Goal: Transaction & Acquisition: Purchase product/service

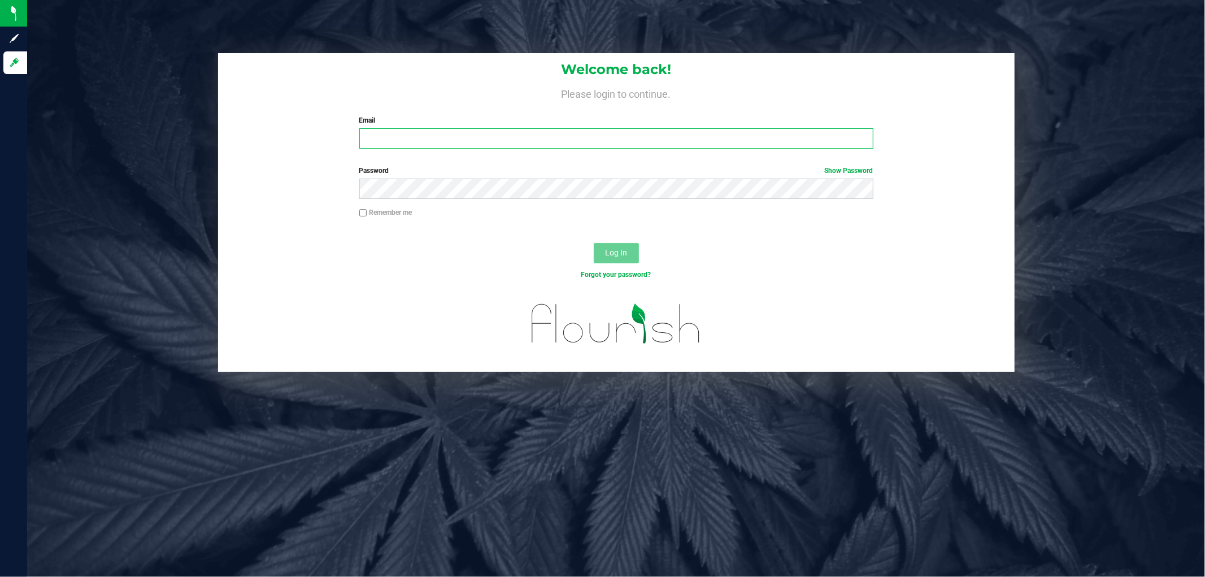
type input "[EMAIL_ADDRESS][DOMAIN_NAME]"
click at [627, 249] on button "Log In" at bounding box center [616, 253] width 45 height 20
type input "[EMAIL_ADDRESS][DOMAIN_NAME]"
click at [628, 250] on button "Log In" at bounding box center [616, 253] width 45 height 20
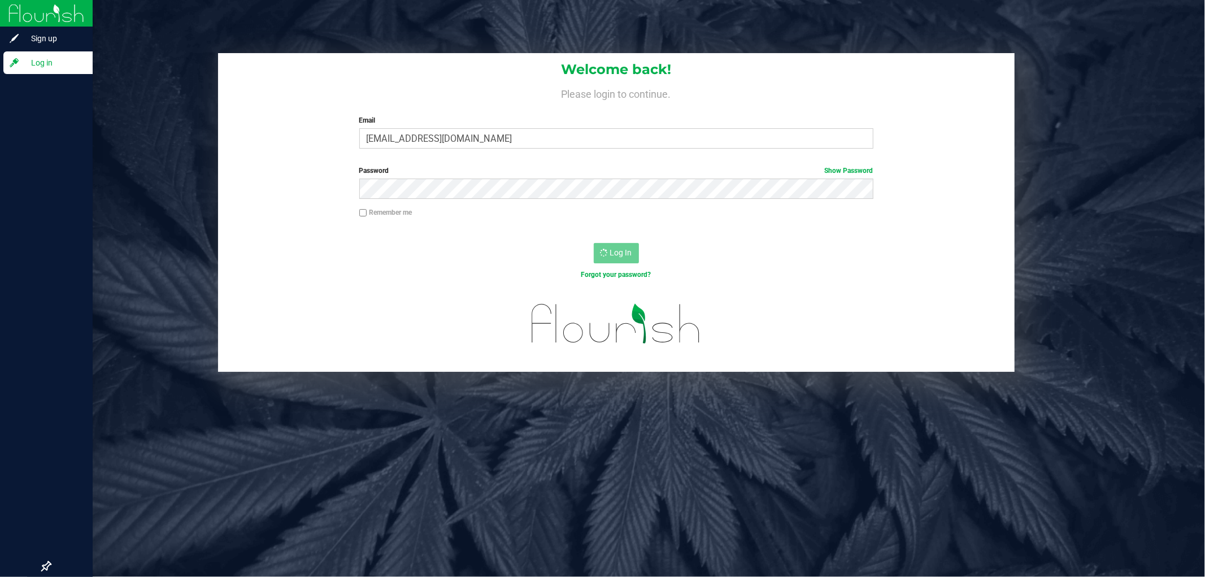
click at [14, 60] on icon at bounding box center [14, 62] width 9 height 9
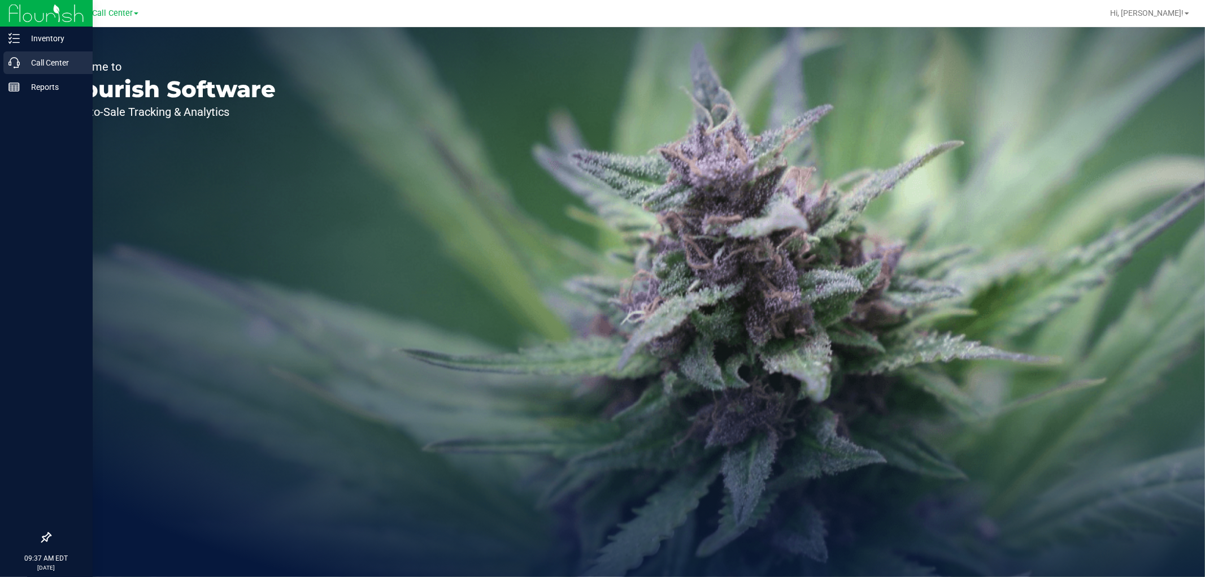
click at [19, 67] on icon at bounding box center [13, 62] width 11 height 11
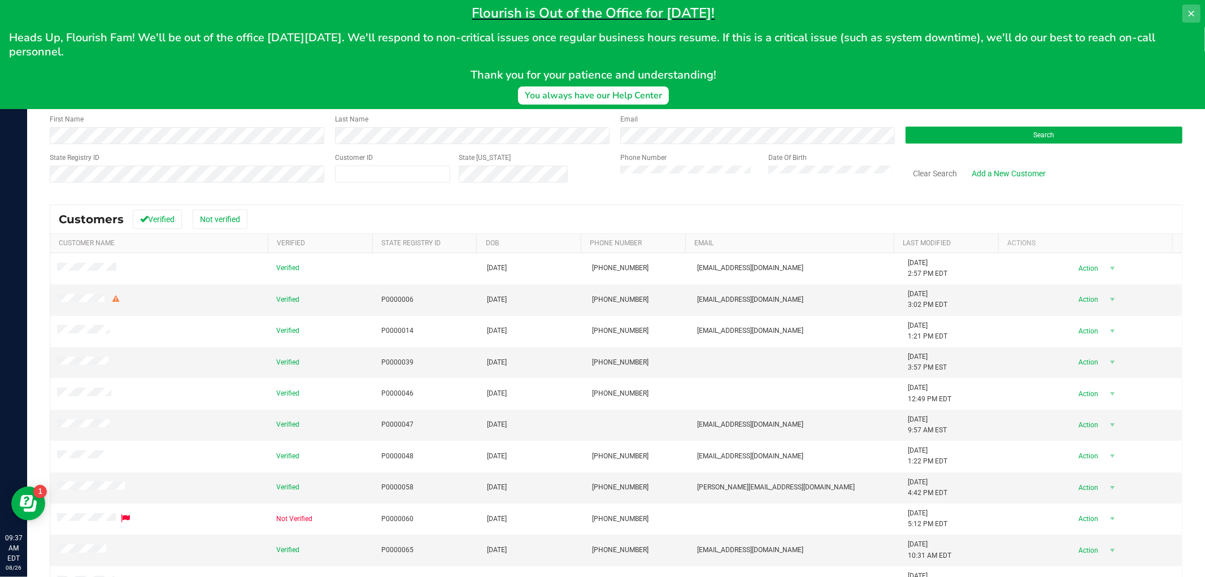
click at [1190, 14] on icon at bounding box center [1191, 14] width 6 height 6
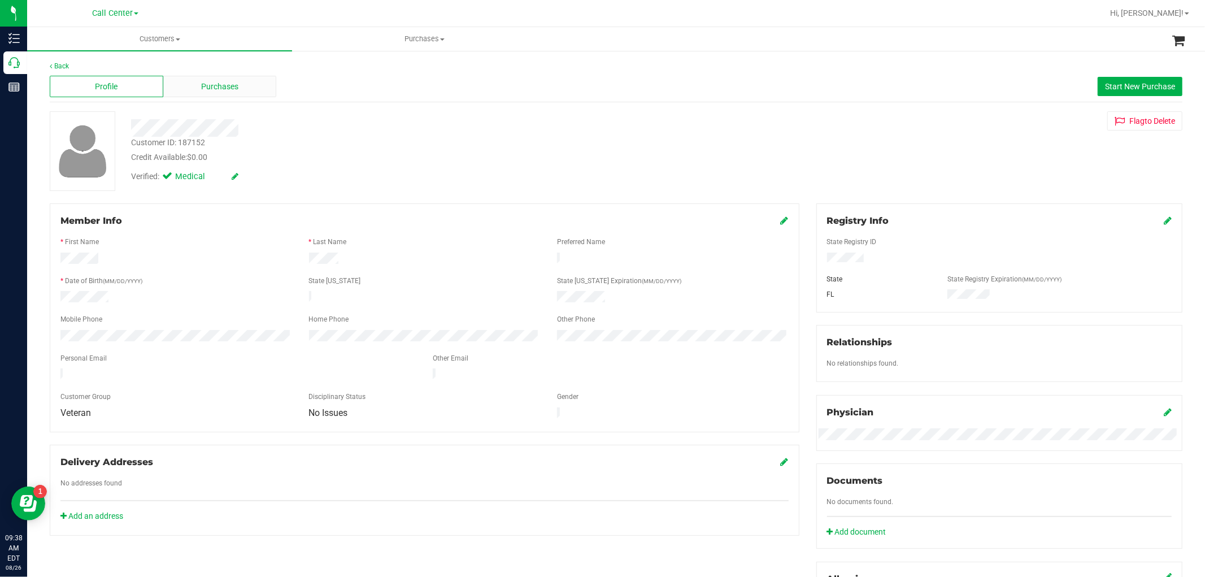
click at [212, 82] on span "Purchases" at bounding box center [219, 87] width 37 height 12
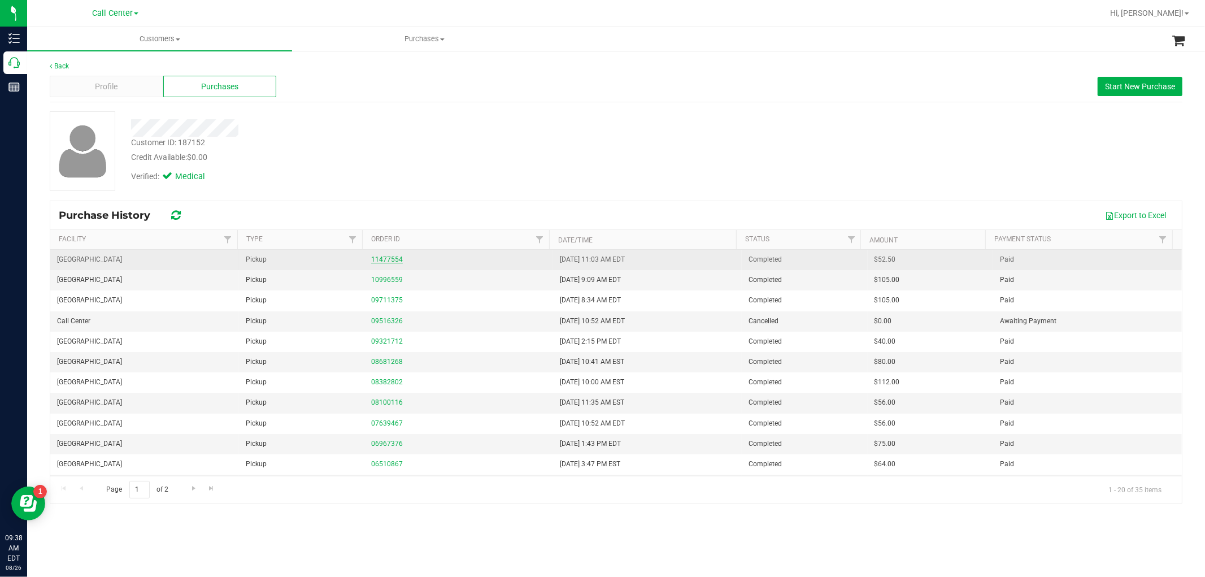
click at [393, 259] on link "11477554" at bounding box center [387, 259] width 32 height 8
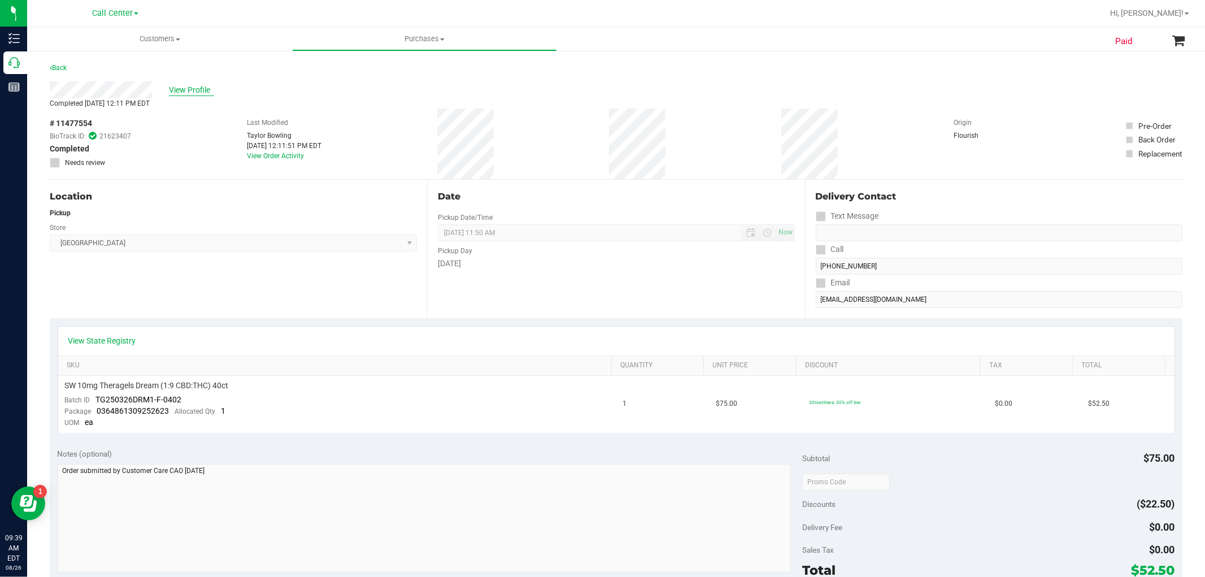
click at [195, 89] on span "View Profile" at bounding box center [191, 90] width 45 height 12
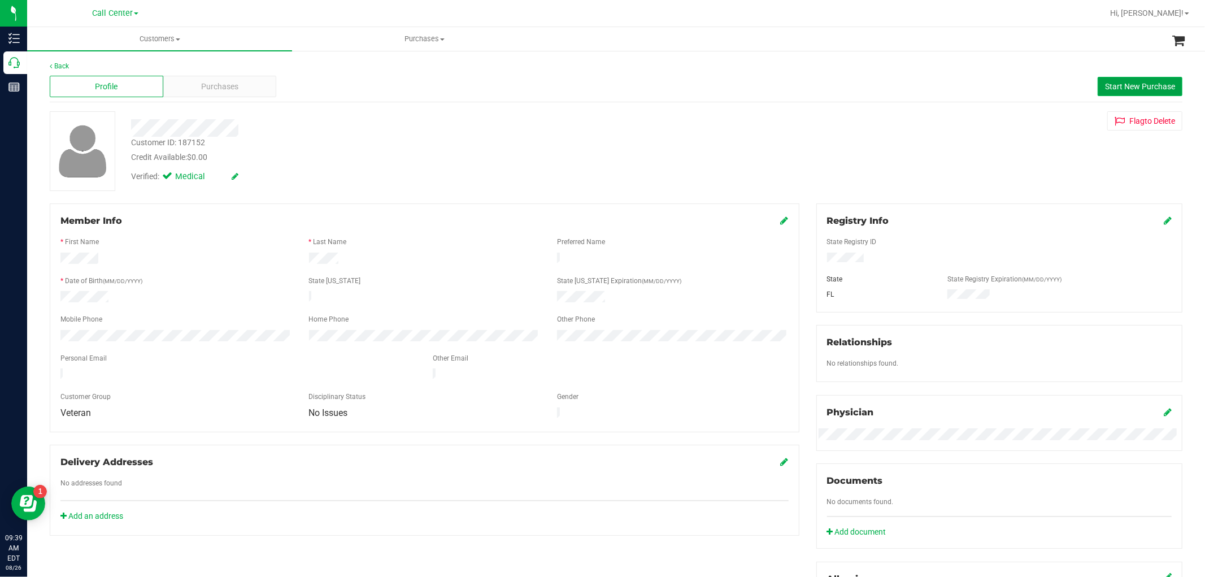
click at [1117, 86] on span "Start New Purchase" at bounding box center [1140, 86] width 70 height 9
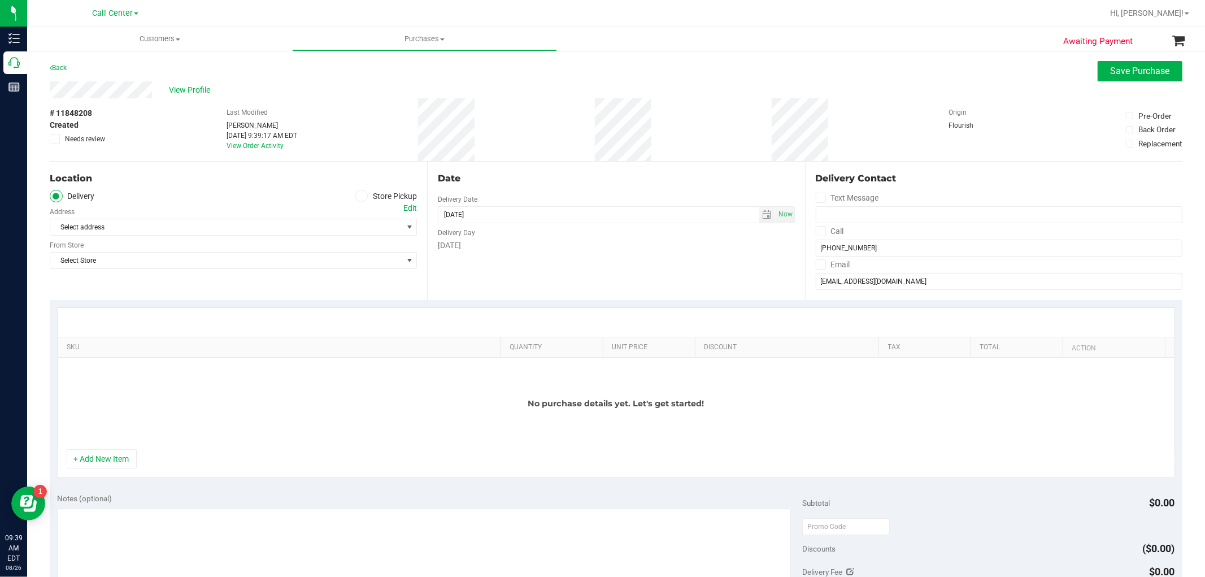
click at [359, 196] on icon at bounding box center [361, 196] width 7 height 0
click at [0, 0] on input "Store Pickup" at bounding box center [0, 0] width 0 height 0
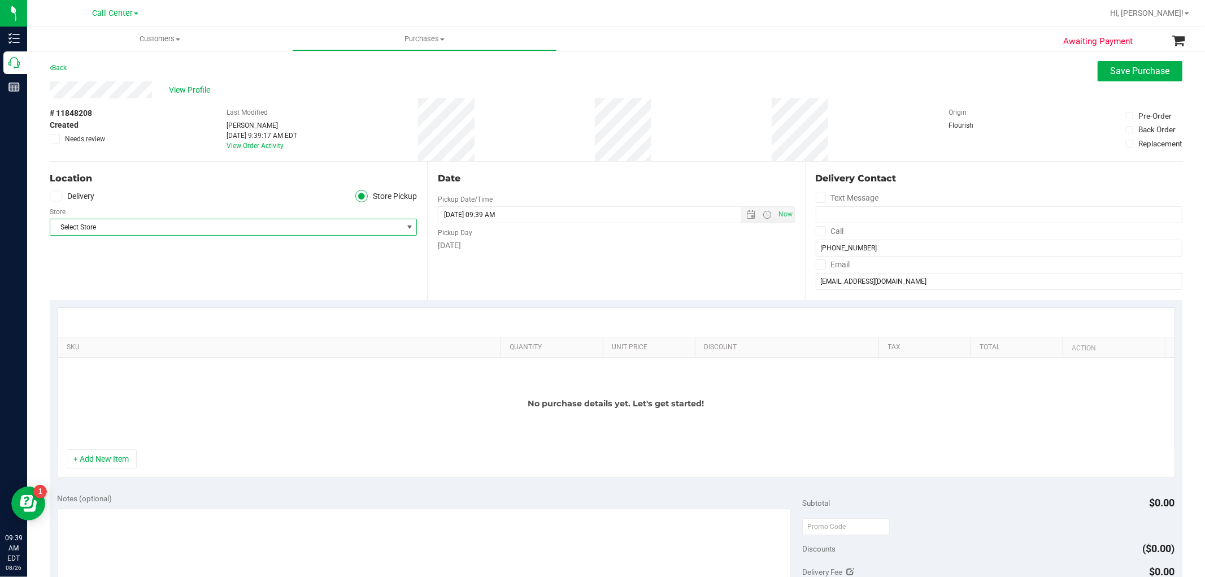
click at [278, 234] on span "Select Store" at bounding box center [226, 227] width 352 height 16
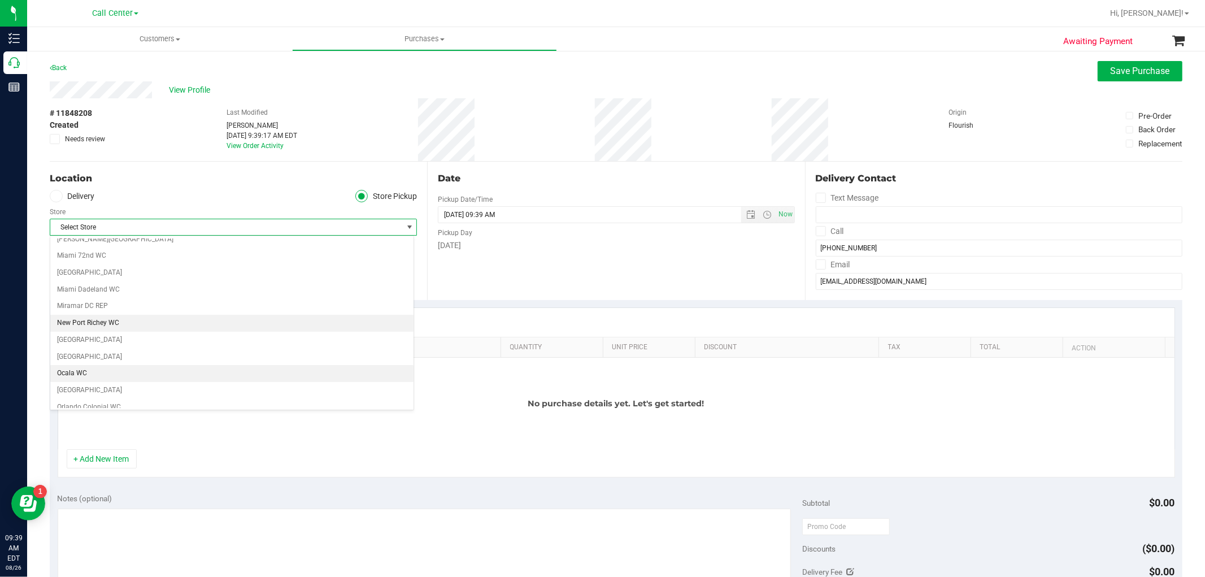
scroll to position [376, 0]
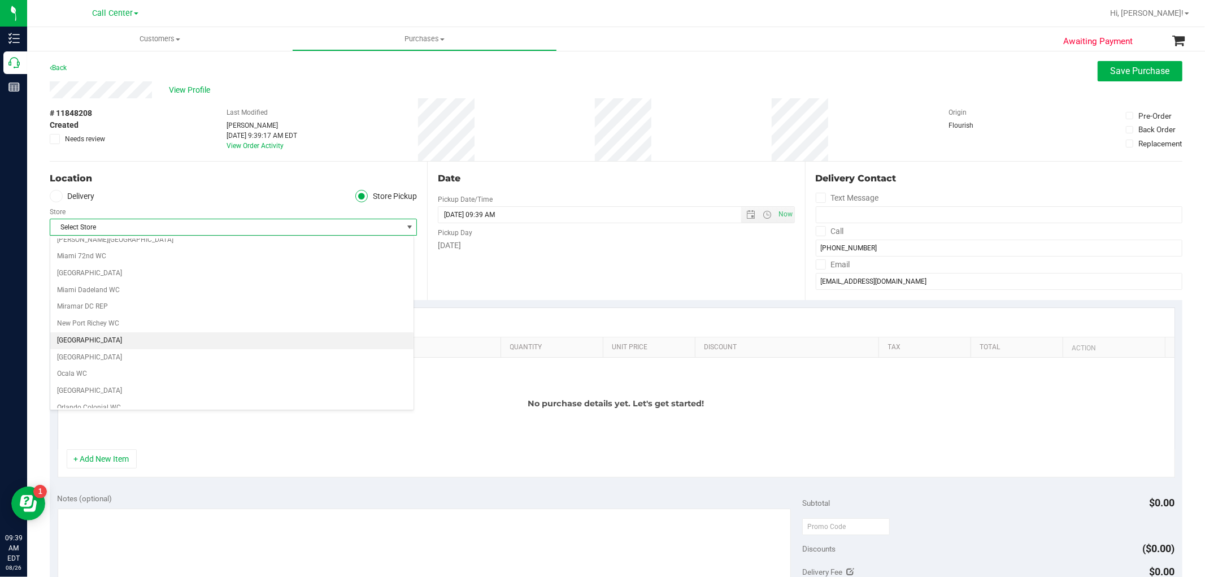
click at [99, 343] on li "[GEOGRAPHIC_DATA]" at bounding box center [231, 340] width 363 height 17
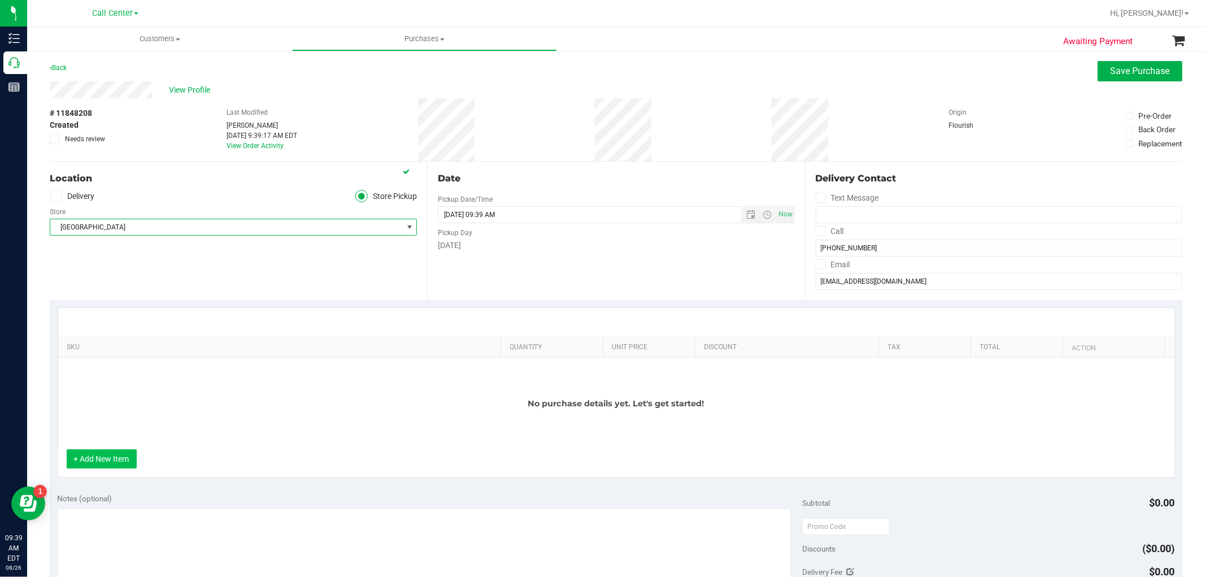
click at [120, 459] on button "+ Add New Item" at bounding box center [102, 458] width 70 height 19
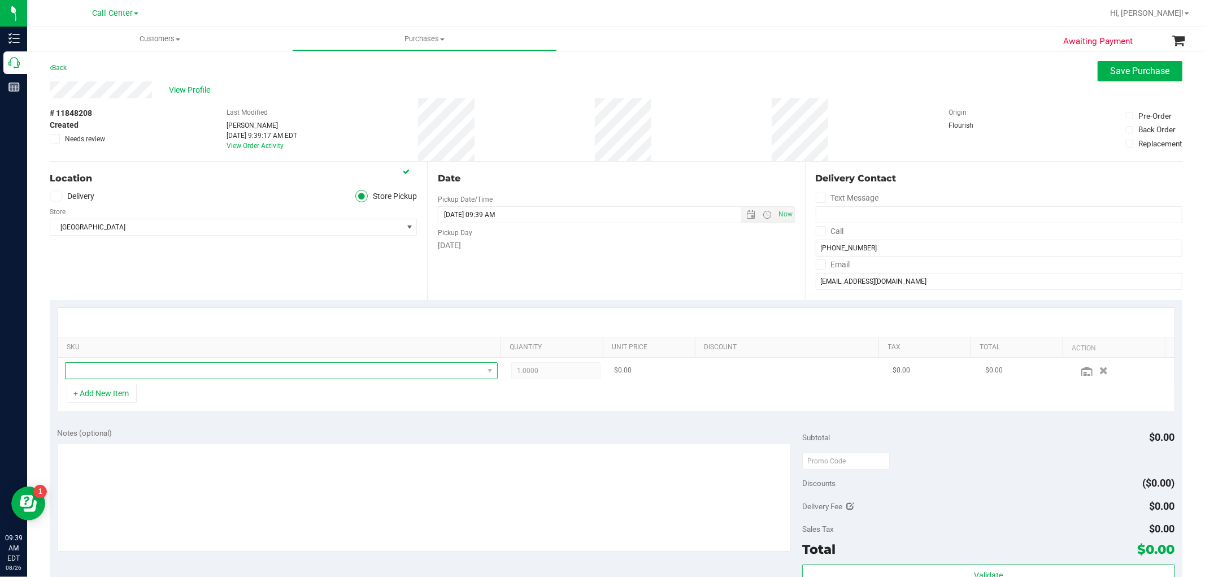
click at [206, 371] on span "NO DATA FOUND" at bounding box center [274, 371] width 417 height 16
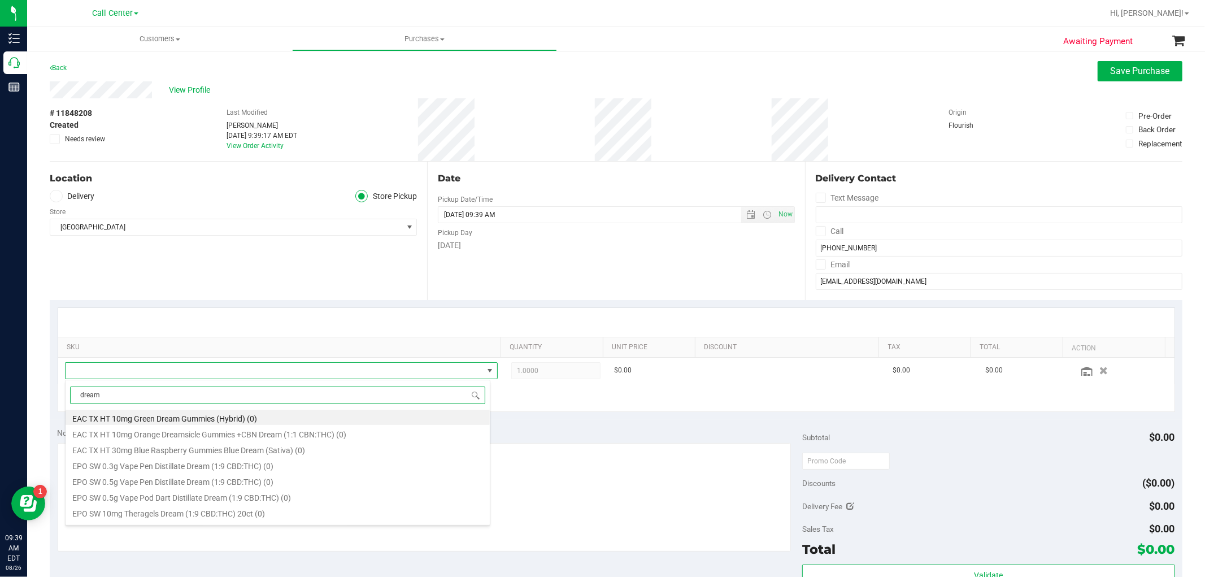
scroll to position [0, 0]
type input "d"
type input "1:9"
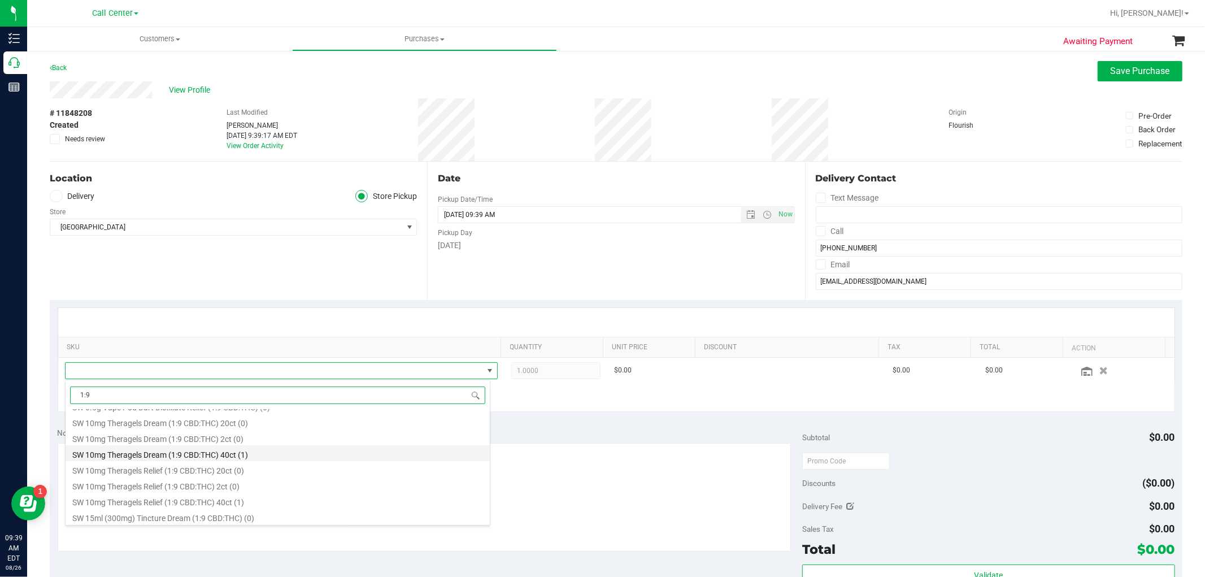
click at [232, 459] on li "SW 10mg Theragels Dream (1:9 CBD:THC) 40ct (1)" at bounding box center [278, 453] width 424 height 16
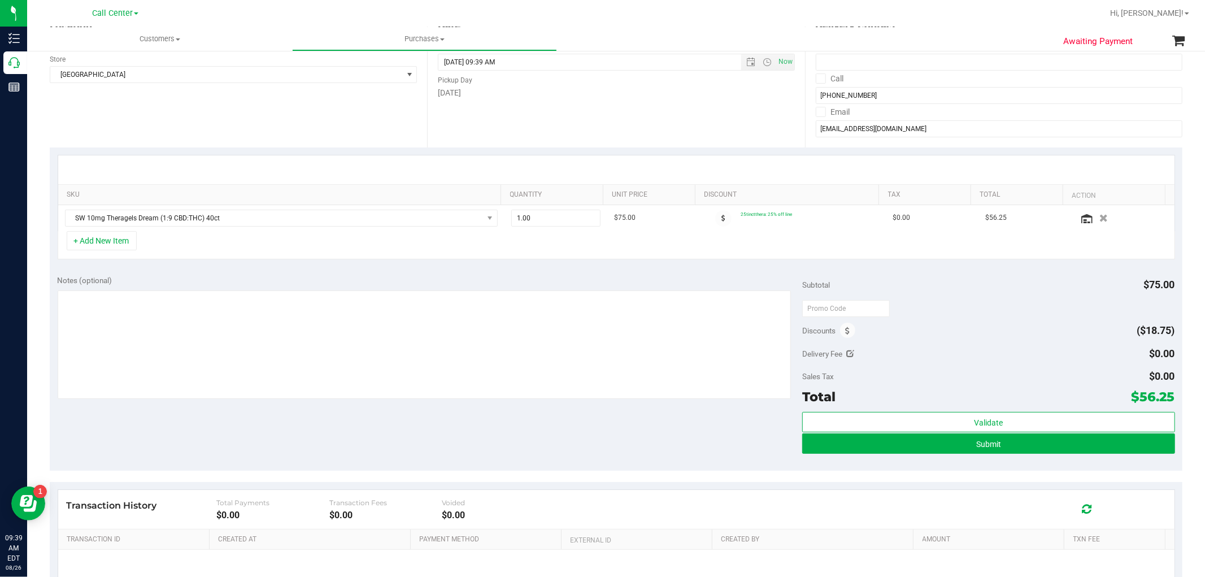
scroll to position [188, 0]
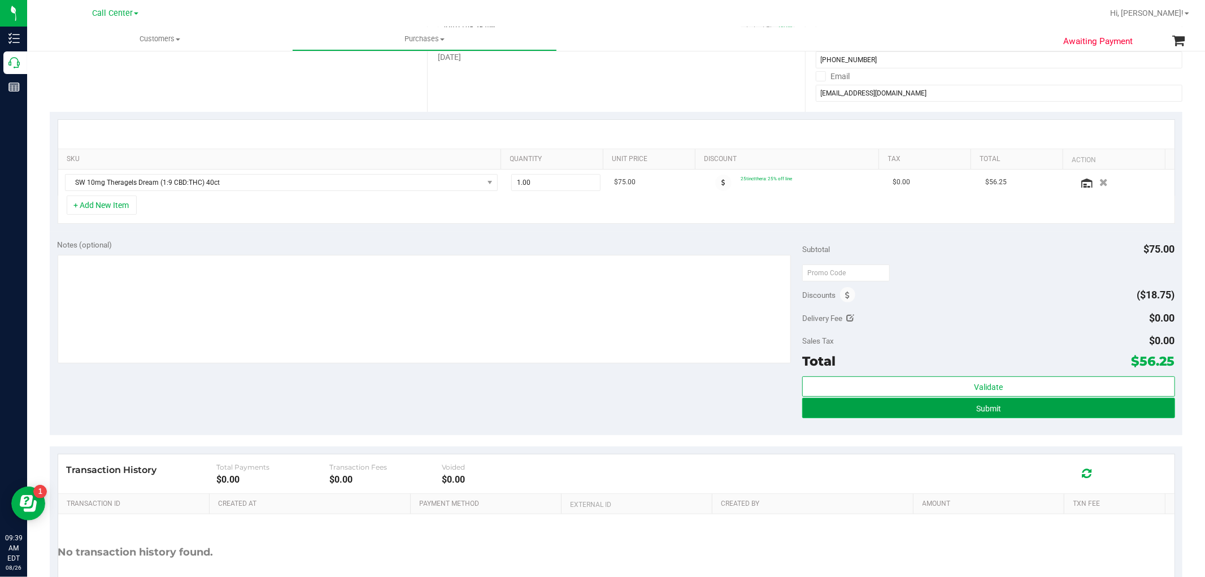
click at [957, 403] on button "Submit" at bounding box center [988, 408] width 372 height 20
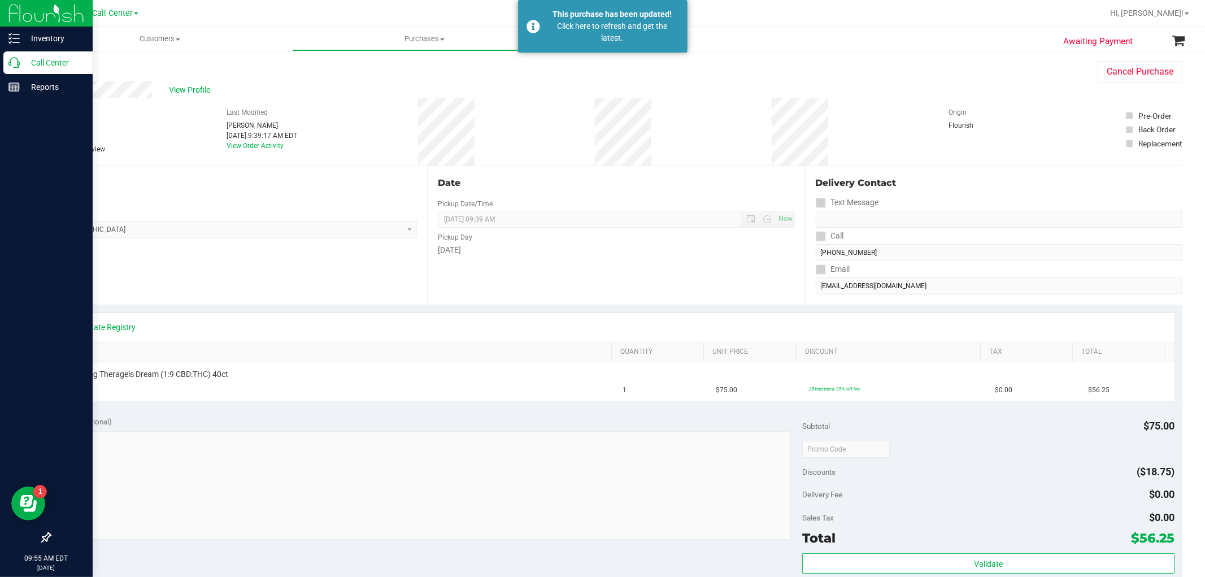
click at [15, 65] on icon at bounding box center [13, 62] width 11 height 11
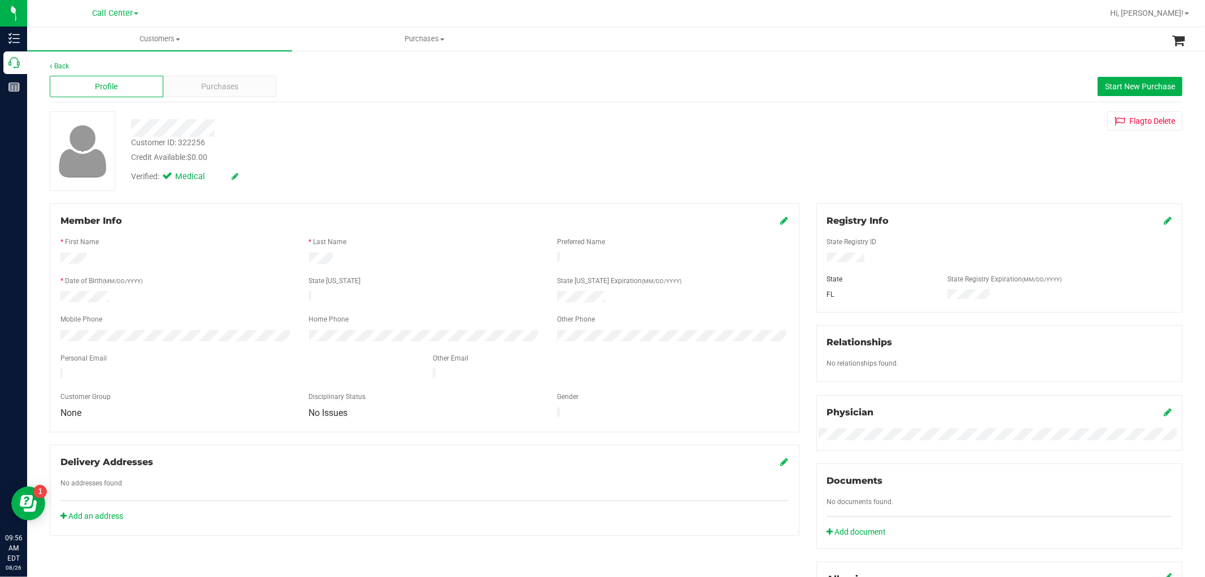
click at [197, 141] on div "Customer ID: 322256" at bounding box center [168, 143] width 74 height 12
copy div "322256"
click at [212, 85] on span "Purchases" at bounding box center [219, 87] width 37 height 12
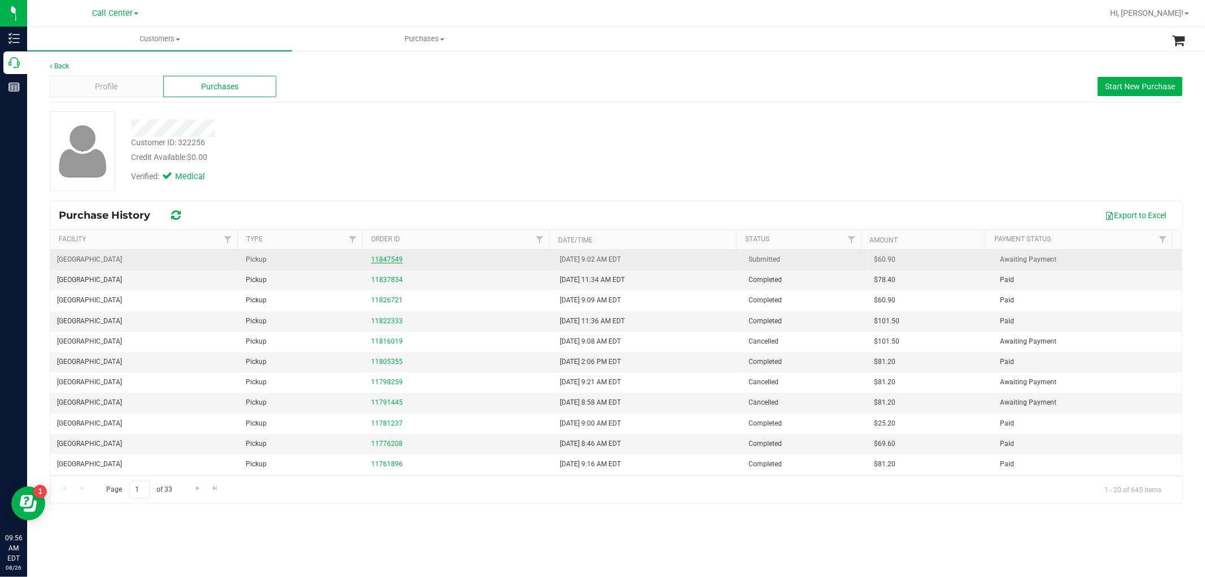
click at [387, 258] on link "11847549" at bounding box center [387, 259] width 32 height 8
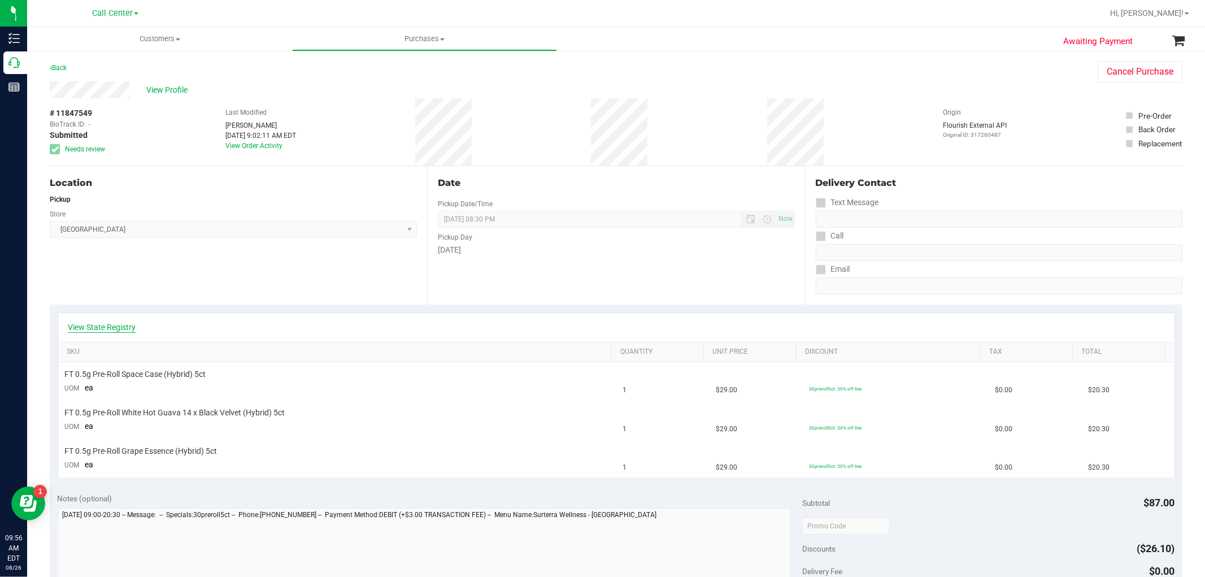
click at [131, 324] on link "View State Registry" at bounding box center [102, 326] width 68 height 11
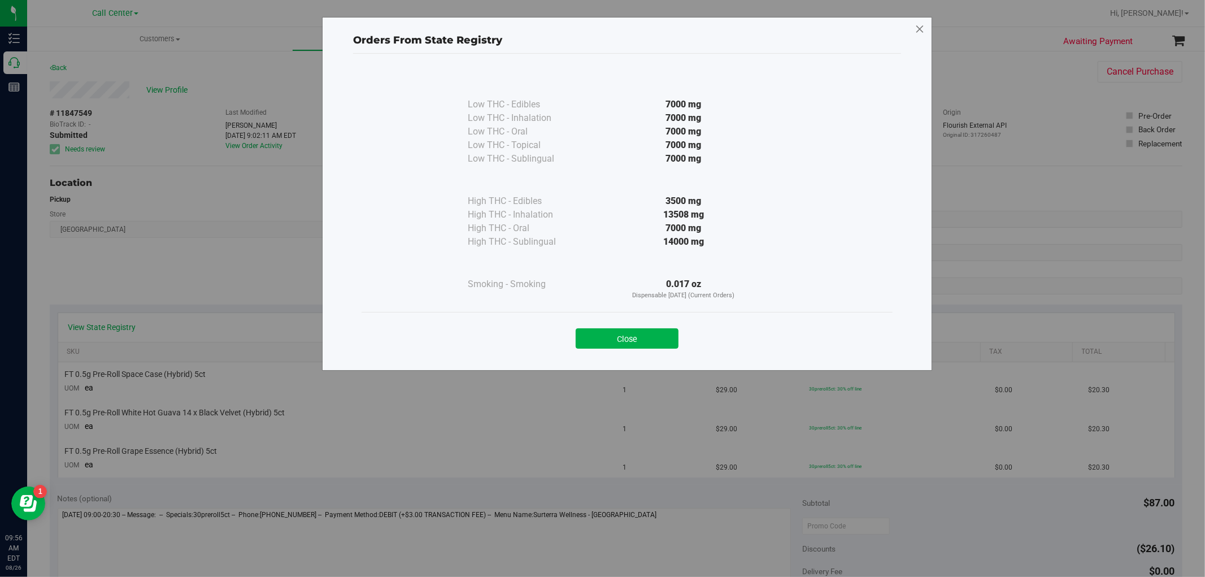
click at [922, 31] on icon at bounding box center [919, 29] width 10 height 18
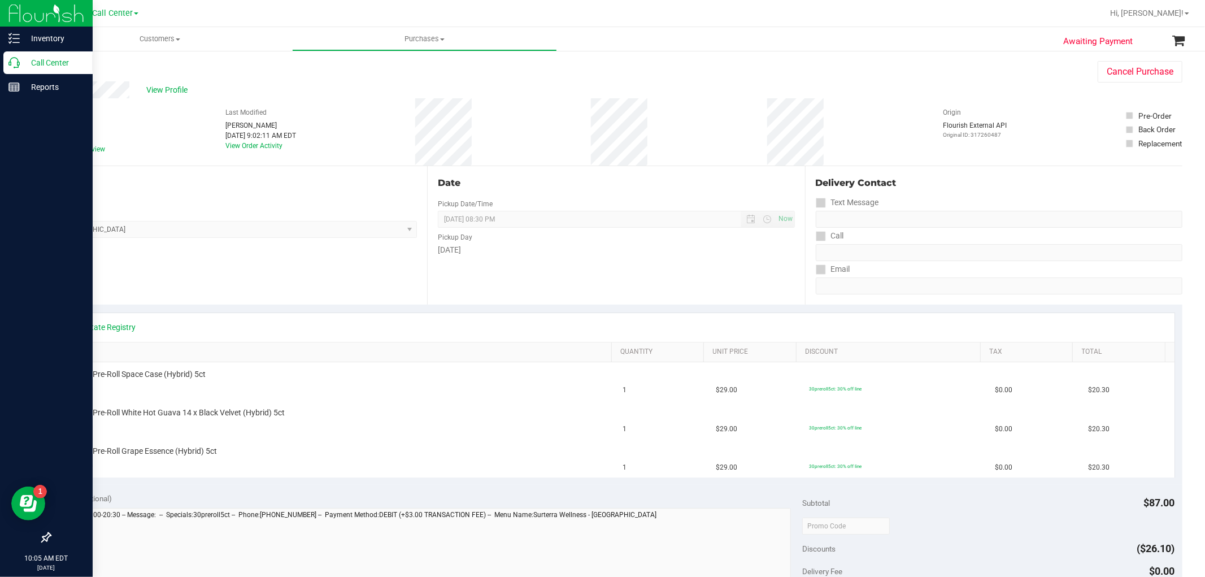
click at [20, 66] on p "Call Center" at bounding box center [54, 63] width 68 height 14
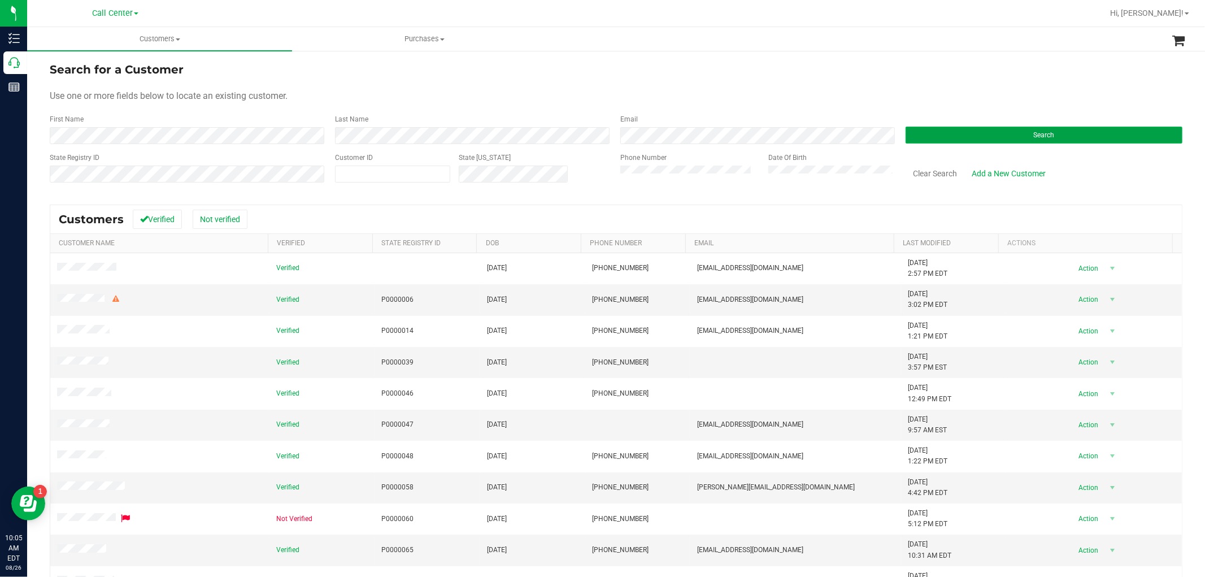
click at [939, 136] on button "Search" at bounding box center [1043, 135] width 277 height 17
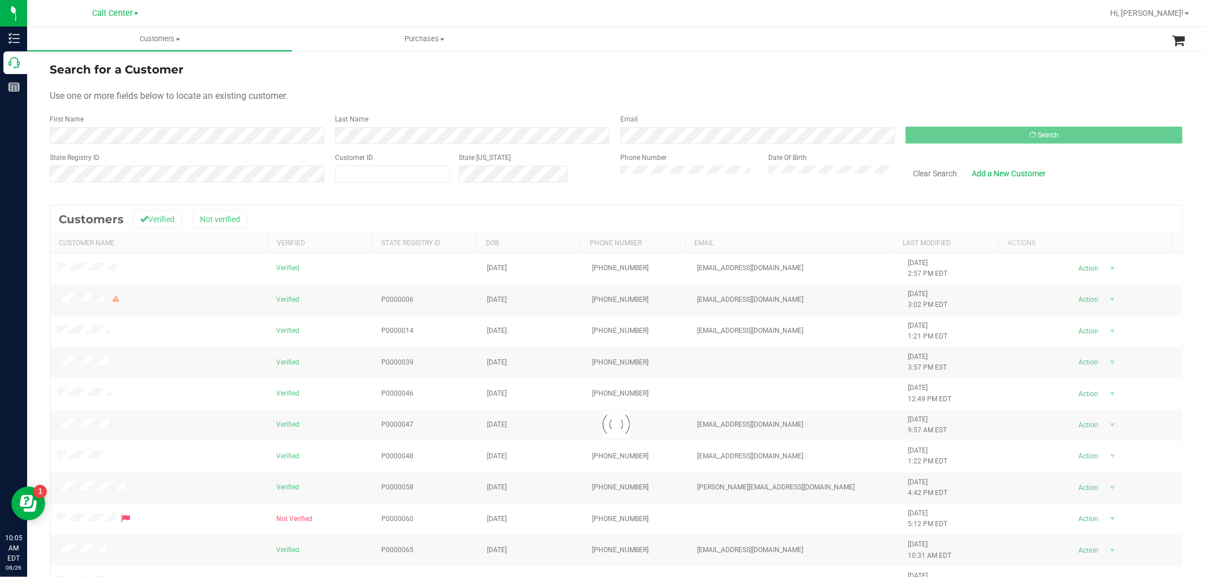
click at [252, 88] on form "Search for a Customer Use one or more fields below to locate an existing custom…" at bounding box center [616, 127] width 1132 height 132
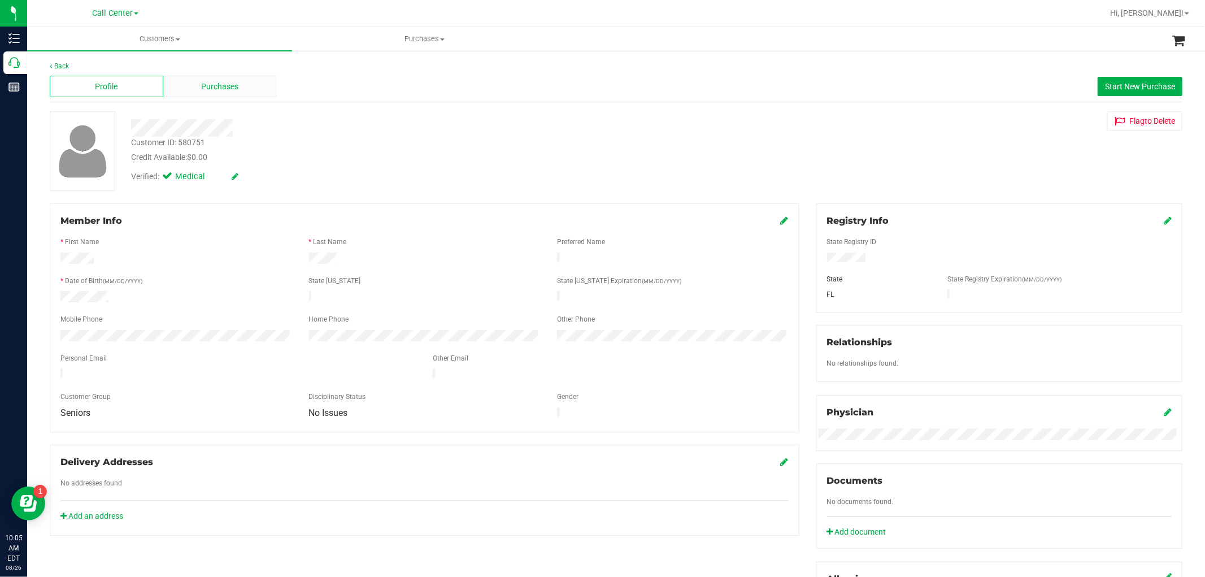
click at [251, 85] on div "Purchases" at bounding box center [220, 86] width 114 height 21
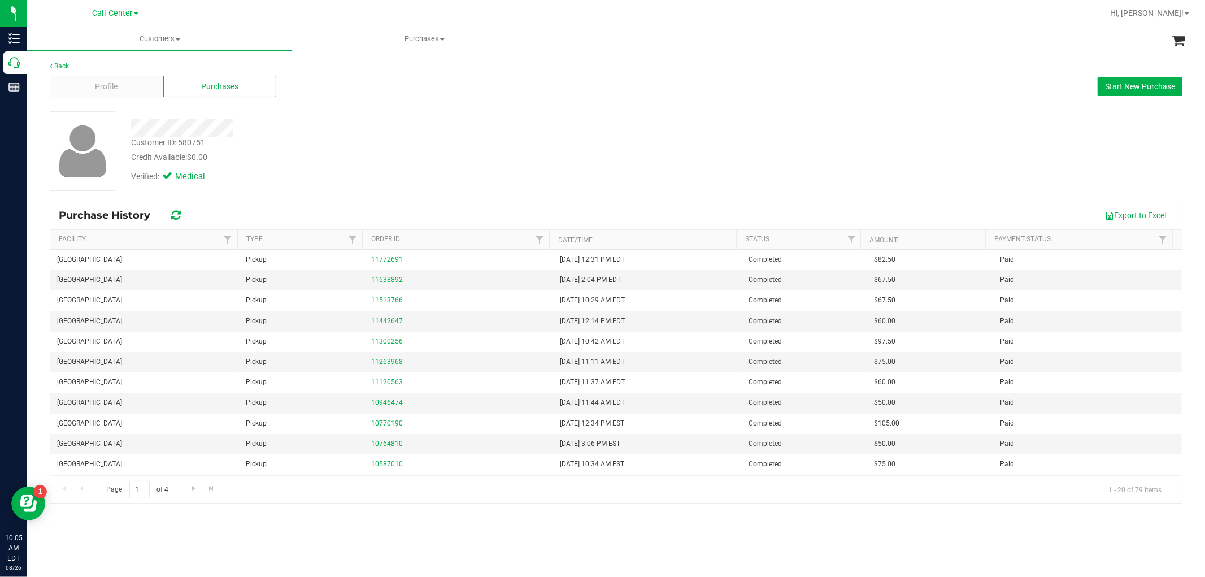
click at [1139, 97] on div "Profile Purchases Start New Purchase" at bounding box center [616, 86] width 1132 height 31
click at [1144, 91] on button "Start New Purchase" at bounding box center [1139, 86] width 85 height 19
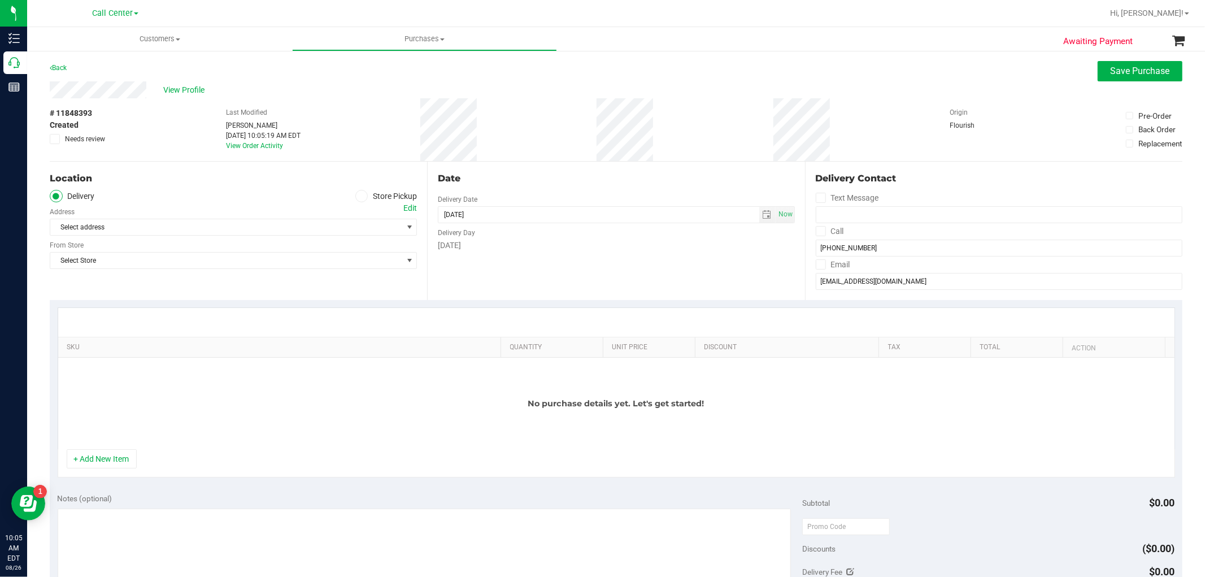
click at [369, 197] on label "Store Pickup" at bounding box center [386, 196] width 62 height 13
click at [0, 0] on input "Store Pickup" at bounding box center [0, 0] width 0 height 0
click at [277, 226] on span "Select Store" at bounding box center [226, 227] width 352 height 16
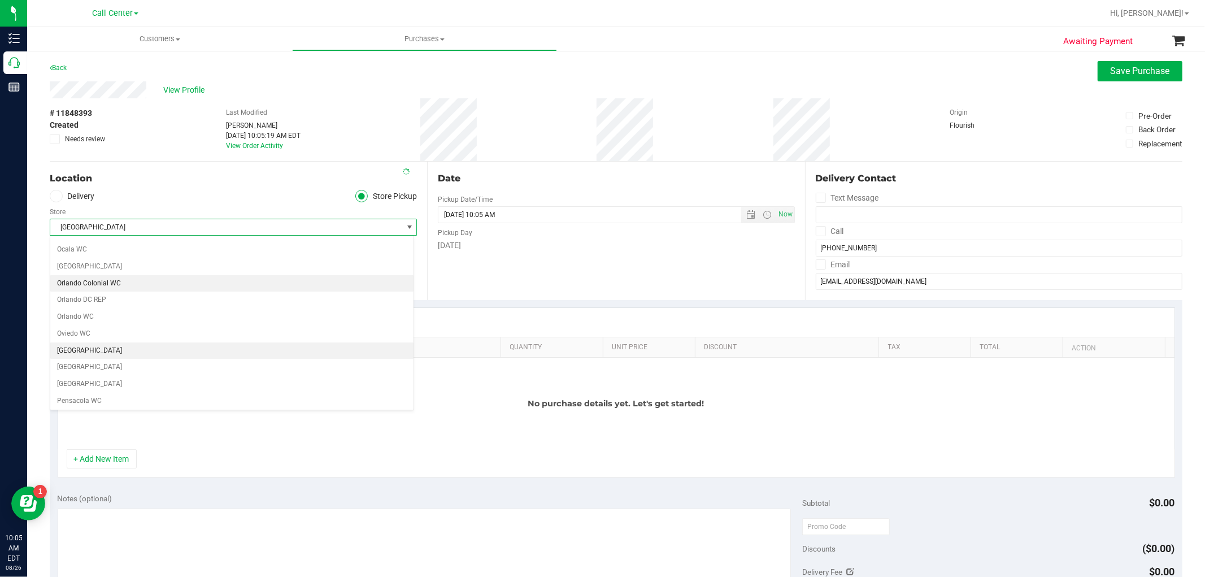
scroll to position [518, 0]
click at [143, 351] on li "[GEOGRAPHIC_DATA]" at bounding box center [231, 349] width 363 height 17
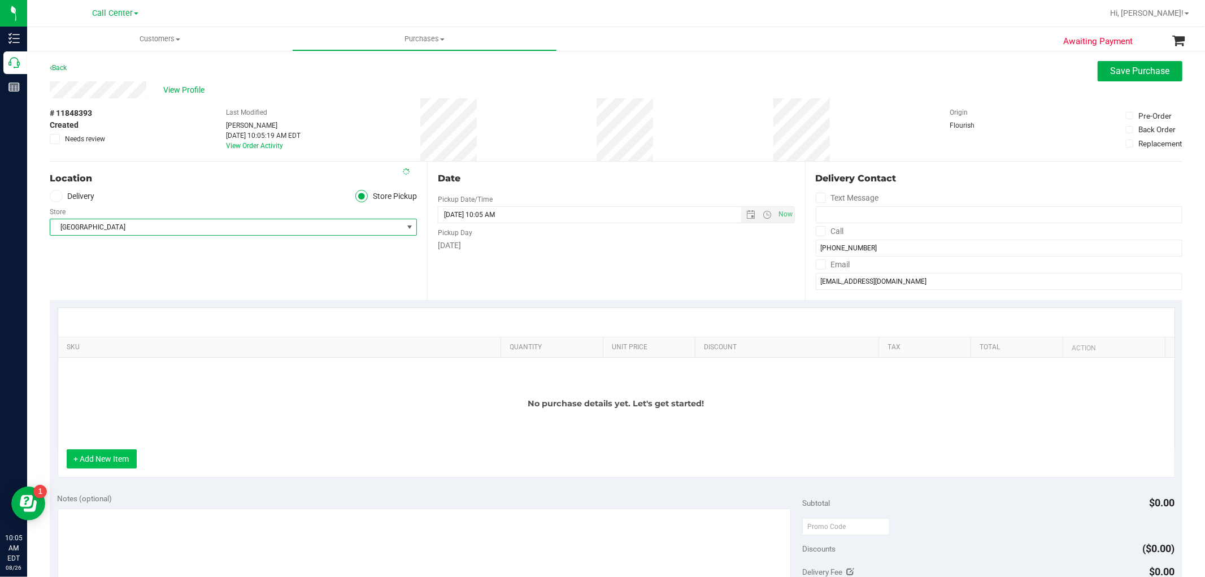
click at [109, 460] on button "+ Add New Item" at bounding box center [102, 458] width 70 height 19
click at [128, 462] on button "+ Add New Item" at bounding box center [102, 458] width 70 height 19
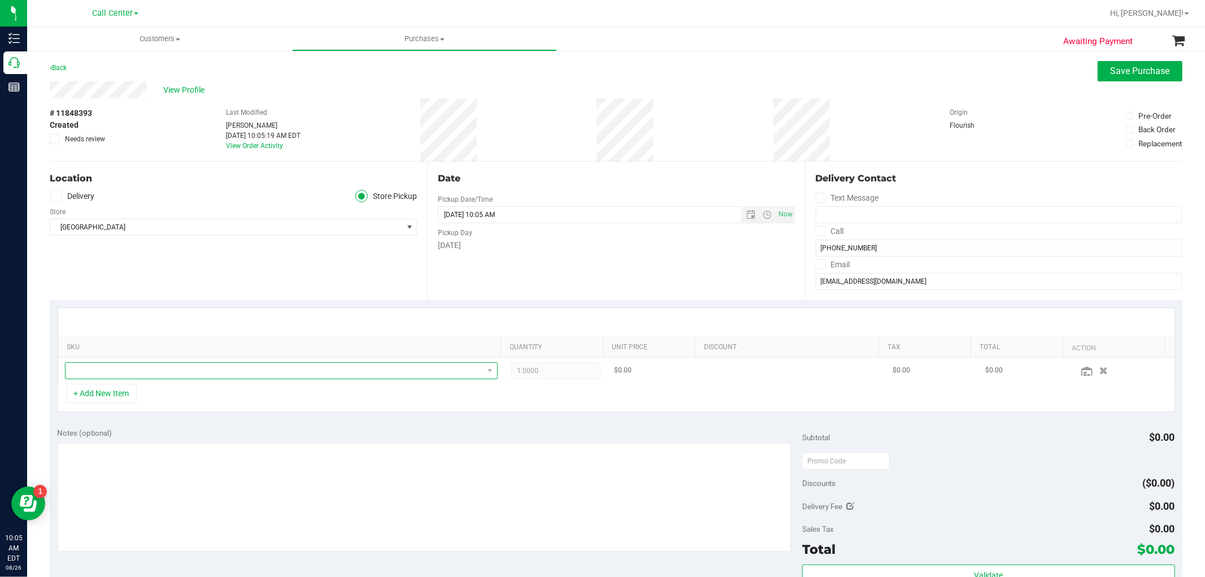
click at [180, 374] on span "NO DATA FOUND" at bounding box center [274, 371] width 417 height 16
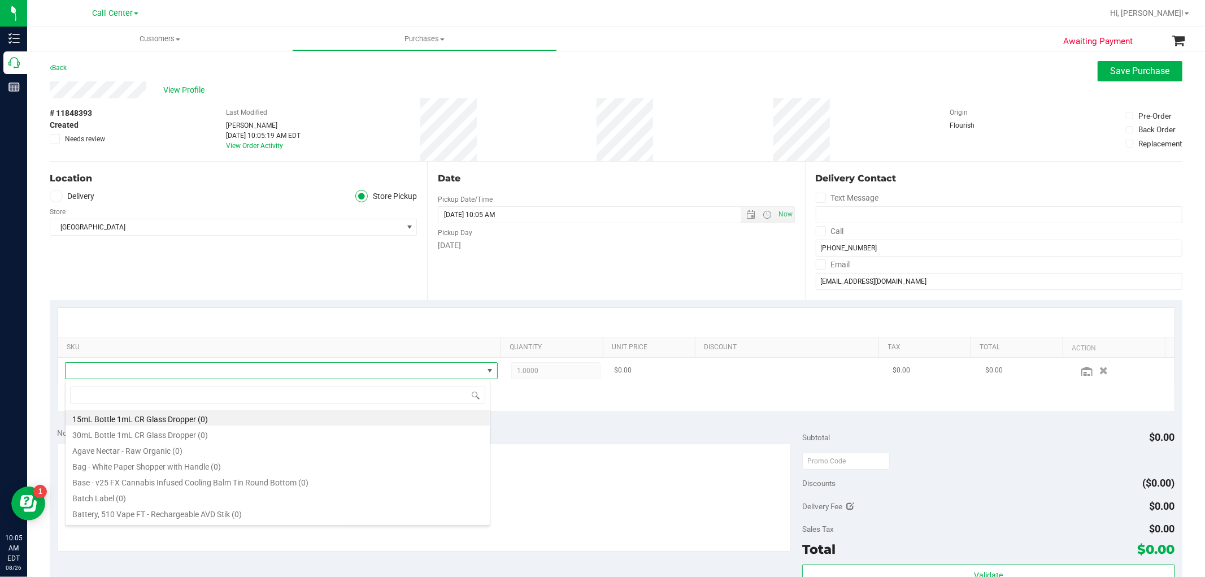
scroll to position [17, 421]
type input "dark"
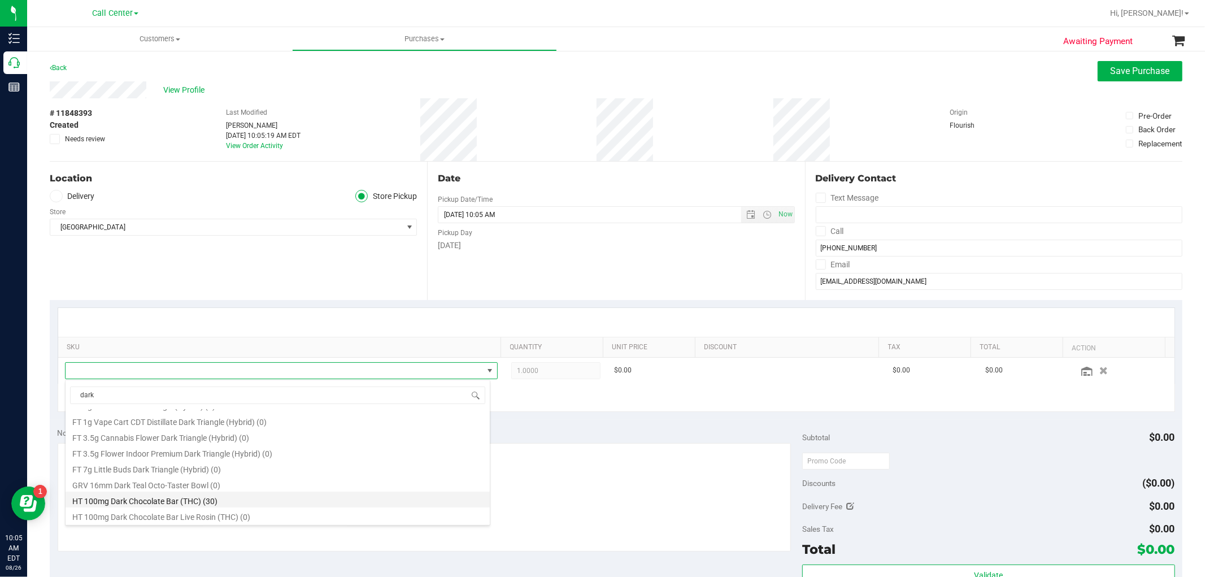
click at [192, 499] on li "HT 100mg Dark Chocolate Bar (THC) (30)" at bounding box center [278, 499] width 424 height 16
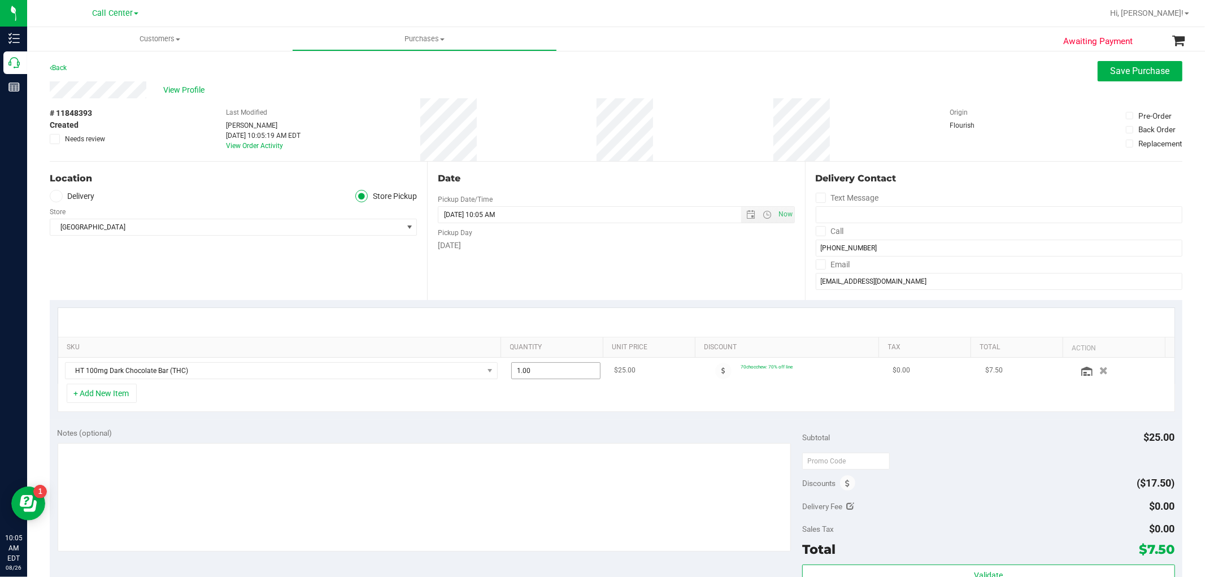
click at [550, 373] on span "1.00 1" at bounding box center [555, 370] width 89 height 17
click at [550, 373] on input "1" at bounding box center [556, 371] width 88 height 16
type input "9"
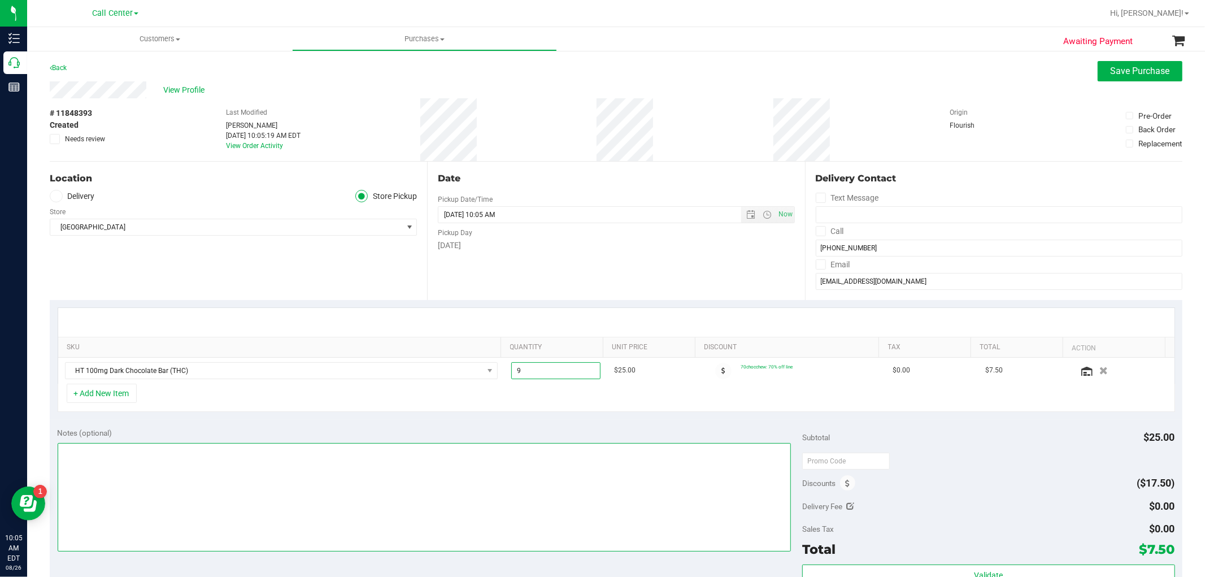
type input "9.00"
click at [482, 476] on textarea at bounding box center [425, 497] width 734 height 108
click at [526, 502] on textarea at bounding box center [425, 497] width 734 height 108
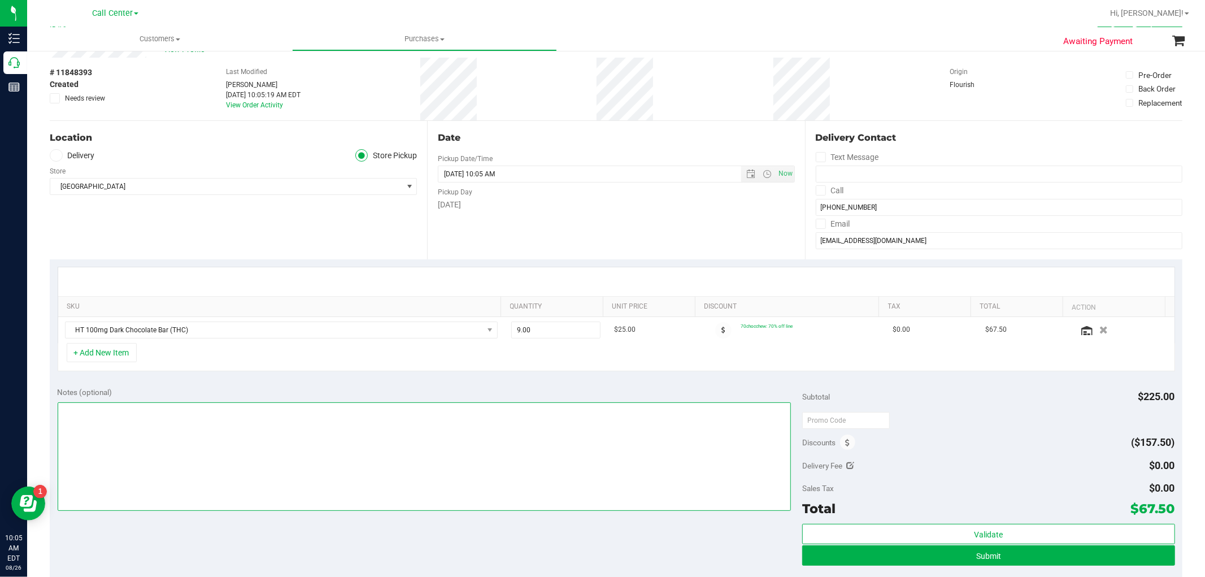
scroll to position [63, 0]
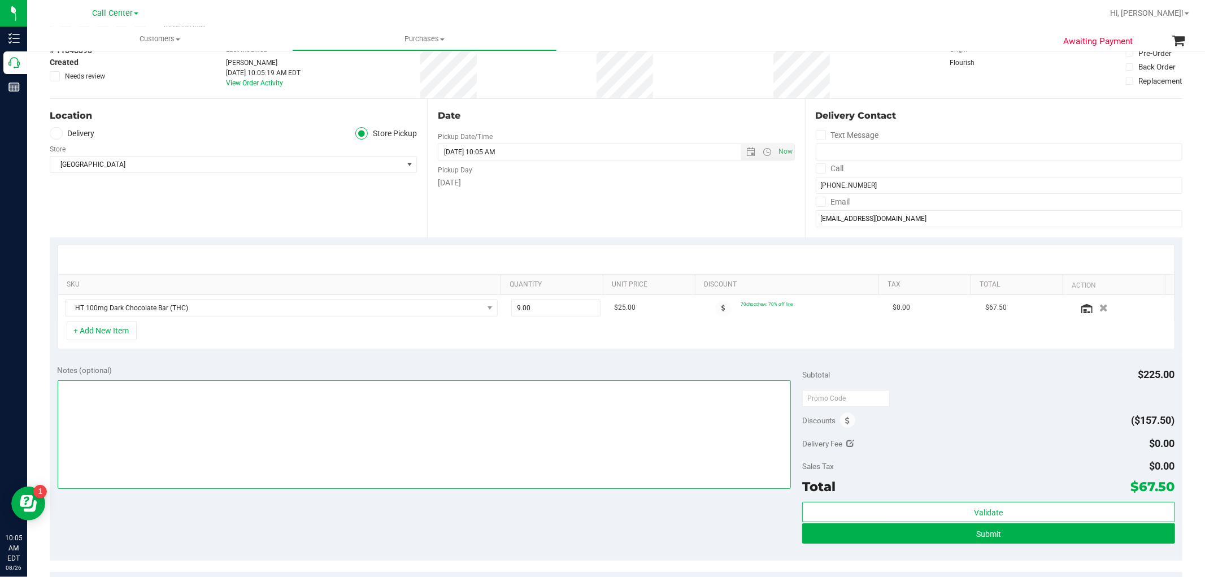
click at [503, 416] on textarea at bounding box center [425, 434] width 734 height 108
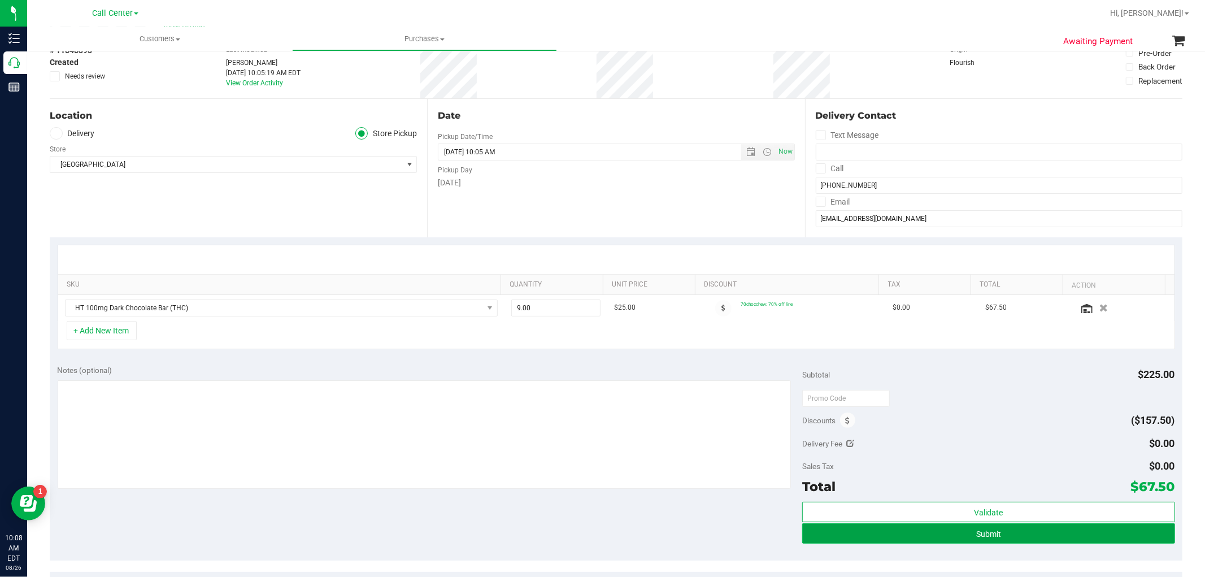
click at [1001, 541] on button "Submit" at bounding box center [988, 533] width 372 height 20
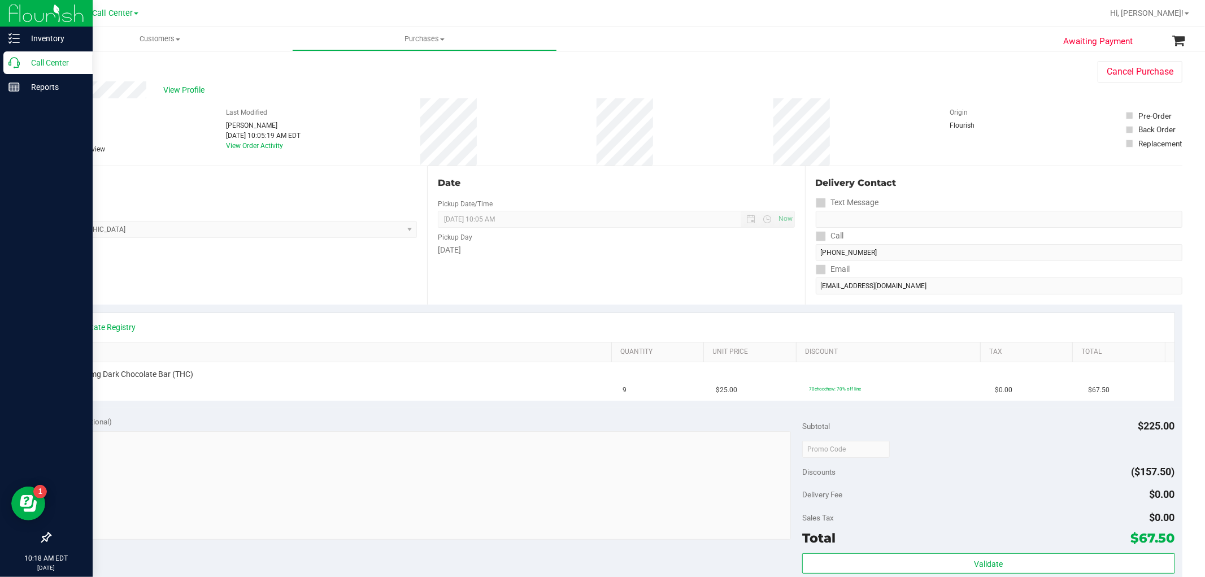
click at [10, 61] on icon at bounding box center [13, 62] width 11 height 11
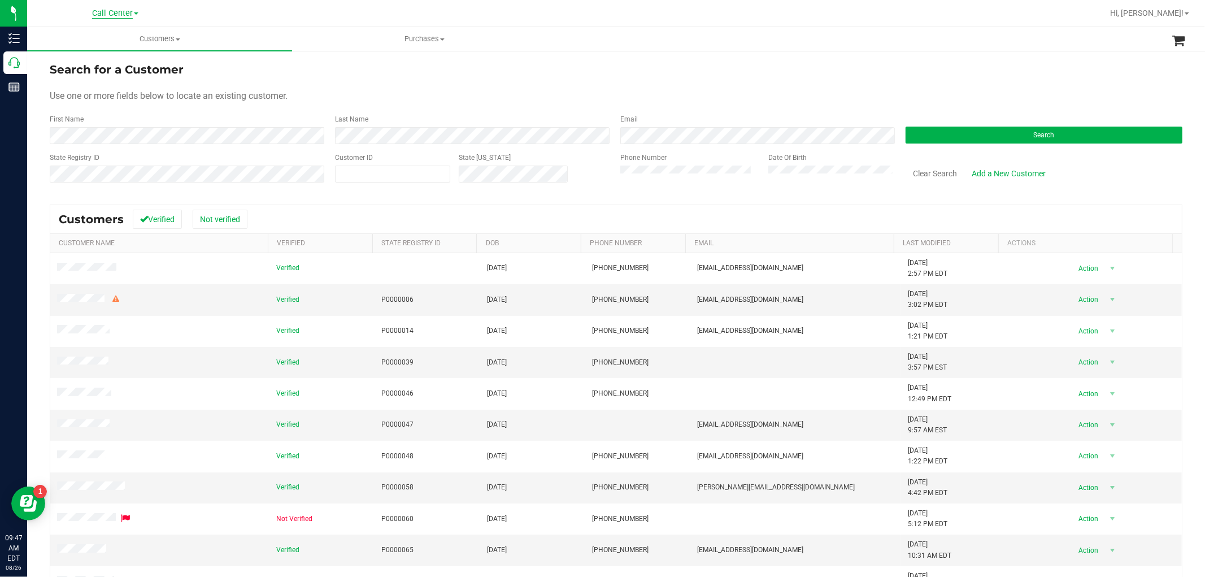
click at [127, 10] on span "Call Center" at bounding box center [112, 13] width 41 height 10
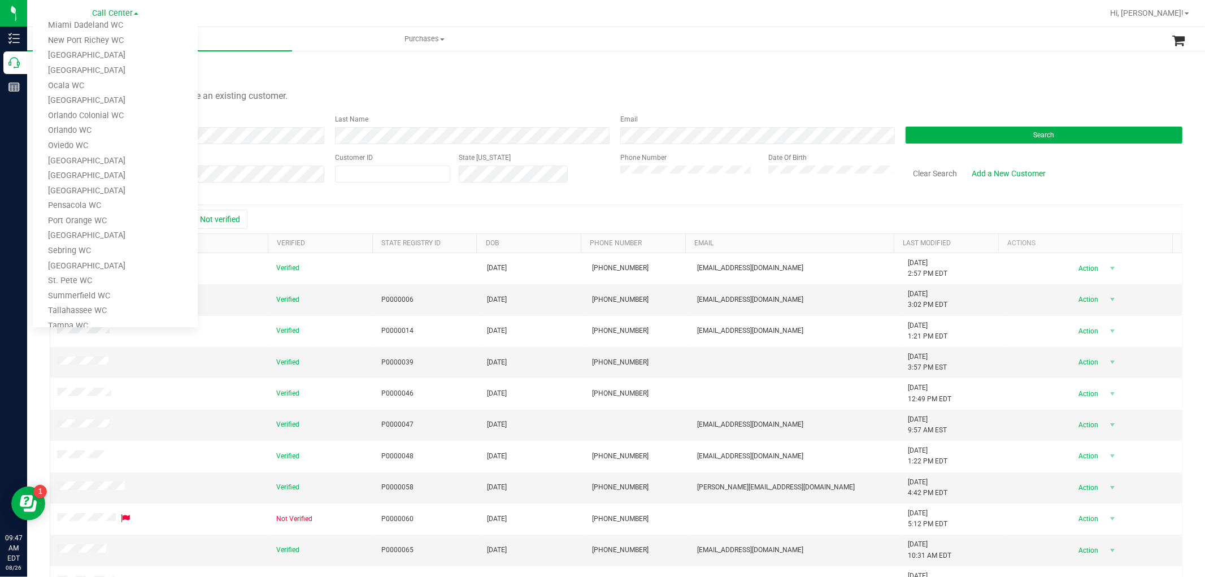
scroll to position [479, 0]
click at [87, 218] on link "TX Austin [GEOGRAPHIC_DATA]" at bounding box center [115, 220] width 165 height 15
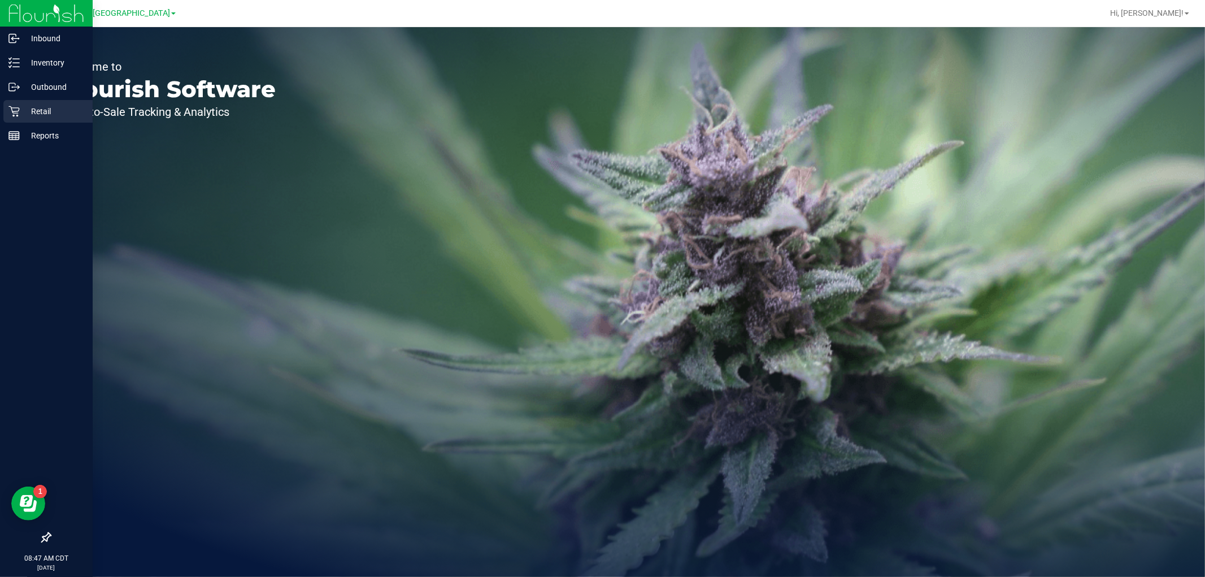
click at [10, 103] on div "Retail" at bounding box center [47, 111] width 89 height 23
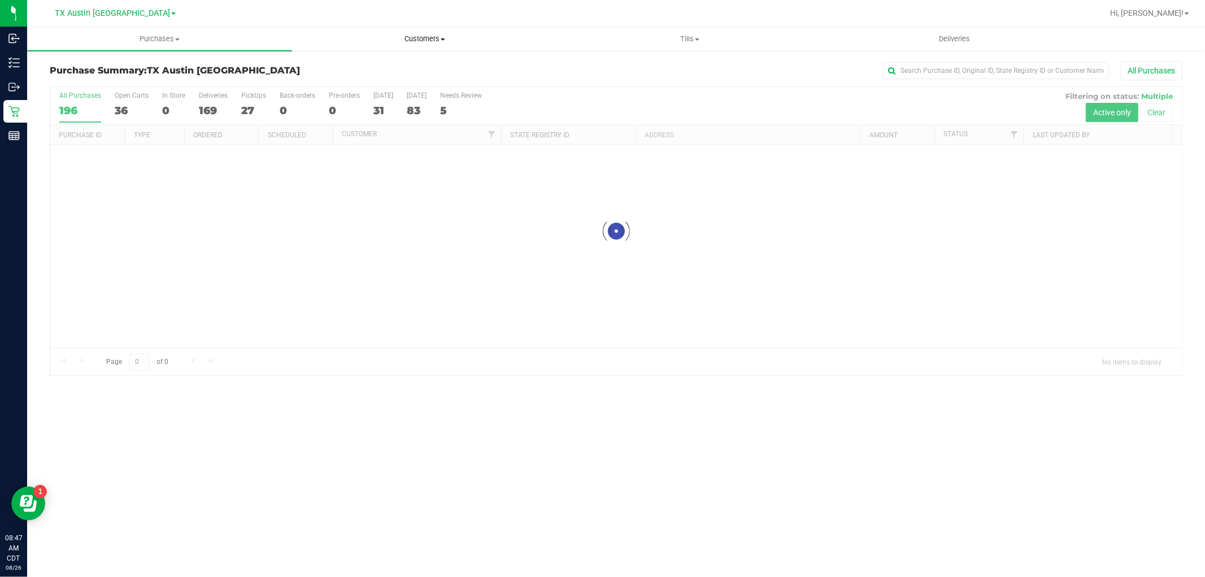
click at [437, 41] on span "Customers" at bounding box center [425, 39] width 264 height 10
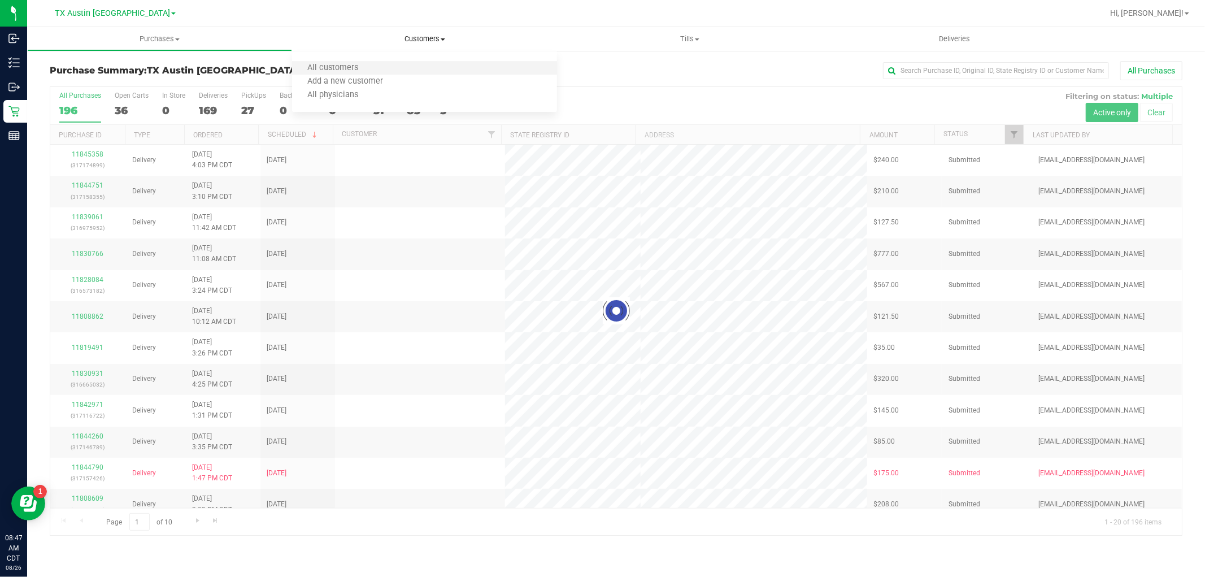
click at [428, 65] on li "All customers" at bounding box center [424, 69] width 265 height 14
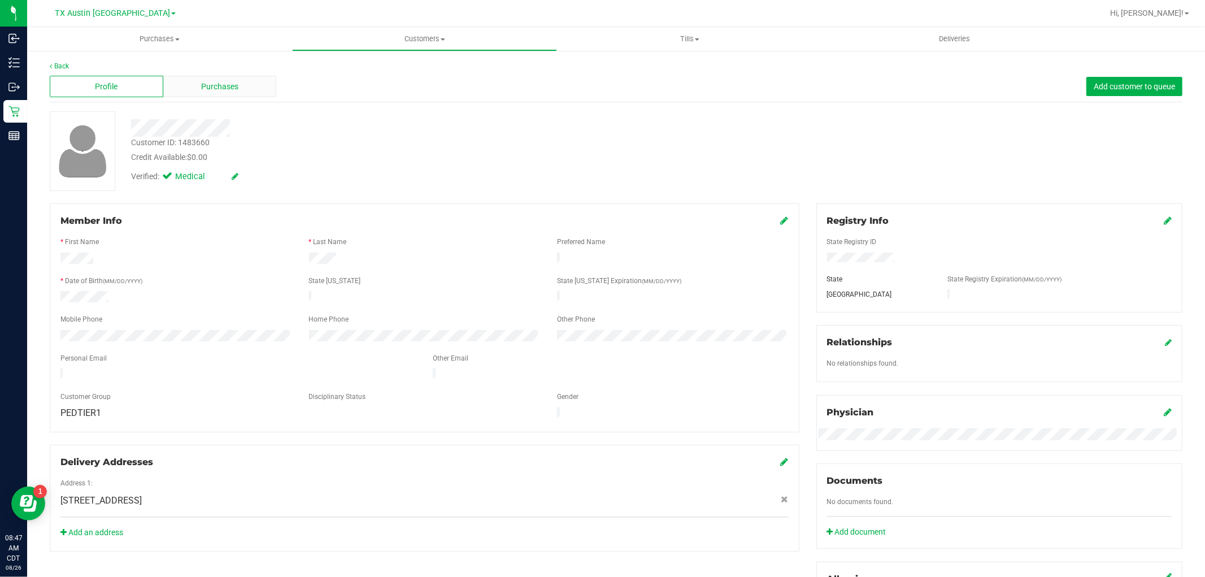
click at [218, 80] on div "Purchases" at bounding box center [220, 86] width 114 height 21
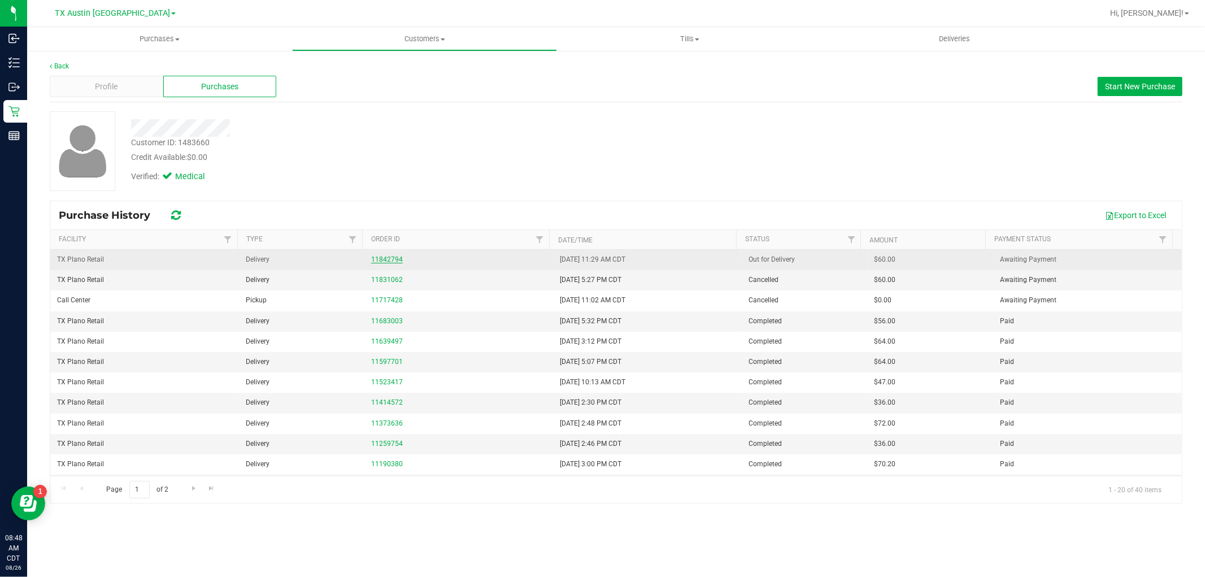
click at [385, 258] on link "11842794" at bounding box center [387, 259] width 32 height 8
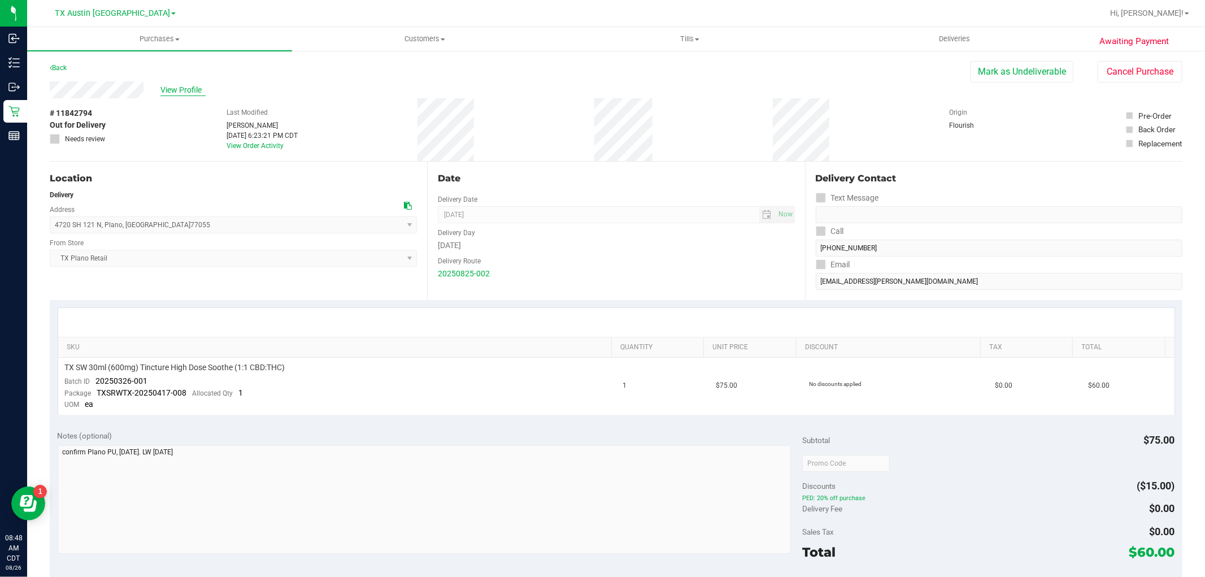
click at [164, 88] on span "View Profile" at bounding box center [182, 90] width 45 height 12
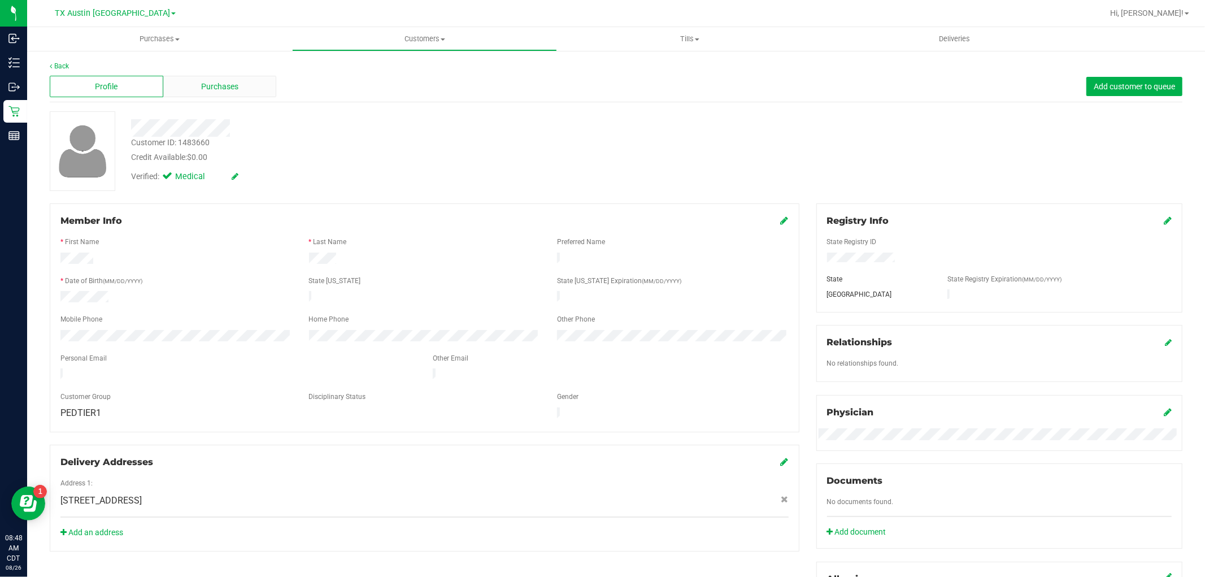
click at [229, 85] on span "Purchases" at bounding box center [219, 87] width 37 height 12
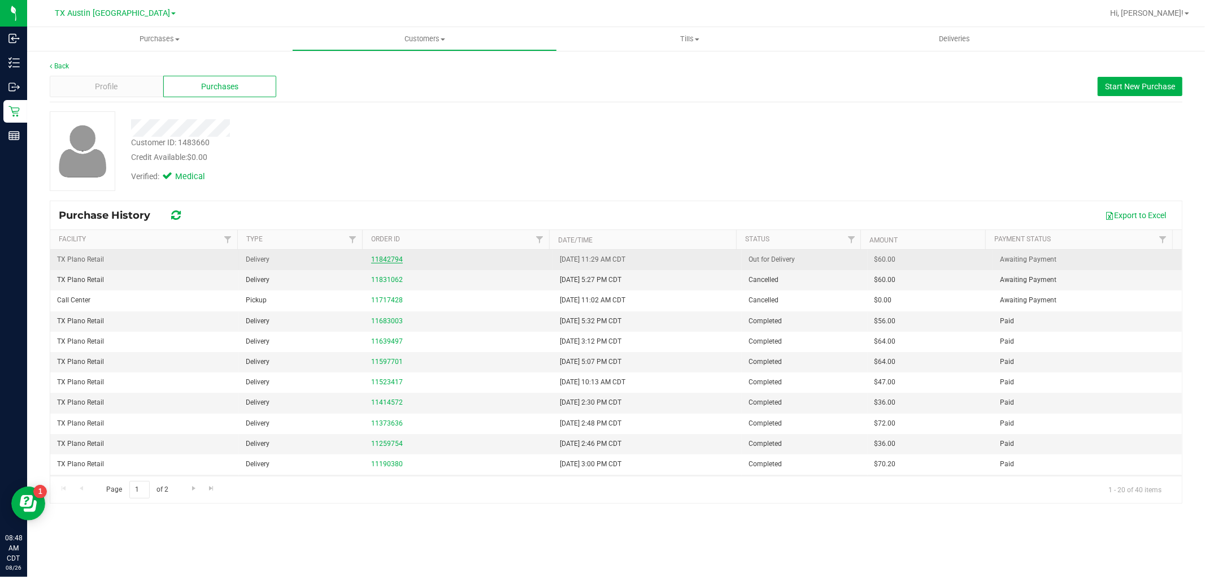
click at [394, 261] on link "11842794" at bounding box center [387, 259] width 32 height 8
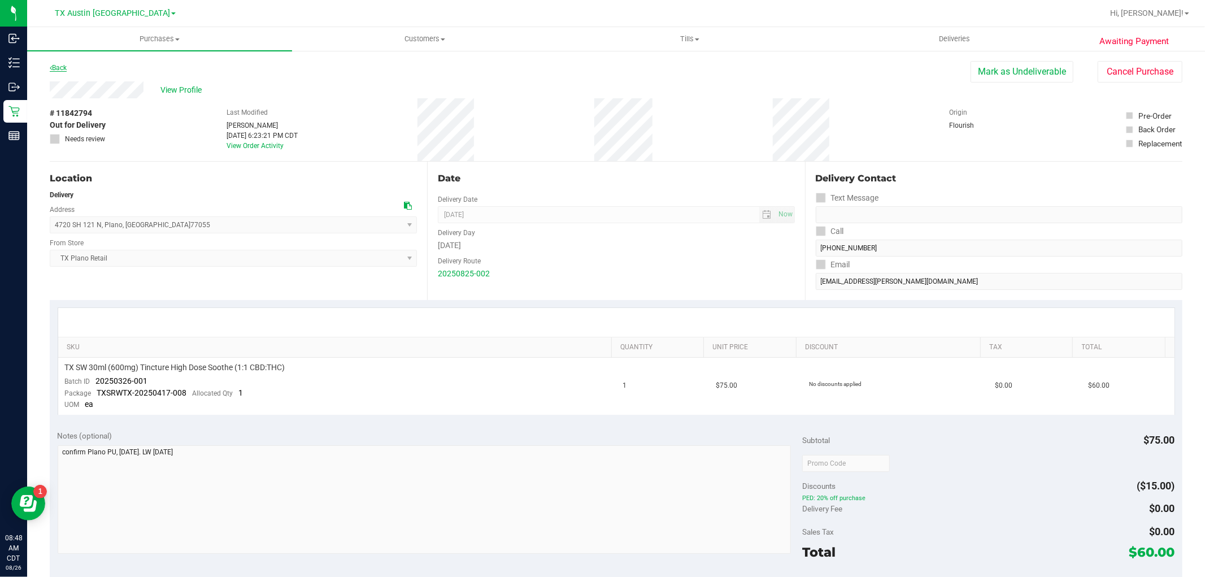
click at [58, 69] on link "Back" at bounding box center [58, 68] width 17 height 8
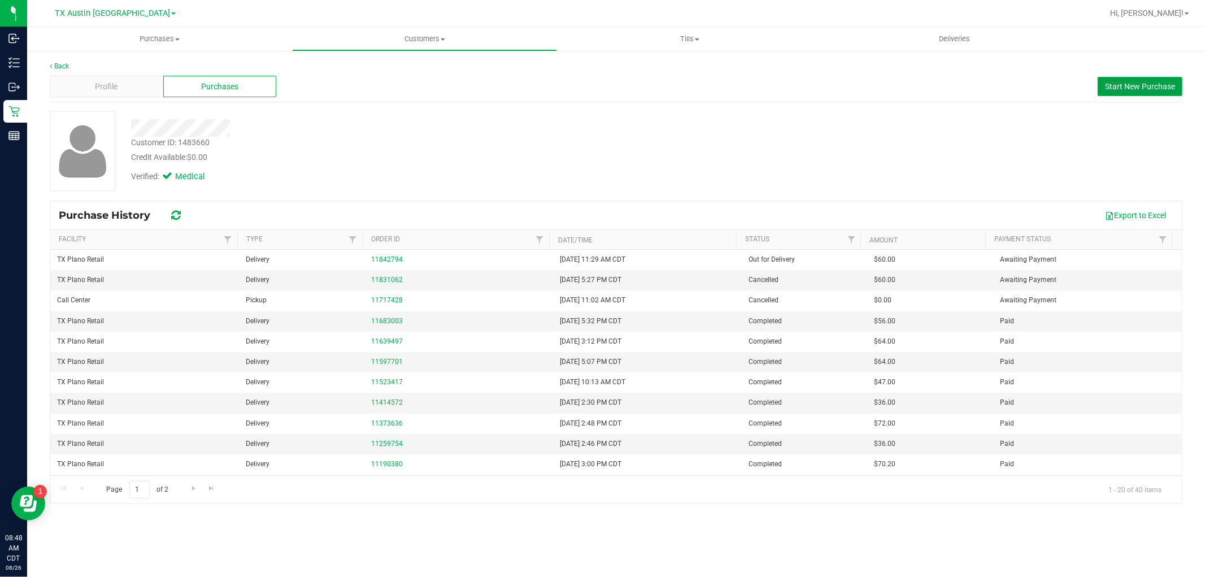
click at [1123, 85] on span "Start New Purchase" at bounding box center [1140, 86] width 70 height 9
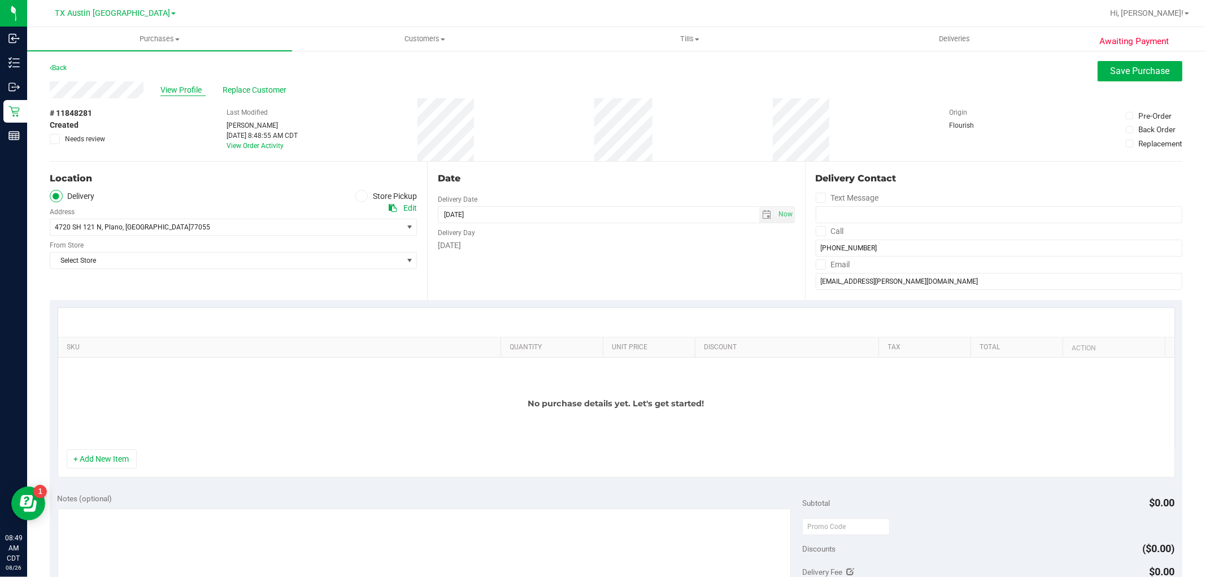
click at [181, 93] on span "View Profile" at bounding box center [182, 90] width 45 height 12
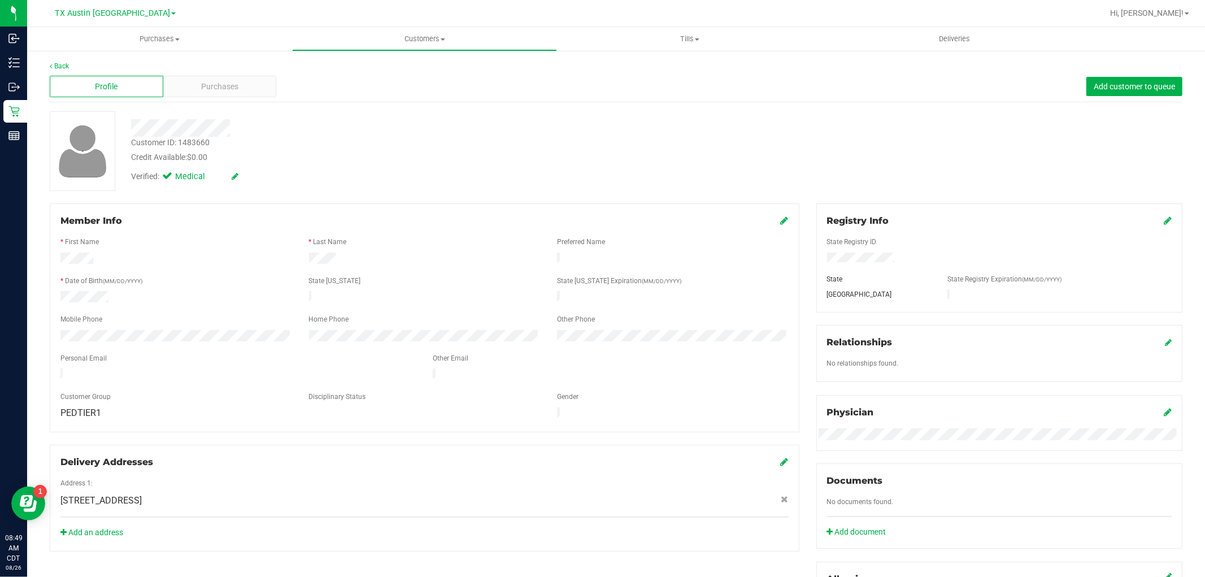
click at [217, 75] on div "Profile Purchases Add customer to queue" at bounding box center [616, 86] width 1132 height 31
click at [218, 86] on span "Purchases" at bounding box center [219, 87] width 37 height 12
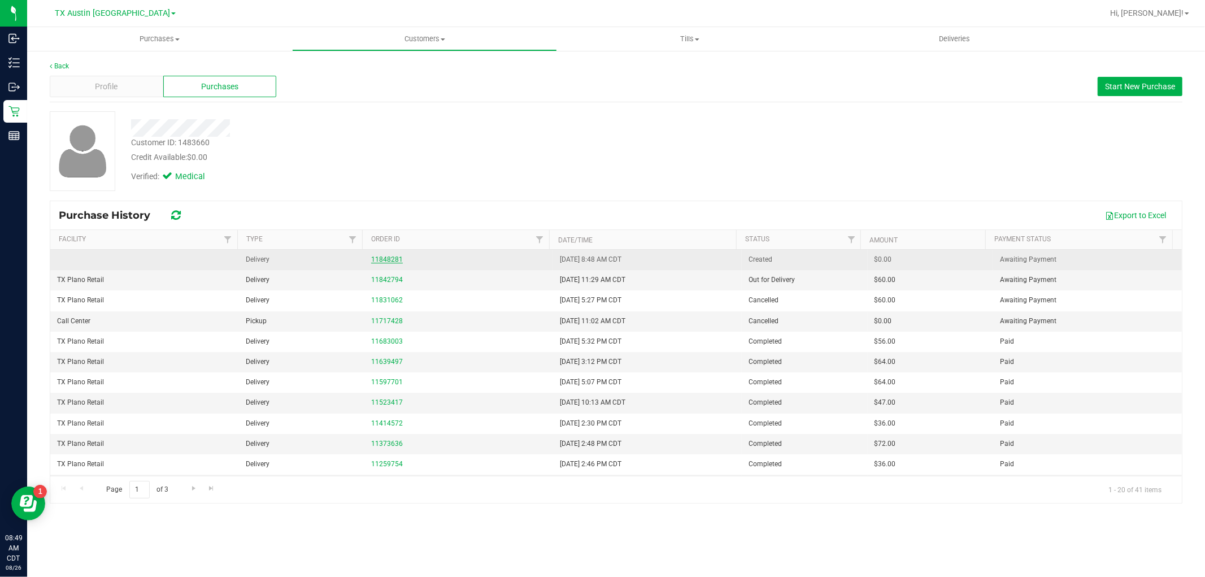
click at [387, 258] on link "11848281" at bounding box center [387, 259] width 32 height 8
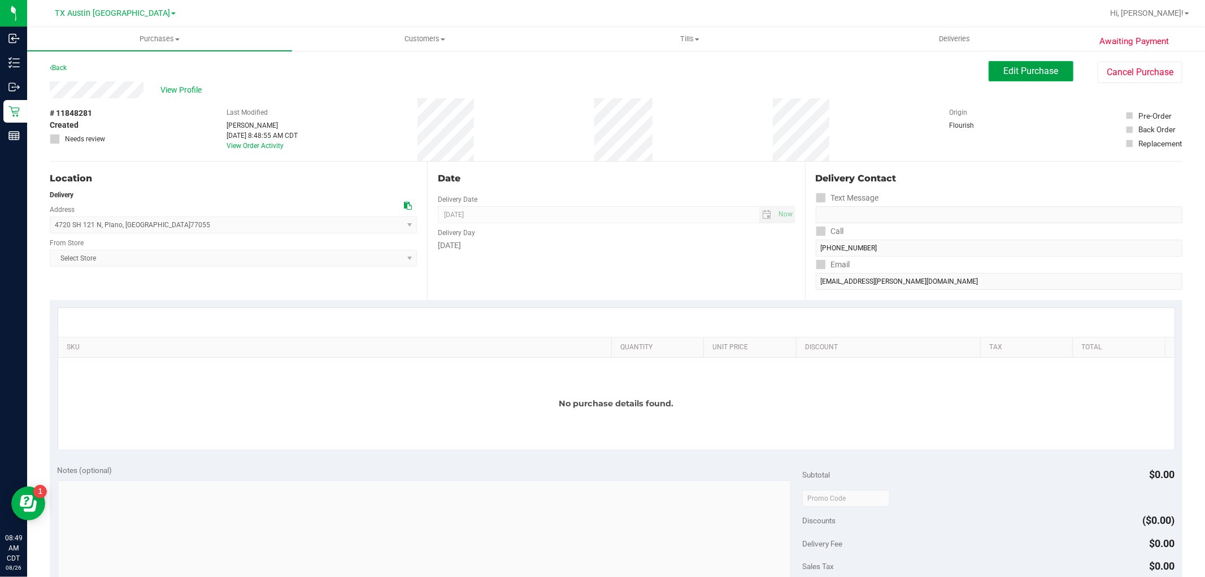
click at [1024, 66] on span "Edit Purchase" at bounding box center [1031, 71] width 55 height 11
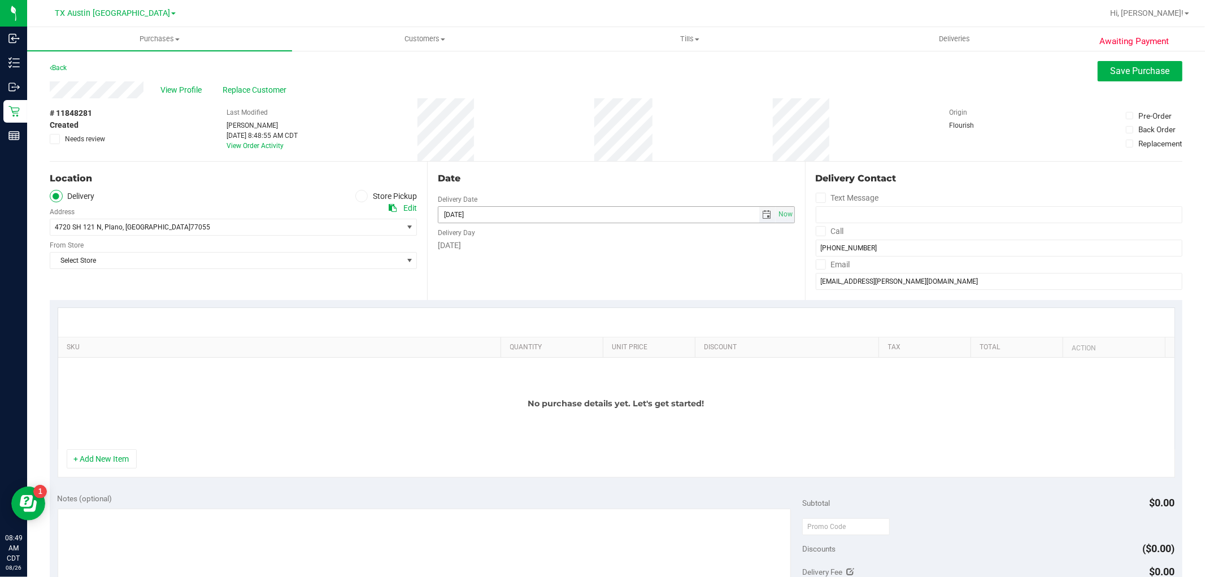
click at [762, 217] on span "select" at bounding box center [766, 214] width 9 height 9
click at [494, 341] on link "27" at bounding box center [494, 347] width 16 height 18
type input "08/27/2025"
click at [99, 461] on button "+ Add New Item" at bounding box center [102, 458] width 70 height 19
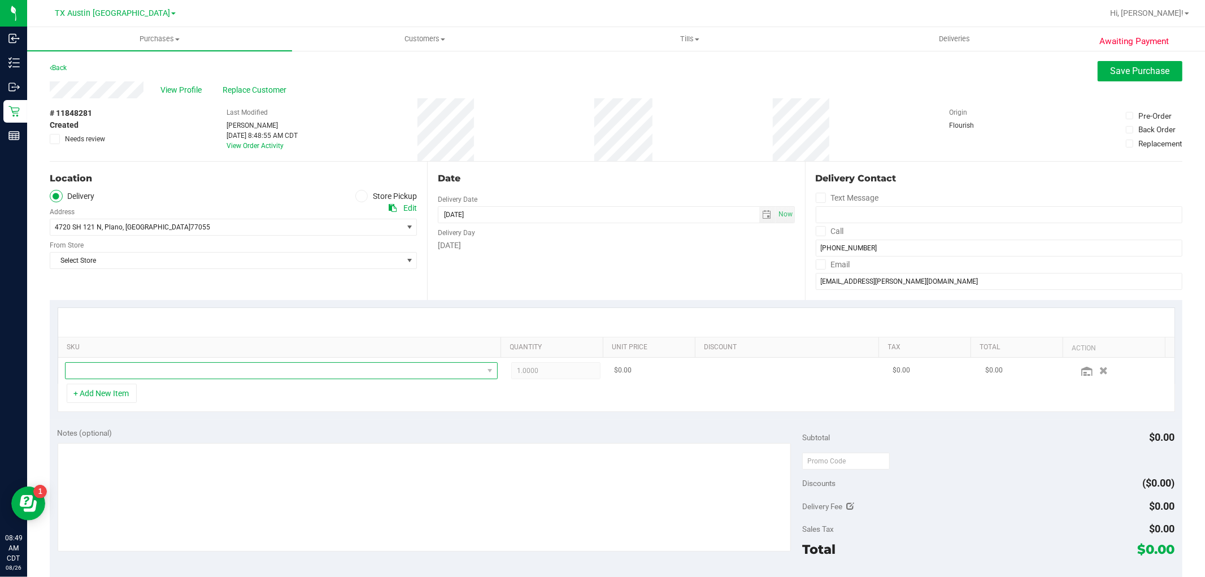
click at [88, 373] on span "NO DATA FOUND" at bounding box center [274, 371] width 417 height 16
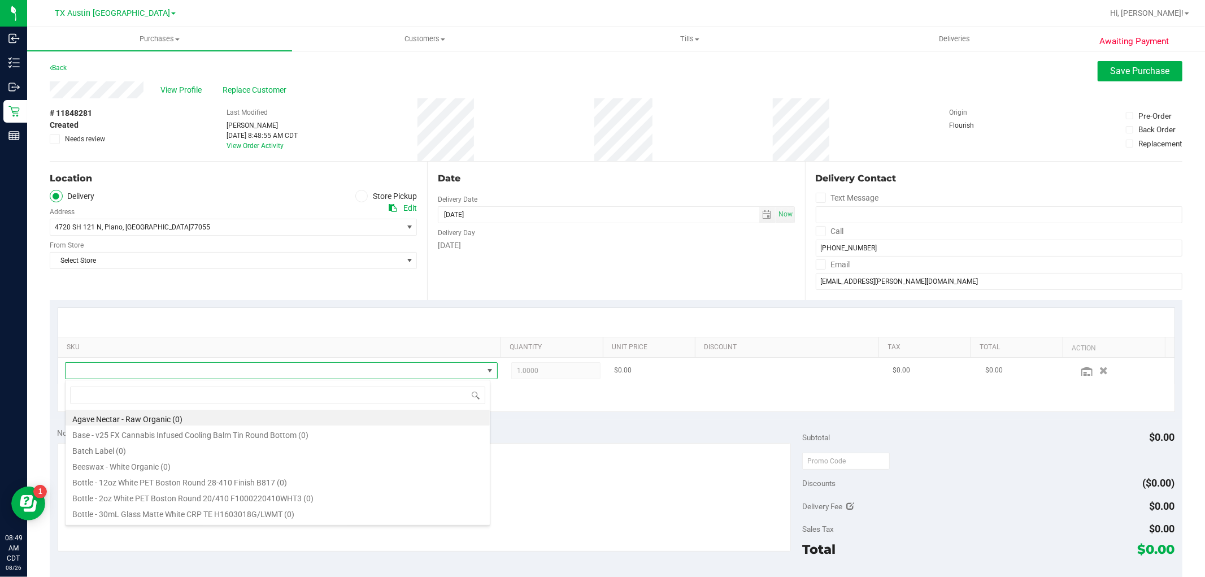
scroll to position [17, 421]
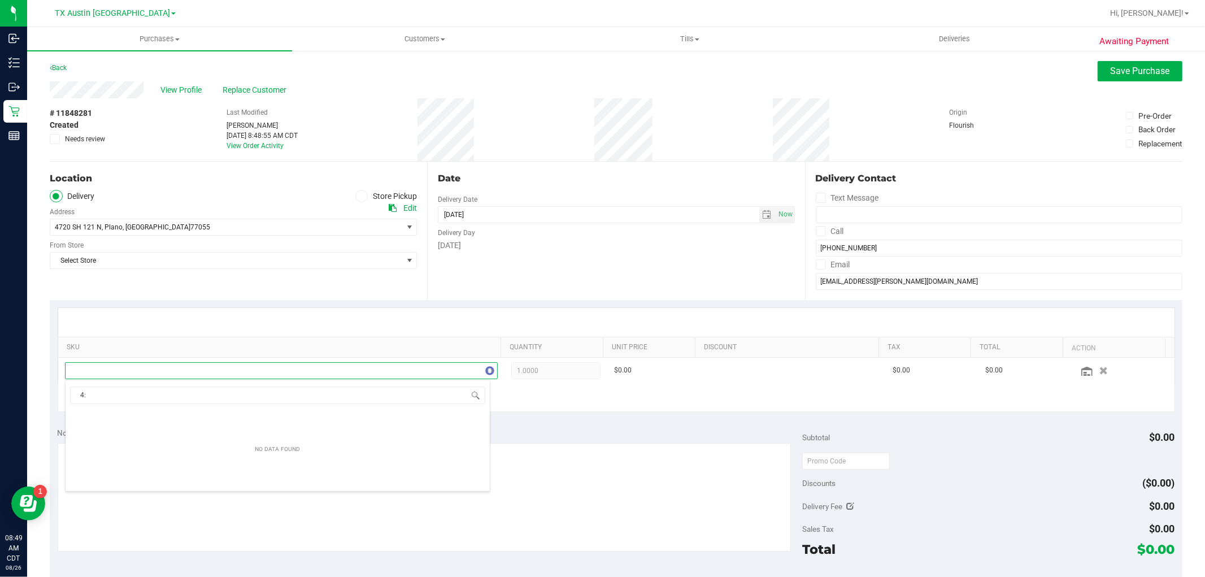
type input "4"
type input "serene"
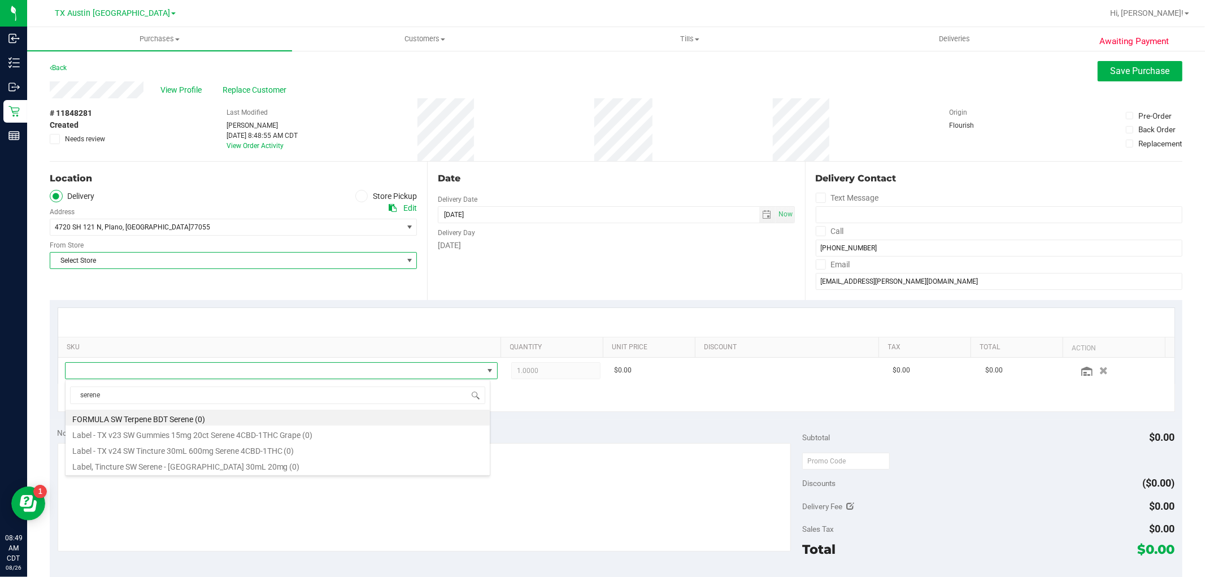
click at [368, 260] on span "Select Store" at bounding box center [226, 260] width 352 height 16
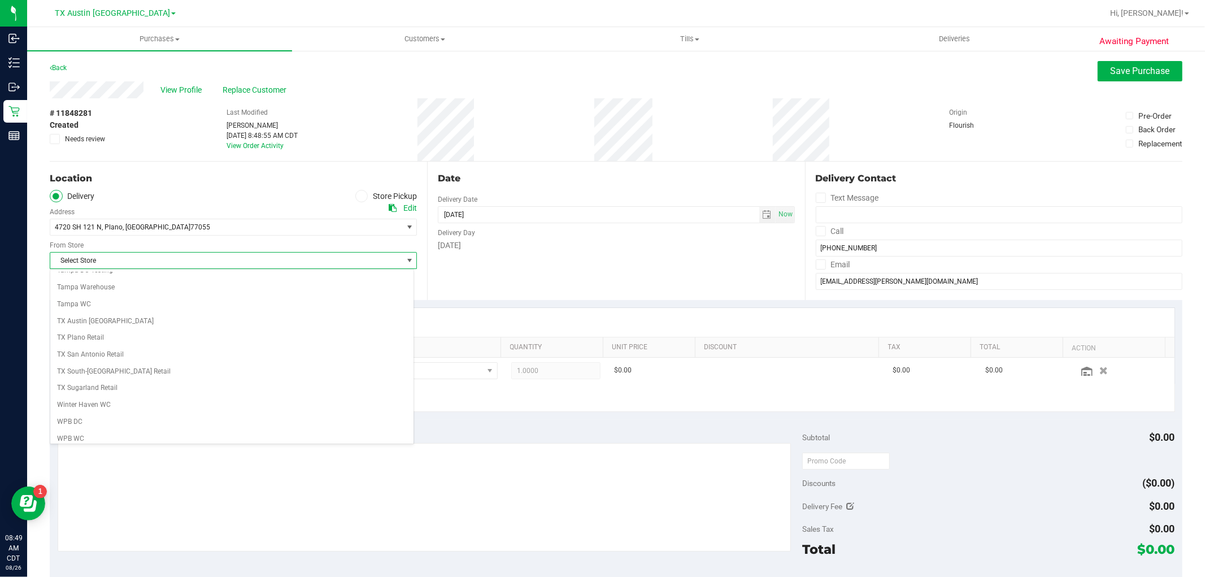
scroll to position [816, 0]
click at [84, 342] on li "TX Plano Retail" at bounding box center [231, 337] width 363 height 17
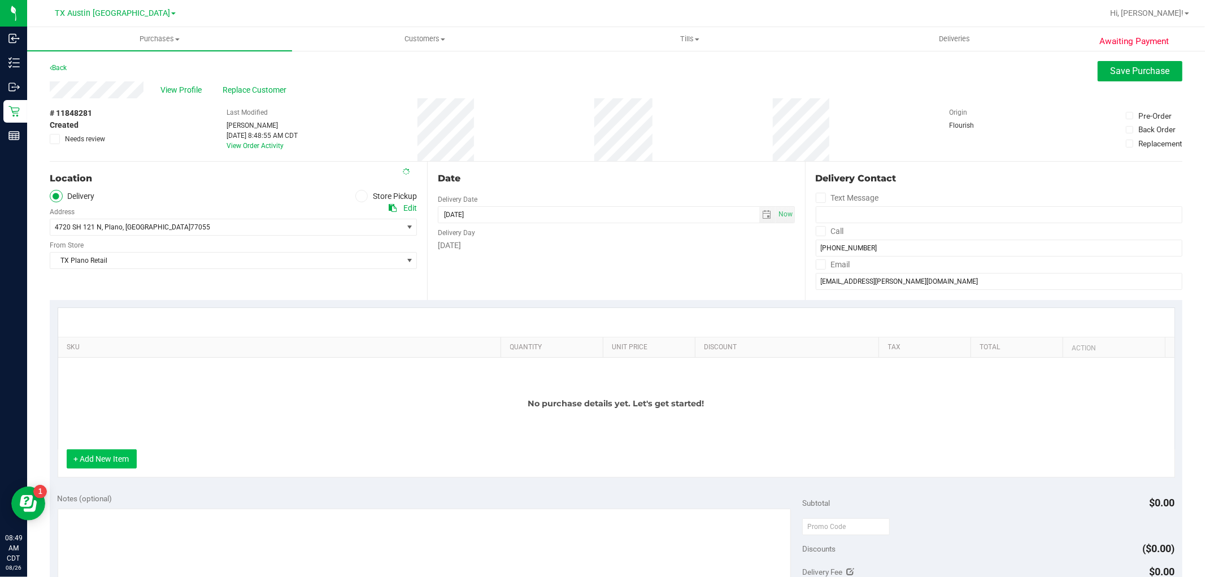
click at [115, 459] on button "+ Add New Item" at bounding box center [102, 458] width 70 height 19
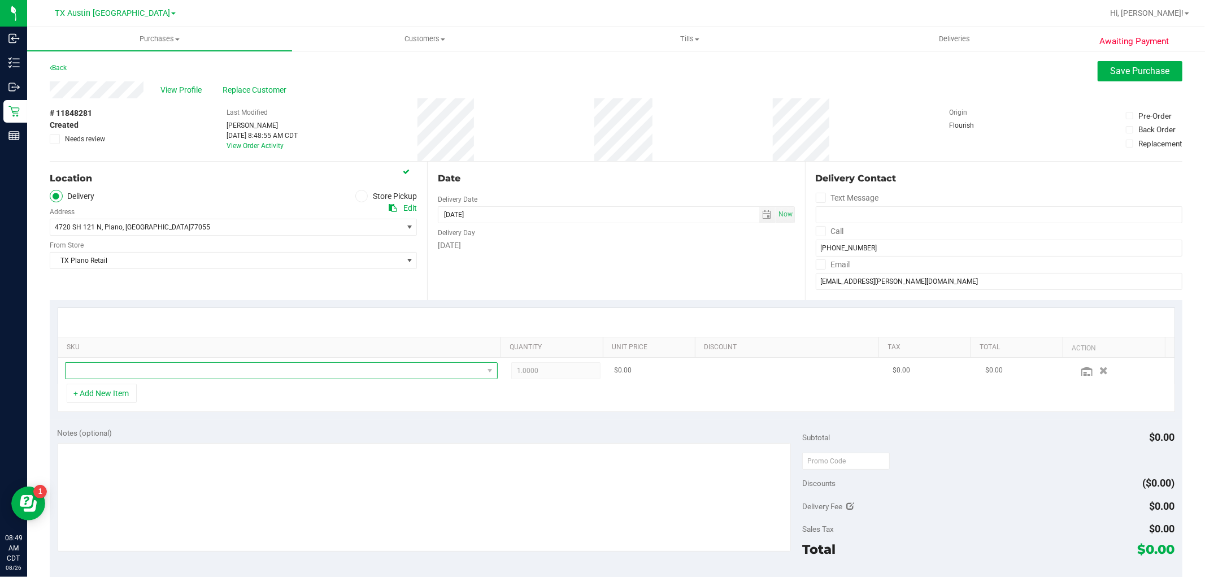
click at [144, 372] on span "NO DATA FOUND" at bounding box center [274, 371] width 417 height 16
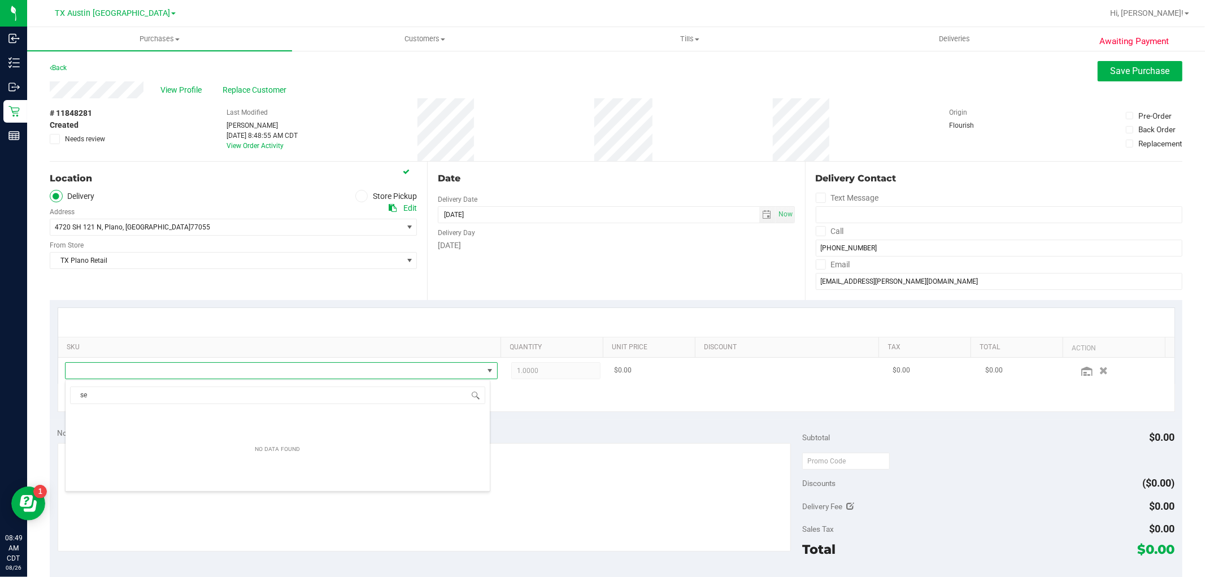
scroll to position [17, 421]
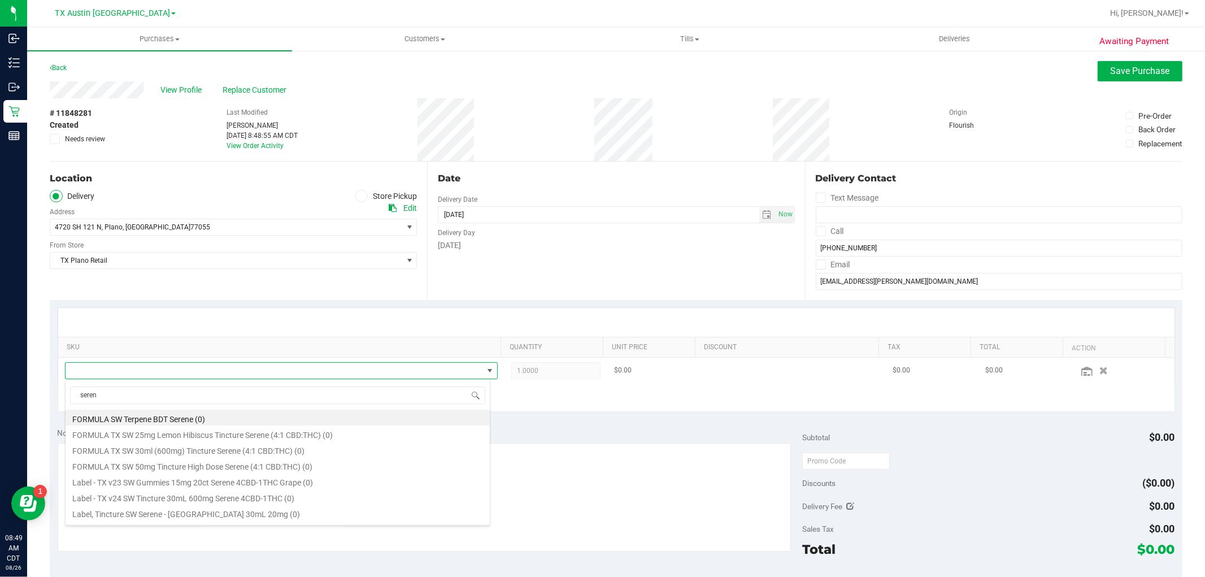
type input "serene"
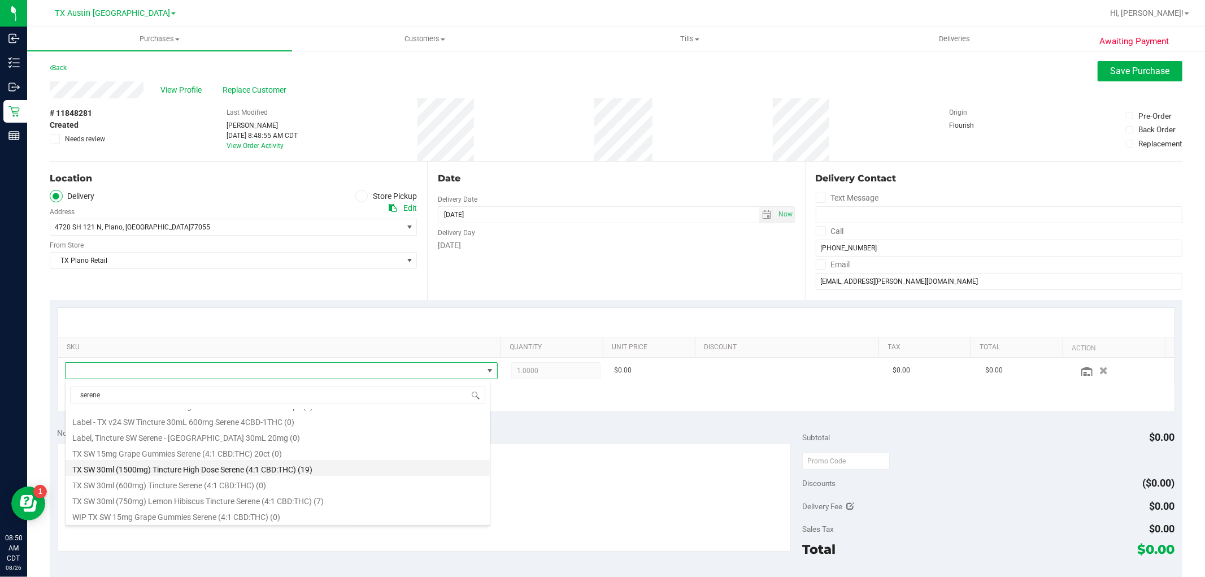
click at [311, 472] on li "TX SW 30ml (1500mg) Tincture High Dose Serene (4:1 CBD:THC) (19)" at bounding box center [278, 468] width 424 height 16
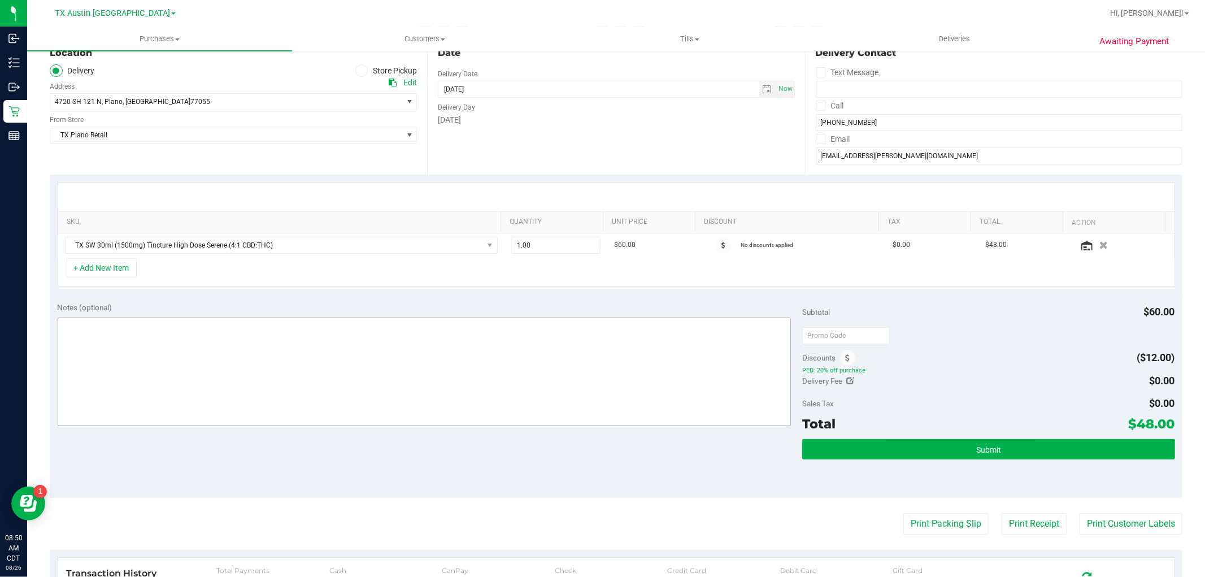
scroll to position [0, 0]
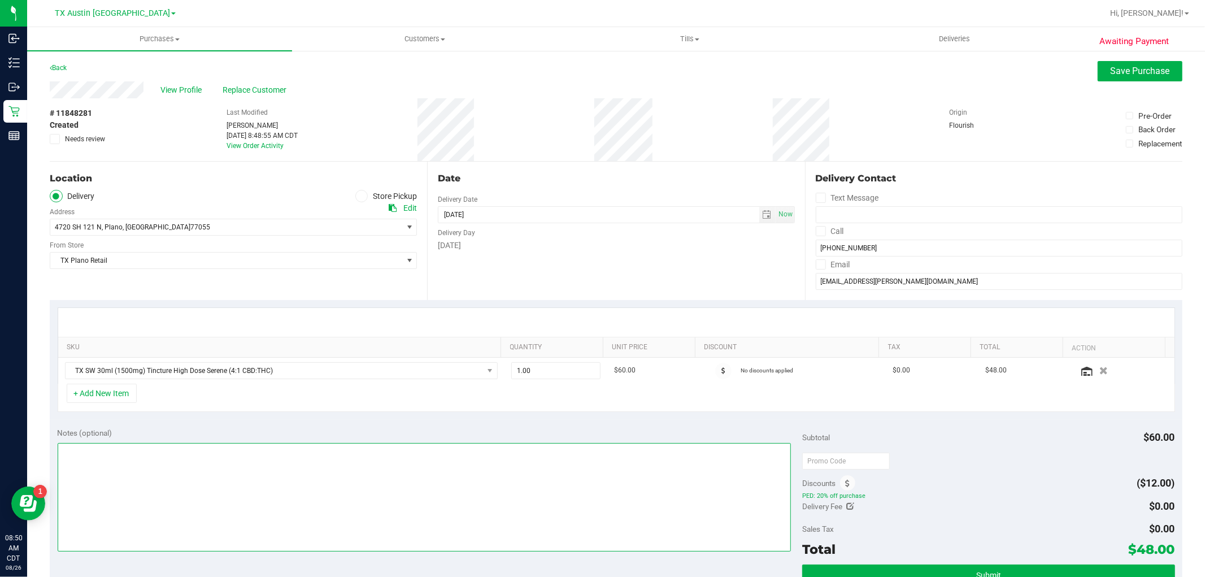
click at [487, 504] on textarea at bounding box center [425, 497] width 734 height 108
click at [582, 486] on textarea at bounding box center [425, 497] width 734 height 108
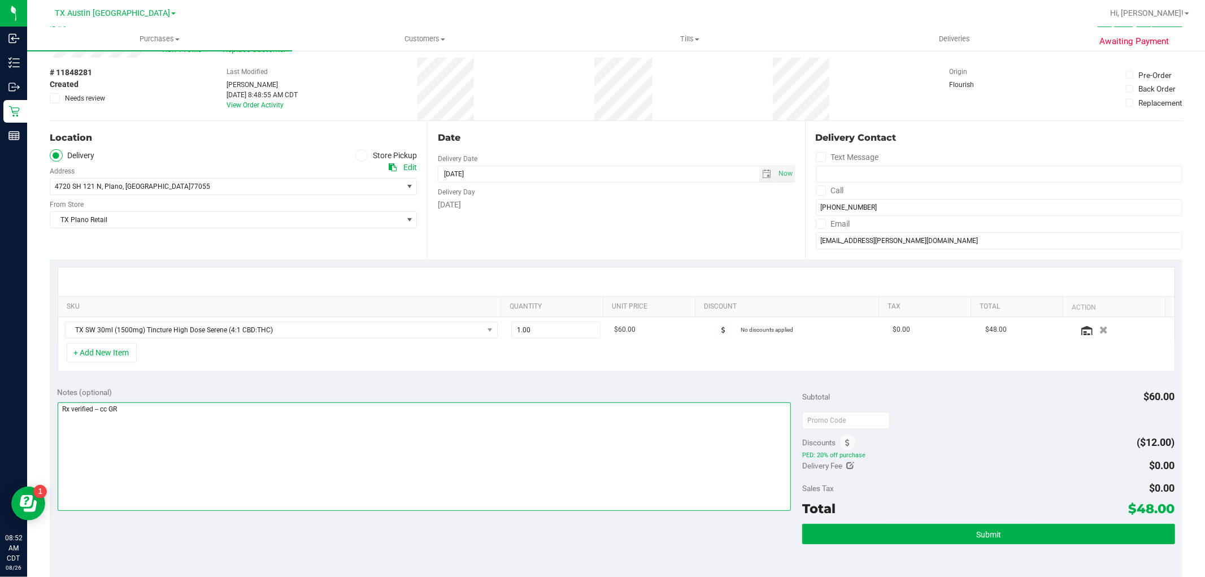
scroll to position [63, 0]
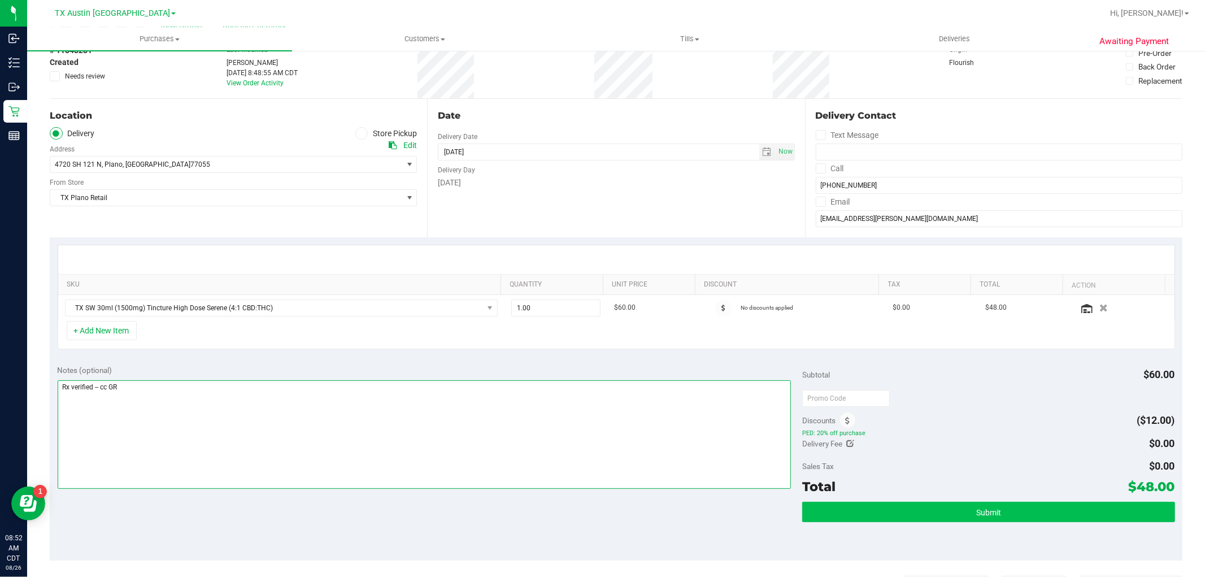
type textarea "Rx verified -- cc GR"
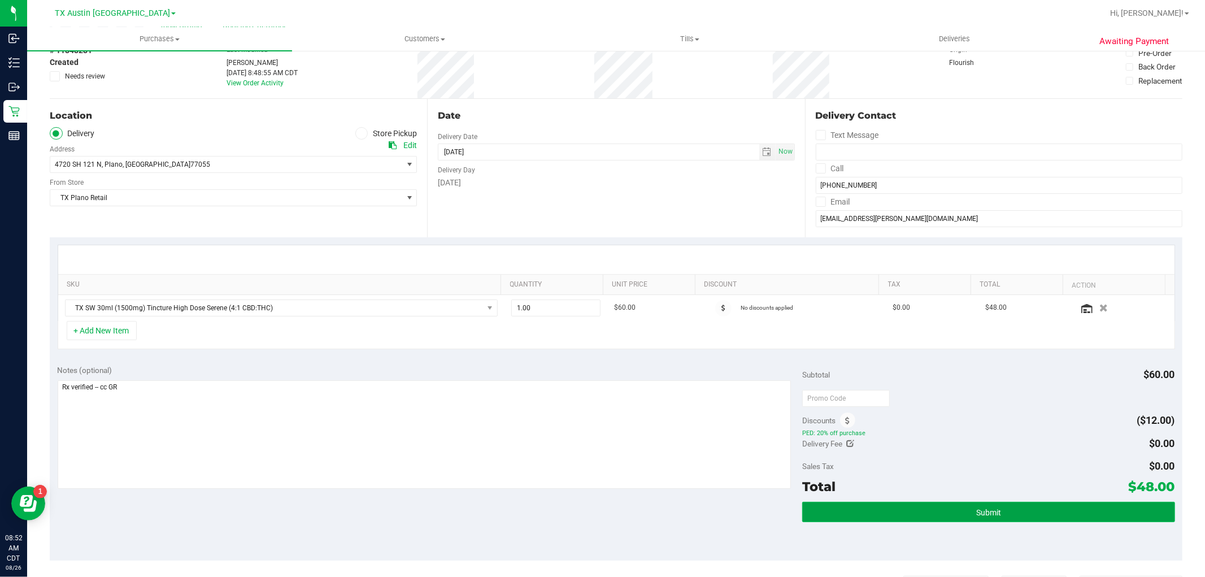
click at [880, 511] on button "Submit" at bounding box center [988, 512] width 372 height 20
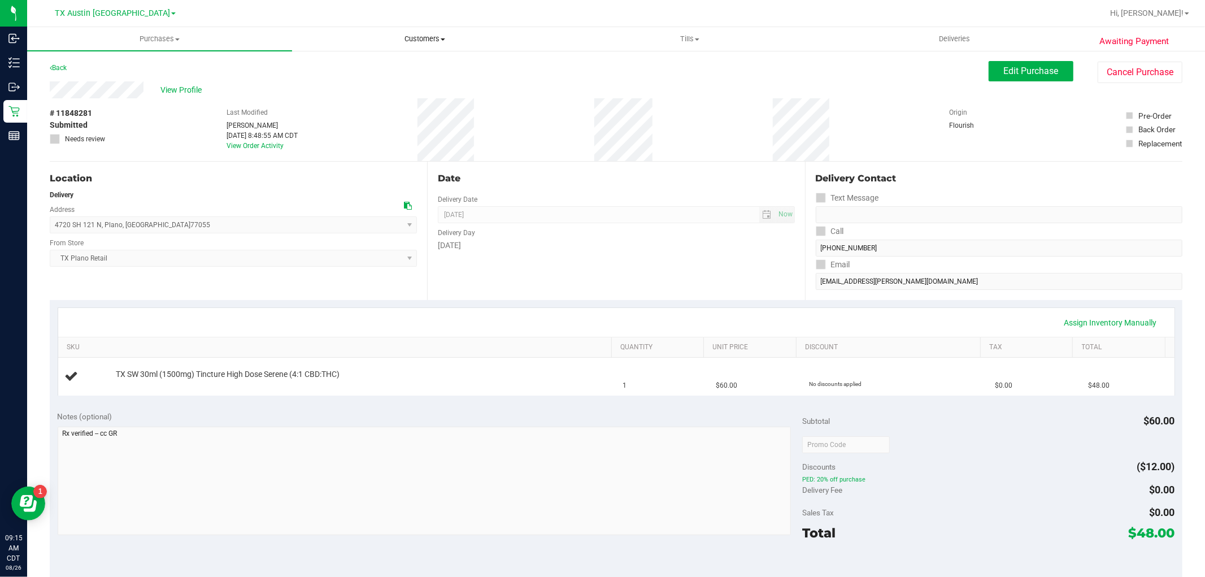
click at [425, 36] on span "Customers" at bounding box center [425, 39] width 264 height 10
click at [391, 68] on li "All customers" at bounding box center [424, 69] width 265 height 14
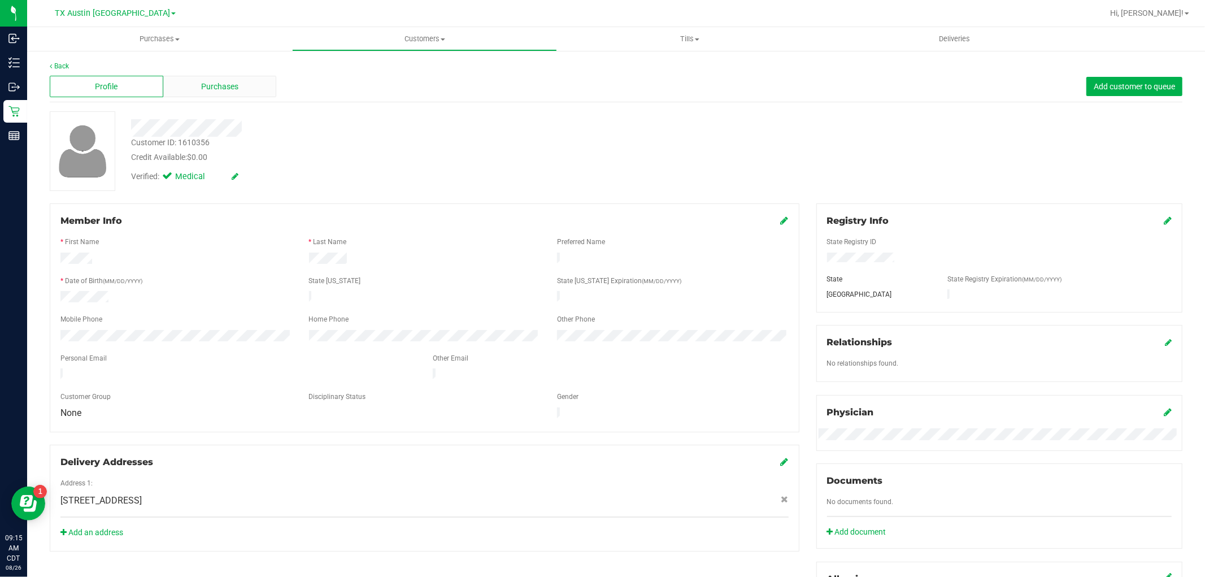
click at [226, 94] on div "Purchases" at bounding box center [220, 86] width 114 height 21
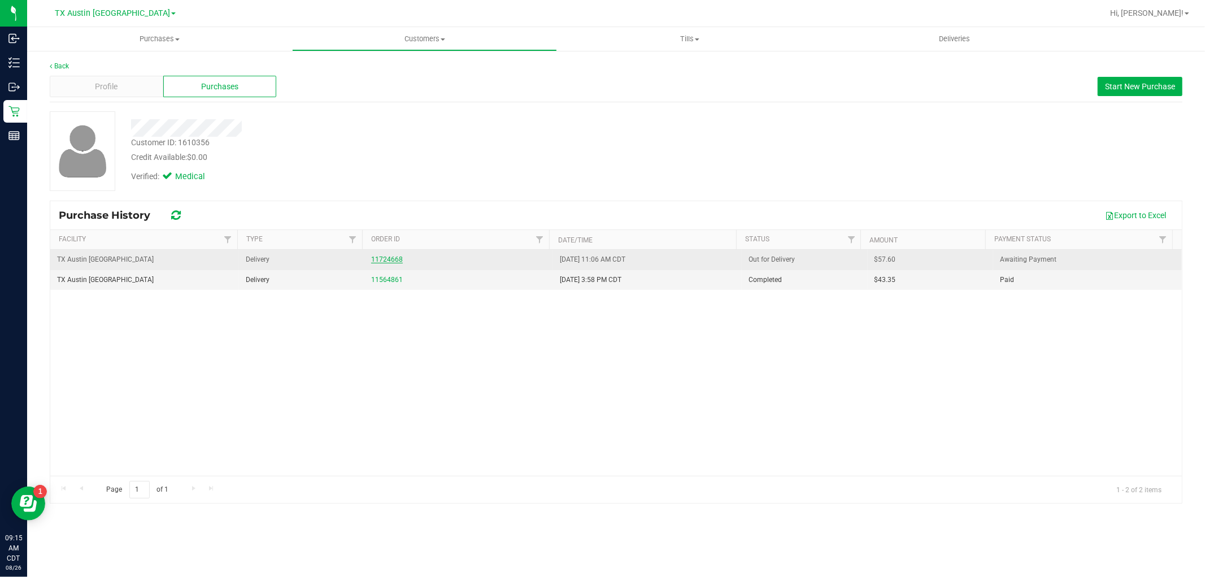
click at [392, 260] on link "11724668" at bounding box center [387, 259] width 32 height 8
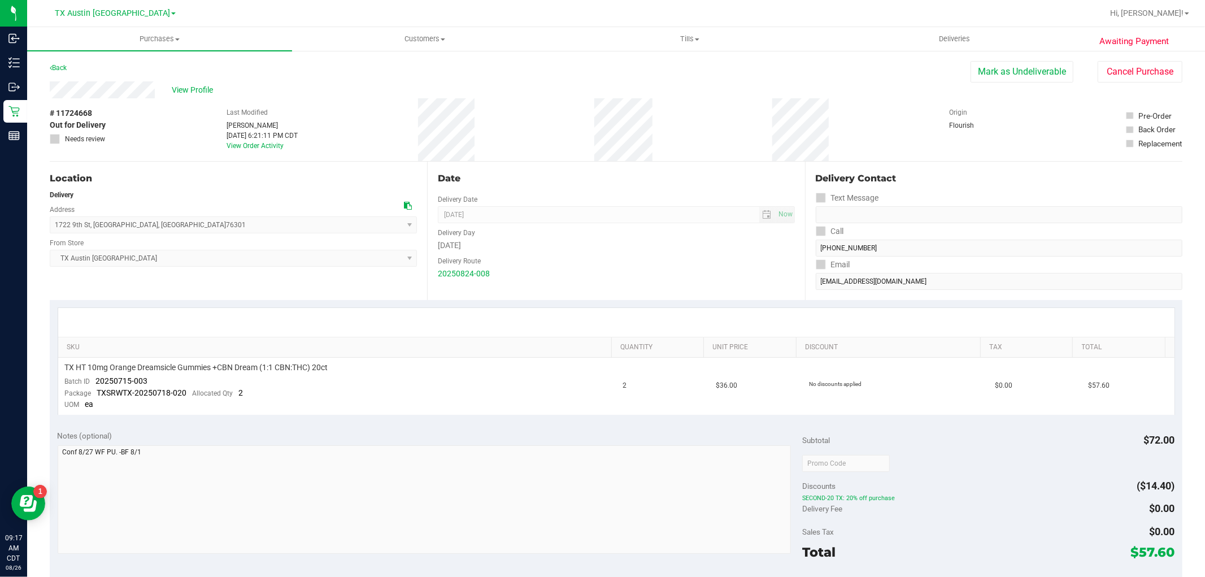
drag, startPoint x: 157, startPoint y: 91, endPoint x: 48, endPoint y: 95, distance: 109.1
click at [48, 95] on div "Awaiting Payment Back Mark as Undeliverable Cancel Purchase View Profile # 1172…" at bounding box center [616, 480] width 1178 height 861
click at [195, 88] on span "View Profile" at bounding box center [194, 90] width 45 height 12
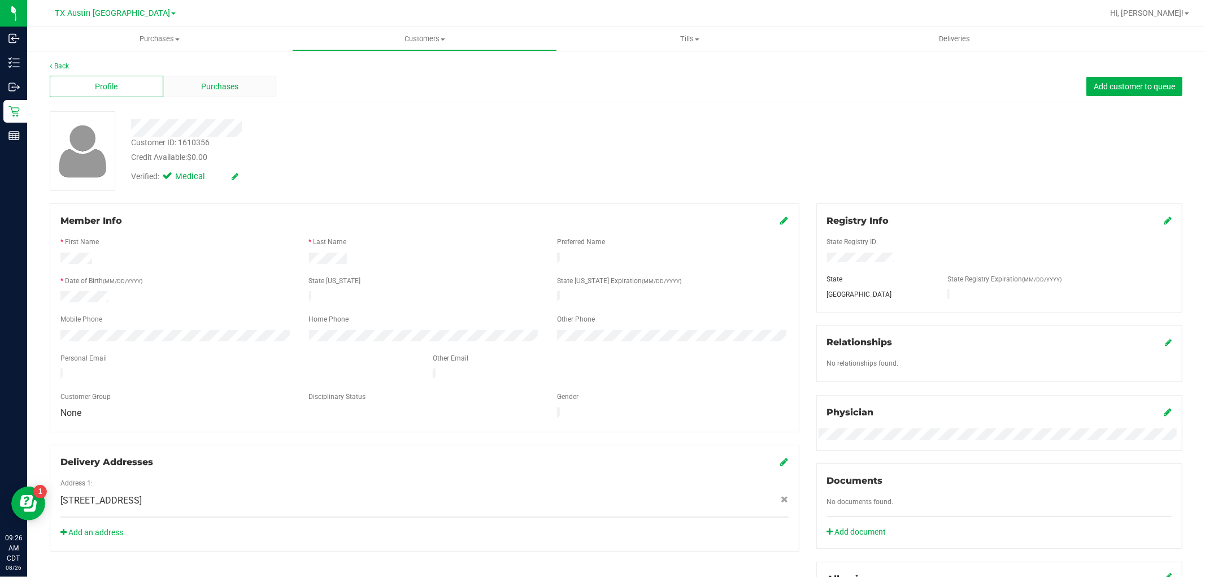
click at [245, 88] on div "Purchases" at bounding box center [220, 86] width 114 height 21
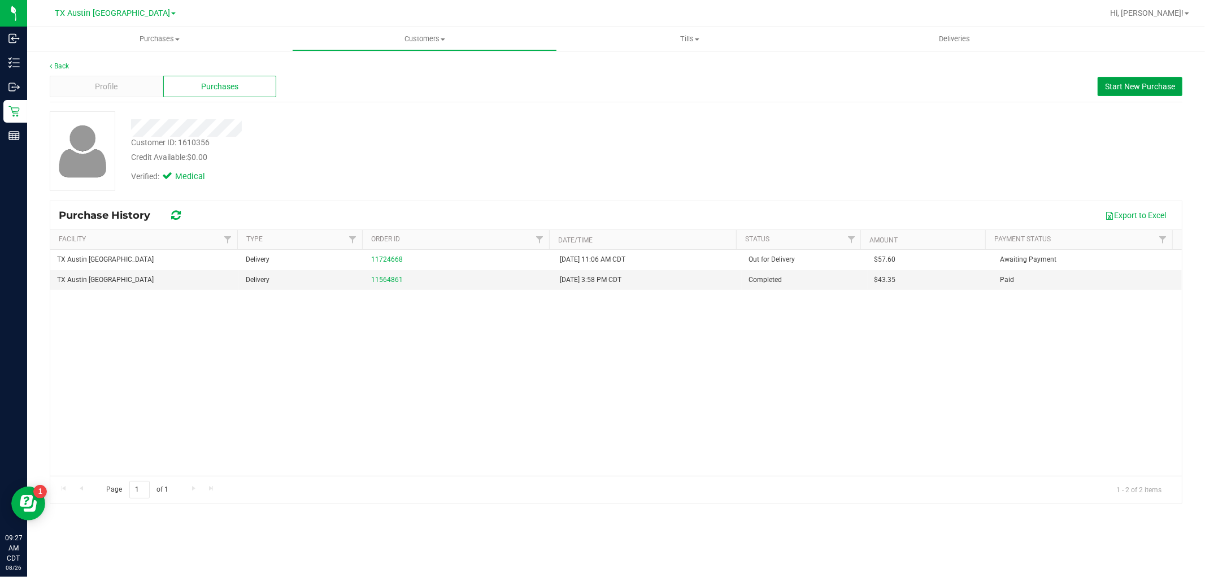
click at [1138, 95] on button "Start New Purchase" at bounding box center [1139, 86] width 85 height 19
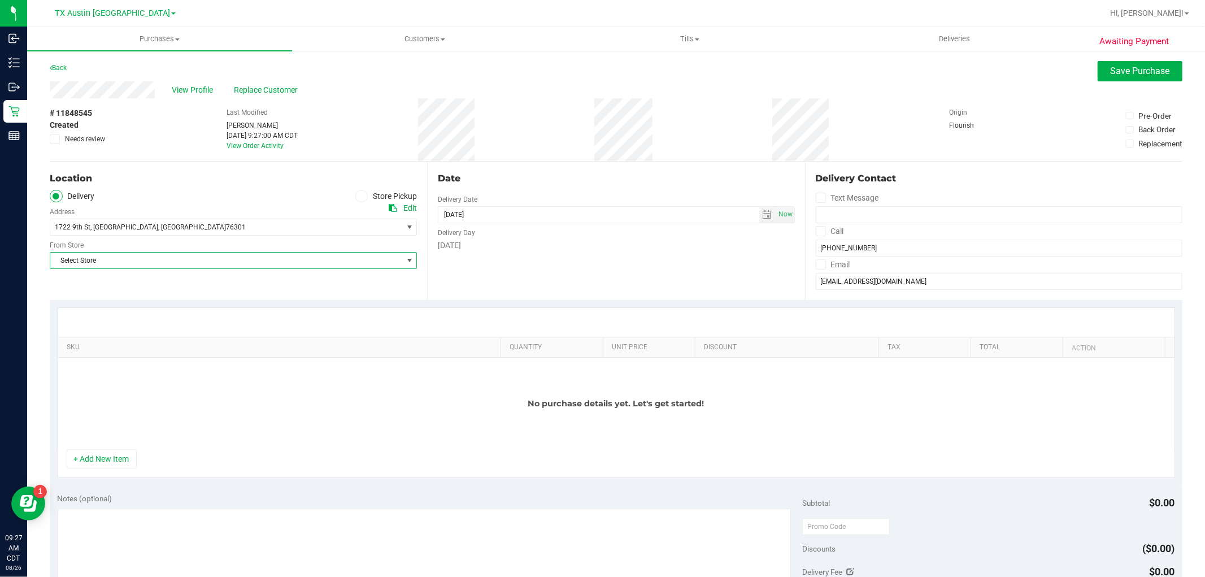
click at [343, 262] on span "Select Store" at bounding box center [226, 260] width 352 height 16
click at [205, 93] on span "View Profile" at bounding box center [194, 90] width 45 height 12
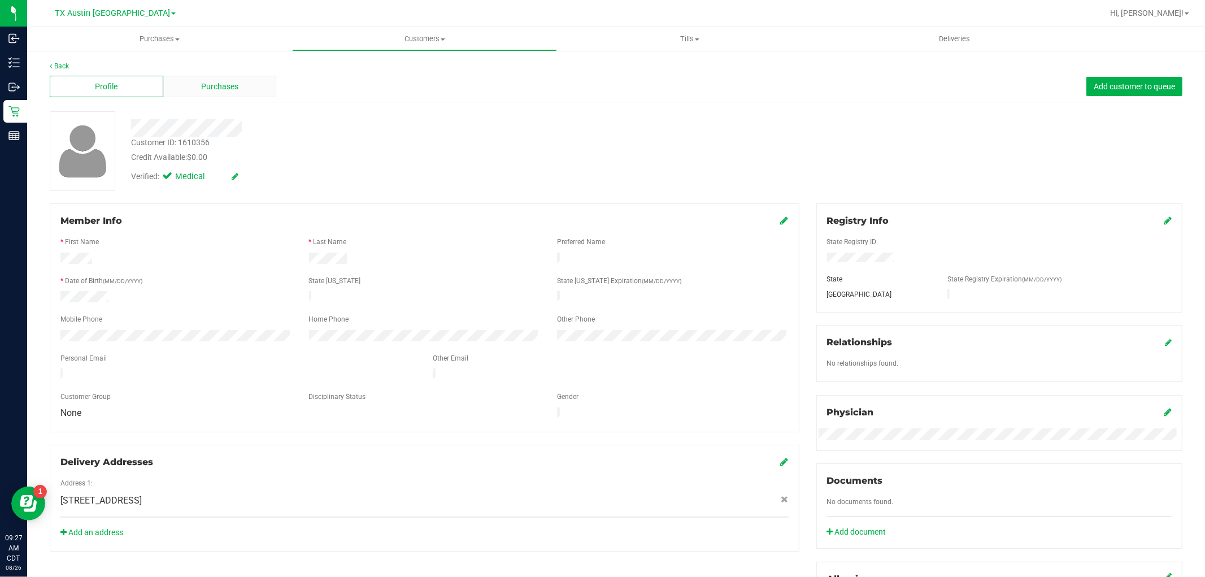
click at [227, 88] on span "Purchases" at bounding box center [219, 87] width 37 height 12
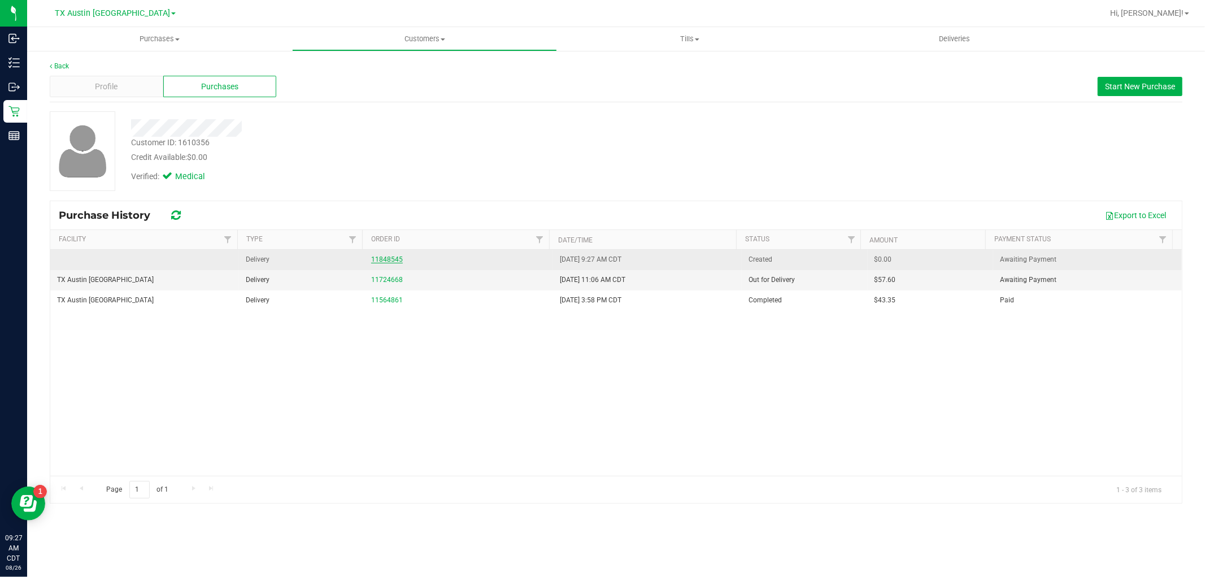
click at [391, 262] on link "11848545" at bounding box center [387, 259] width 32 height 8
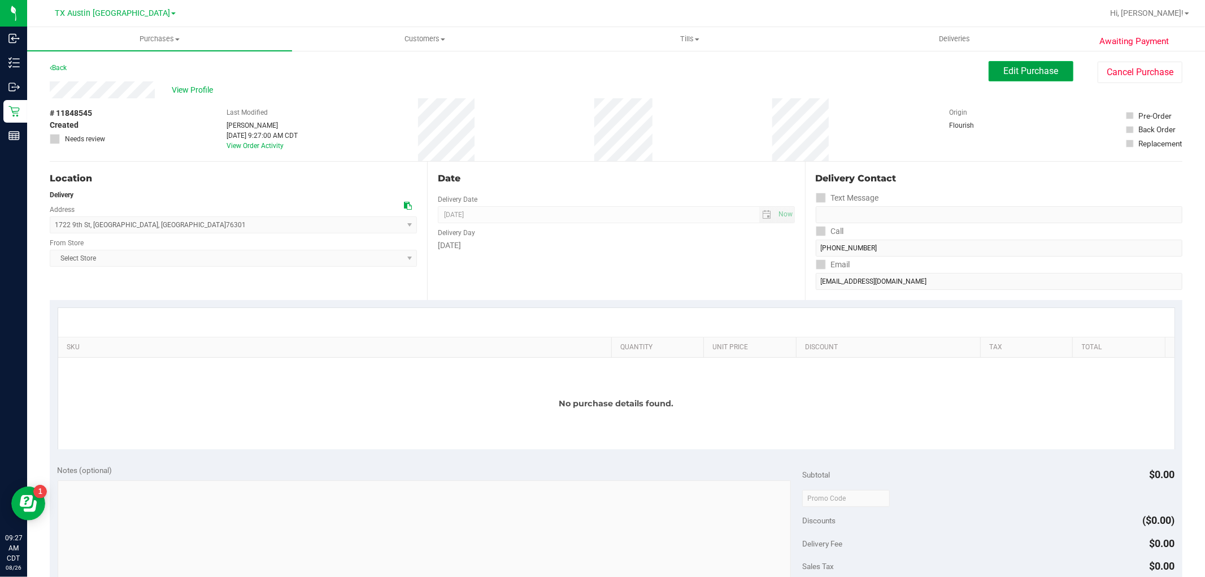
click at [1019, 68] on span "Edit Purchase" at bounding box center [1031, 71] width 55 height 11
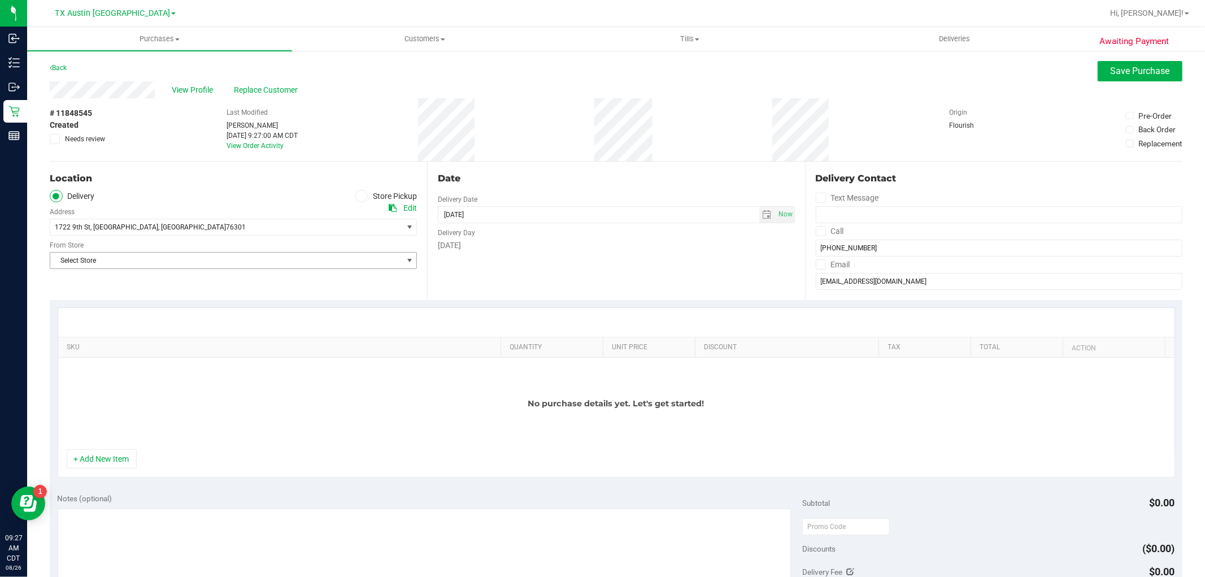
click at [303, 256] on span "Select Store" at bounding box center [226, 260] width 352 height 16
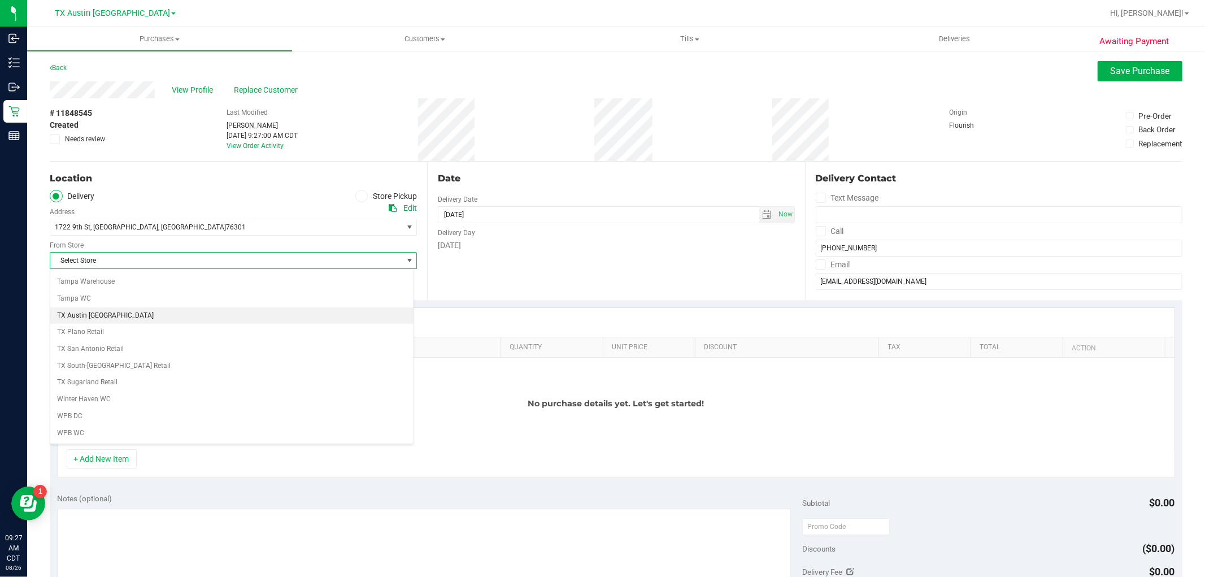
click at [82, 314] on li "TX Austin [GEOGRAPHIC_DATA]" at bounding box center [231, 315] width 363 height 17
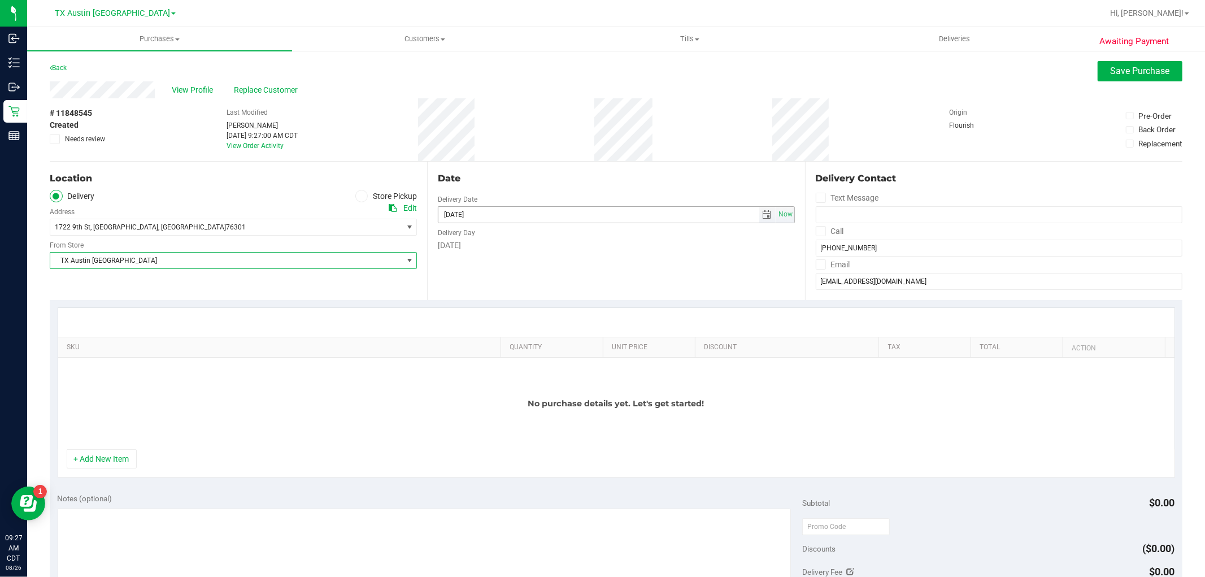
click at [762, 215] on span "select" at bounding box center [766, 214] width 9 height 9
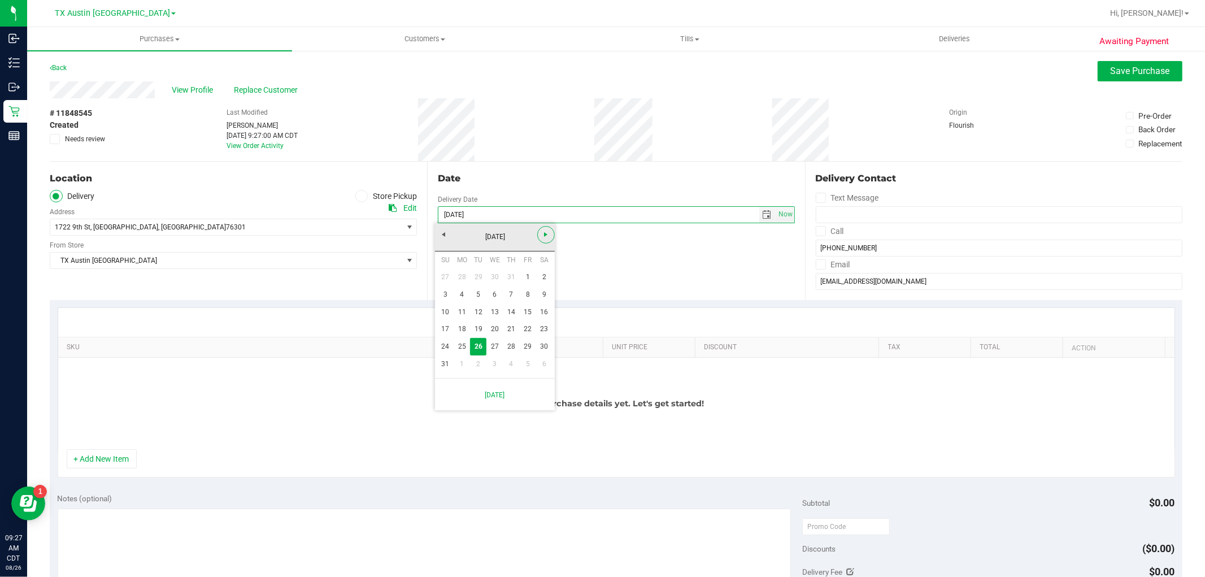
click at [548, 237] on span "Next" at bounding box center [545, 234] width 9 height 9
click at [475, 294] on link "9" at bounding box center [478, 295] width 16 height 18
type input "09/09/2025"
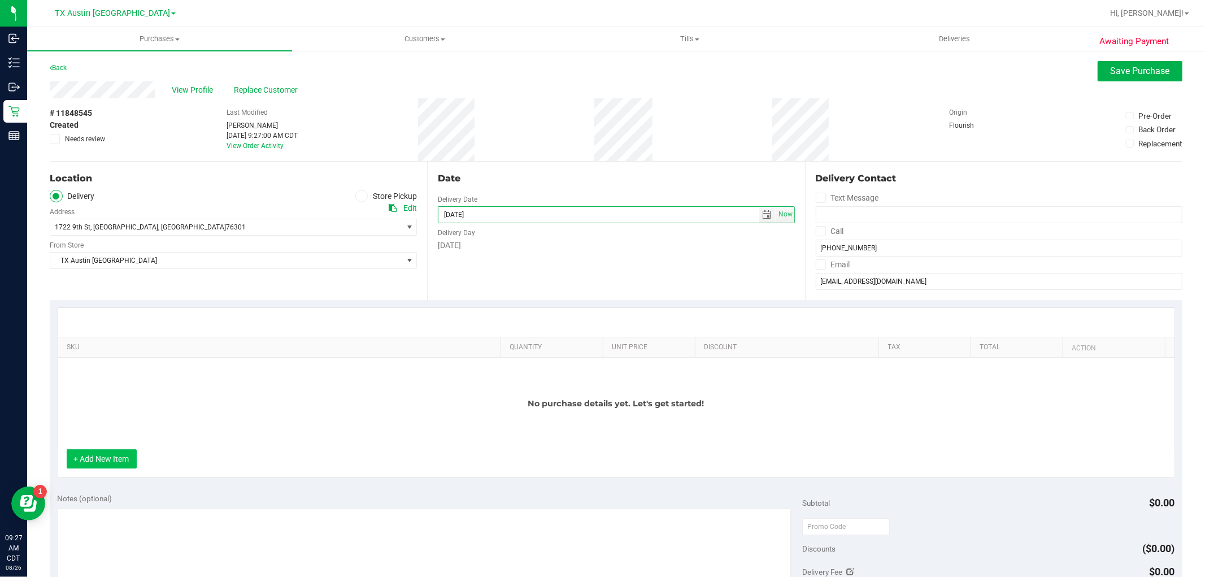
click at [110, 461] on button "+ Add New Item" at bounding box center [102, 458] width 70 height 19
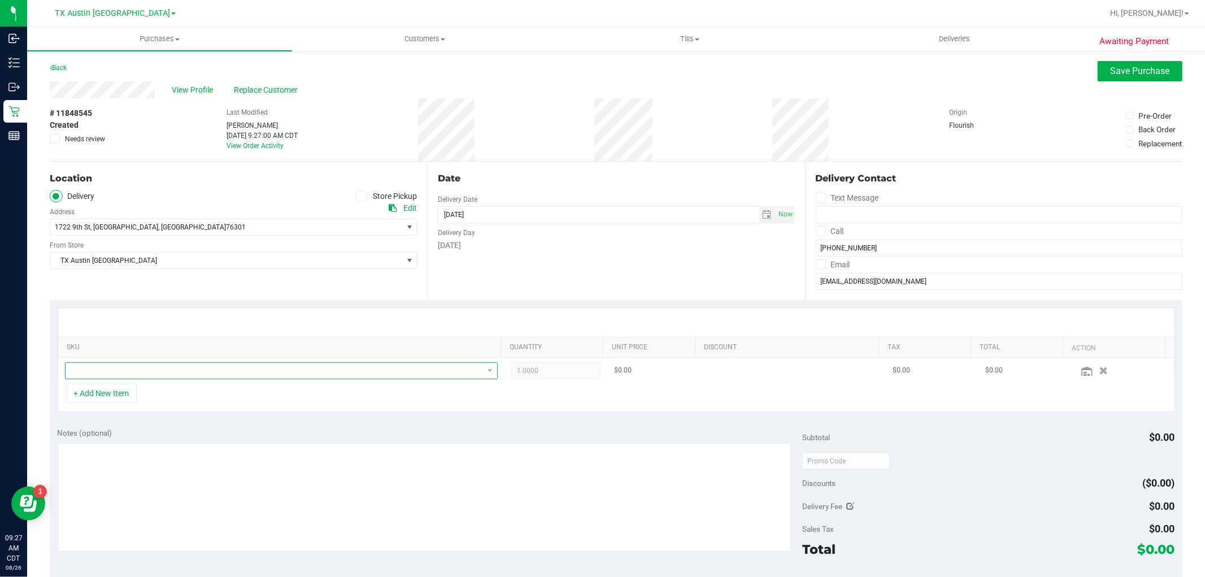
click at [216, 371] on span "NO DATA FOUND" at bounding box center [274, 371] width 417 height 16
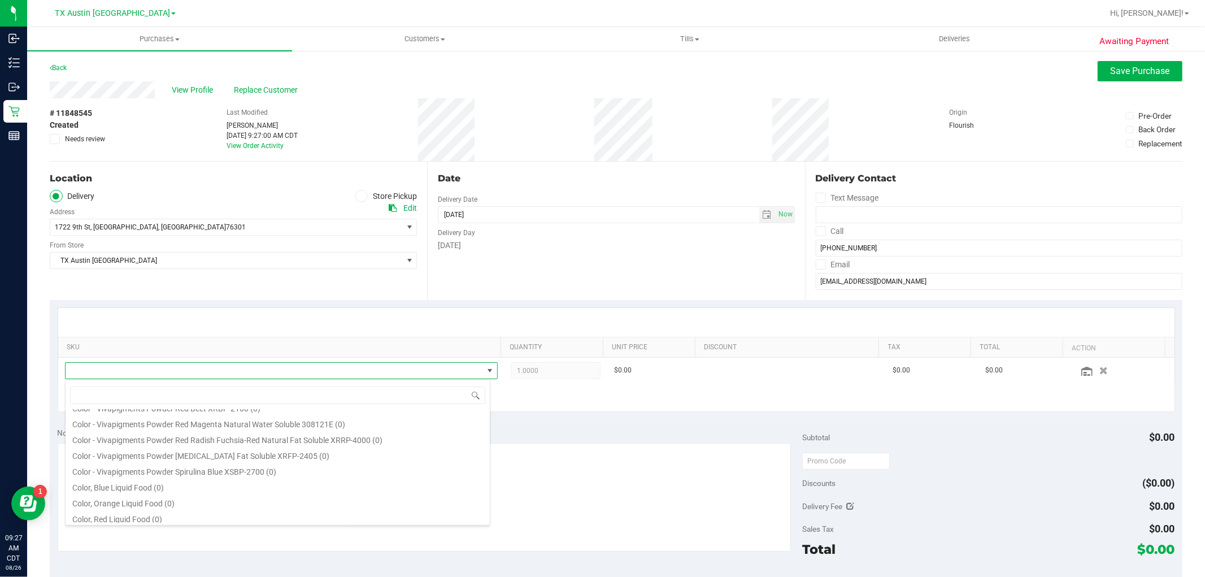
scroll to position [502, 0]
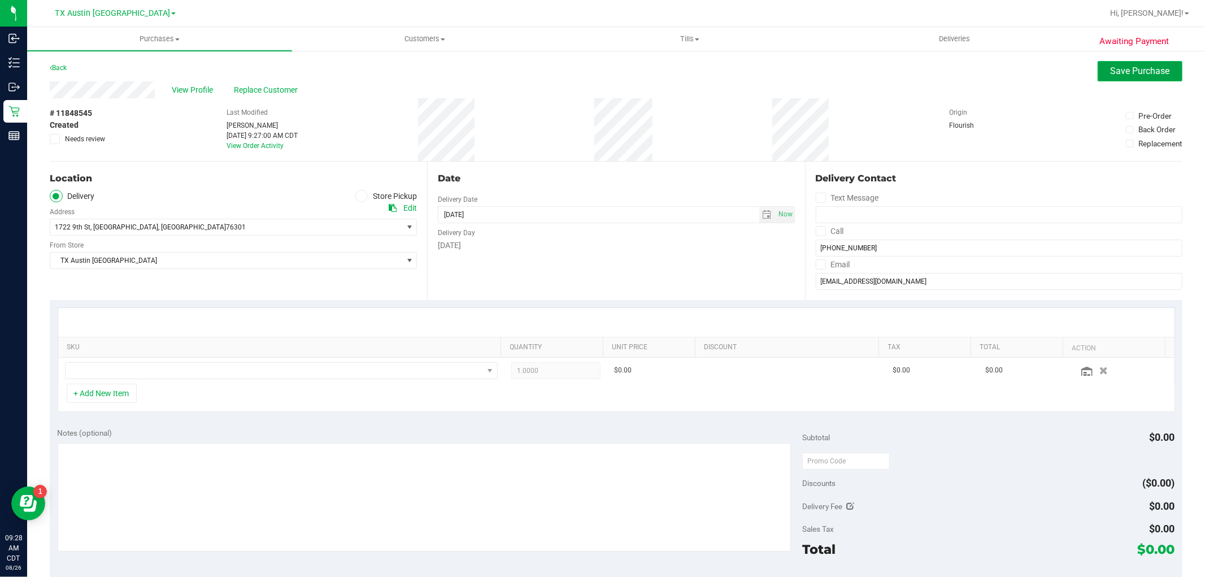
drag, startPoint x: 202, startPoint y: 88, endPoint x: 1122, endPoint y: 72, distance: 920.2
click at [1122, 72] on span "Save Purchase" at bounding box center [1139, 71] width 59 height 11
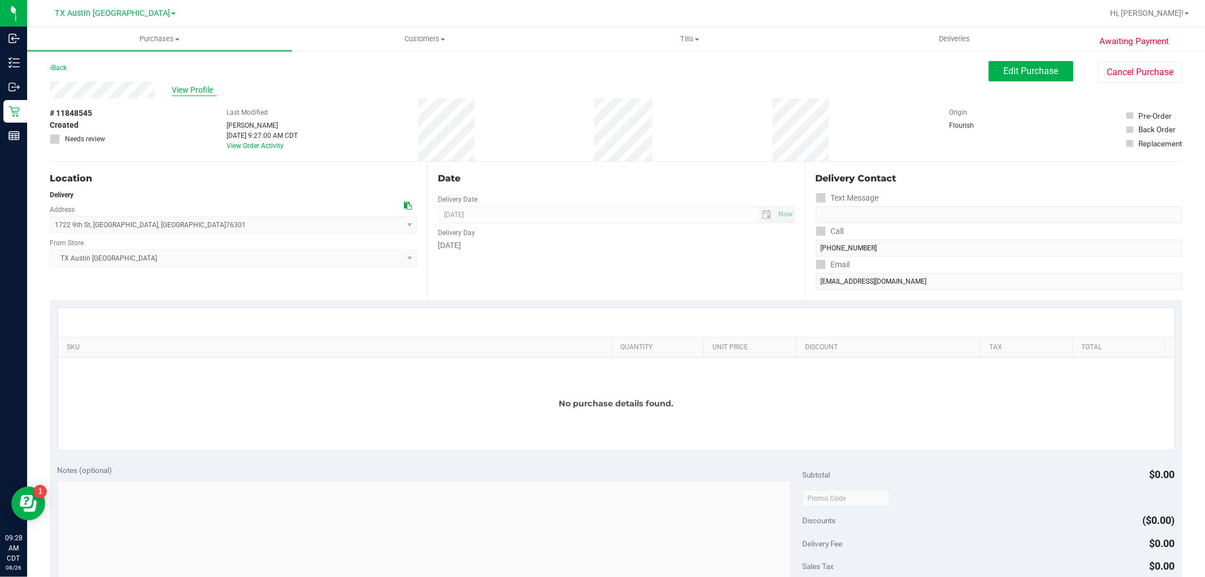
click at [194, 91] on span "View Profile" at bounding box center [194, 90] width 45 height 12
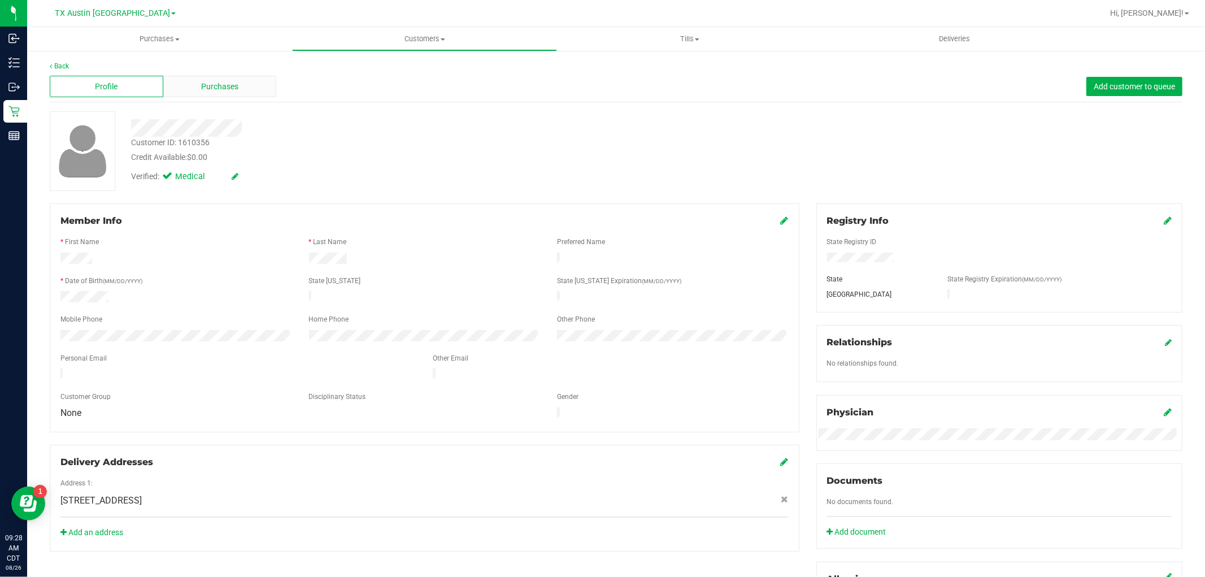
click at [245, 81] on div "Purchases" at bounding box center [220, 86] width 114 height 21
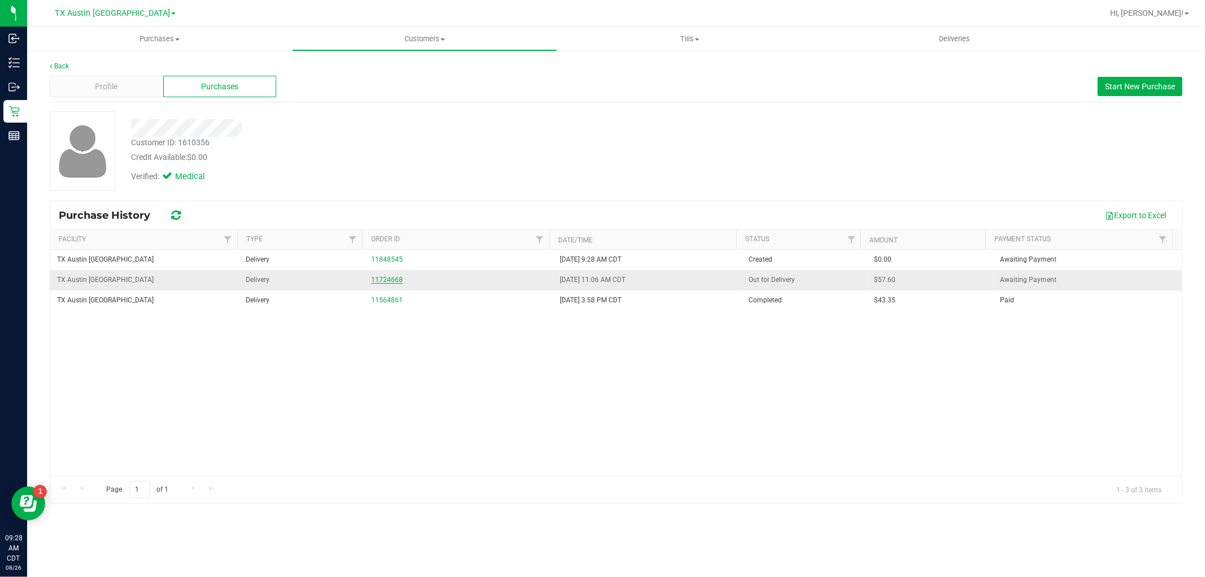
click at [377, 281] on link "11724668" at bounding box center [387, 280] width 32 height 8
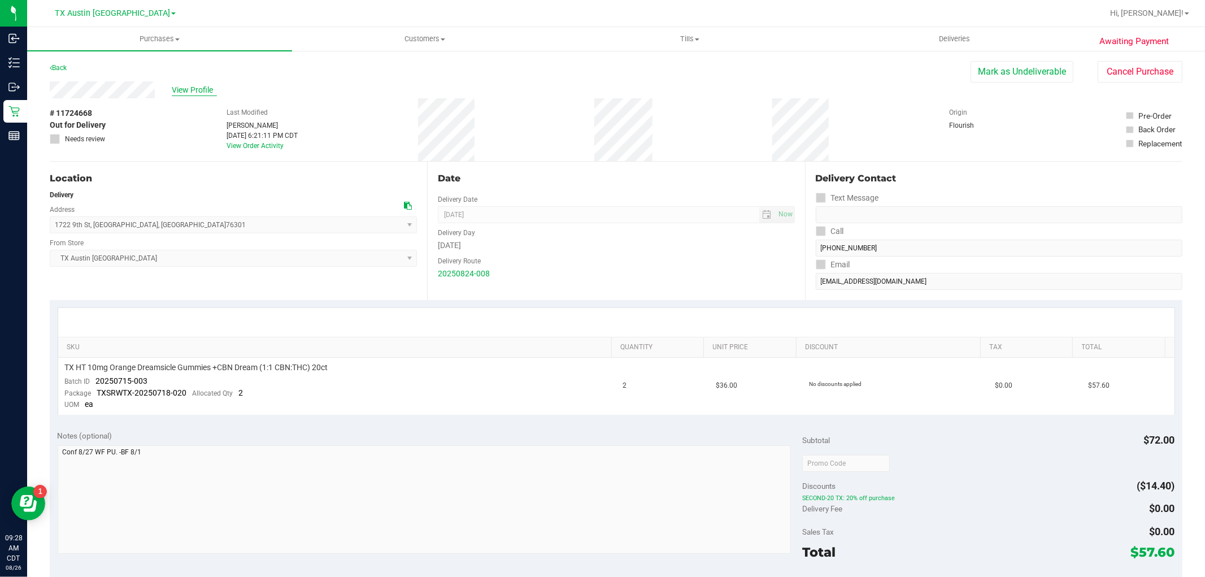
click at [198, 88] on span "View Profile" at bounding box center [194, 90] width 45 height 12
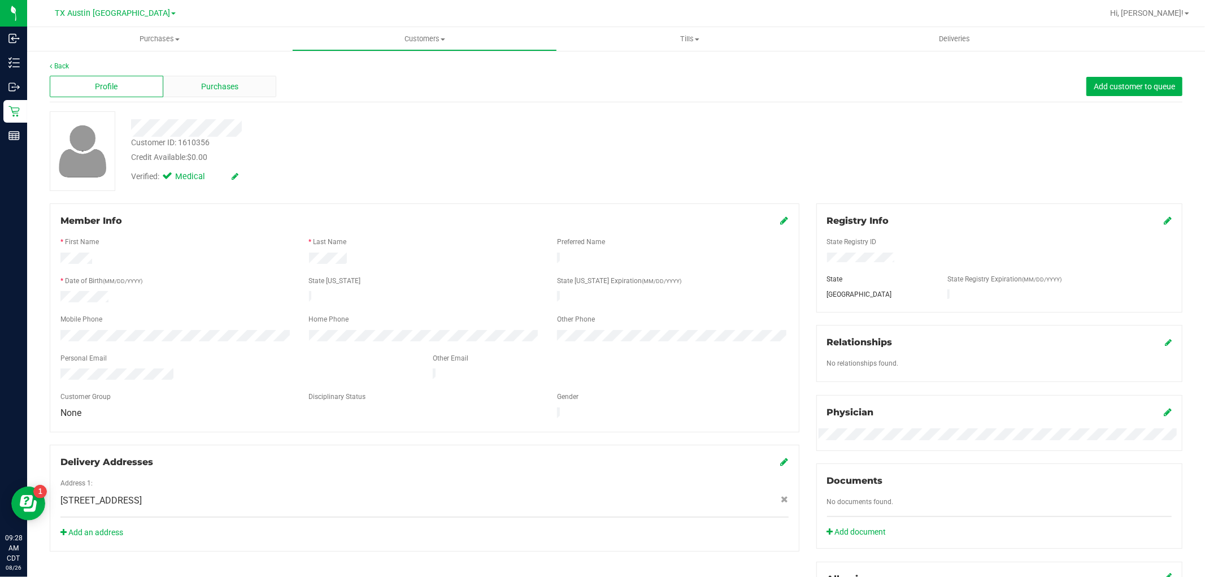
click at [210, 84] on span "Purchases" at bounding box center [219, 87] width 37 height 12
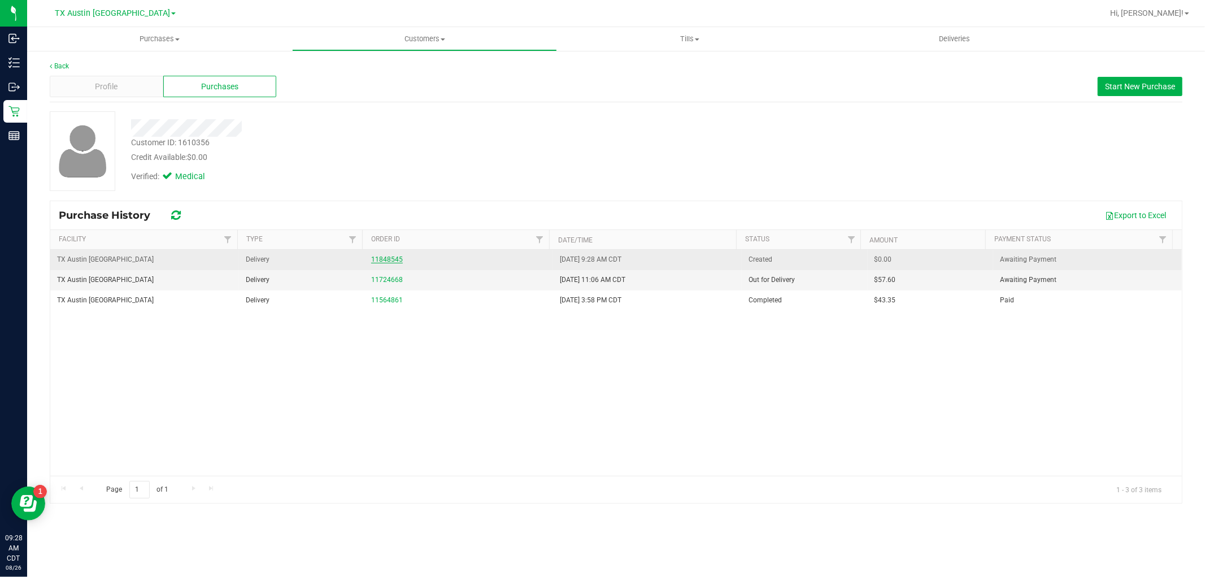
click at [384, 261] on link "11848545" at bounding box center [387, 259] width 32 height 8
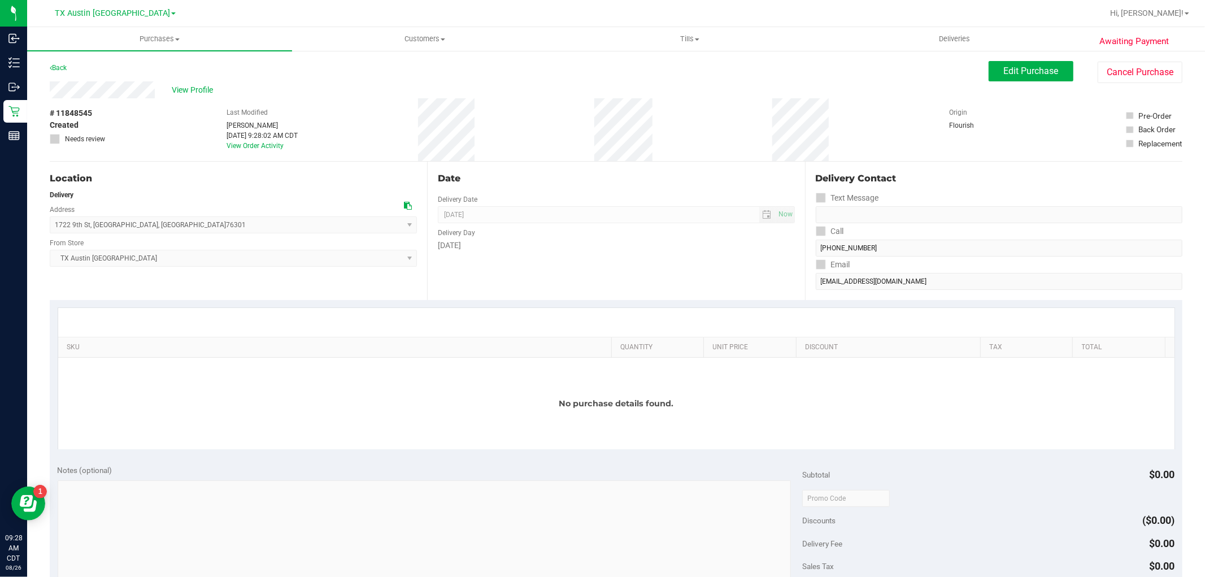
click at [1009, 81] on div "Edit Purchase Cancel Purchase" at bounding box center [1085, 72] width 194 height 22
click at [1008, 76] on button "Edit Purchase" at bounding box center [1030, 71] width 85 height 20
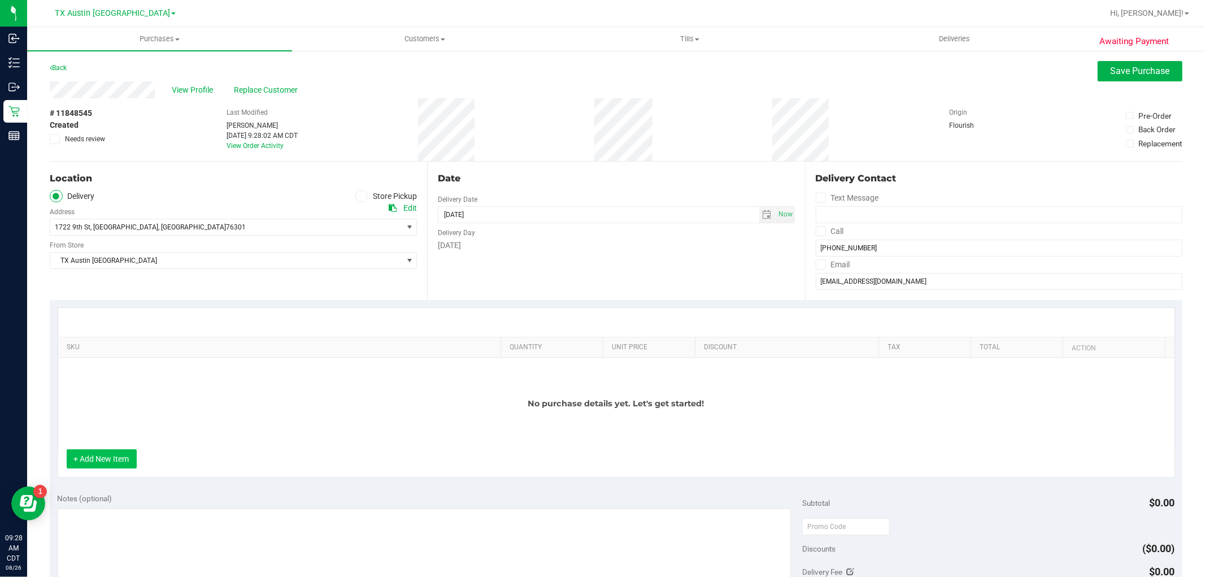
click at [102, 452] on button "+ Add New Item" at bounding box center [102, 458] width 70 height 19
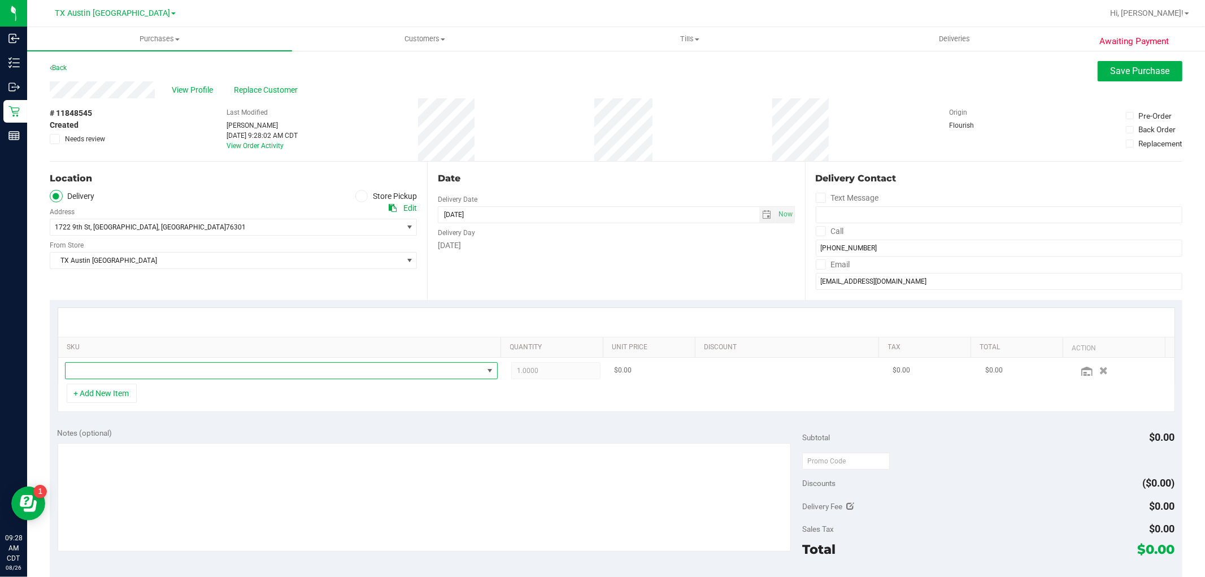
click at [143, 374] on span "NO DATA FOUND" at bounding box center [274, 371] width 417 height 16
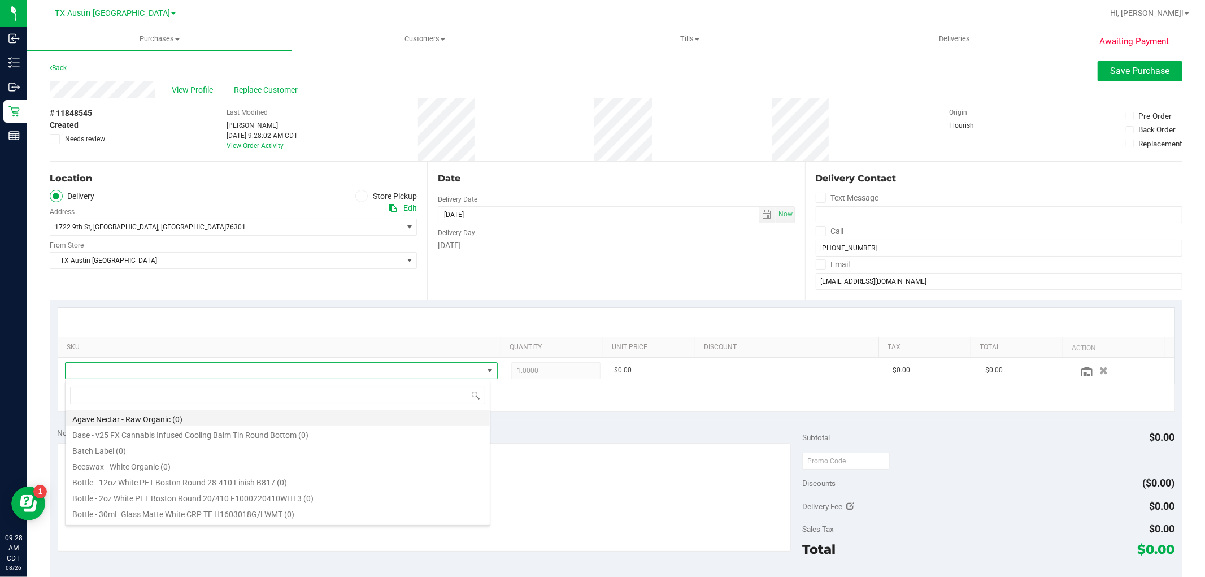
scroll to position [17, 421]
type input "orange"
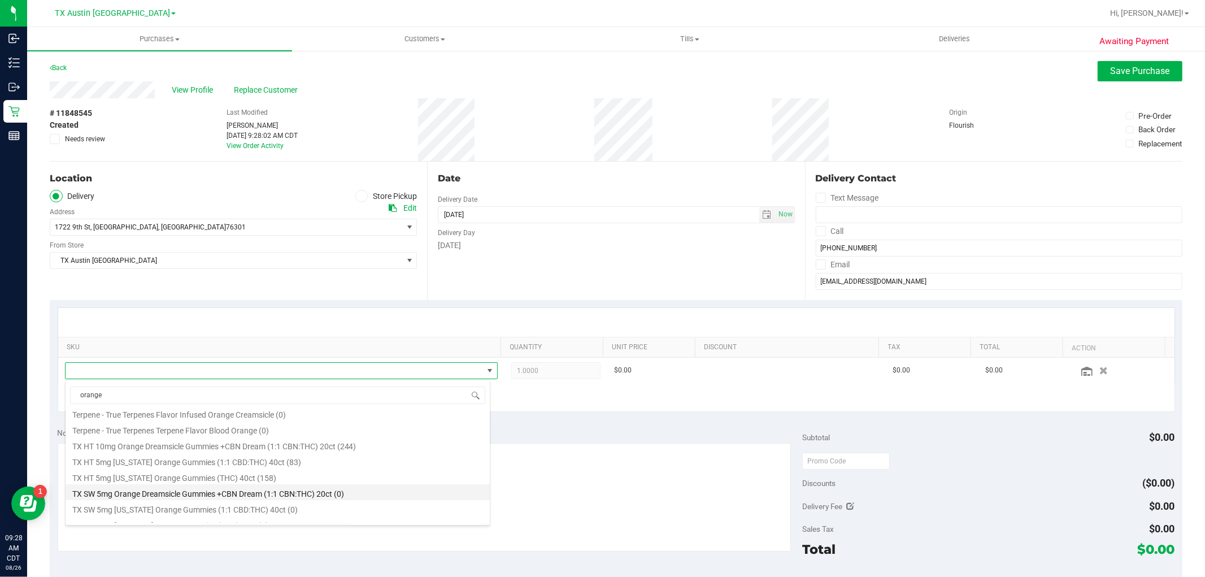
scroll to position [299, 0]
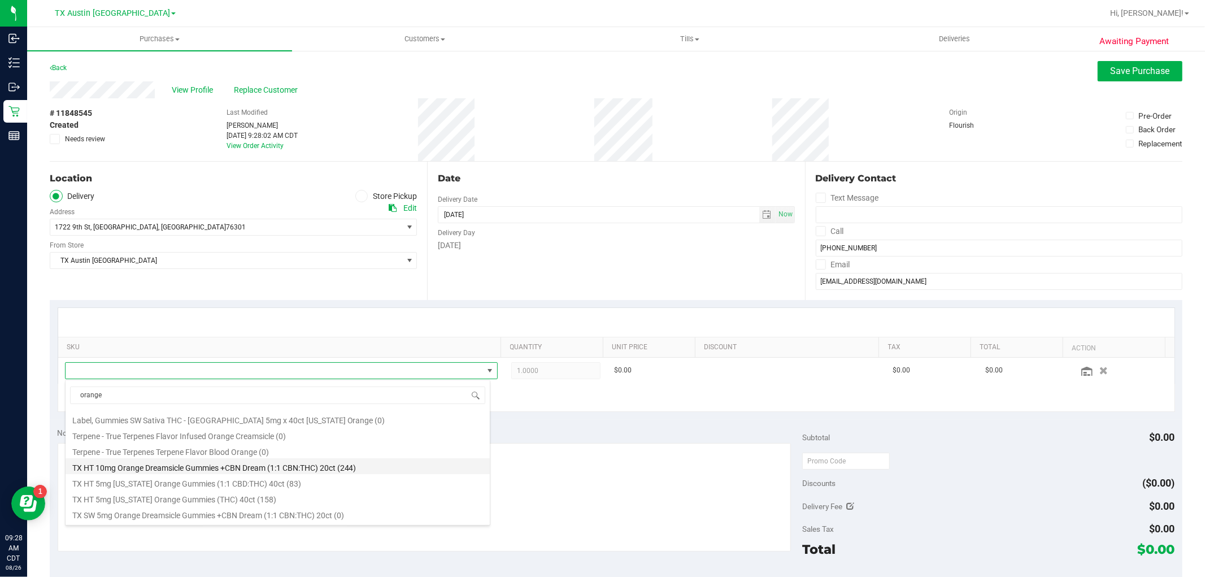
click at [243, 465] on li "TX HT 10mg Orange Dreamsicle Gummies +CBN Dream (1:1 CBN:THC) 20ct (244)" at bounding box center [278, 466] width 424 height 16
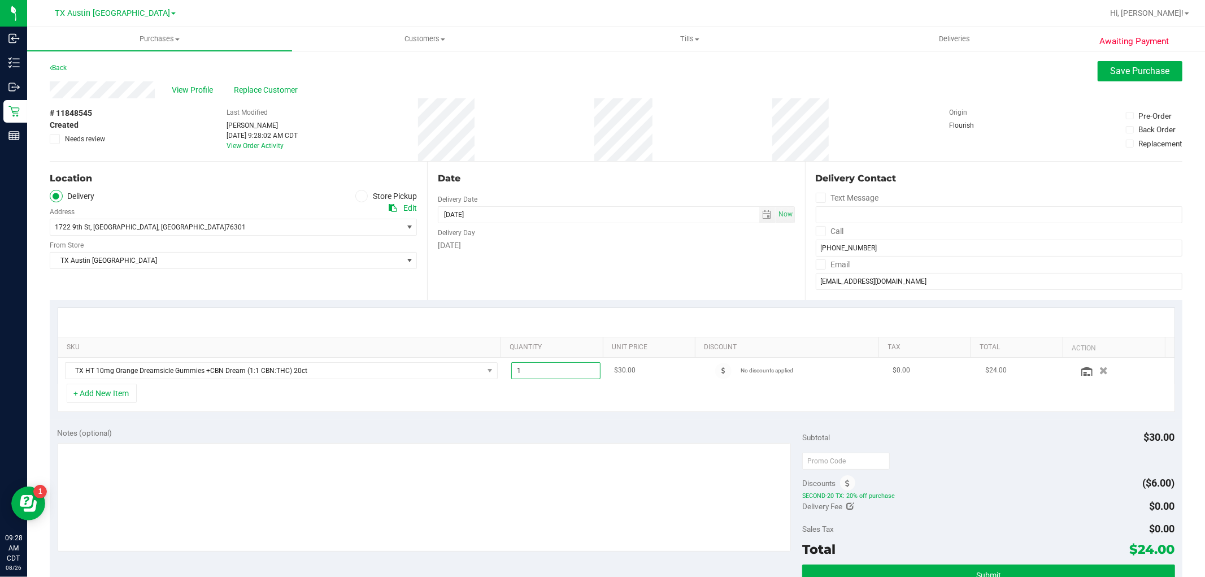
click at [535, 377] on span "1.00 1" at bounding box center [555, 370] width 89 height 17
click at [535, 377] on input "1" at bounding box center [556, 371] width 88 height 16
type input "2"
type input "2.00"
click at [372, 508] on textarea at bounding box center [425, 497] width 734 height 108
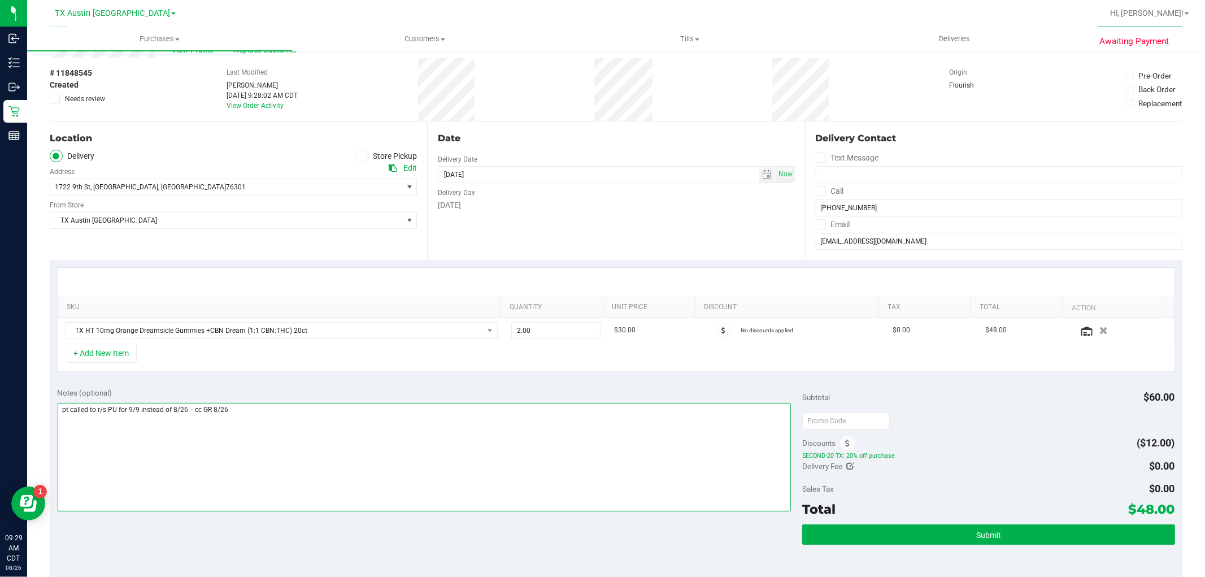
scroll to position [63, 0]
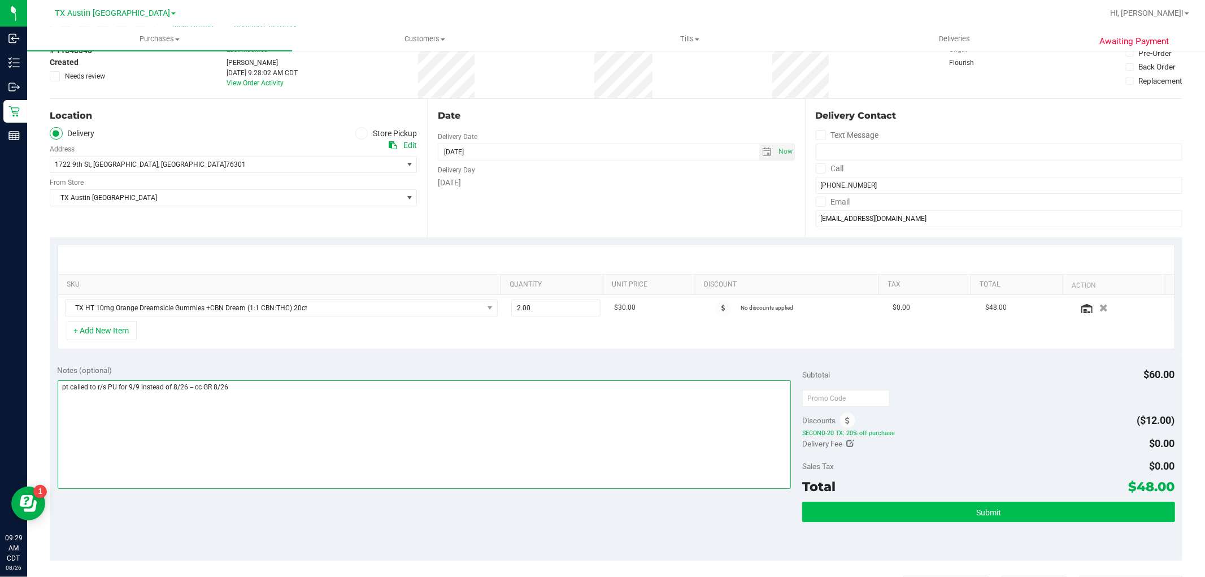
type textarea "pt called to r/s PU for 9/9 instead of 8/26 -- cc GR 8/26"
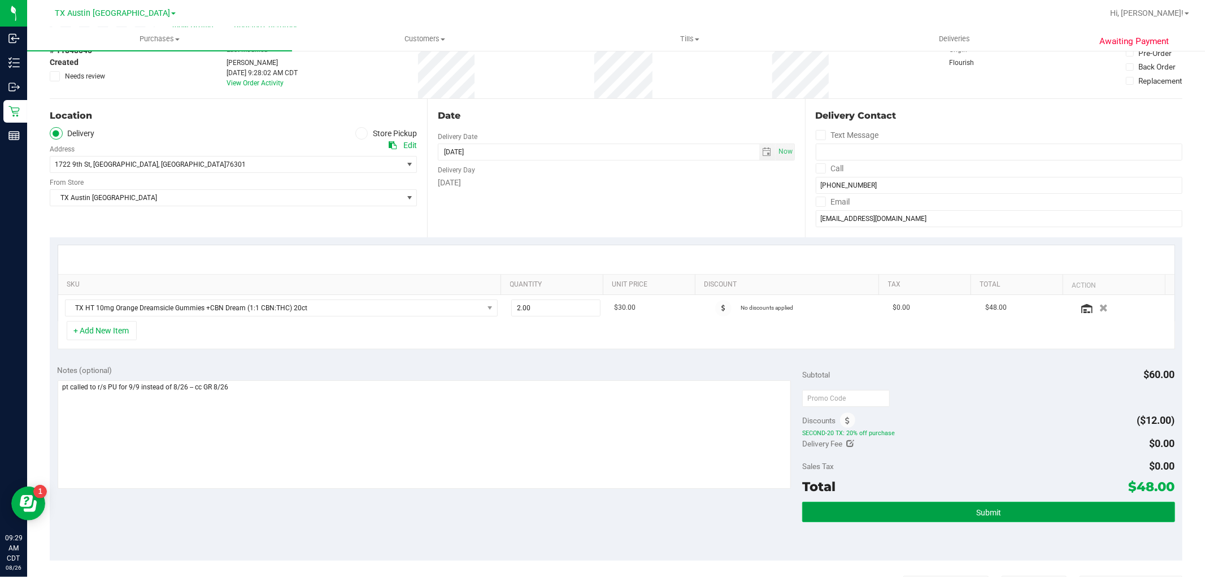
click at [1018, 512] on button "Submit" at bounding box center [988, 512] width 372 height 20
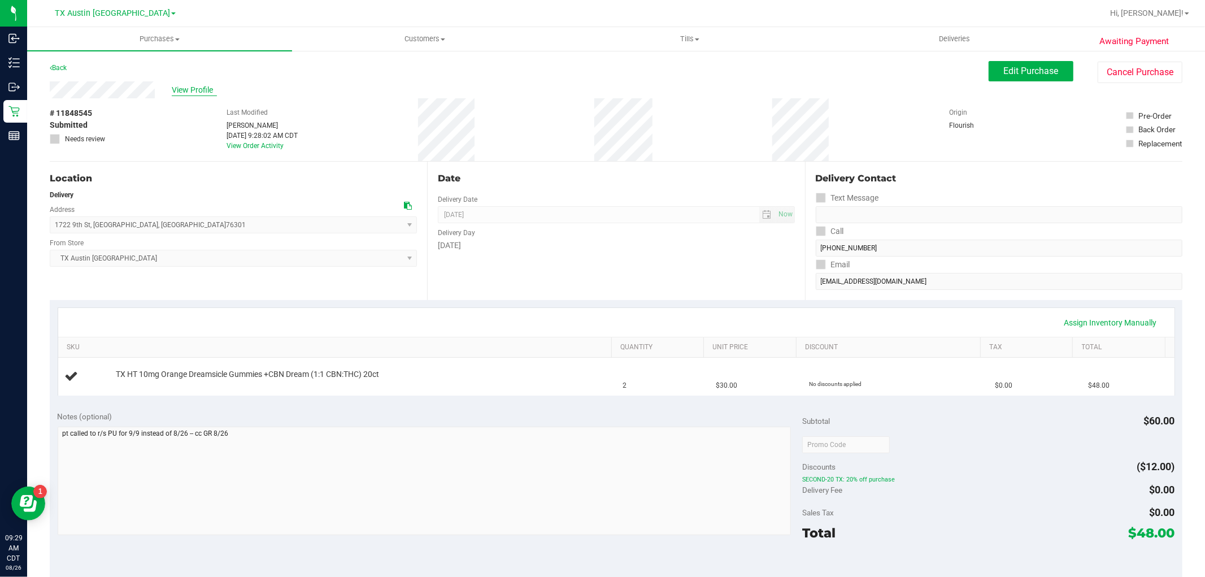
click at [195, 85] on span "View Profile" at bounding box center [194, 90] width 45 height 12
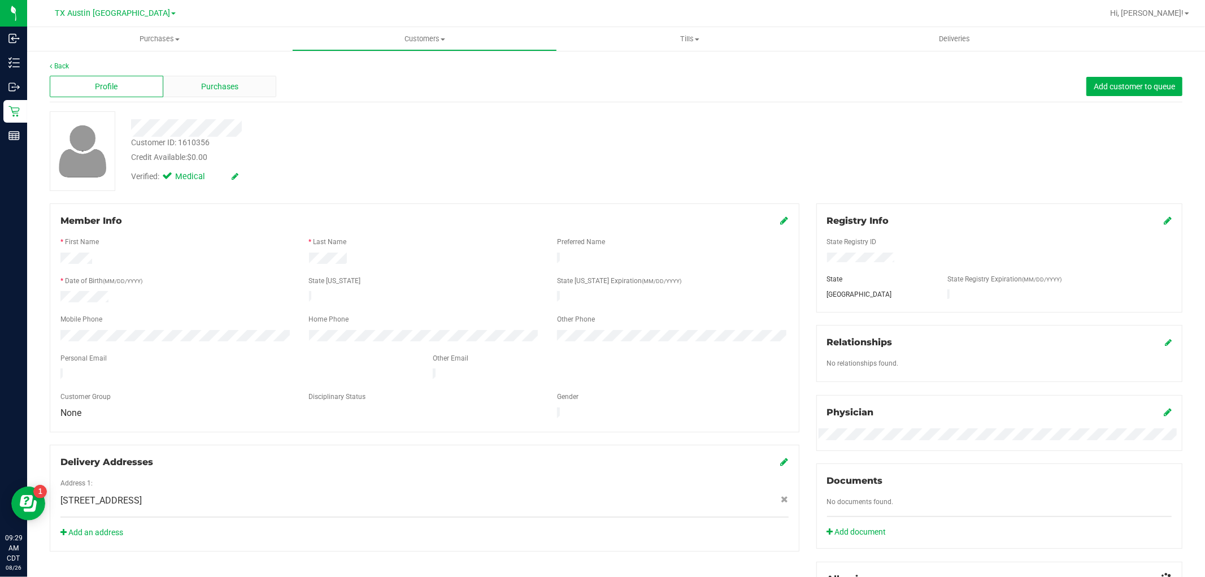
click at [217, 81] on span "Purchases" at bounding box center [219, 87] width 37 height 12
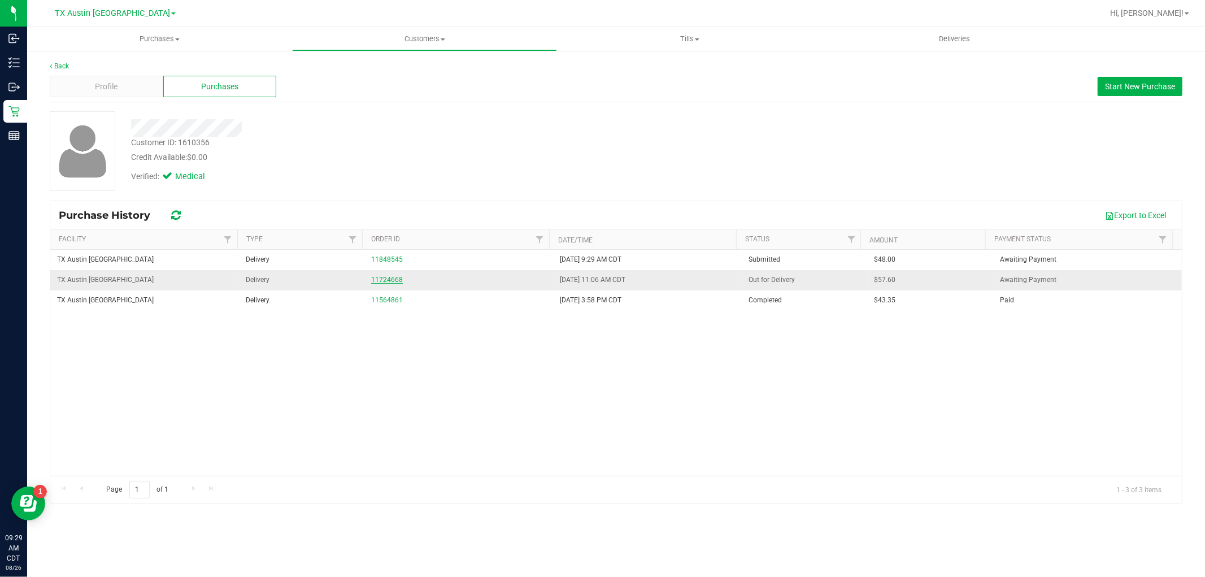
click at [376, 281] on link "11724668" at bounding box center [387, 280] width 32 height 8
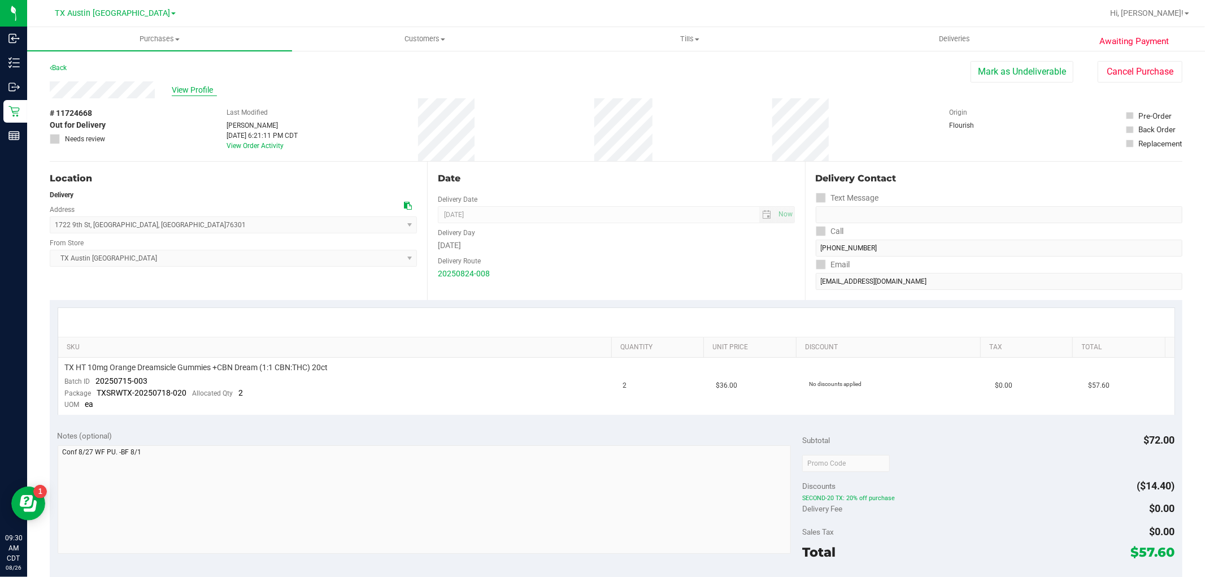
click at [197, 93] on span "View Profile" at bounding box center [194, 90] width 45 height 12
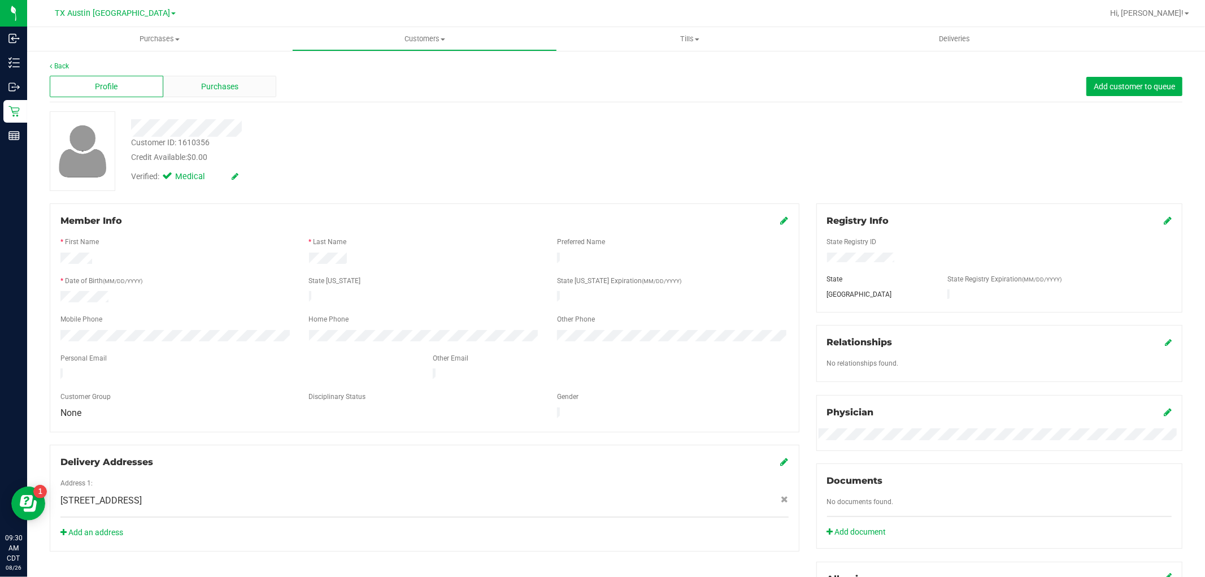
click at [207, 90] on span "Purchases" at bounding box center [219, 87] width 37 height 12
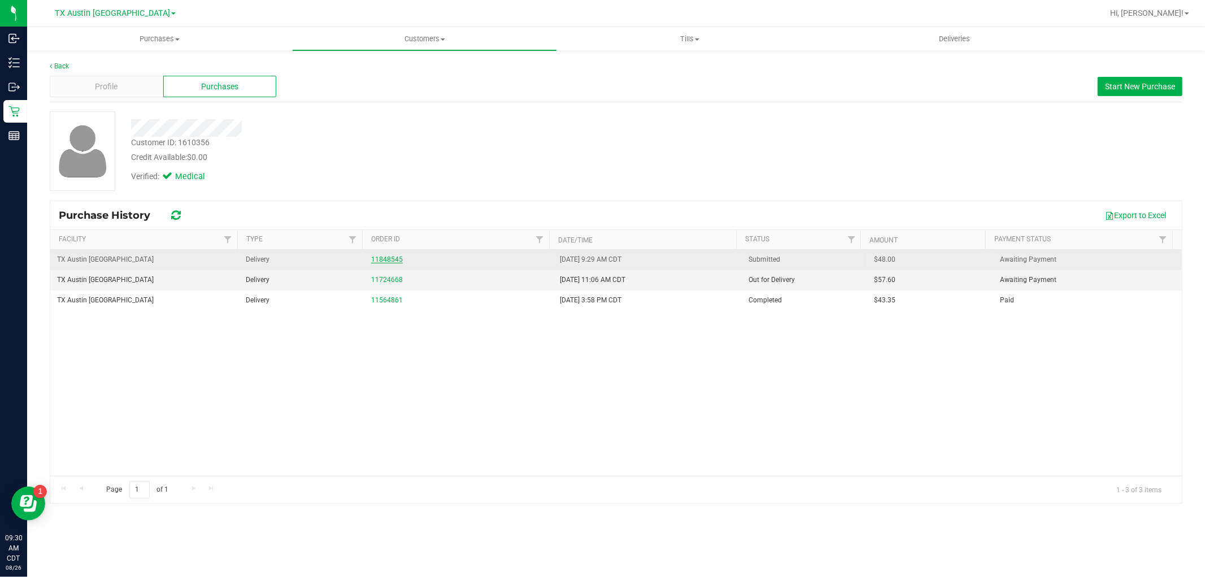
click at [384, 261] on link "11848545" at bounding box center [387, 259] width 32 height 8
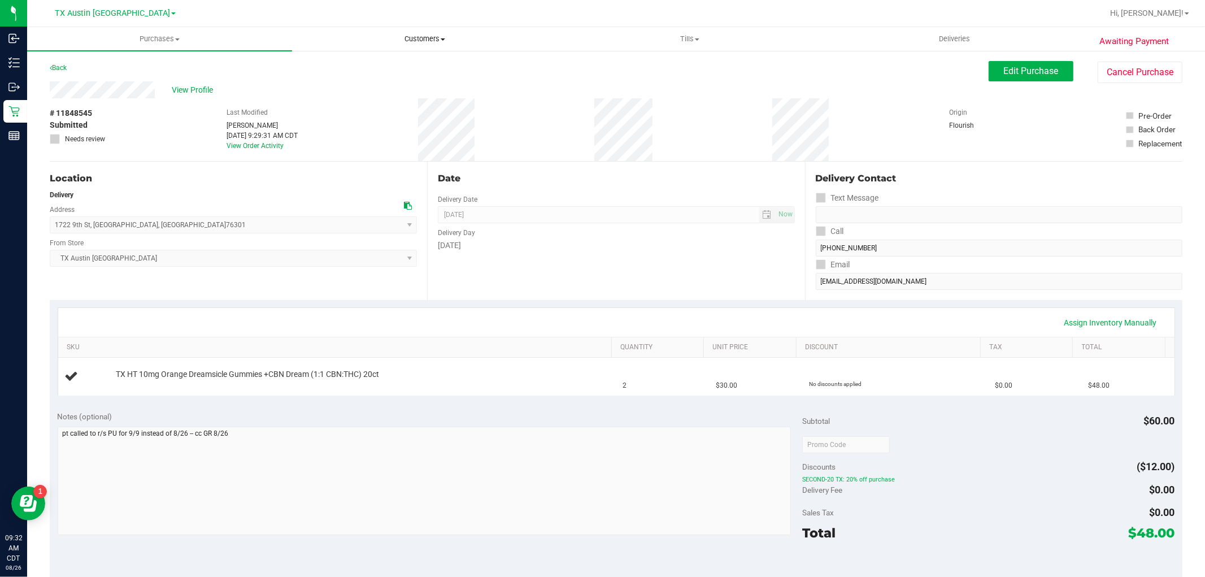
click at [443, 37] on span "Customers" at bounding box center [425, 39] width 264 height 10
click at [416, 64] on li "All customers" at bounding box center [424, 69] width 265 height 14
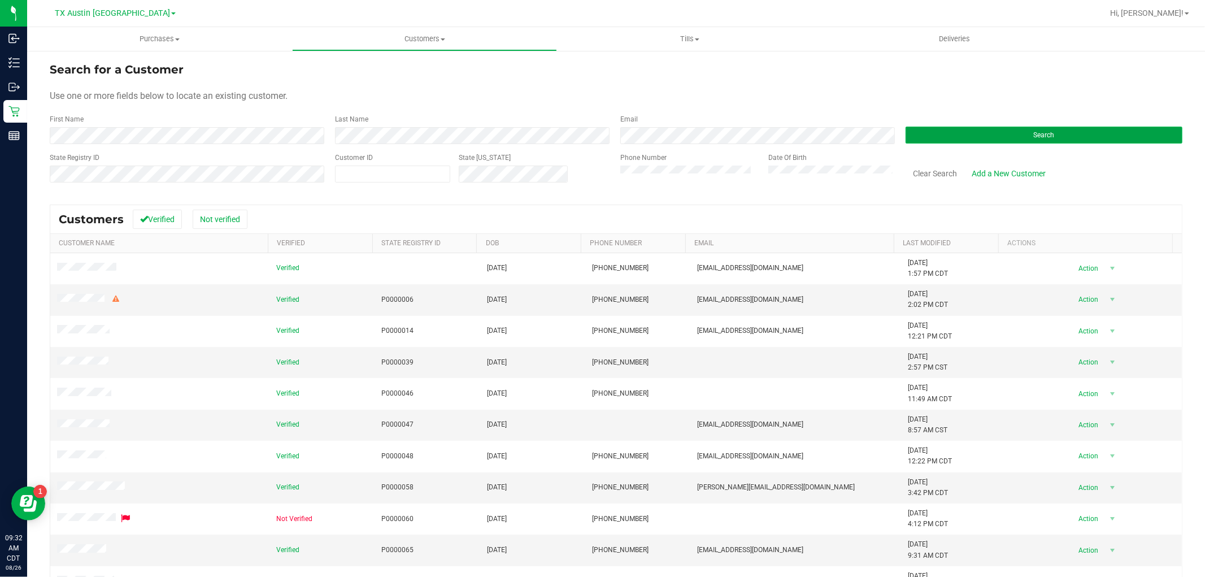
click at [951, 140] on button "Search" at bounding box center [1043, 135] width 277 height 17
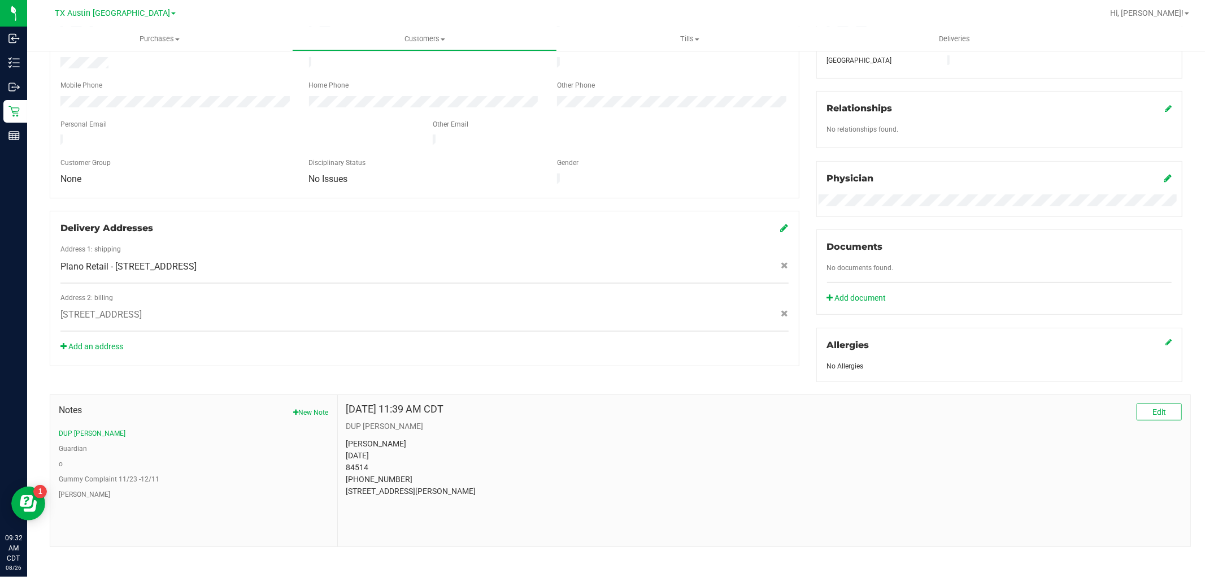
scroll to position [240, 0]
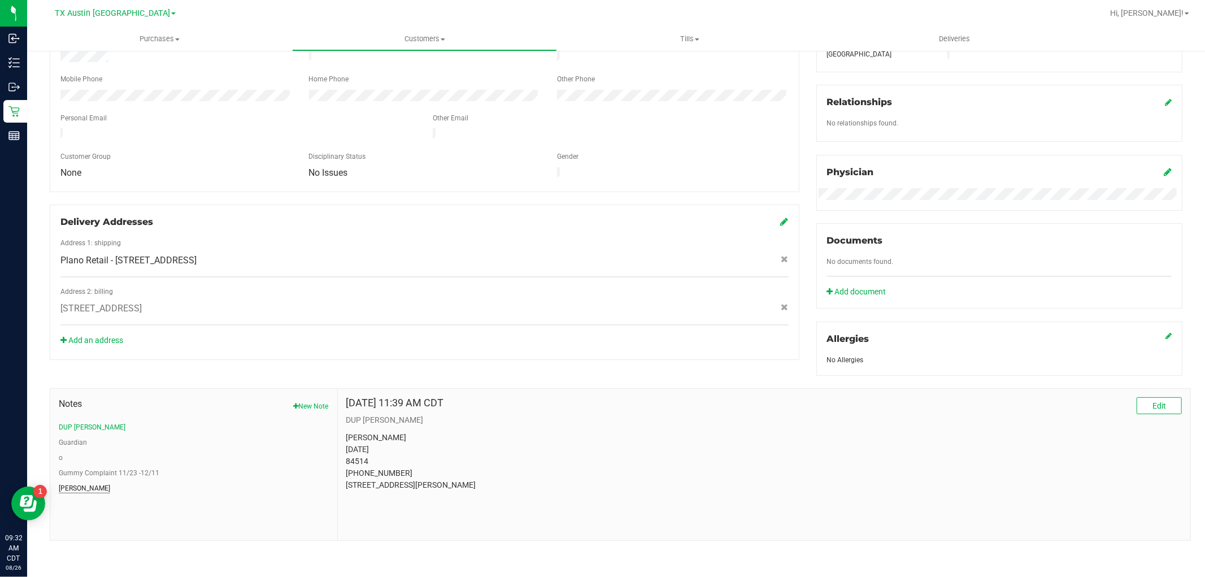
click at [66, 489] on button "CURT" at bounding box center [84, 488] width 51 height 10
click at [73, 425] on button "DUP CURT" at bounding box center [92, 427] width 67 height 10
drag, startPoint x: 369, startPoint y: 459, endPoint x: 339, endPoint y: 458, distance: 29.4
click at [339, 458] on div "Aug 17, 2025 11:39 AM CDT Edit DUP CURT ZACHARY Willey 01/13/1992 84514 (903) 4…" at bounding box center [764, 464] width 852 height 151
click at [370, 318] on div "Delivery Addresses Address 1: shipping Plano Retail - 4720 State Highway 121 Su…" at bounding box center [424, 281] width 749 height 155
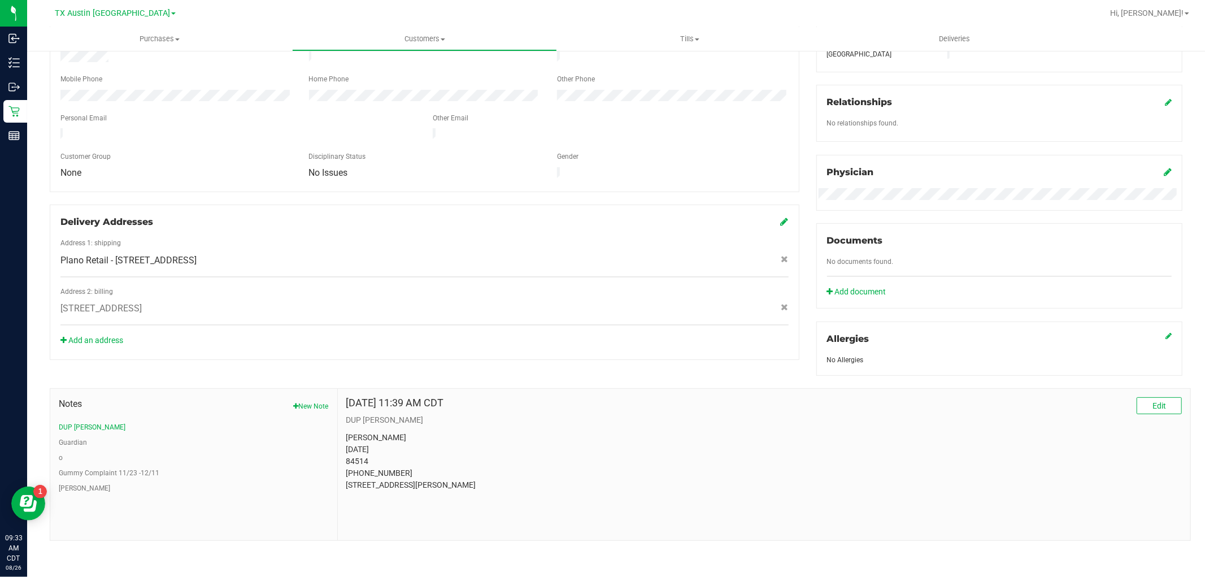
click at [540, 381] on div "Notes New Note DUP CURT Guardian o Gummy Complaint 11/23 -12/11 CURT Aug 17, 20…" at bounding box center [615, 458] width 1149 height 165
click at [62, 460] on button "o" at bounding box center [61, 457] width 4 height 10
click at [77, 443] on button "Guardian" at bounding box center [73, 442] width 28 height 10
click at [76, 425] on button "DUP CURT" at bounding box center [92, 427] width 67 height 10
click at [1136, 407] on button "Edit" at bounding box center [1158, 405] width 45 height 17
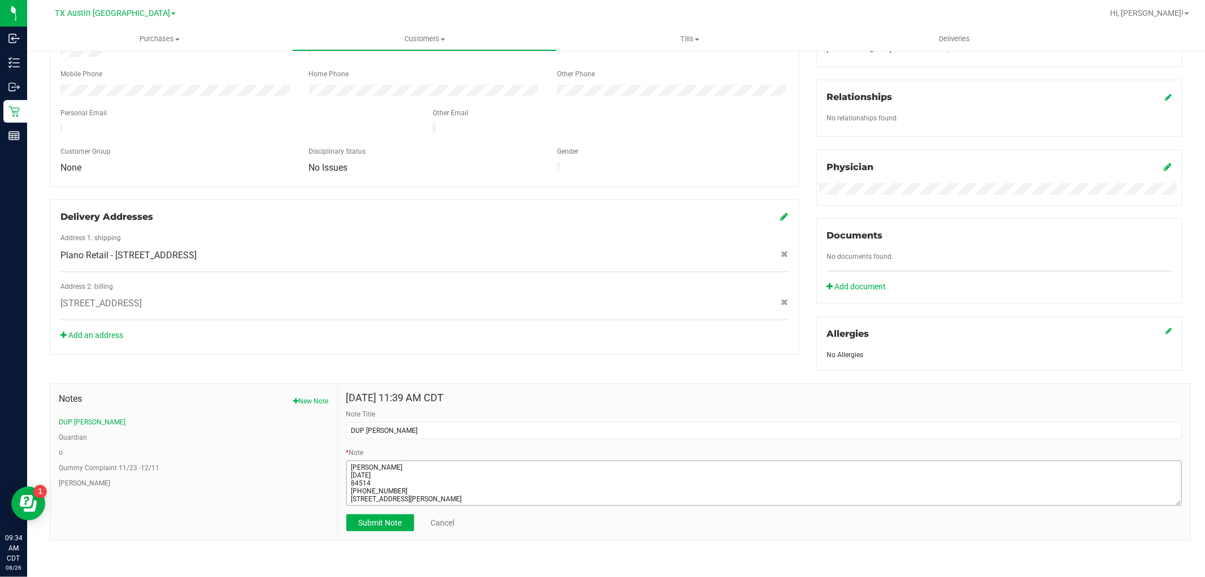
scroll to position [8, 0]
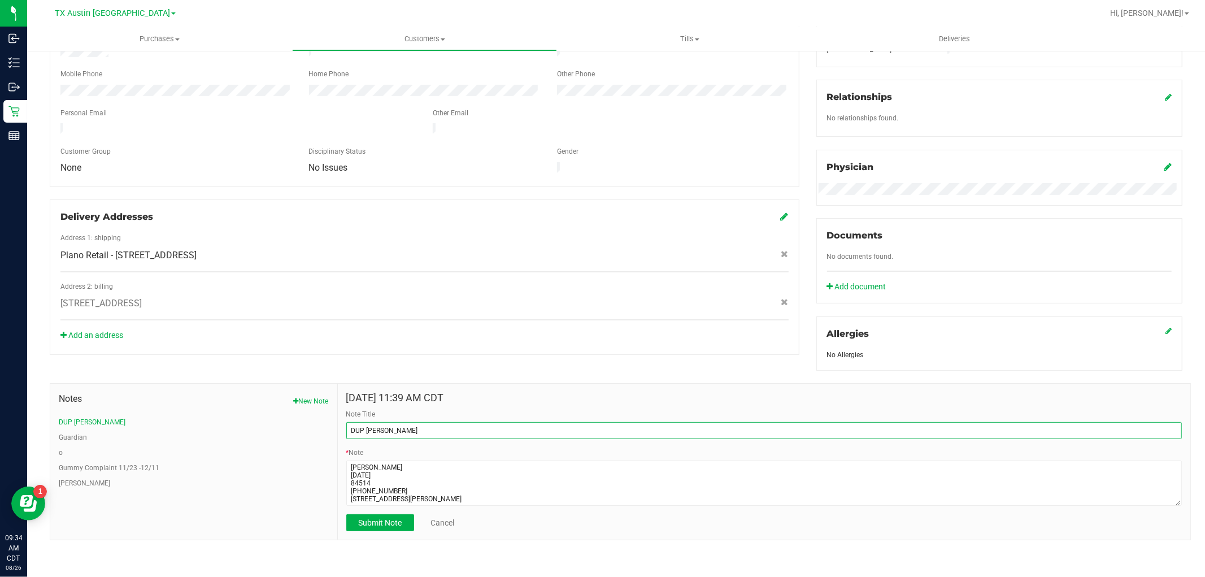
drag, startPoint x: 396, startPoint y: 427, endPoint x: 255, endPoint y: 407, distance: 142.1
click at [255, 407] on div "Notes New Note DUP CURT Guardian o Gummy Complaint 11/23 -12/11 CURT Aug 17, 20…" at bounding box center [620, 461] width 1141 height 157
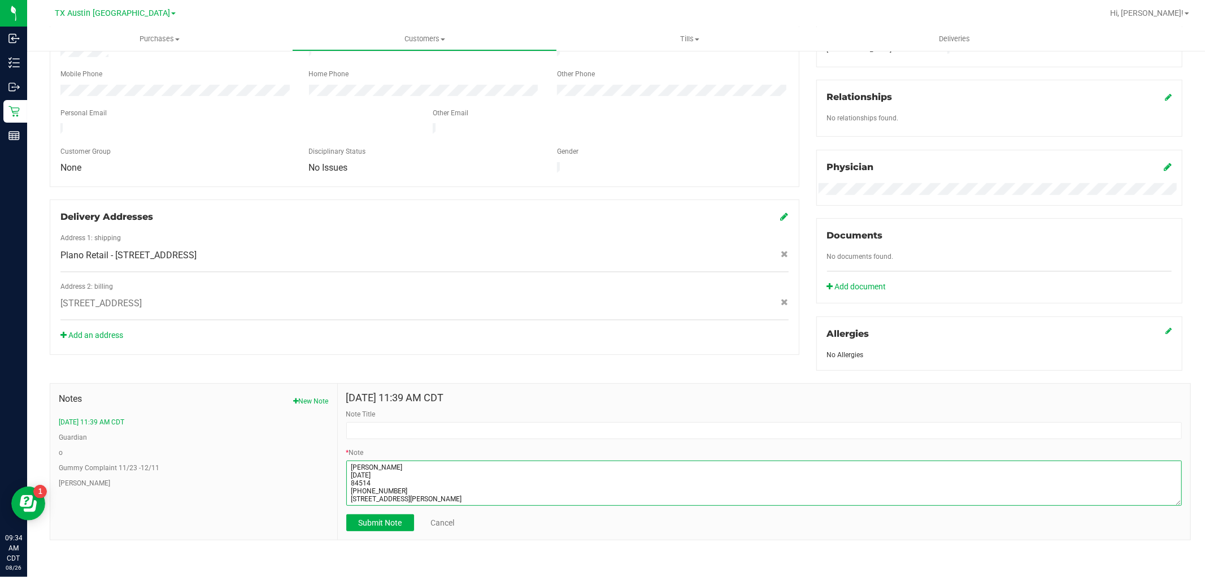
click at [415, 490] on textarea "* Note" at bounding box center [763, 482] width 835 height 45
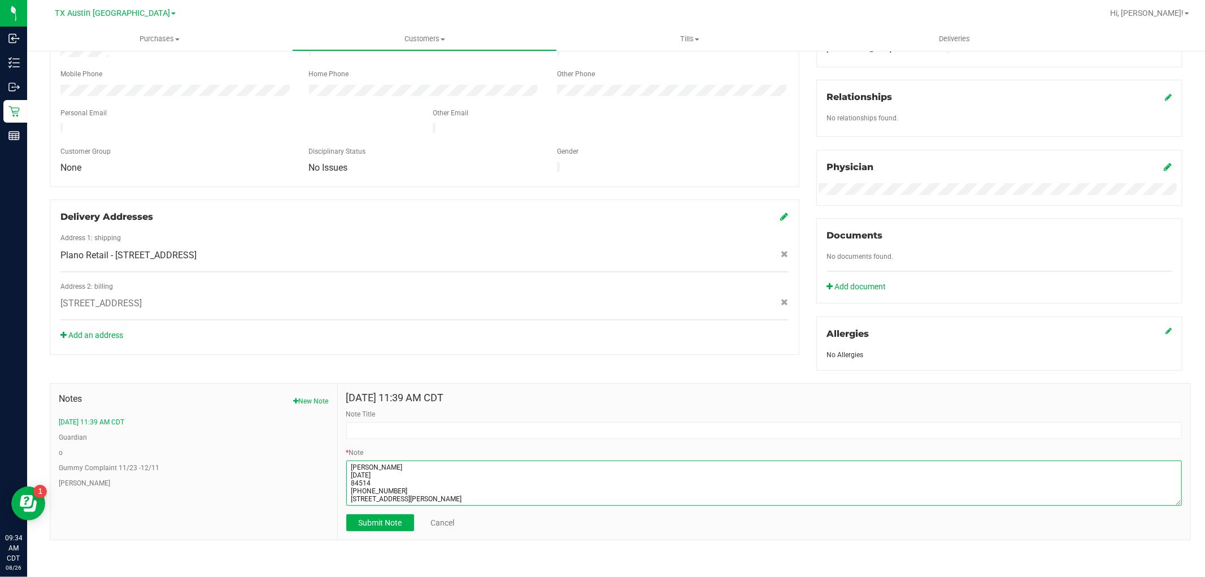
scroll to position [0, 0]
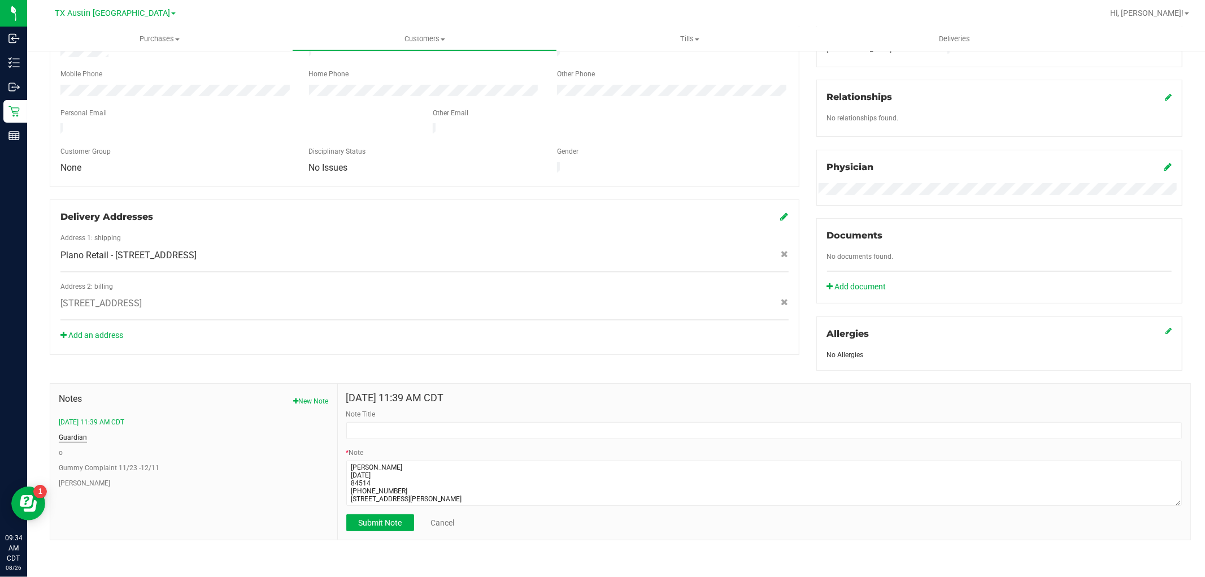
click at [71, 437] on button "Guardian" at bounding box center [73, 437] width 28 height 10
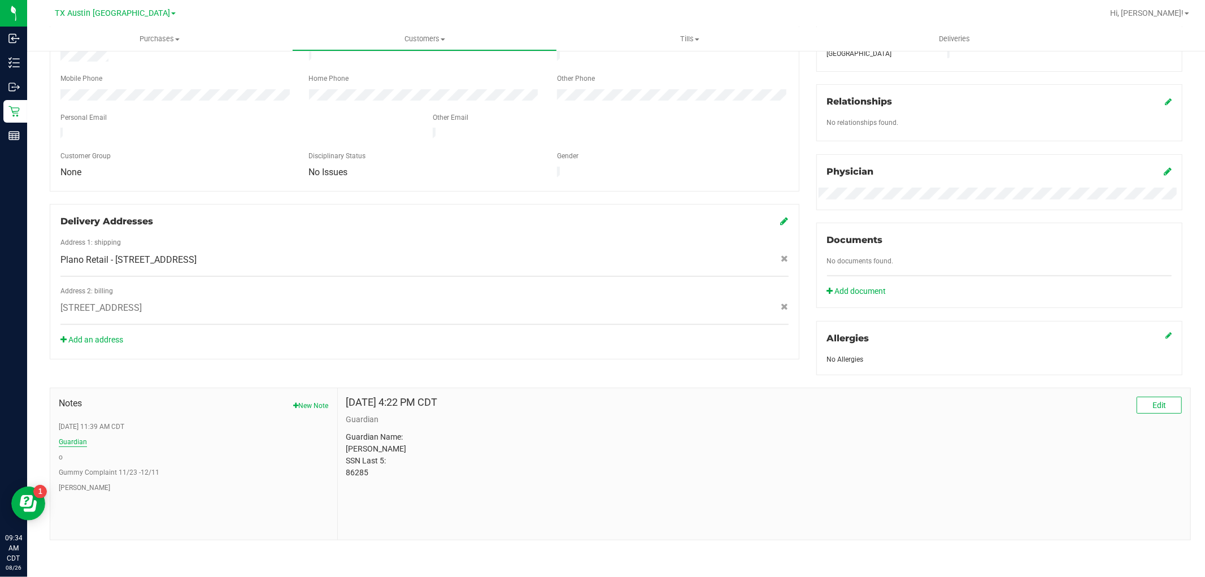
scroll to position [240, 0]
click at [62, 455] on button "o" at bounding box center [61, 457] width 4 height 10
click at [64, 476] on button "Gummy Complaint 11/23 -12/11" at bounding box center [109, 473] width 101 height 10
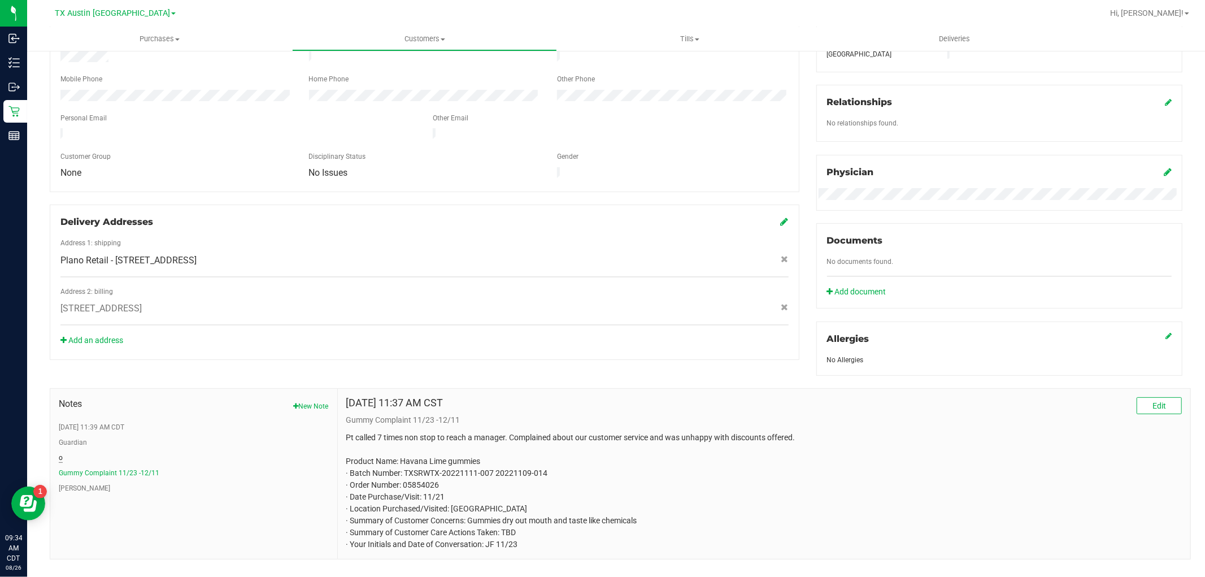
click at [60, 457] on button "o" at bounding box center [61, 457] width 4 height 10
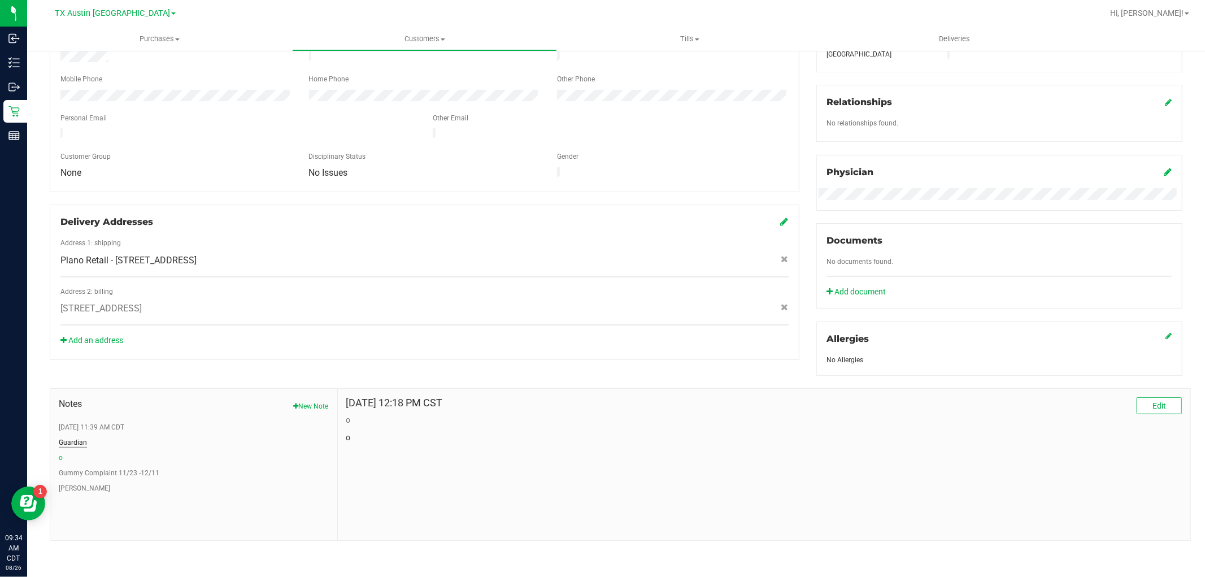
click at [76, 437] on button "Guardian" at bounding box center [73, 442] width 28 height 10
click at [124, 428] on button "Aug 17, 2025 11:39 AM CDT" at bounding box center [92, 427] width 66 height 10
click at [1152, 405] on span "Edit" at bounding box center [1159, 405] width 14 height 9
click at [470, 486] on textarea "* Note" at bounding box center [763, 487] width 835 height 45
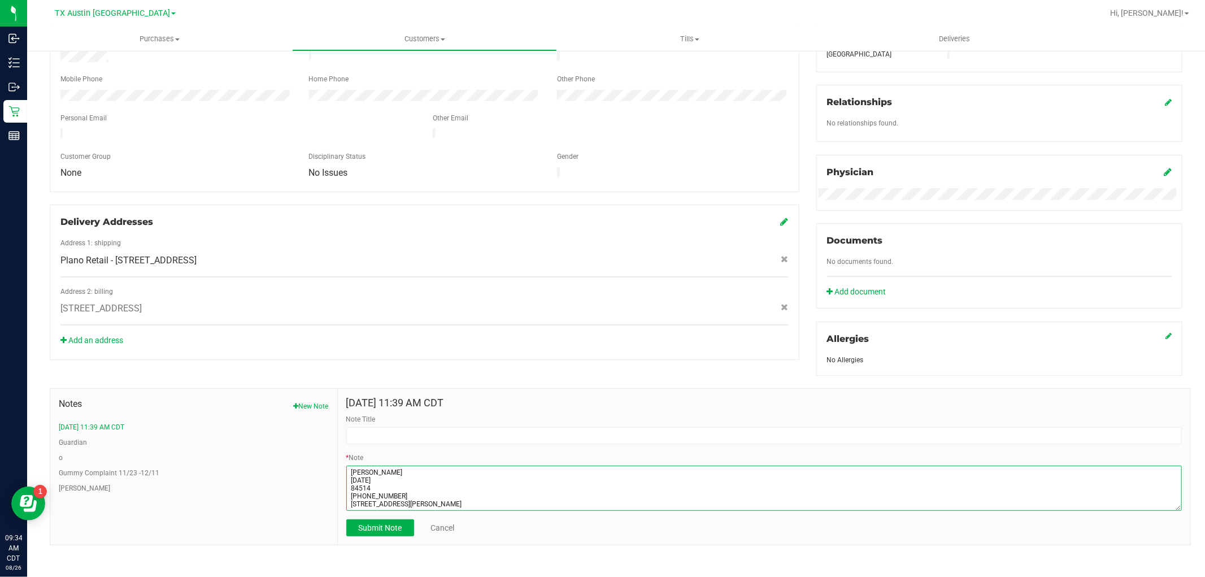
click at [470, 486] on textarea "* Note" at bounding box center [763, 487] width 835 height 45
click at [471, 486] on textarea "* Note" at bounding box center [763, 487] width 835 height 45
drag, startPoint x: 348, startPoint y: 471, endPoint x: 461, endPoint y: 534, distance: 129.0
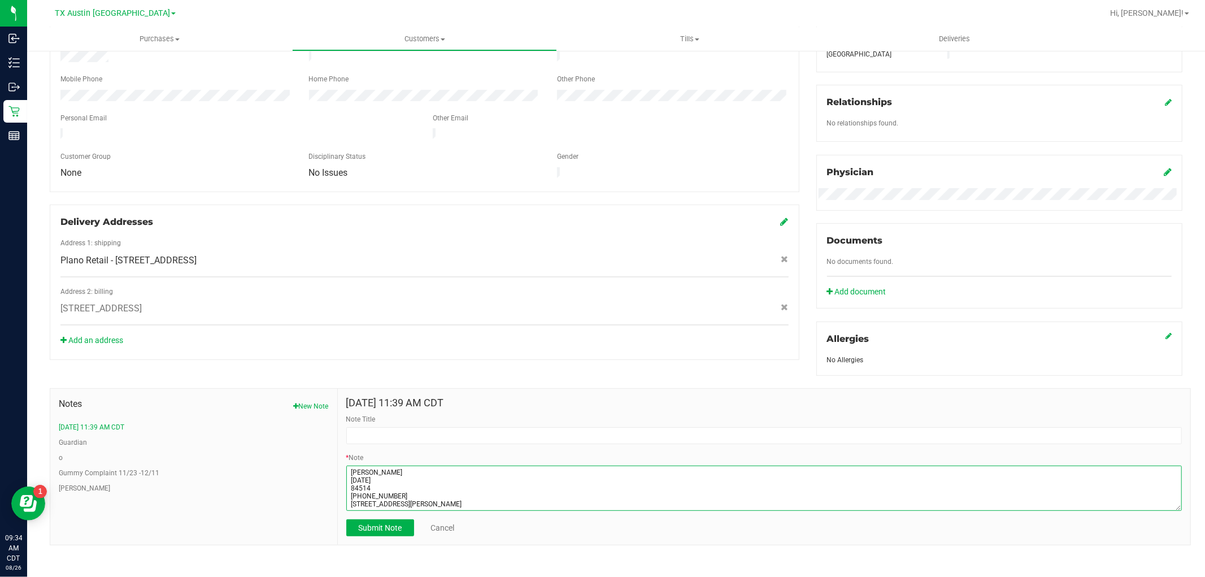
click at [461, 534] on form "Aug 17, 2025 11:39 AM CDT Note Title * Note Submit Note Cancel" at bounding box center [763, 466] width 835 height 139
paste textarea "Patient Name: Zachary Willey Address: 1204 ideal circle Quinlan, TX, 75474 Phon…"
type textarea "Patient Name: Zachary Willey Address: 1204 ideal circle Quinlan, TX, 75474 Phon…"
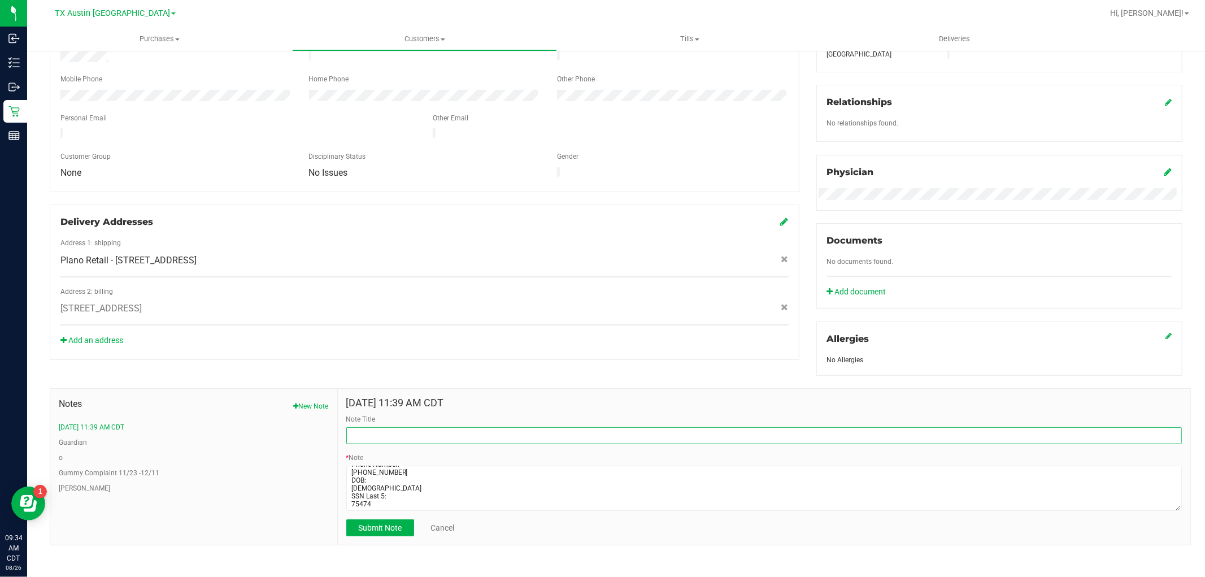
click at [393, 438] on input "Note Title" at bounding box center [763, 435] width 835 height 17
type input "UPDATED CURT"
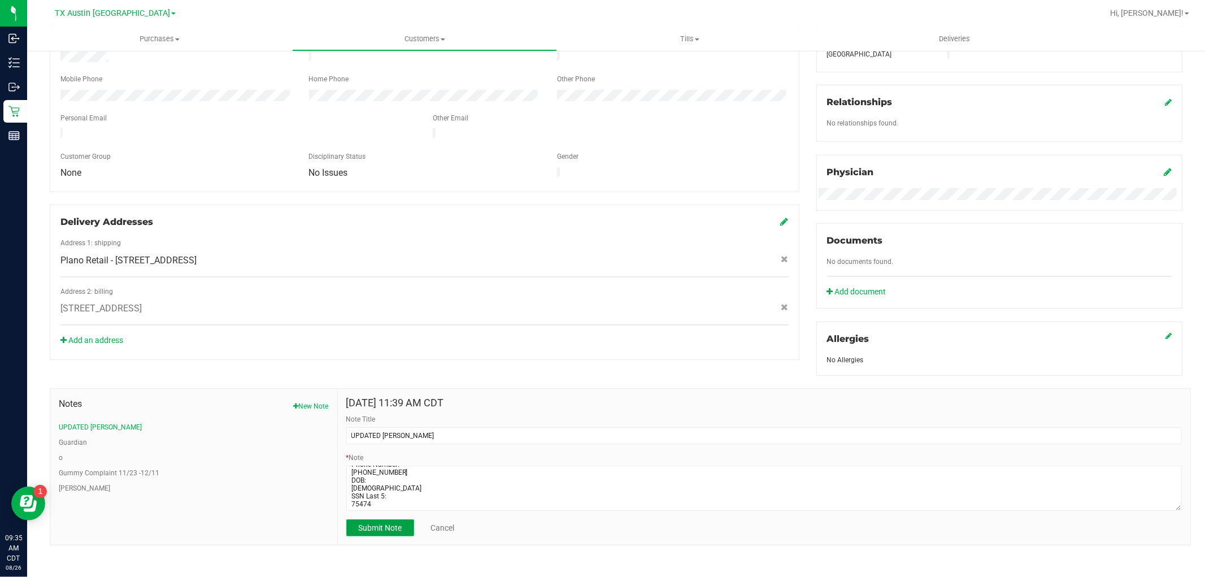
click at [398, 524] on span "Submit Note" at bounding box center [379, 527] width 43 height 9
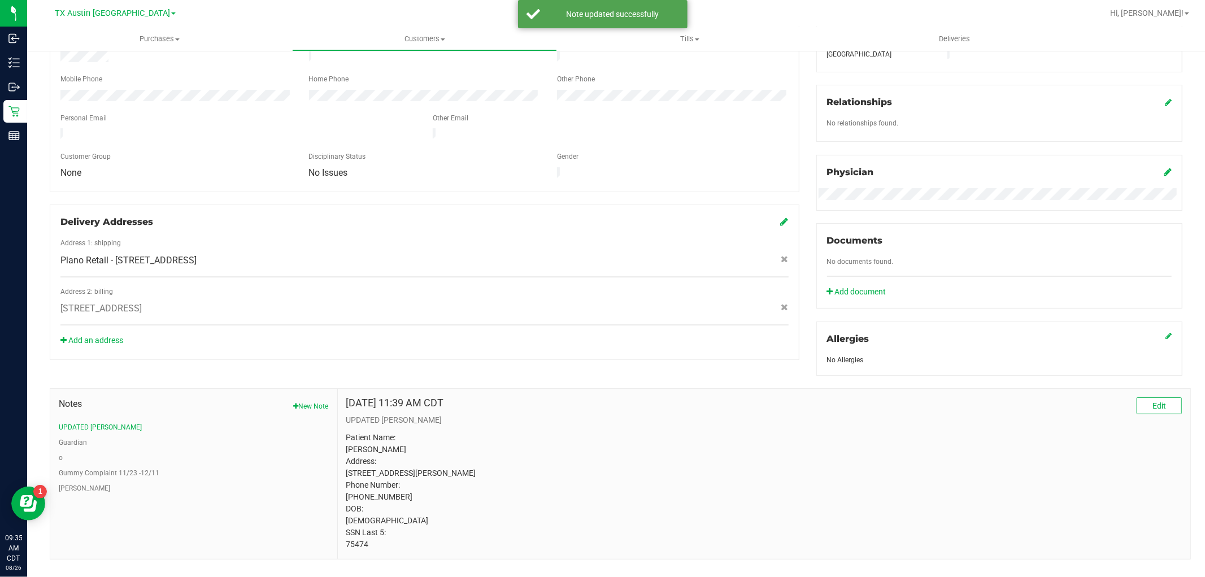
scroll to position [0, 0]
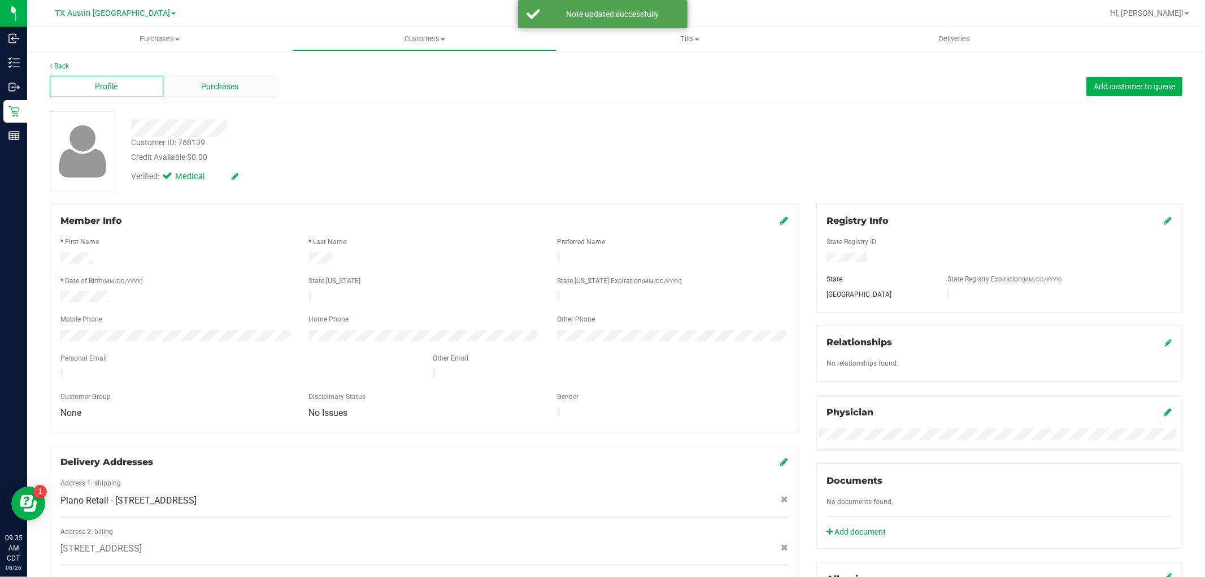
click at [239, 91] on div "Purchases" at bounding box center [220, 86] width 114 height 21
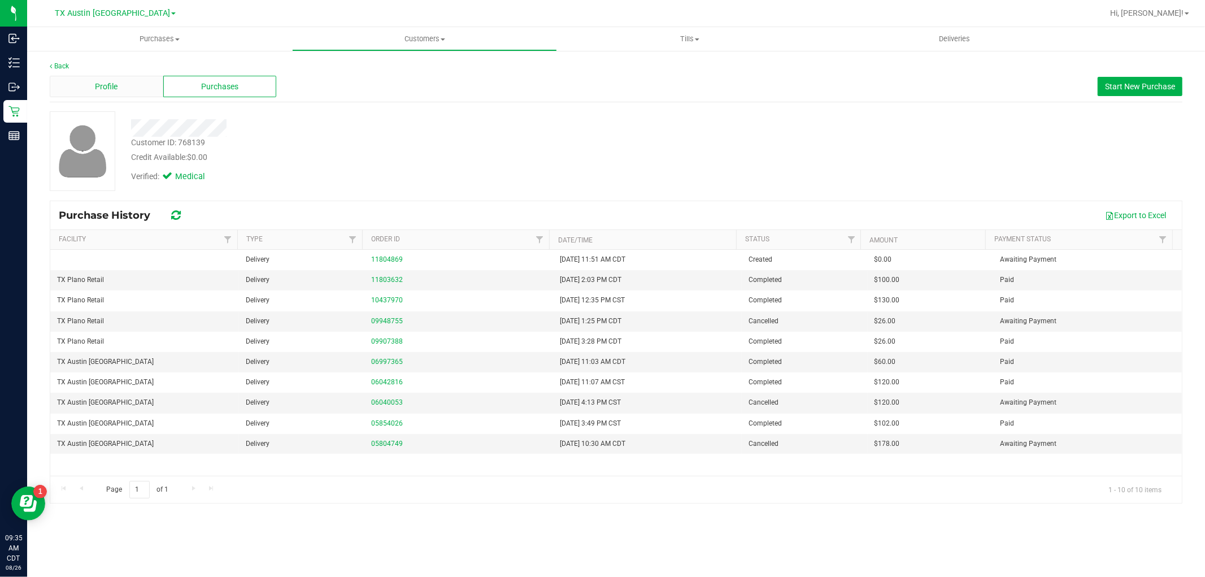
click at [106, 86] on span "Profile" at bounding box center [106, 87] width 23 height 12
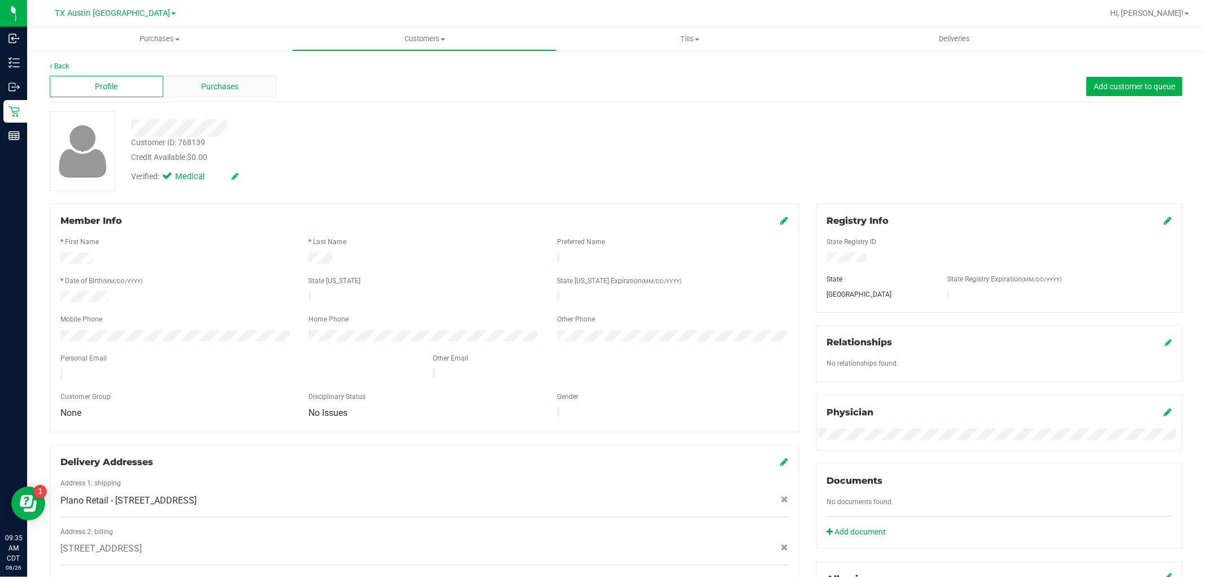
click at [193, 87] on div "Purchases" at bounding box center [220, 86] width 114 height 21
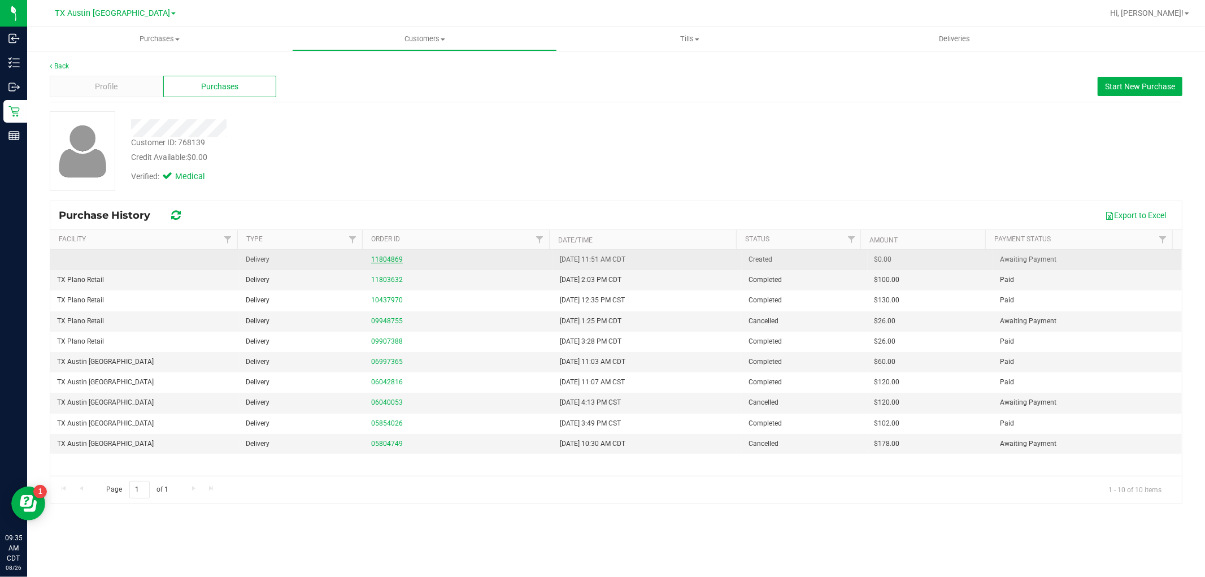
click at [385, 260] on link "11804869" at bounding box center [387, 259] width 32 height 8
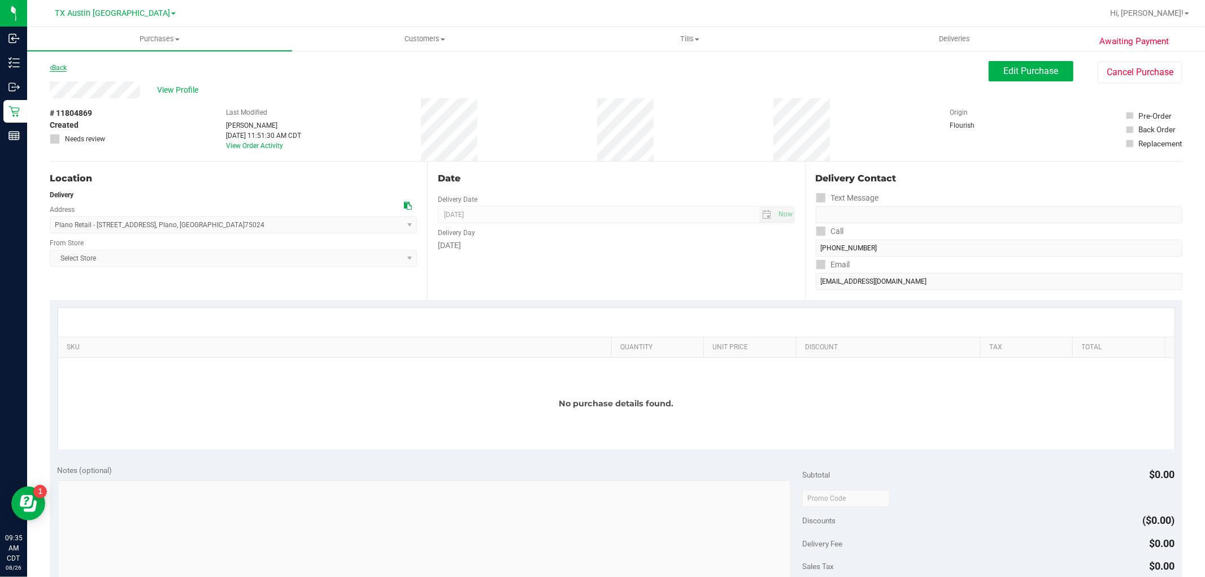
click at [51, 67] on icon at bounding box center [51, 67] width 2 height 7
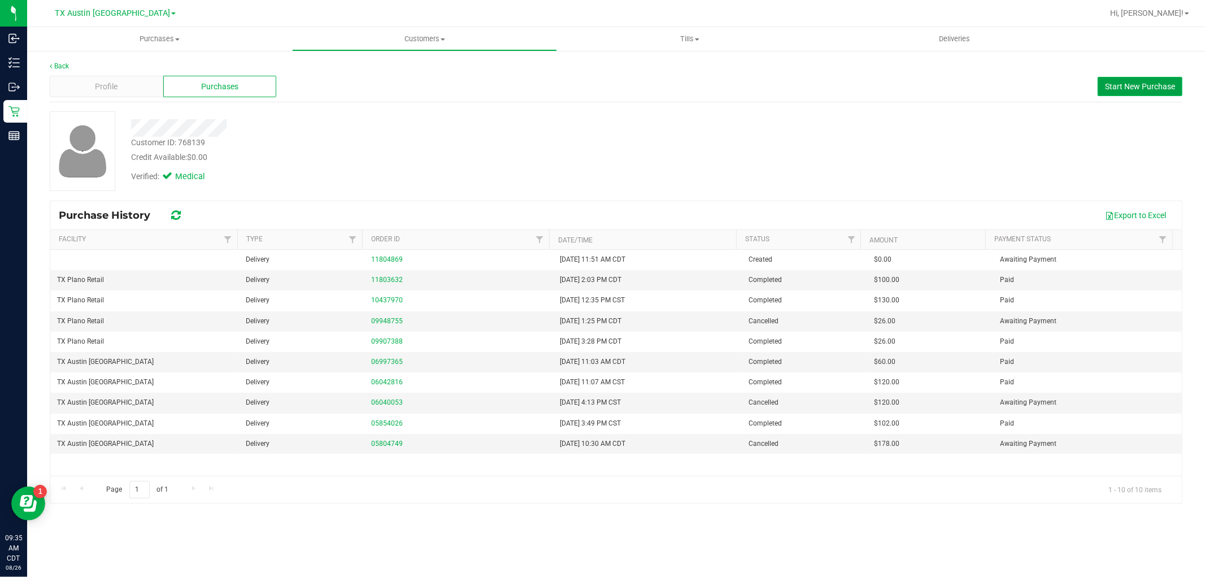
click at [1118, 82] on span "Start New Purchase" at bounding box center [1140, 86] width 70 height 9
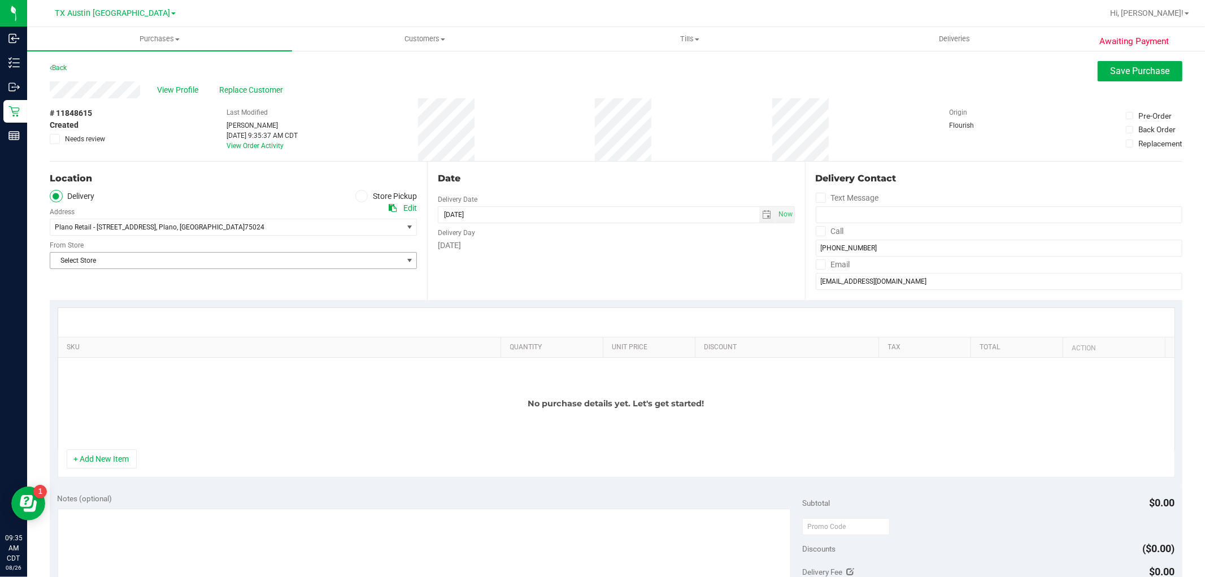
click at [355, 266] on span "Select Store" at bounding box center [226, 260] width 352 height 16
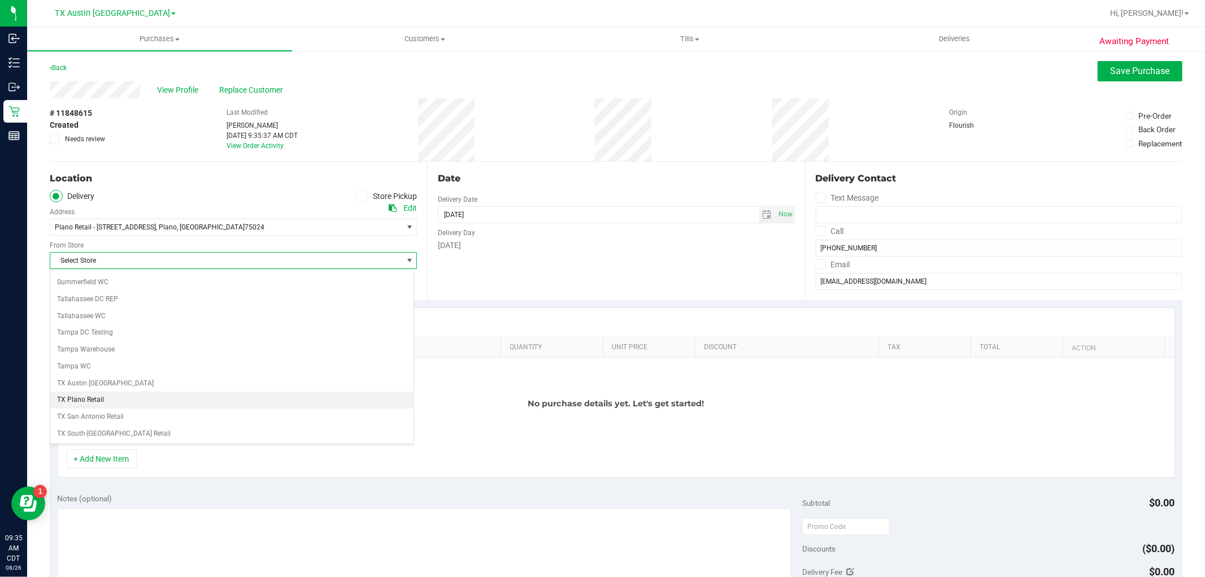
click at [307, 399] on li "TX Plano Retail" at bounding box center [231, 399] width 363 height 17
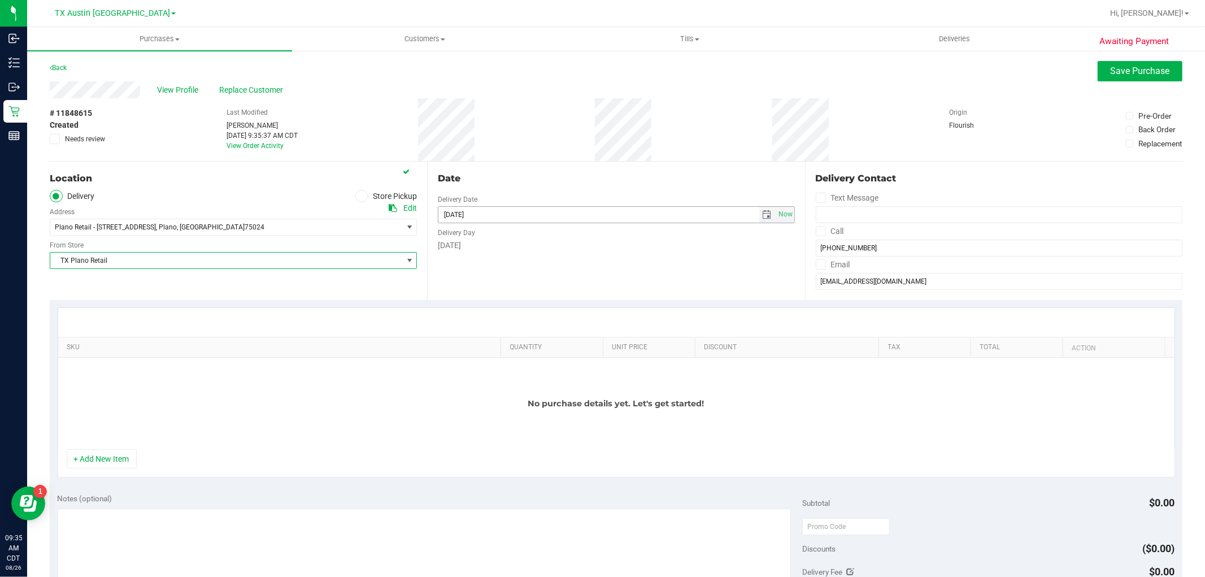
click at [764, 216] on span "select" at bounding box center [766, 214] width 9 height 9
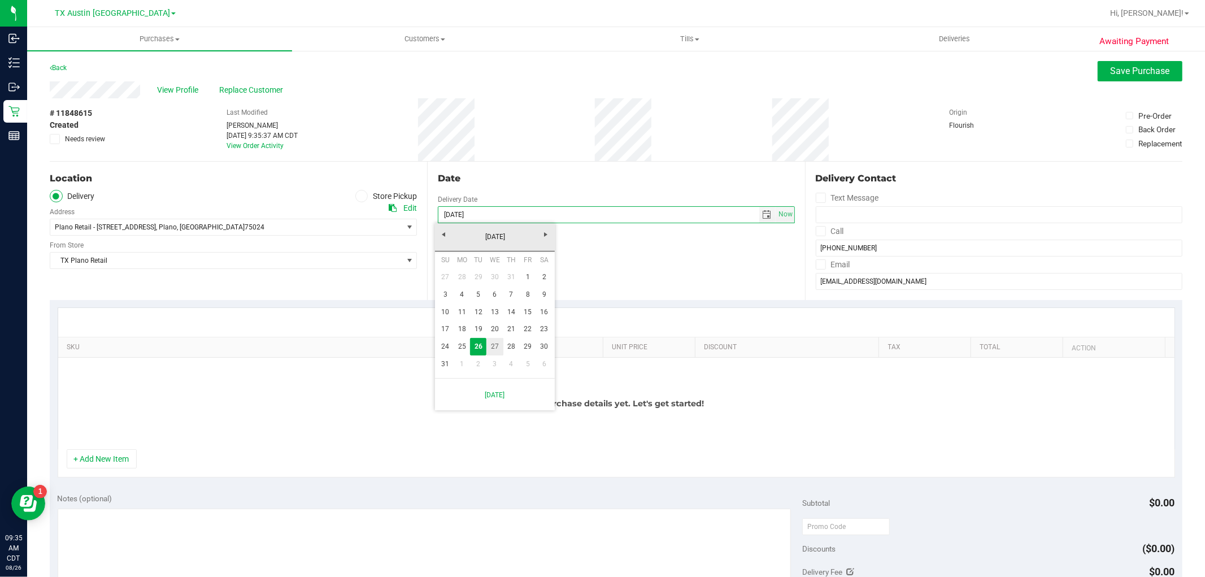
click at [496, 348] on link "27" at bounding box center [494, 347] width 16 height 18
type input "08/27/2025"
click at [98, 448] on div "No purchase details yet. Let's get started!" at bounding box center [616, 403] width 1116 height 91
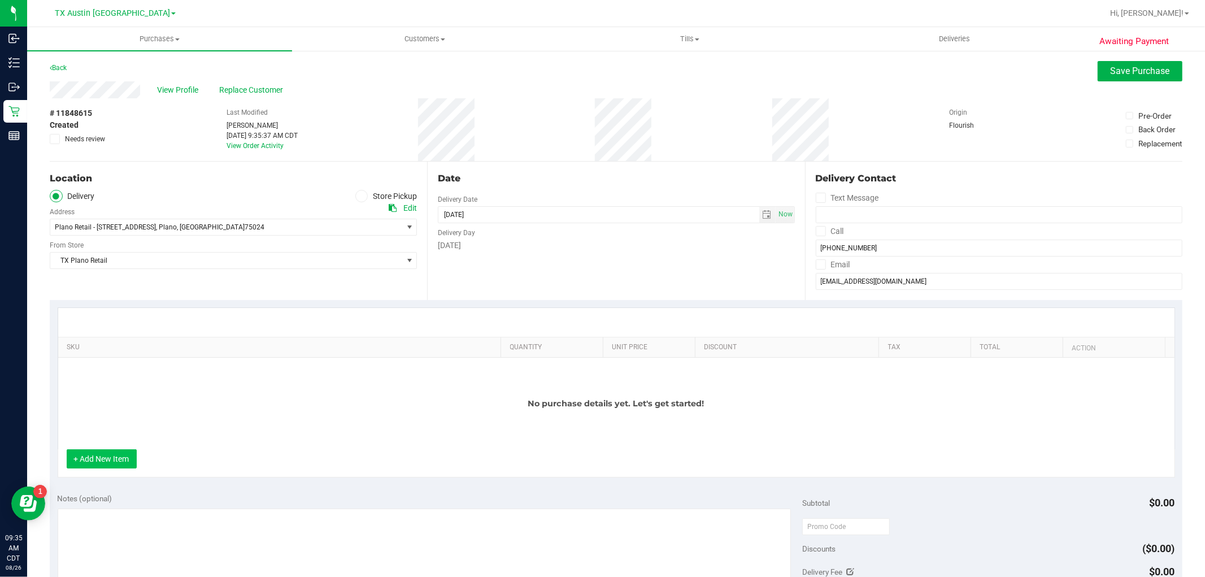
click at [90, 464] on button "+ Add New Item" at bounding box center [102, 458] width 70 height 19
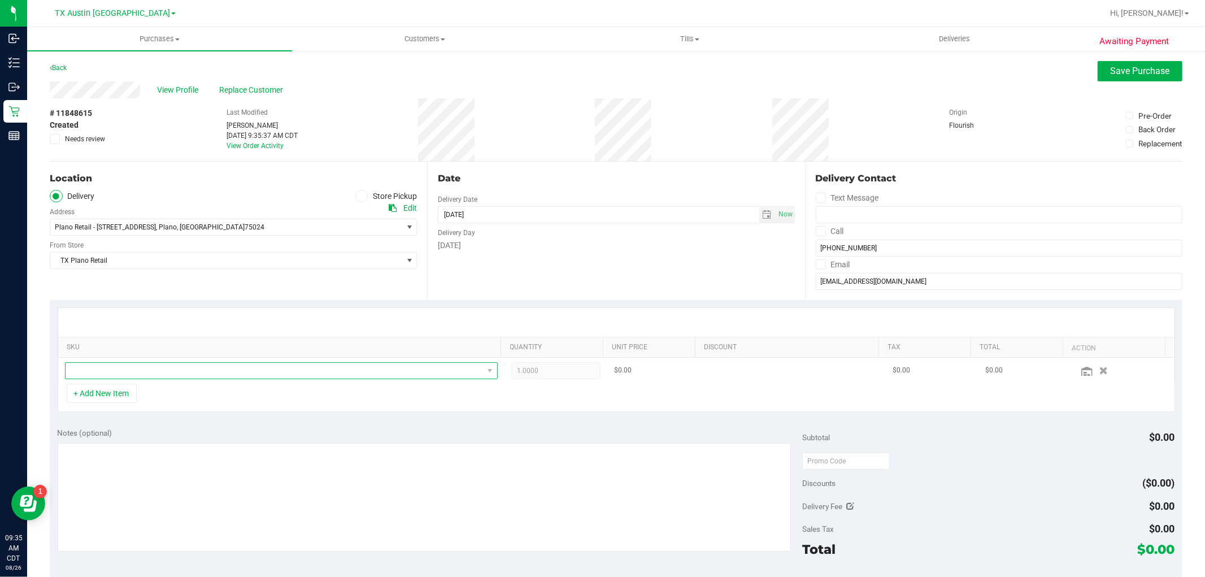
click at [223, 371] on span "NO DATA FOUND" at bounding box center [274, 371] width 417 height 16
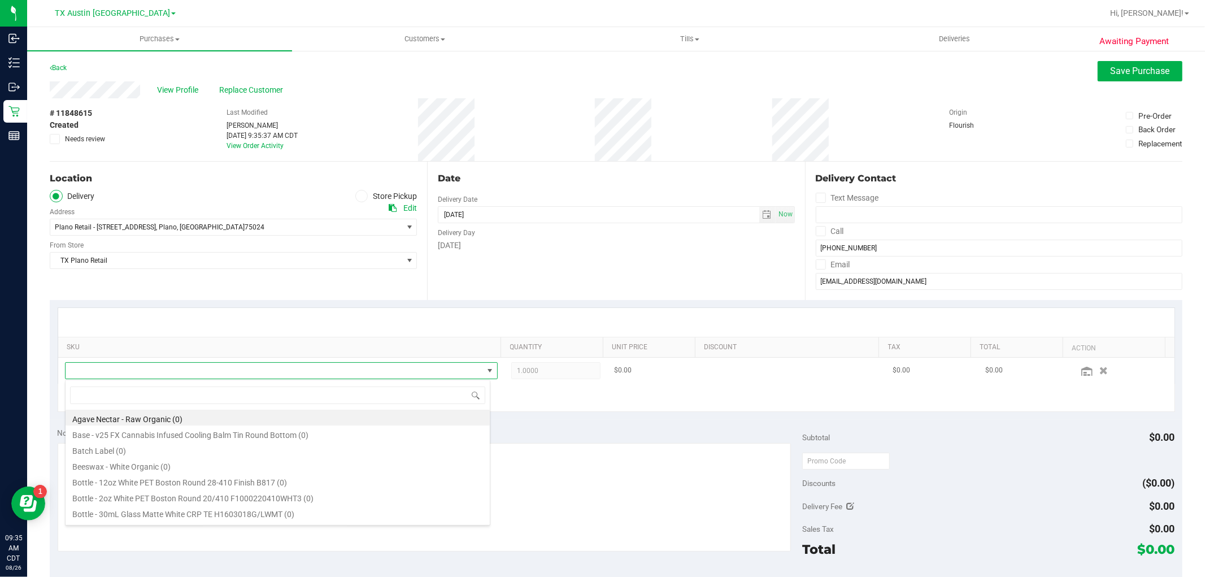
scroll to position [17, 421]
type input "BLUE RASP"
click at [294, 502] on li "TX HT 30mg Blue Raspberry Gummies Blue Dream (Sativa) 5ct (33)" at bounding box center [278, 497] width 424 height 16
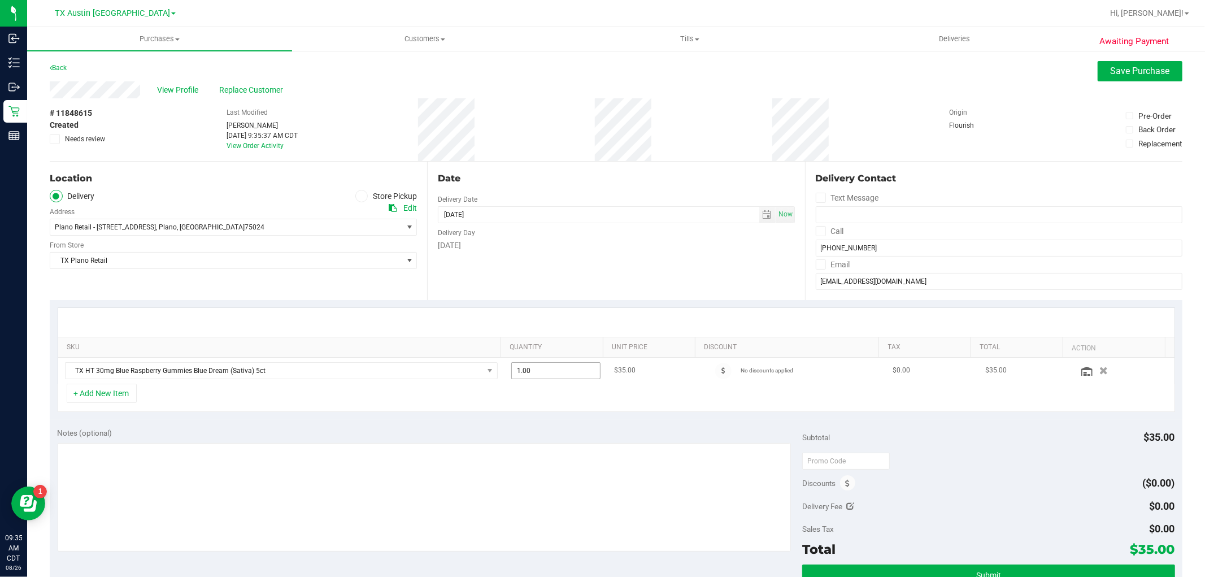
click at [532, 364] on span "1.00 1" at bounding box center [555, 370] width 89 height 17
click at [532, 364] on input "1" at bounding box center [556, 371] width 88 height 16
type input "2"
type input "2.00"
click at [562, 404] on div "+ Add New Item" at bounding box center [616, 397] width 1117 height 28
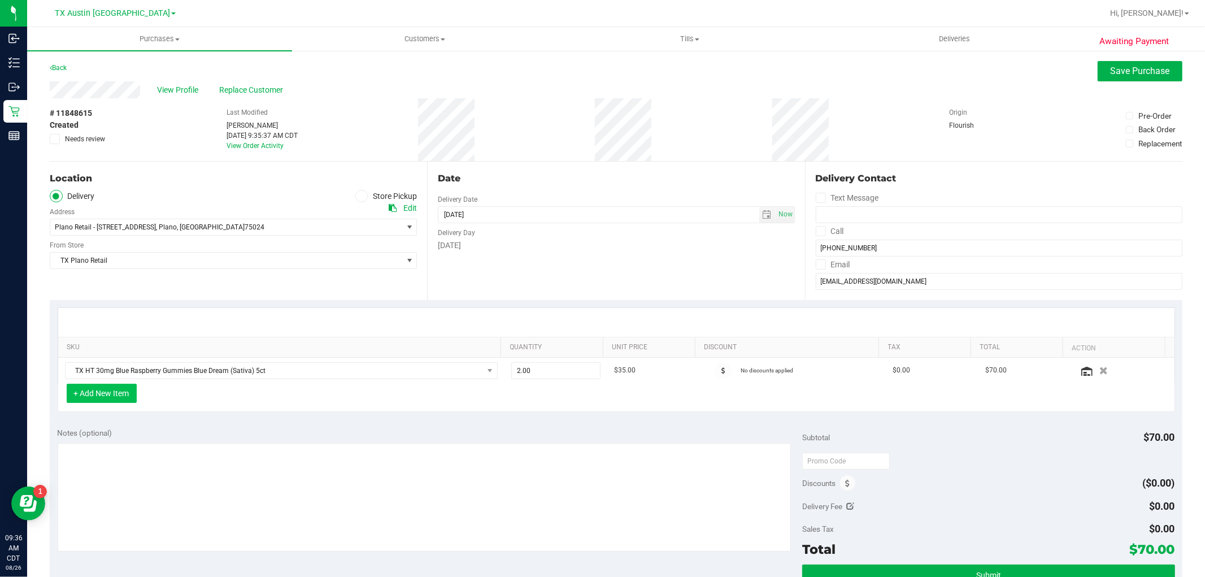
click at [99, 394] on button "+ Add New Item" at bounding box center [102, 392] width 70 height 19
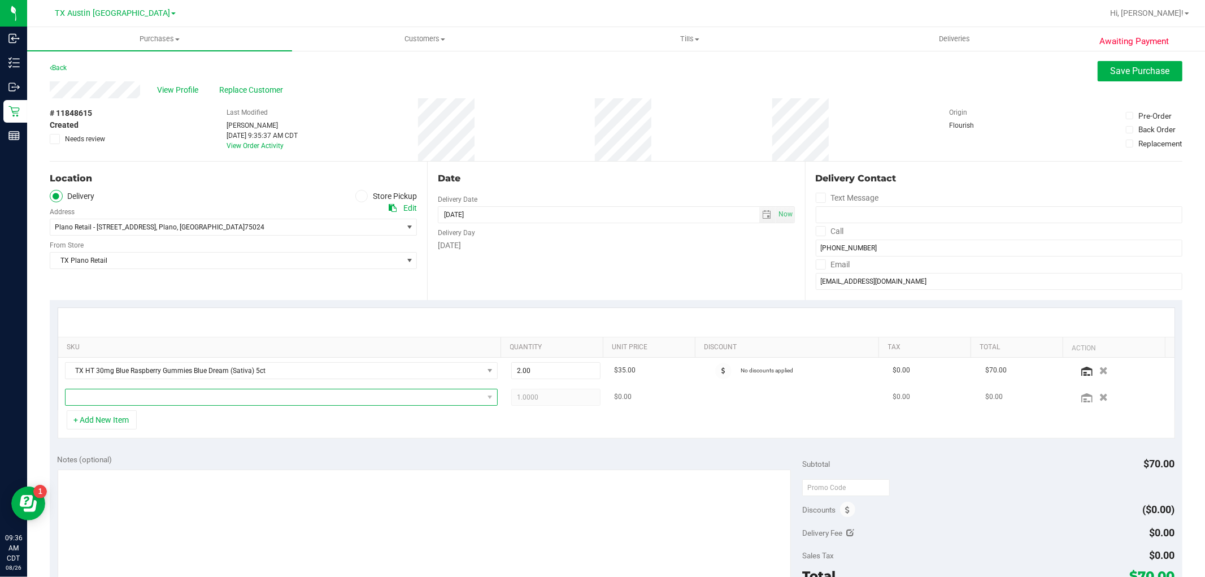
click at [99, 397] on span "NO DATA FOUND" at bounding box center [274, 397] width 417 height 16
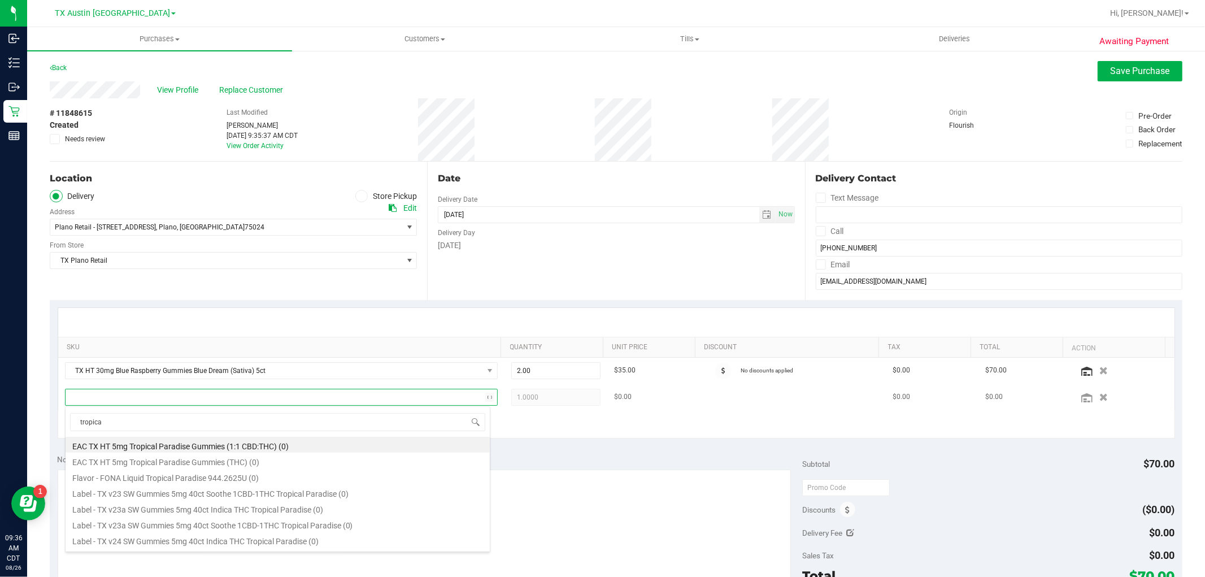
type input "tropical"
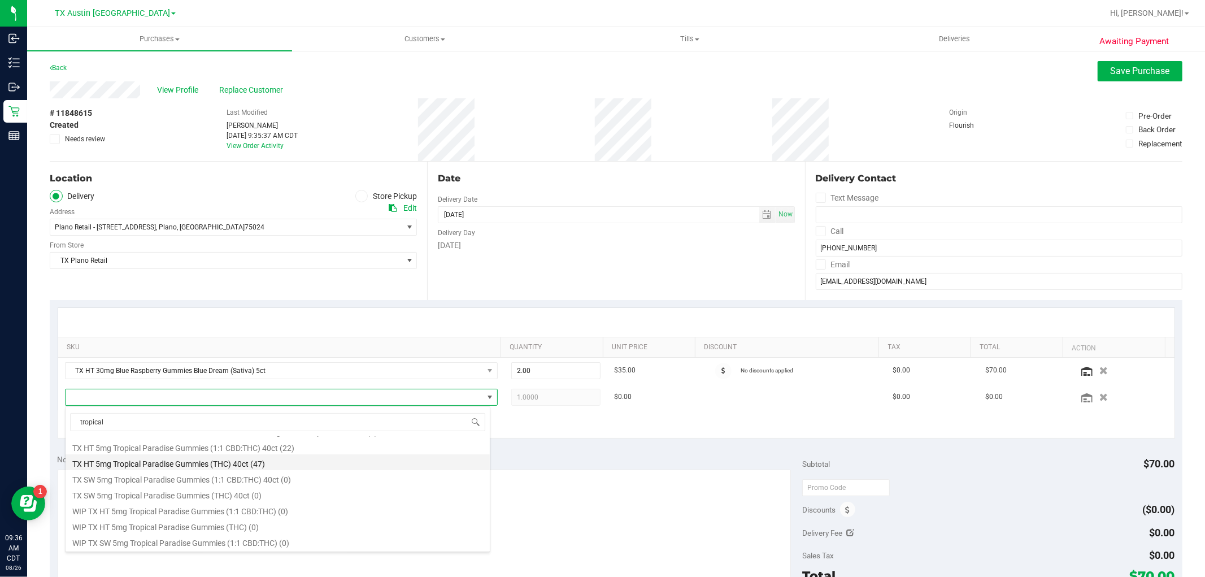
click at [252, 459] on li "TX HT 5mg Tropical Paradise Gummies (THC) 40ct (47)" at bounding box center [278, 462] width 424 height 16
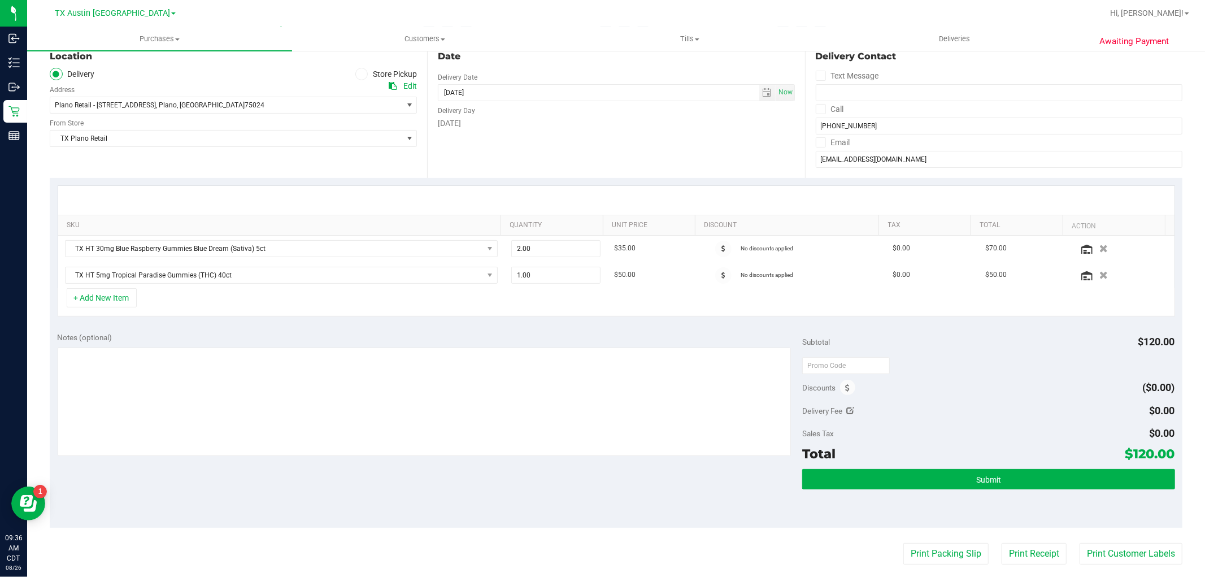
scroll to position [125, 0]
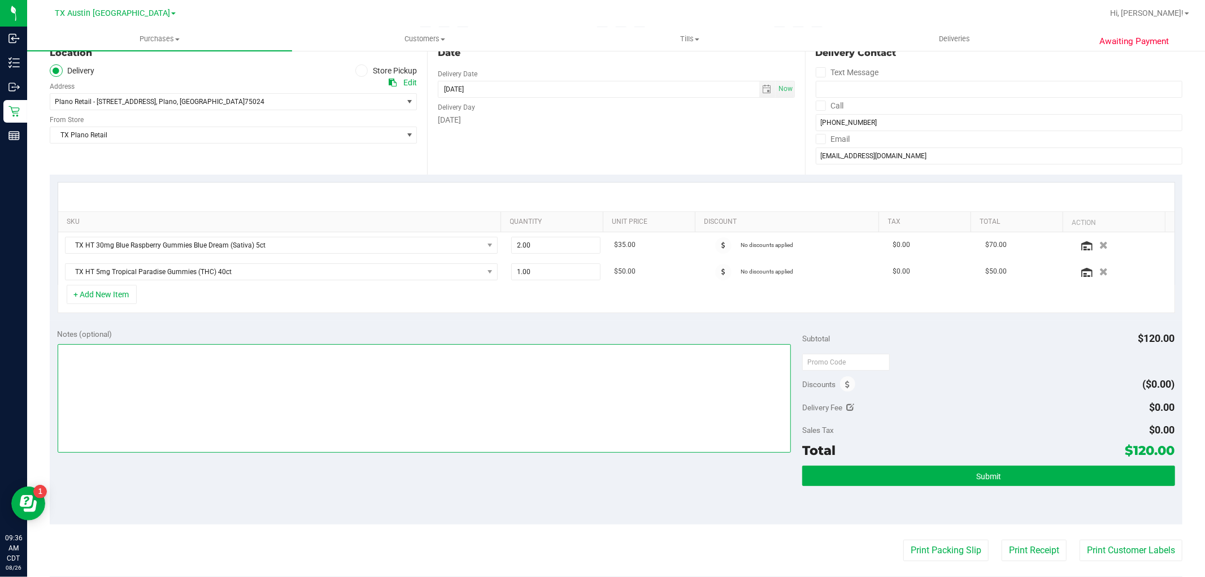
click at [411, 392] on textarea at bounding box center [425, 398] width 734 height 108
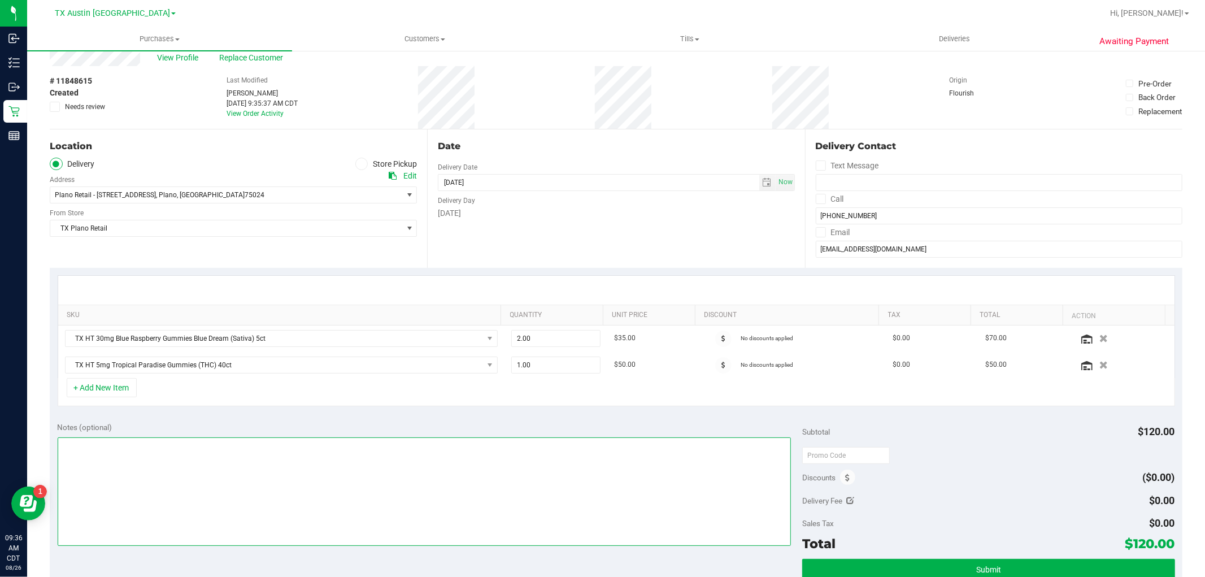
scroll to position [63, 0]
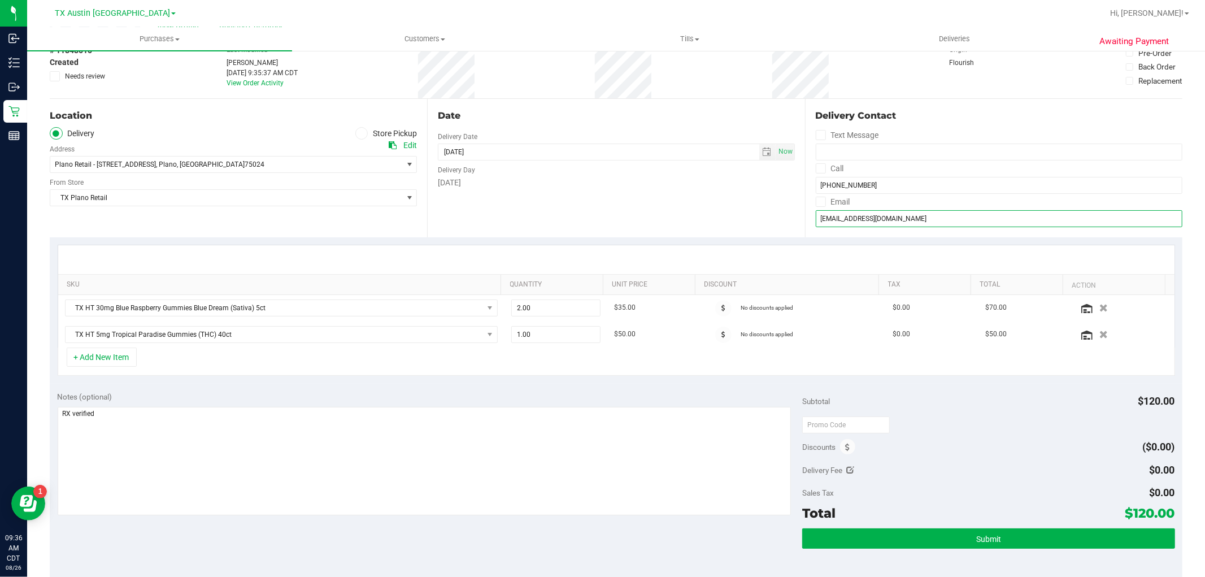
click at [865, 217] on input "zachwilley21@gmail.com" at bounding box center [999, 218] width 367 height 17
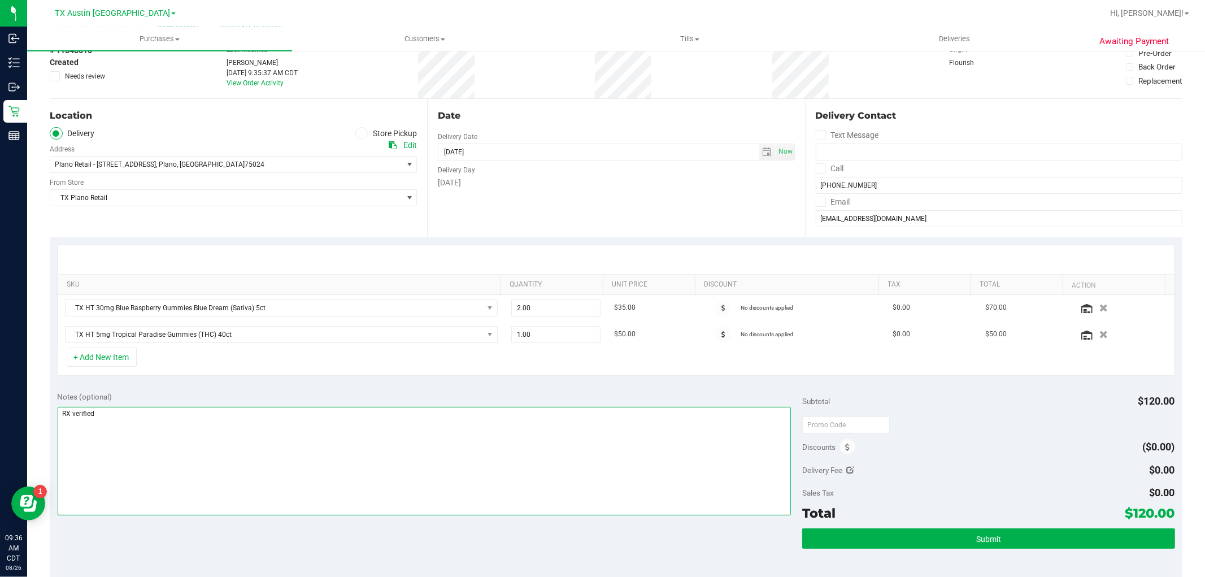
click at [171, 426] on textarea at bounding box center [425, 461] width 734 height 108
type textarea "RX verified -- cc GR"
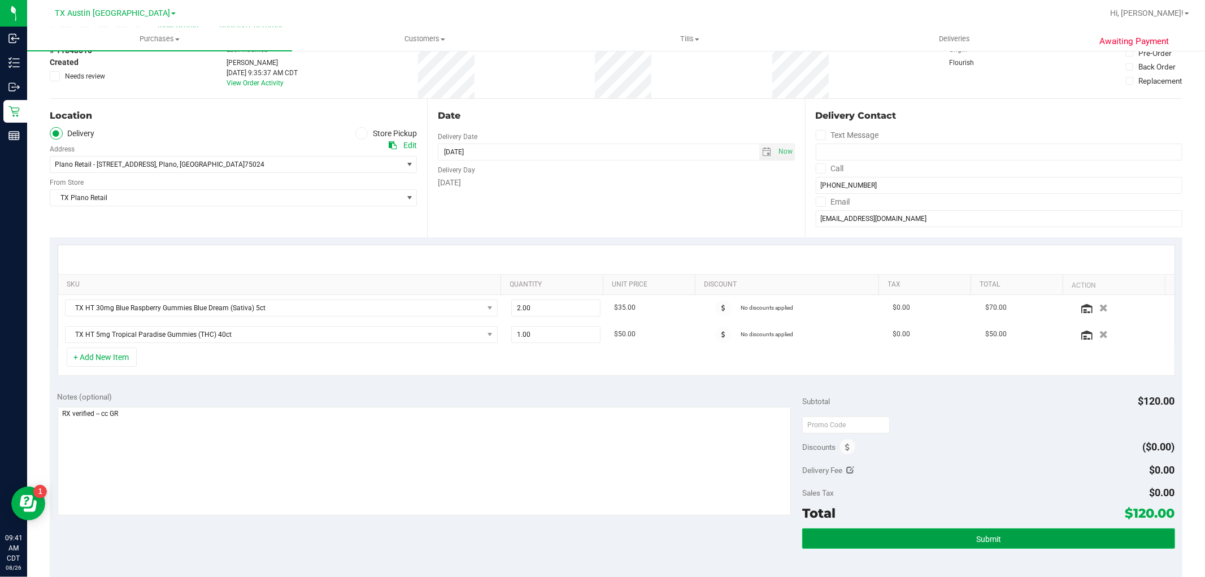
click at [1004, 541] on button "Submit" at bounding box center [988, 538] width 372 height 20
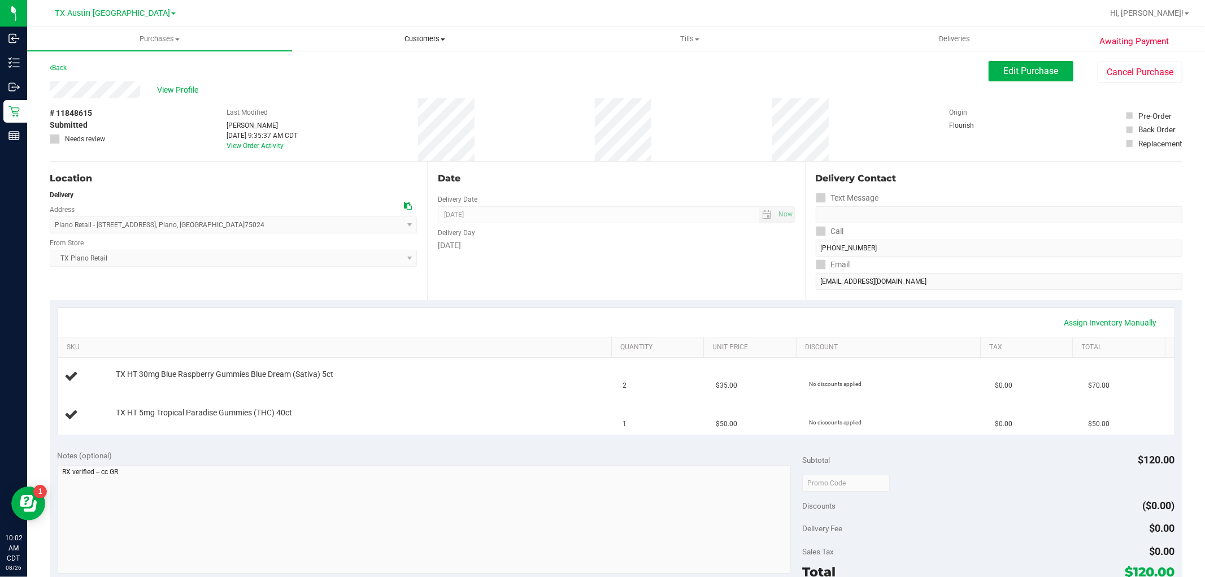
click at [436, 41] on span "Customers" at bounding box center [425, 39] width 264 height 10
click at [428, 71] on li "All customers" at bounding box center [424, 69] width 265 height 14
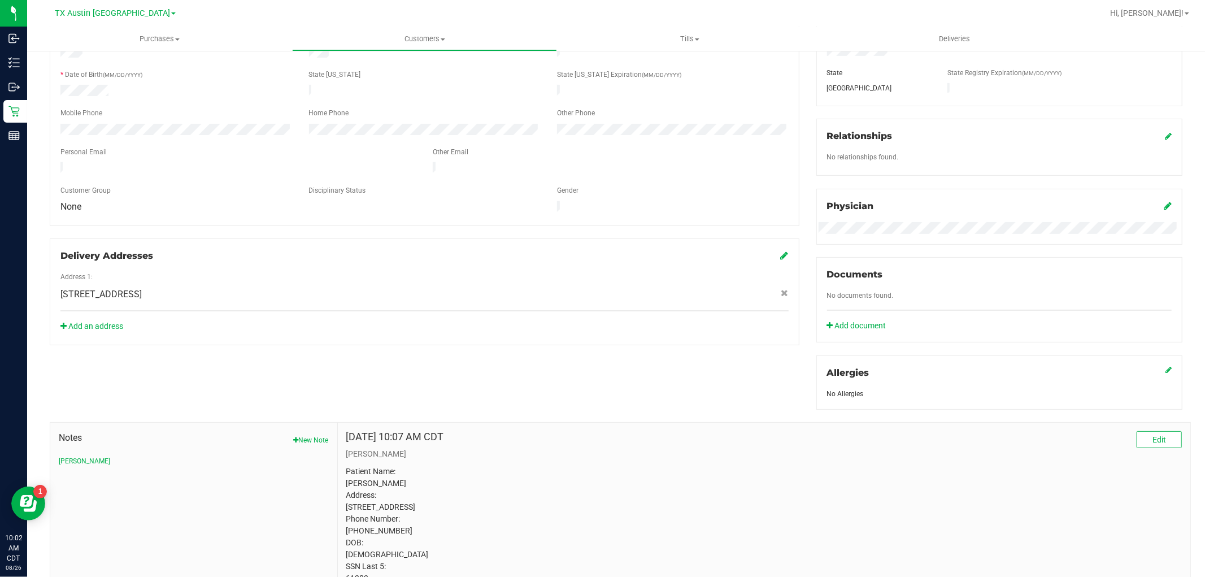
scroll to position [271, 0]
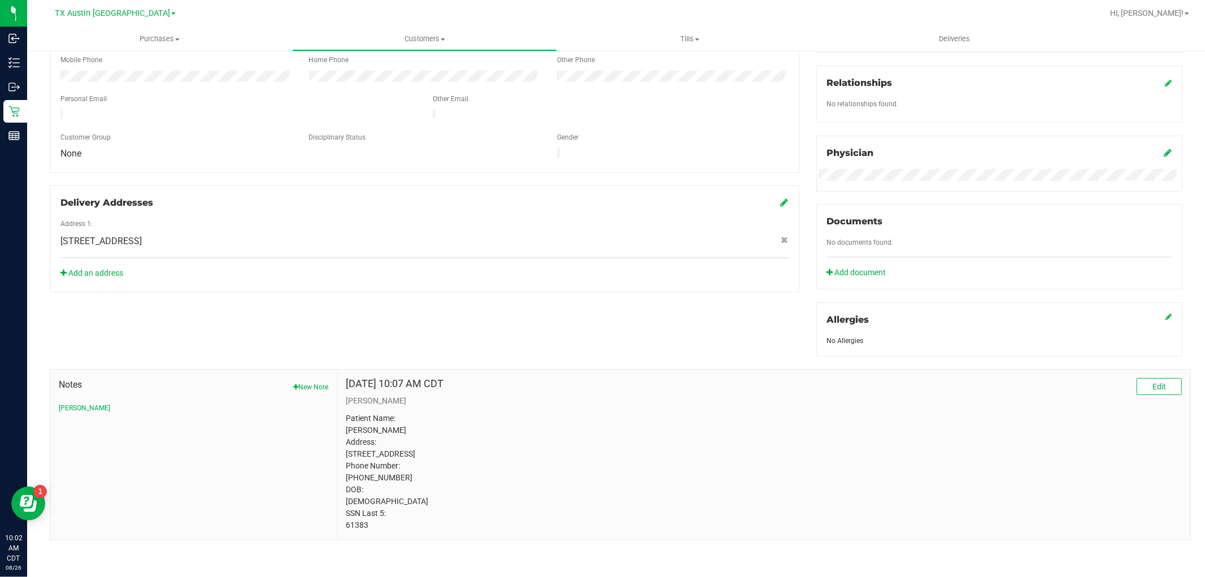
click at [377, 416] on p "Patient Name: Leroy Sims Address: 1801 Warner ranch rd #521 Round rock, TX, 786…" at bounding box center [763, 471] width 835 height 119
copy p "Sims"
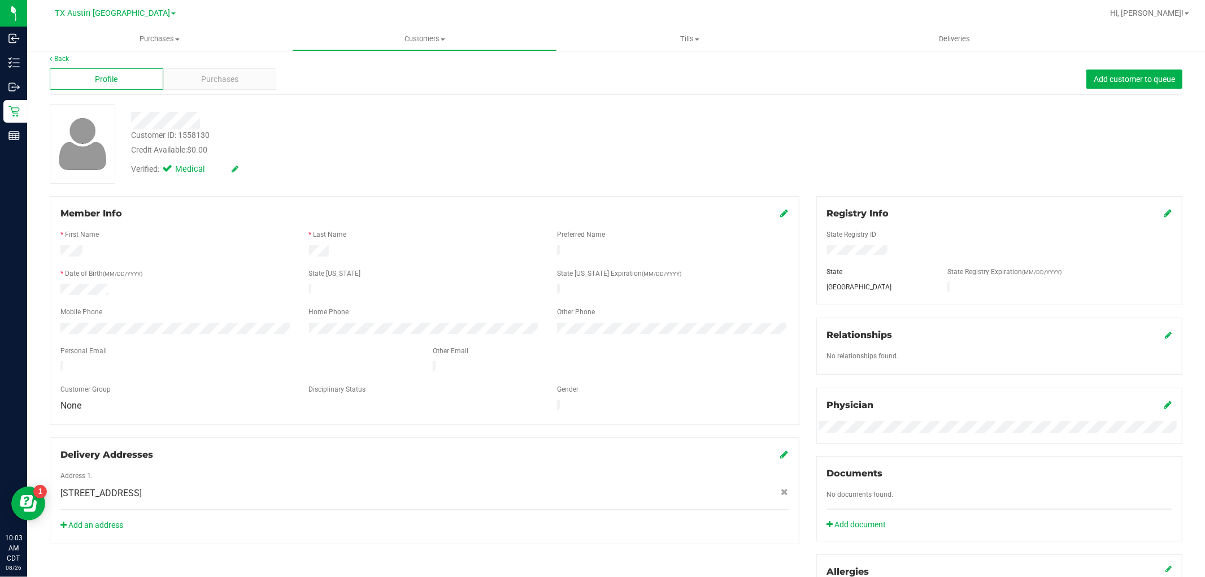
scroll to position [0, 0]
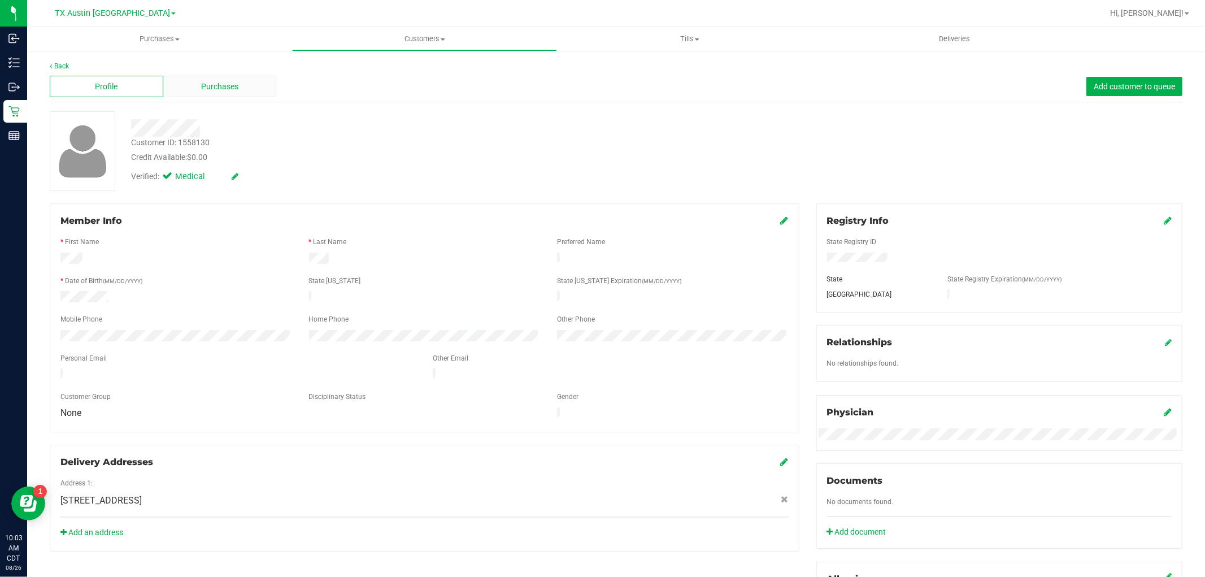
click at [250, 89] on div "Purchases" at bounding box center [220, 86] width 114 height 21
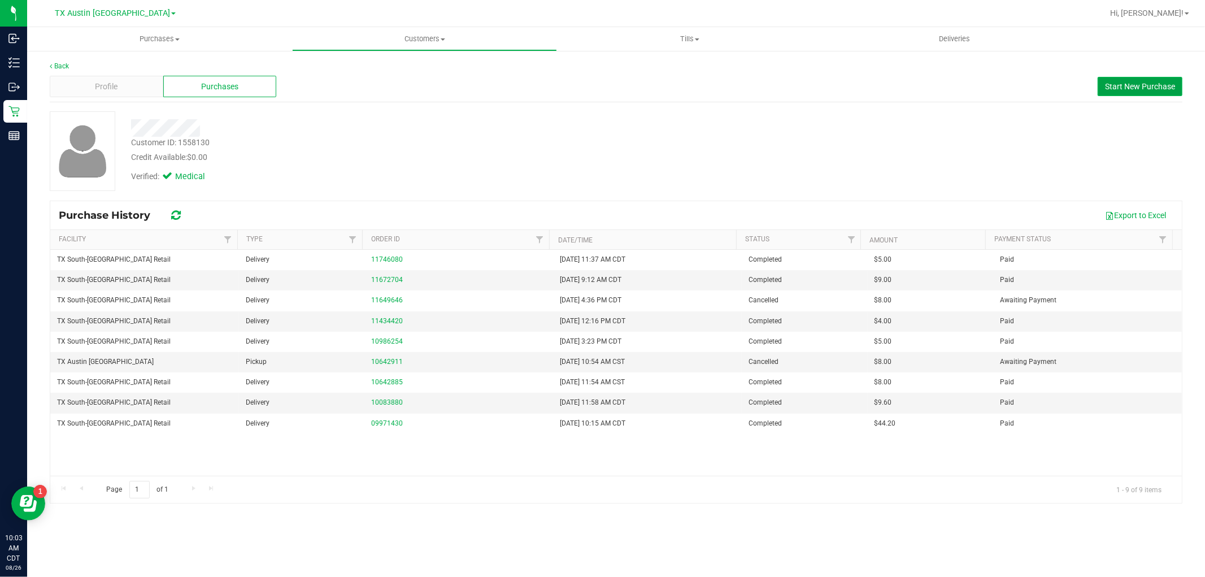
click at [1141, 82] on span "Start New Purchase" at bounding box center [1140, 86] width 70 height 9
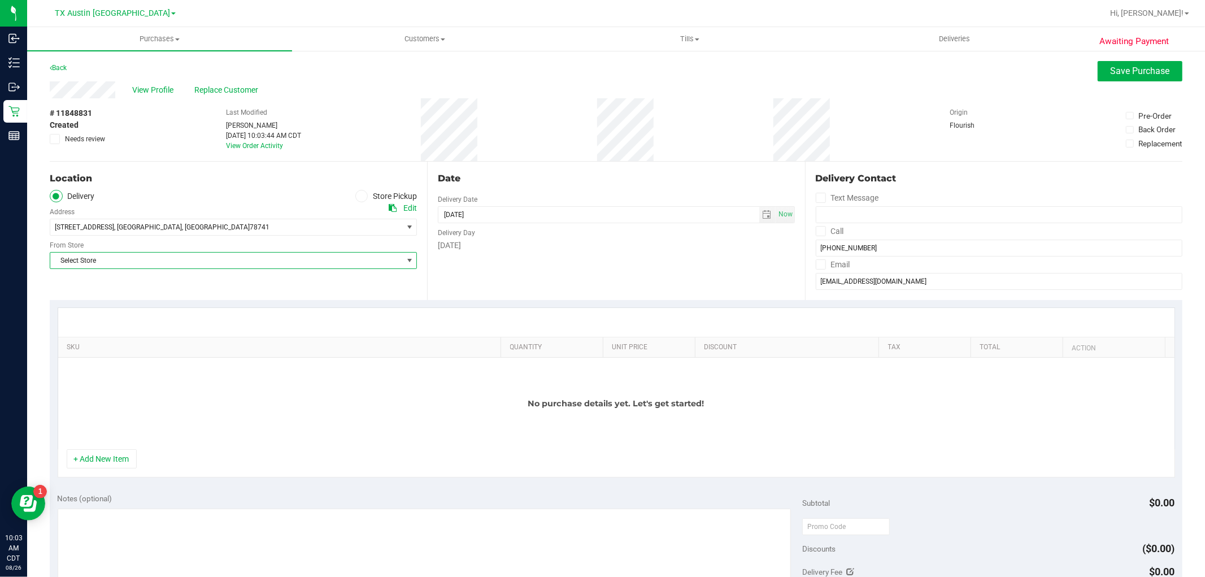
click at [297, 256] on span "Select Store" at bounding box center [226, 260] width 352 height 16
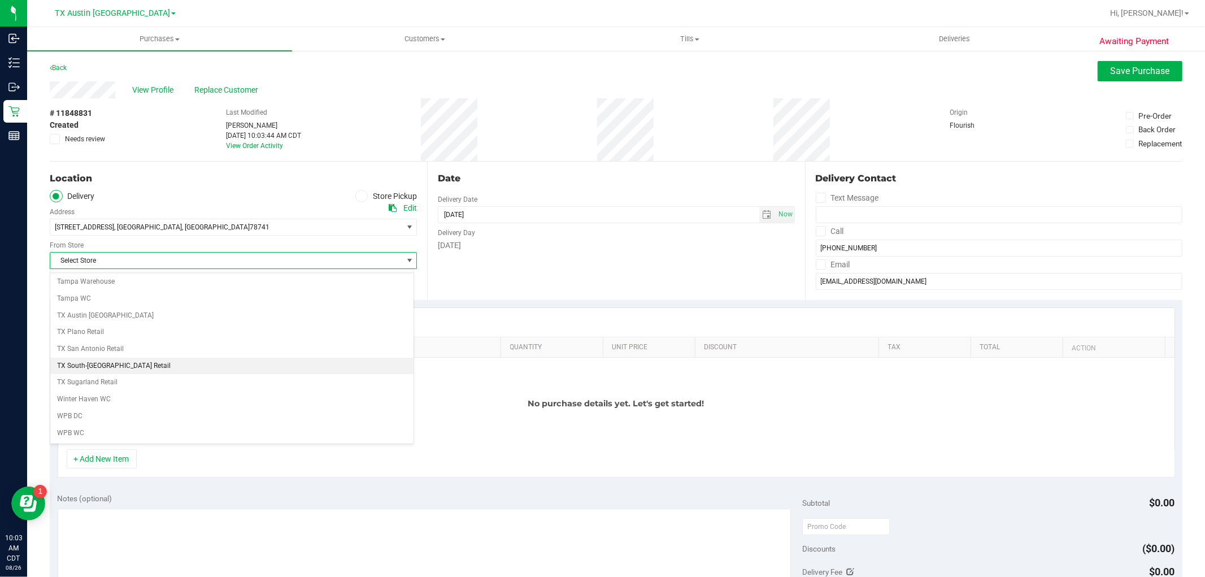
click at [125, 374] on li "TX South-[GEOGRAPHIC_DATA] Retail" at bounding box center [231, 366] width 363 height 17
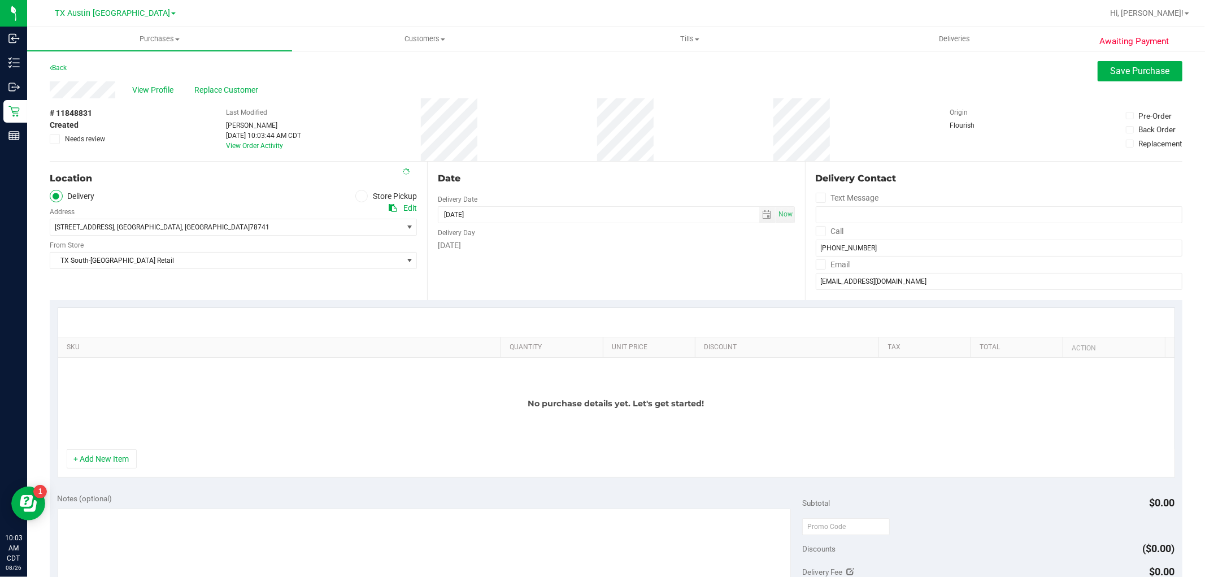
click at [125, 375] on div "No purchase details yet. Let's get started!" at bounding box center [616, 403] width 1116 height 91
click at [108, 466] on button "+ Add New Item" at bounding box center [102, 458] width 70 height 19
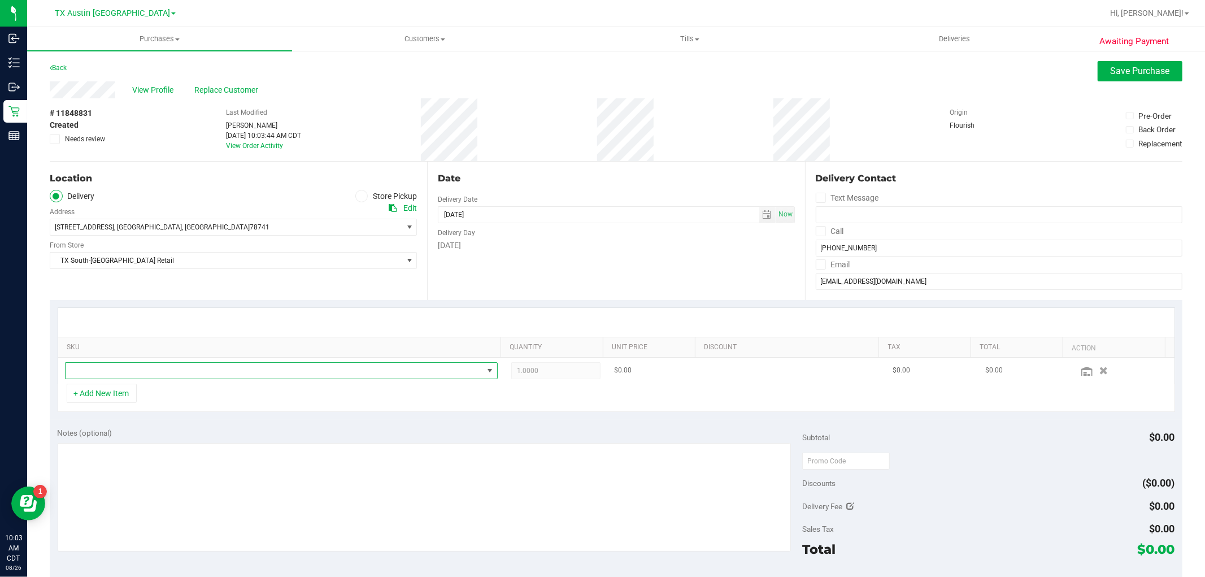
click at [204, 373] on span "NO DATA FOUND" at bounding box center [274, 371] width 417 height 16
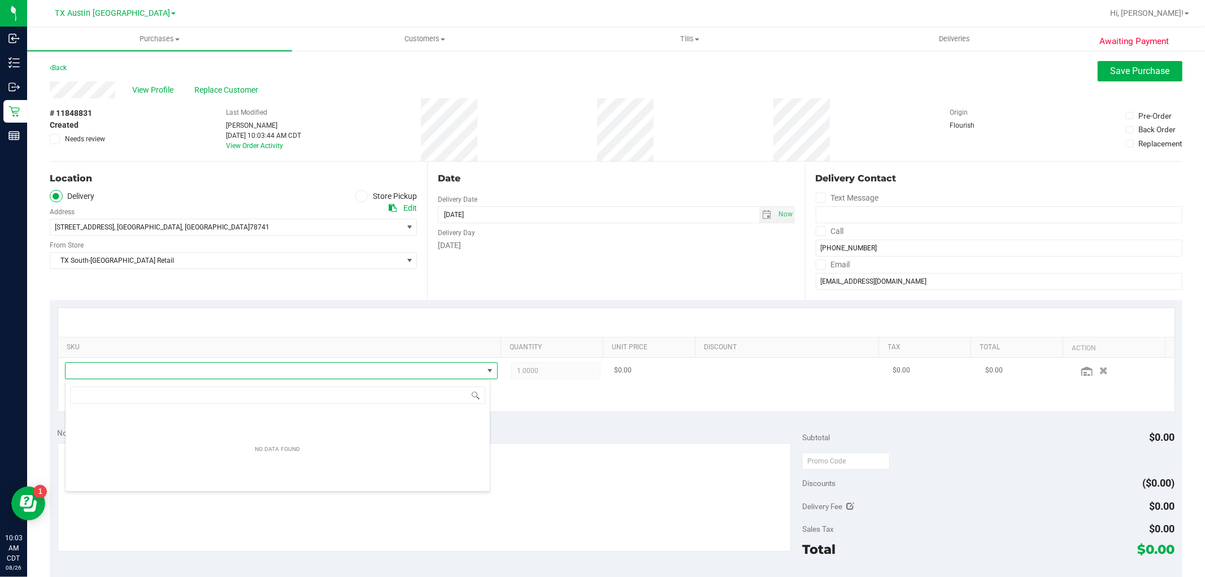
scroll to position [17, 421]
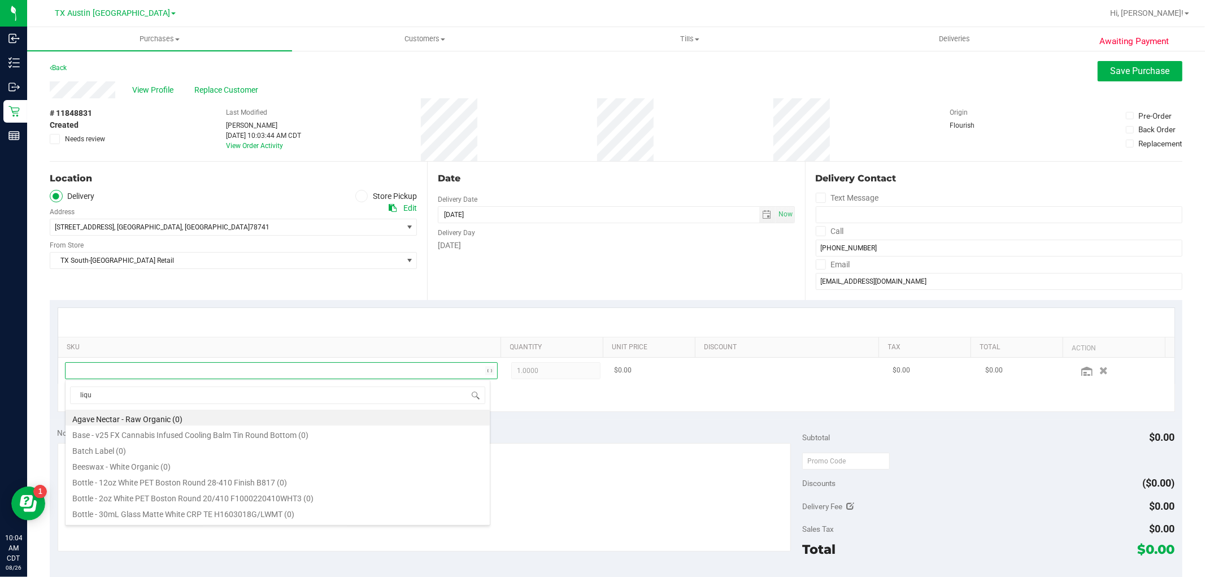
type input "liqui"
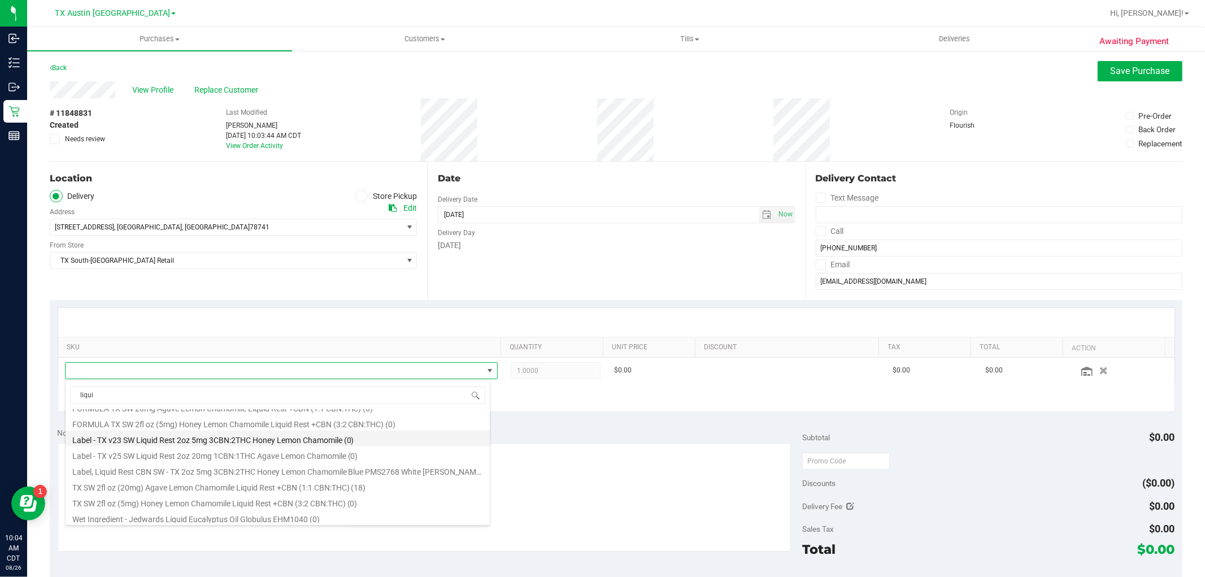
scroll to position [630, 0]
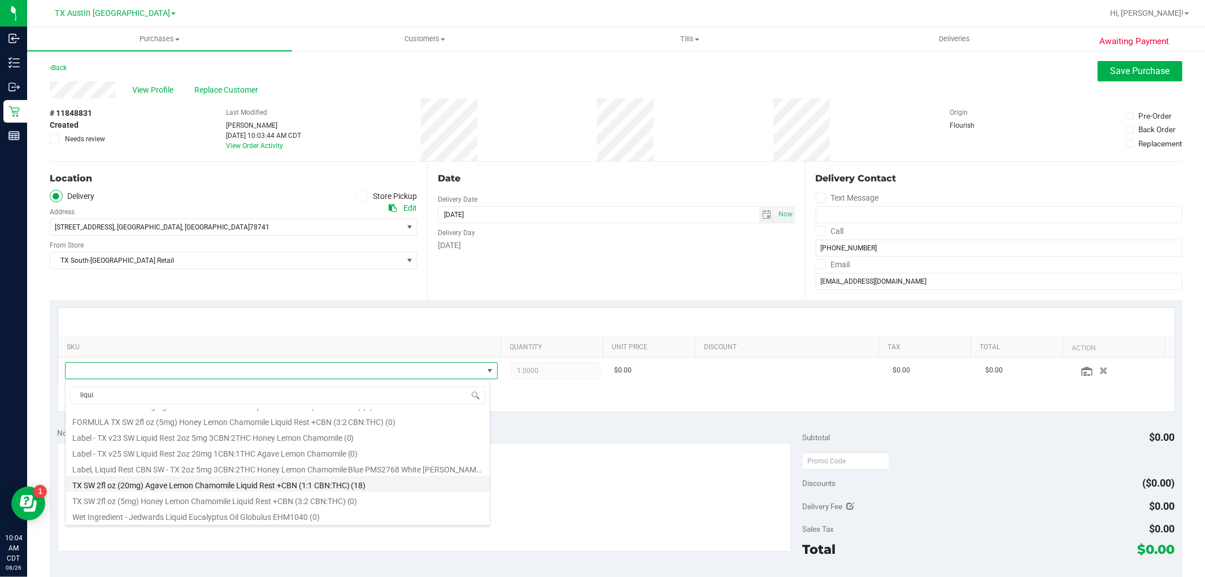
click at [322, 487] on li "TX SW 2fl oz (20mg) Agave Lemon Chamomile Liquid Rest +CBN (1:1 CBN:THC) (18)" at bounding box center [278, 484] width 424 height 16
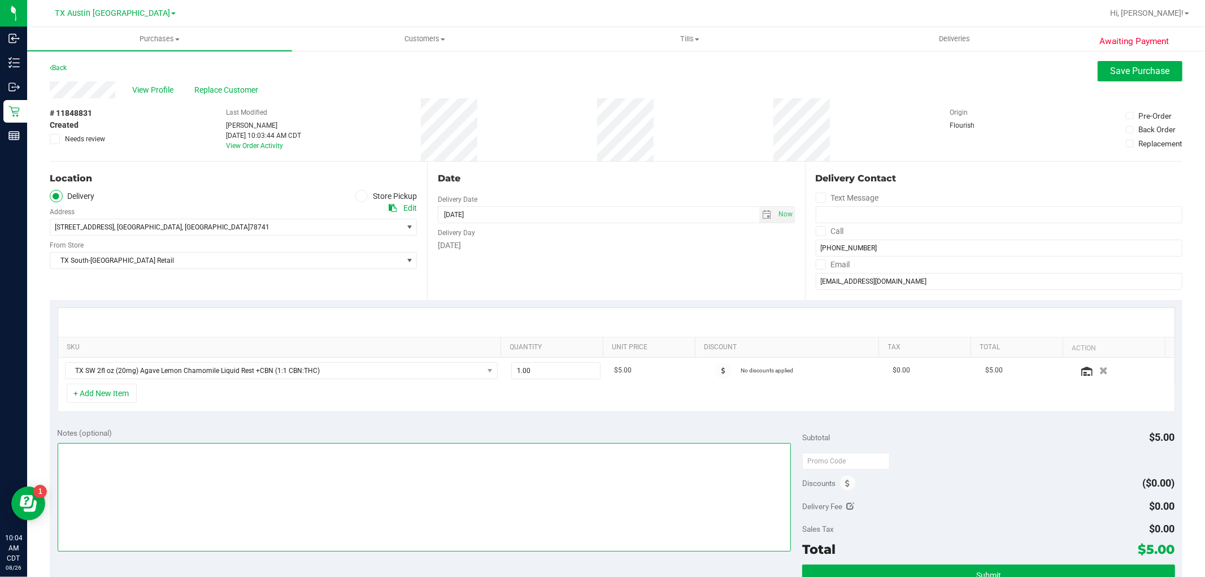
click at [455, 481] on textarea at bounding box center [425, 497] width 734 height 108
click at [460, 485] on textarea at bounding box center [425, 497] width 734 height 108
type textarea "Rx verified -- cc GR"
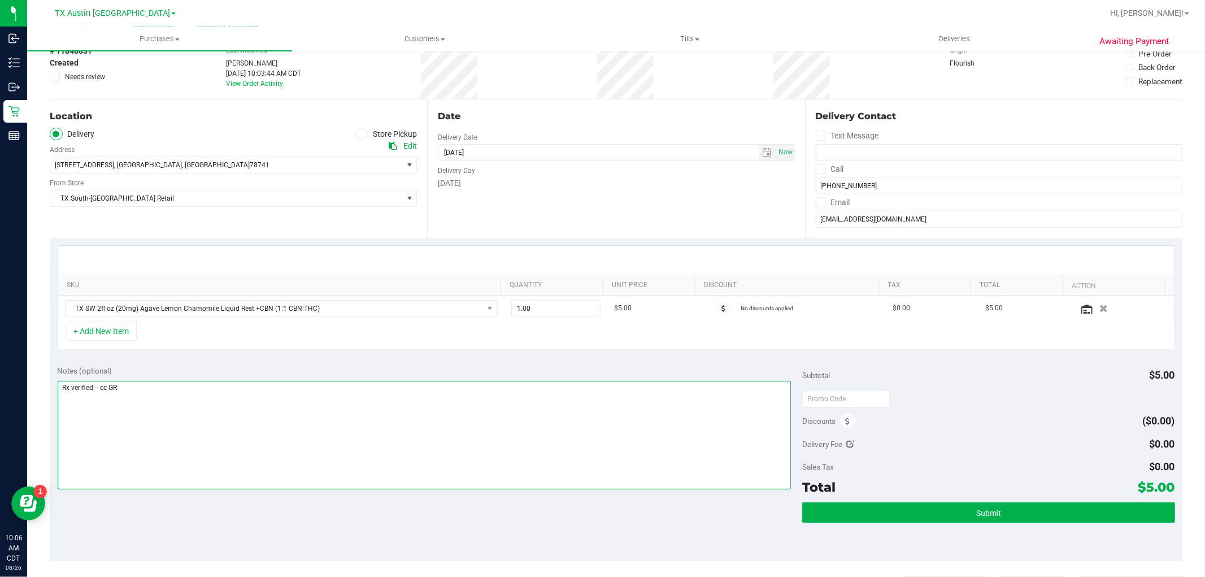
scroll to position [188, 0]
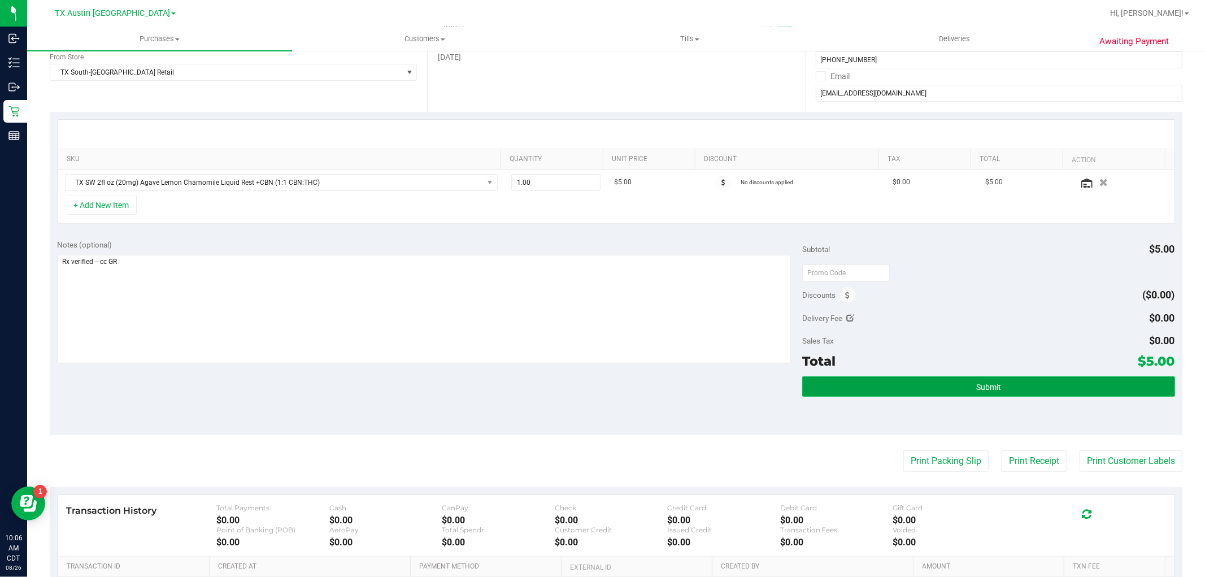
click at [999, 387] on button "Submit" at bounding box center [988, 386] width 372 height 20
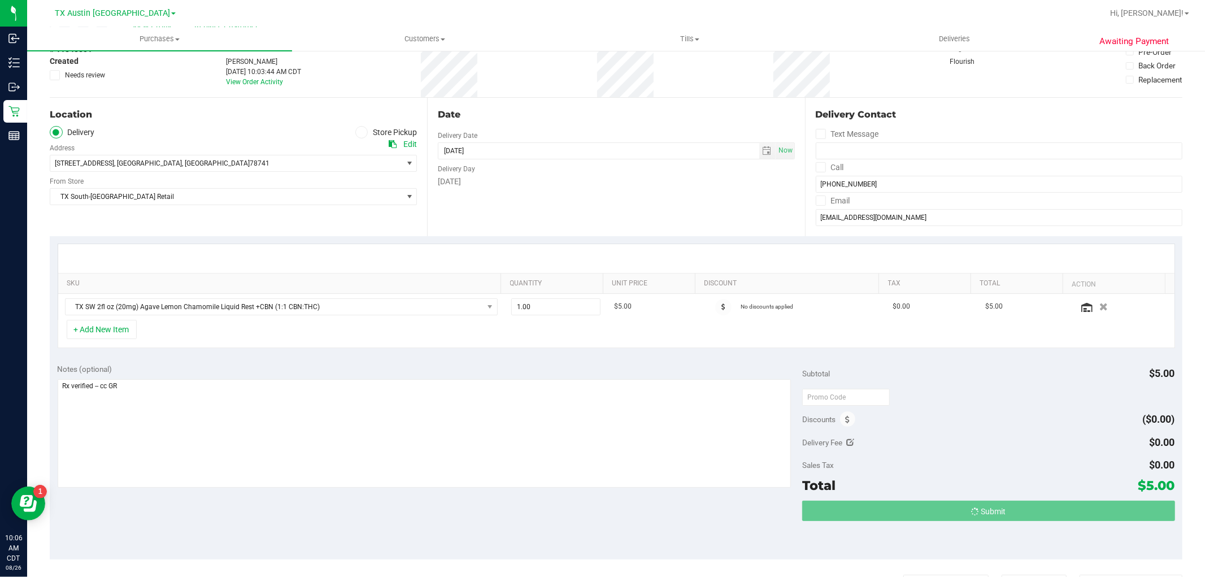
scroll to position [63, 0]
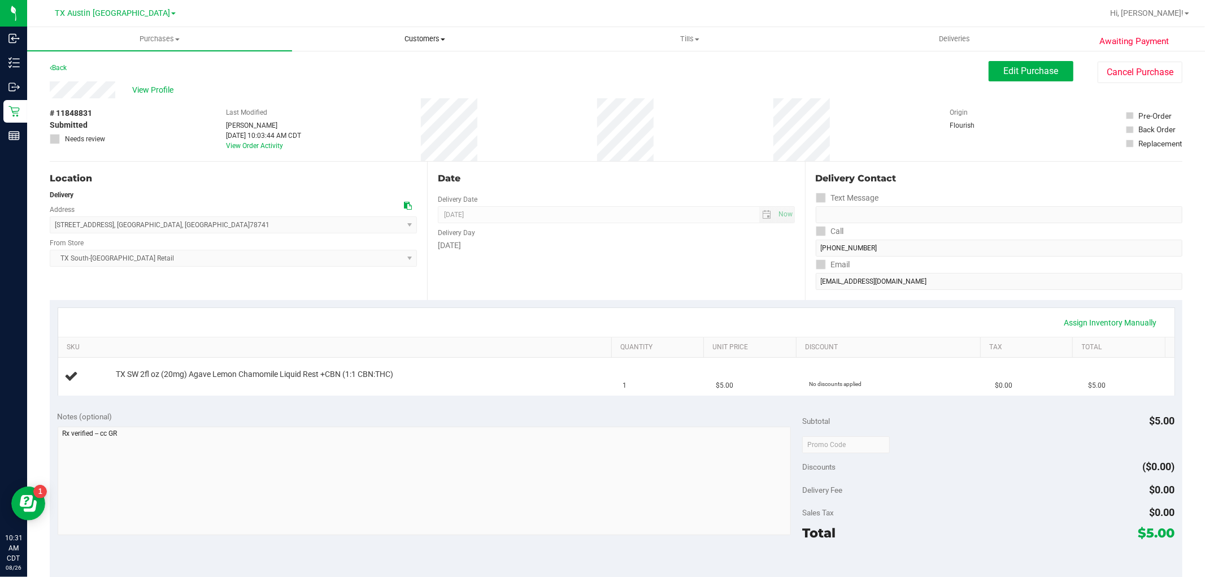
click at [430, 42] on span "Customers" at bounding box center [425, 39] width 264 height 10
click at [410, 63] on li "All customers" at bounding box center [424, 69] width 265 height 14
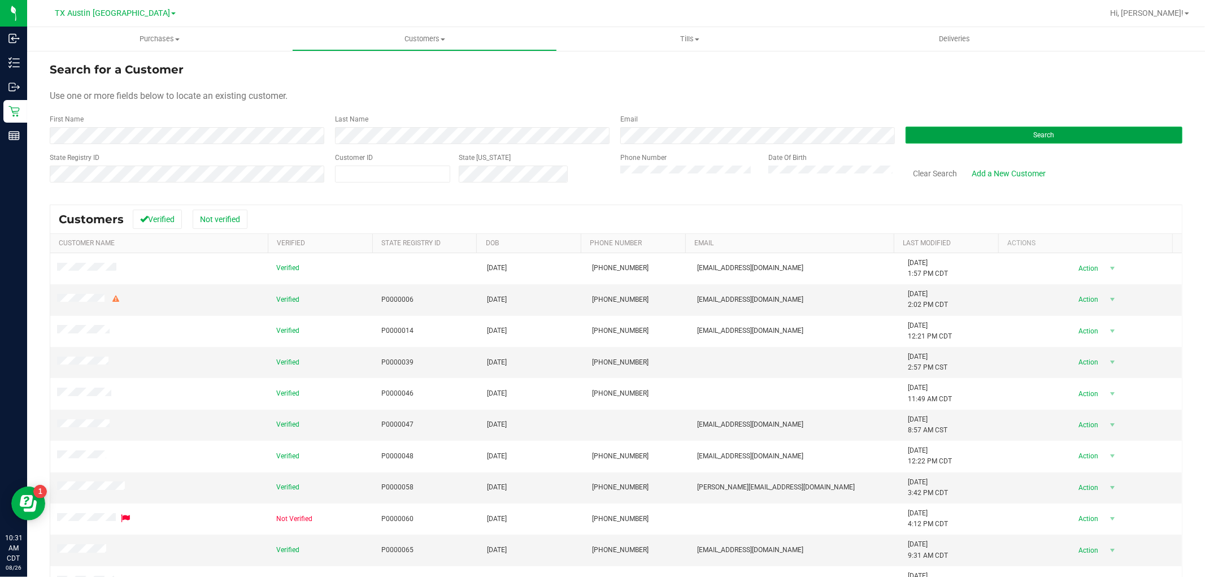
click at [942, 136] on button "Search" at bounding box center [1043, 135] width 277 height 17
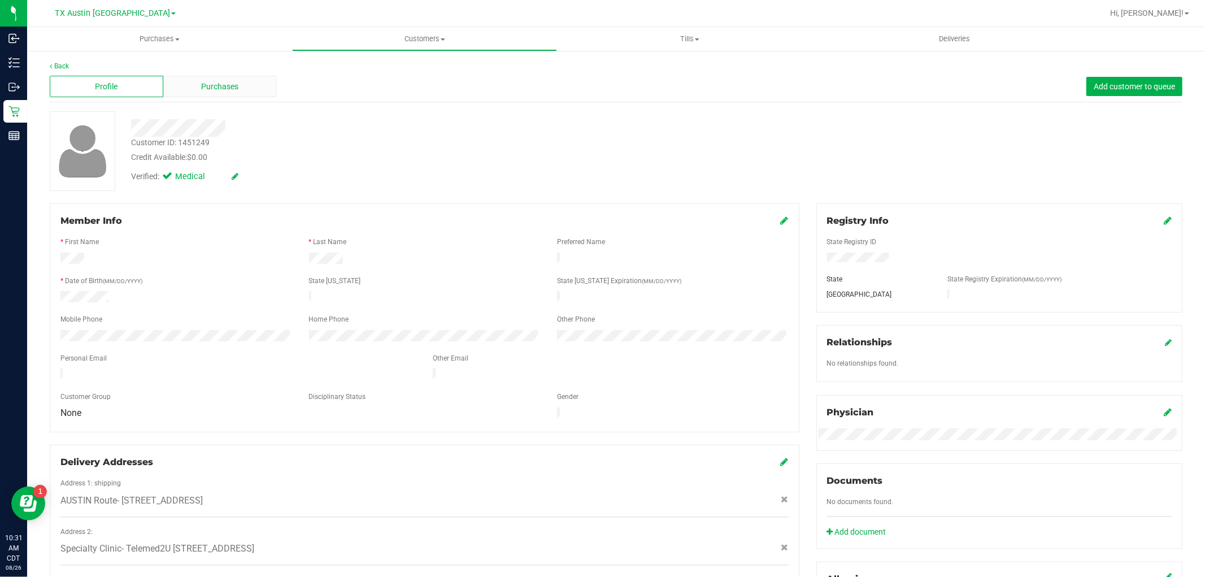
click at [243, 89] on div "Purchases" at bounding box center [220, 86] width 114 height 21
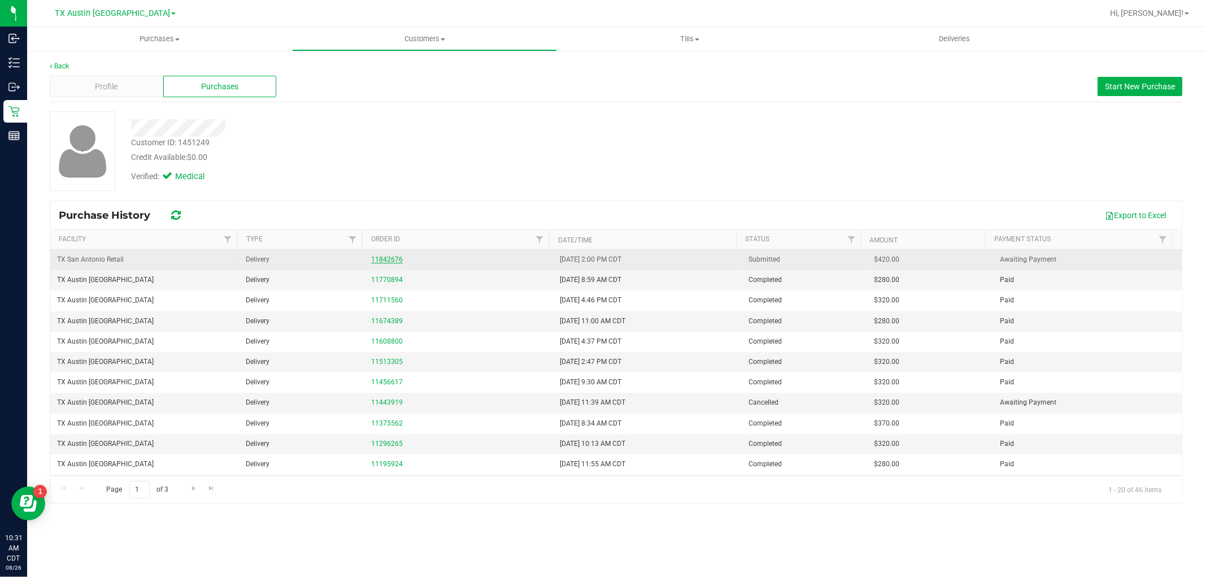
click at [377, 256] on link "11842676" at bounding box center [387, 259] width 32 height 8
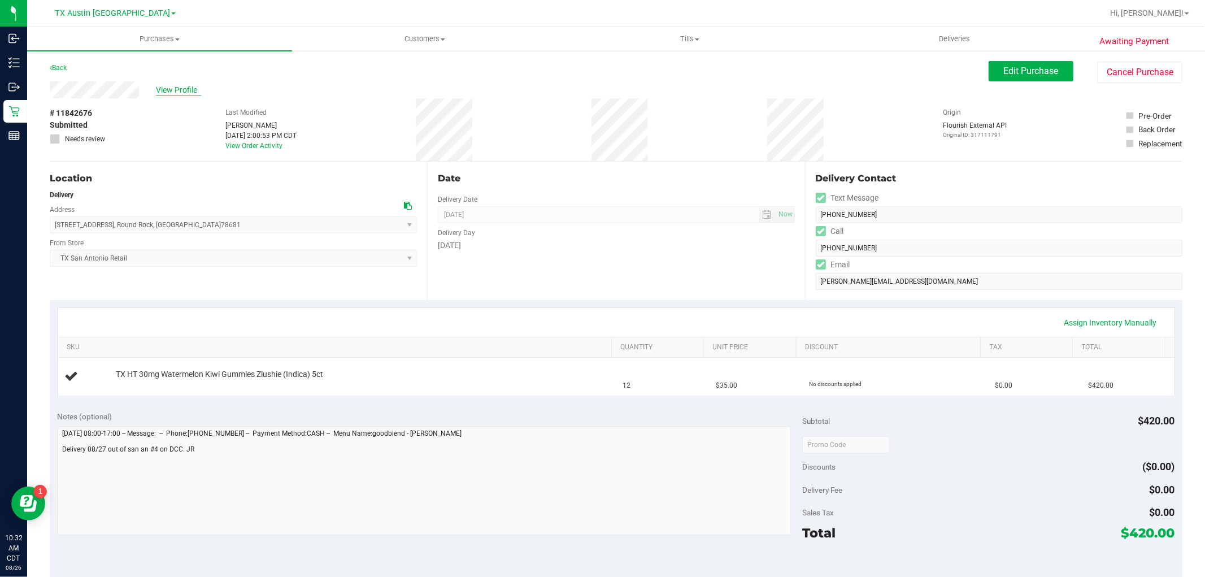
click at [168, 87] on span "View Profile" at bounding box center [178, 90] width 45 height 12
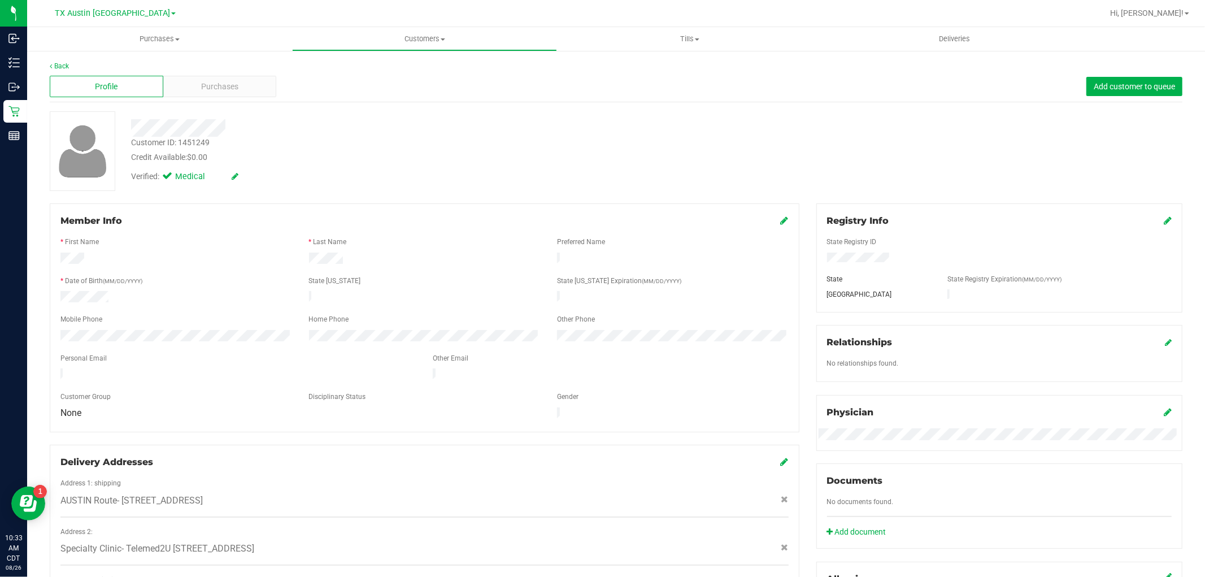
click at [234, 71] on div "Profile Purchases Add customer to queue" at bounding box center [616, 86] width 1132 height 31
click at [237, 89] on div "Purchases" at bounding box center [220, 86] width 114 height 21
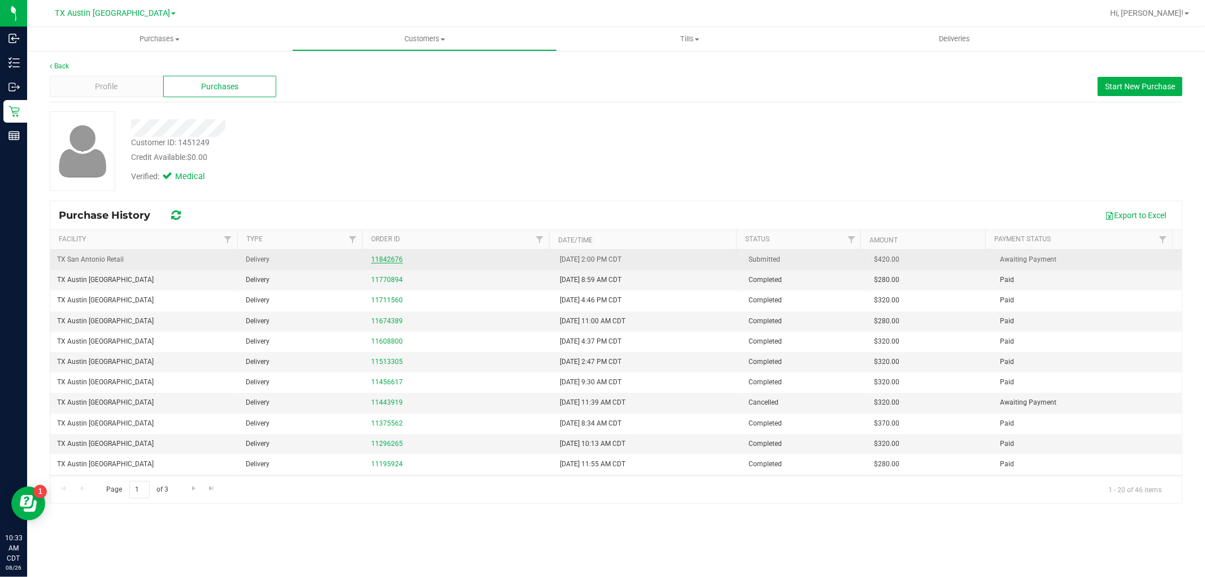
click at [375, 263] on link "11842676" at bounding box center [387, 259] width 32 height 8
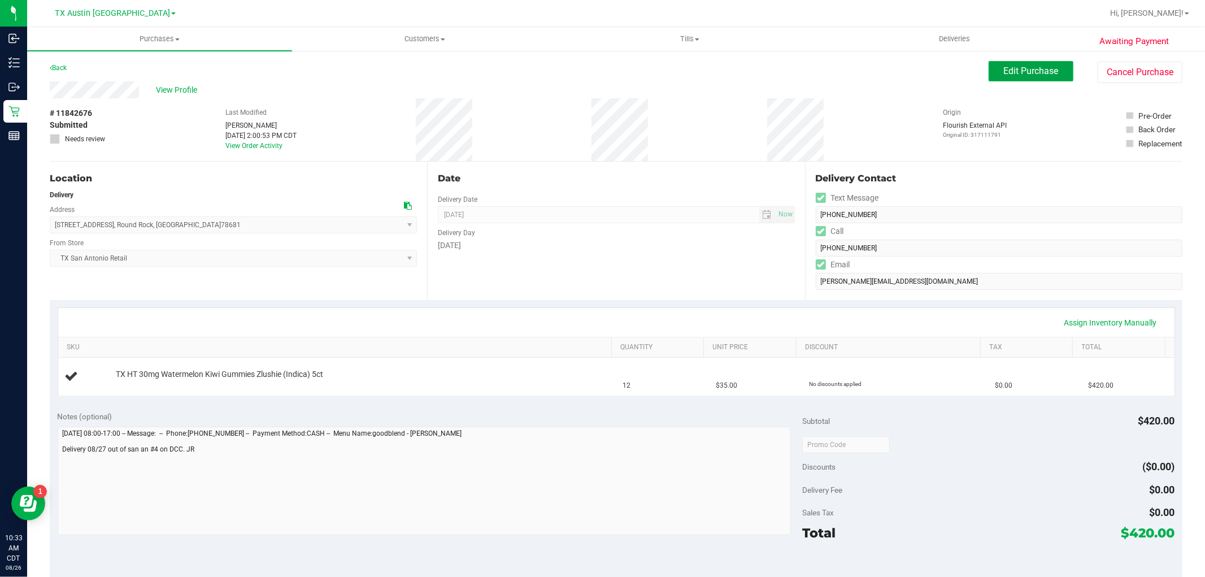
click at [1004, 66] on span "Edit Purchase" at bounding box center [1031, 71] width 55 height 11
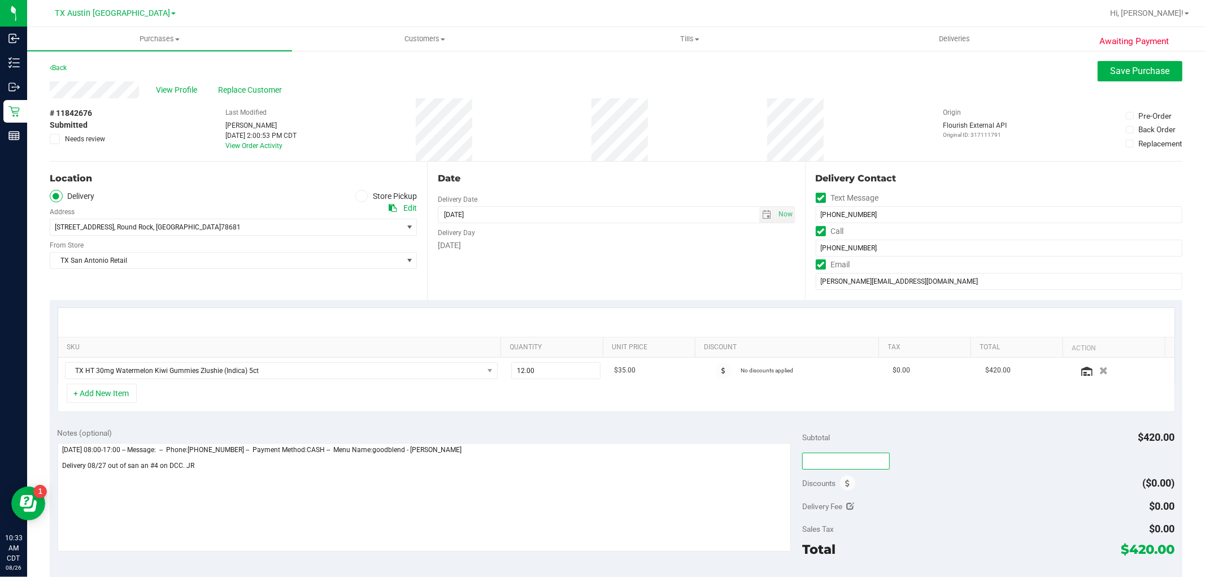
click at [825, 460] on input "text" at bounding box center [846, 460] width 88 height 17
type input "TXAIQ10"
click at [979, 444] on div "Subtotal $420.00" at bounding box center [988, 437] width 372 height 20
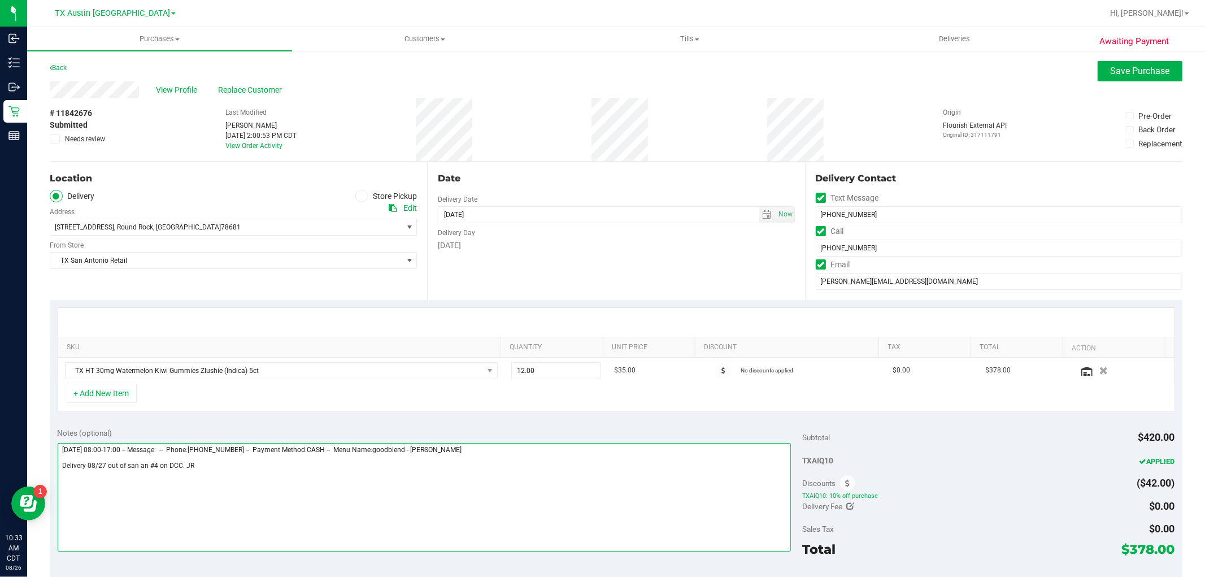
click at [605, 494] on textarea at bounding box center [425, 497] width 734 height 108
type textarea "Wednesday 08/27/2025 08:00-17:00 -- Message: -- Phone:9563242925 -- Payment Met…"
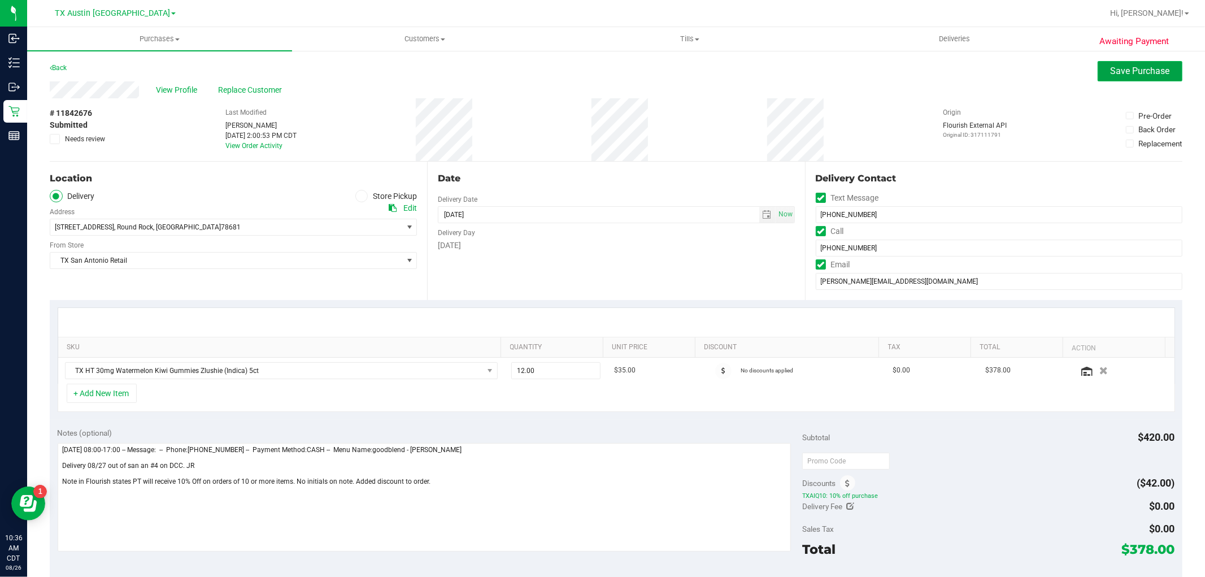
click at [1105, 77] on button "Save Purchase" at bounding box center [1139, 71] width 85 height 20
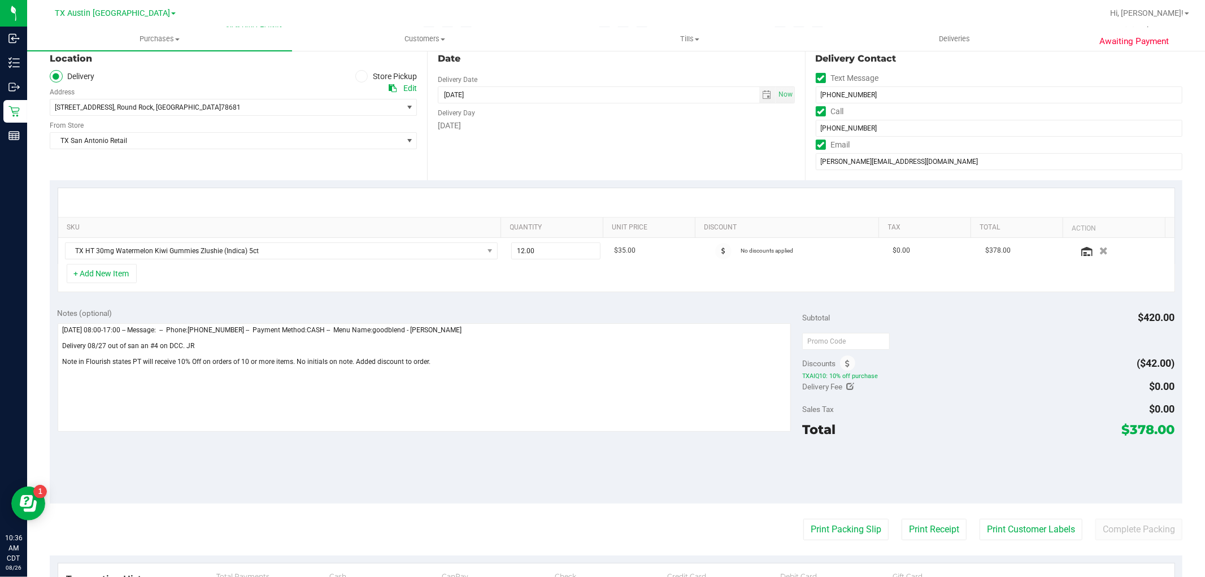
scroll to position [125, 0]
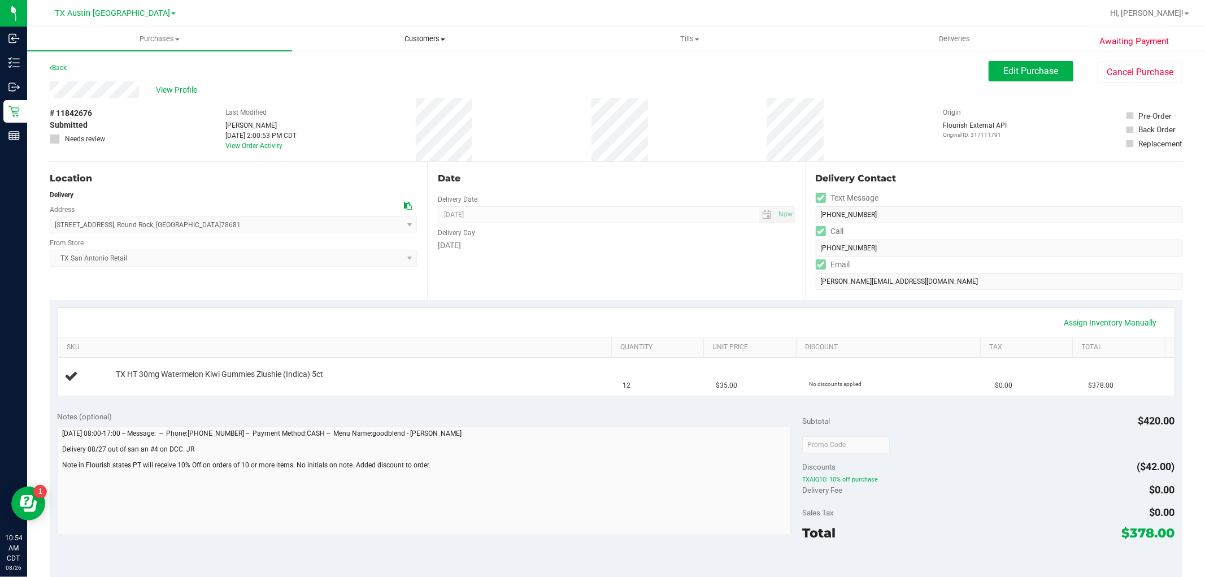
click at [435, 41] on span "Customers" at bounding box center [425, 39] width 264 height 10
click at [415, 67] on li "All customers" at bounding box center [424, 69] width 265 height 14
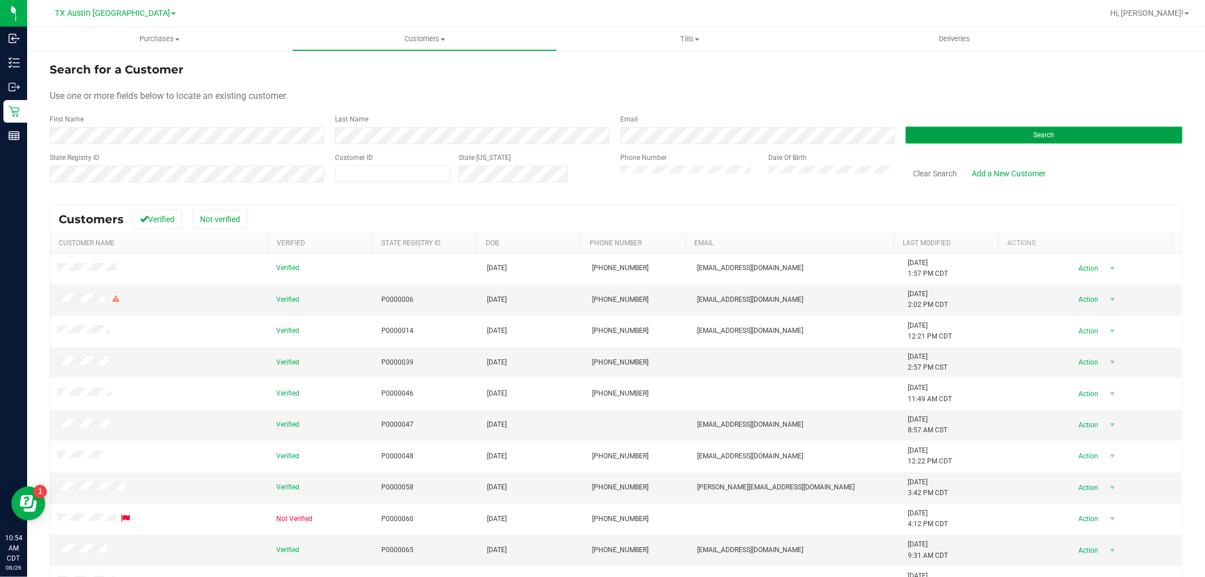
click at [918, 133] on button "Search" at bounding box center [1043, 135] width 277 height 17
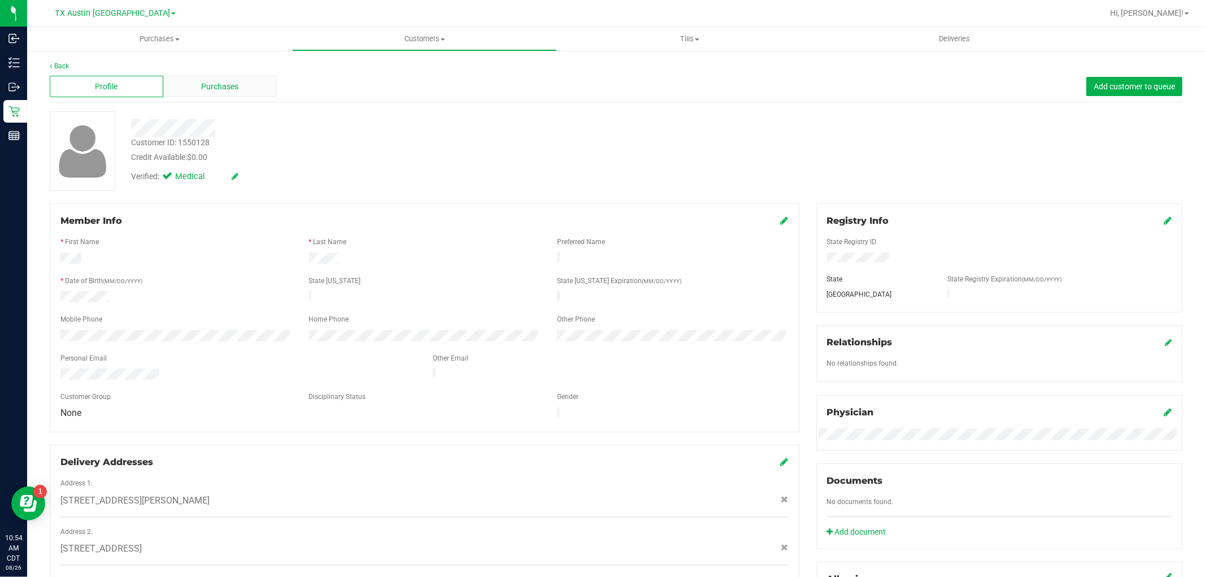
click at [219, 86] on span "Purchases" at bounding box center [219, 87] width 37 height 12
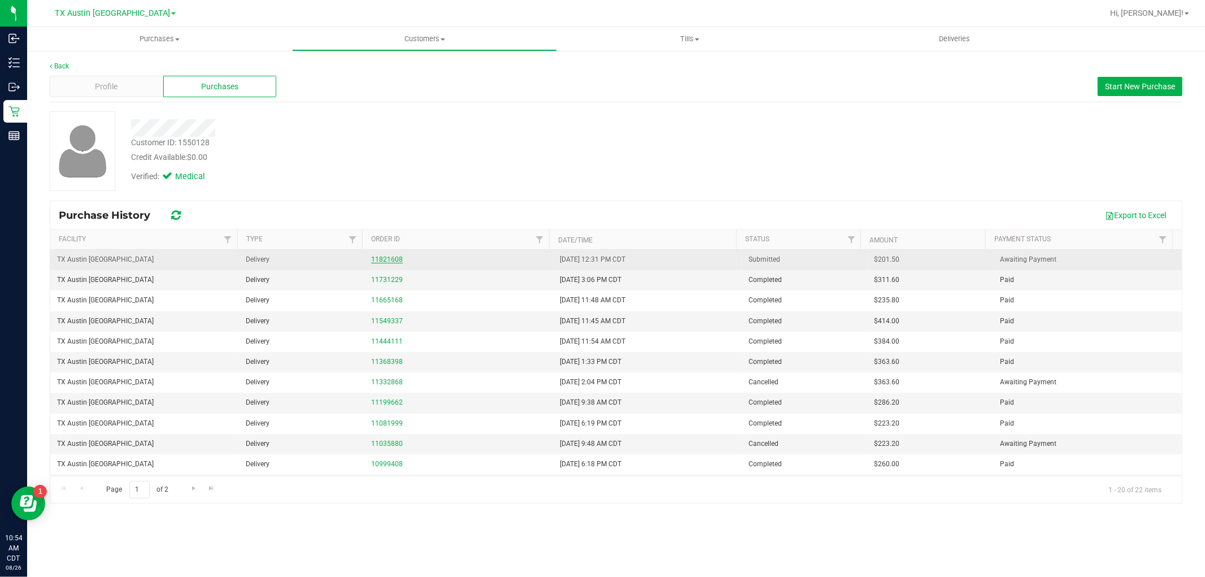
click at [386, 258] on link "11821608" at bounding box center [387, 259] width 32 height 8
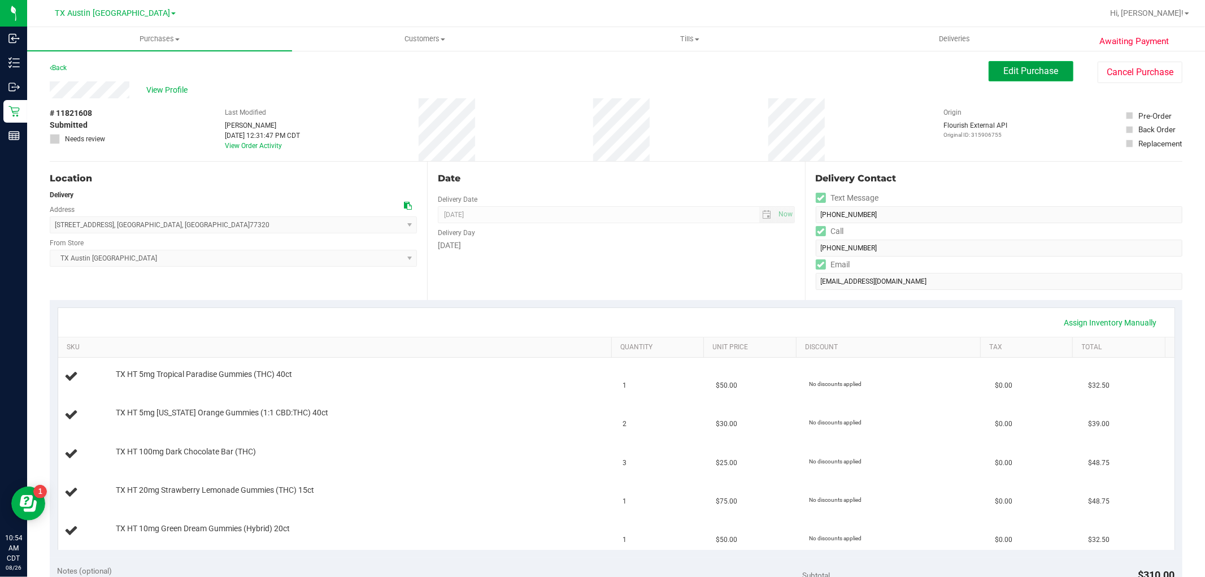
click at [1041, 72] on span "Edit Purchase" at bounding box center [1031, 71] width 55 height 11
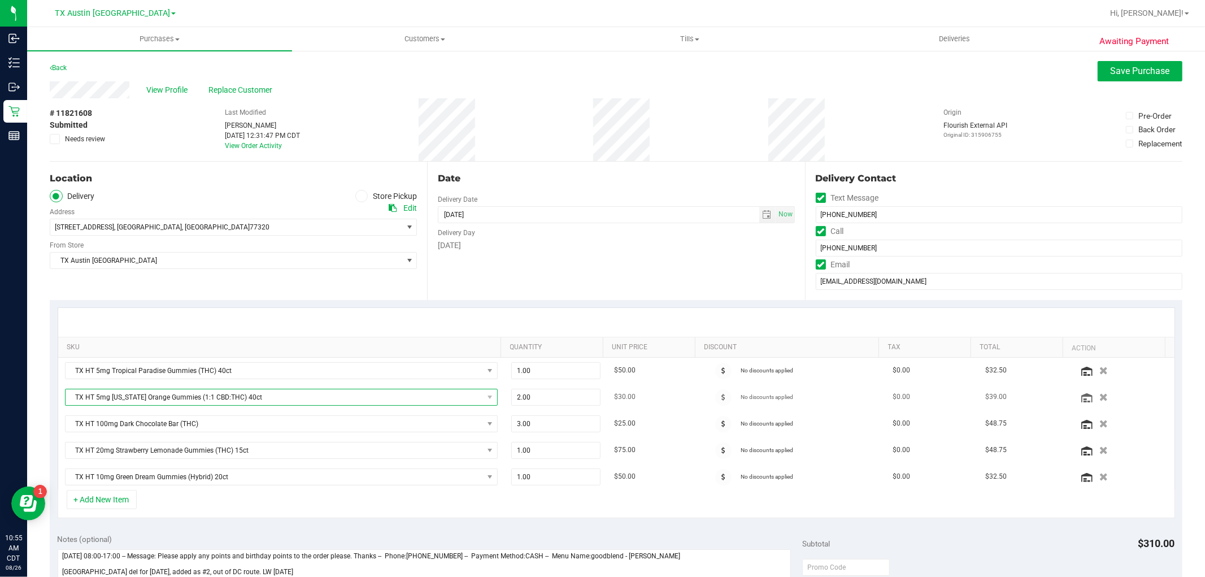
click at [470, 398] on span "TX HT 5mg Texas Orange Gummies (1:1 CBD:THC) 40ct" at bounding box center [274, 397] width 417 height 16
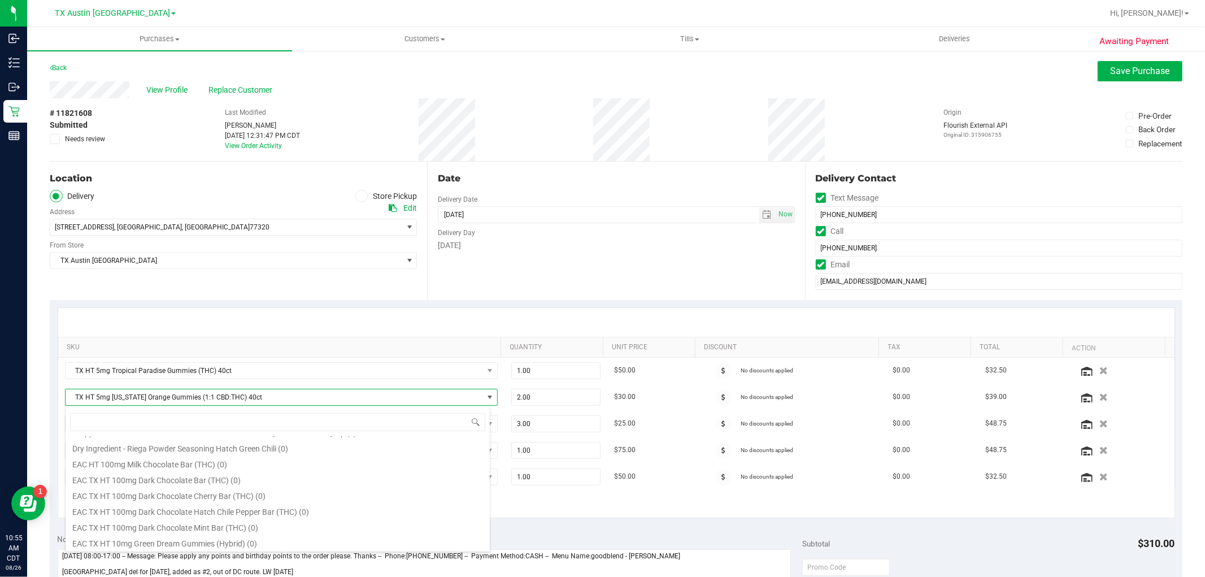
scroll to position [678, 0]
type input "TEXAS"
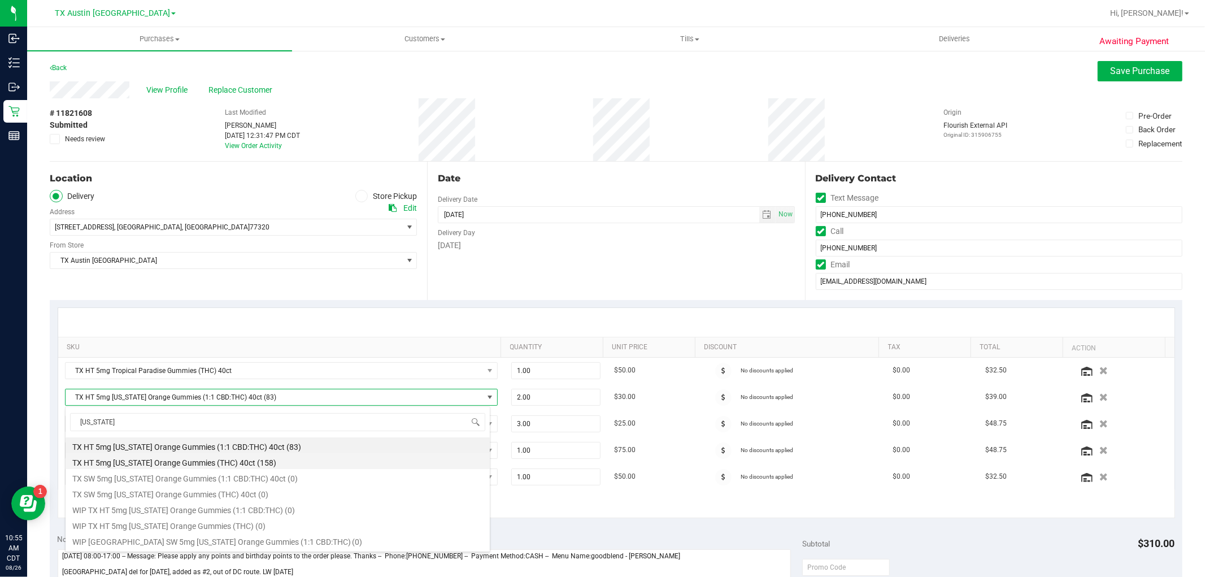
click at [243, 464] on li "TX HT 5mg Texas Orange Gummies (THC) 40ct (158)" at bounding box center [278, 461] width 424 height 16
type input "1.00"
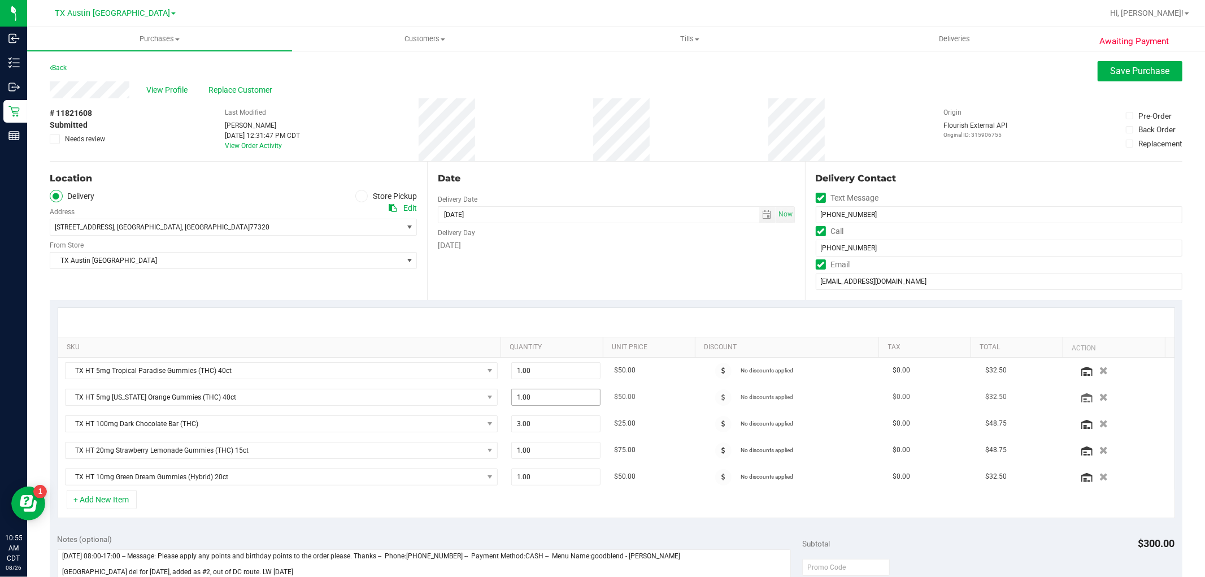
click at [537, 398] on span "1.00 1" at bounding box center [555, 397] width 89 height 17
click at [537, 398] on input "1" at bounding box center [556, 397] width 88 height 16
type input "3"
type input "3.00"
click at [582, 511] on div "+ Add New Item" at bounding box center [616, 504] width 1117 height 28
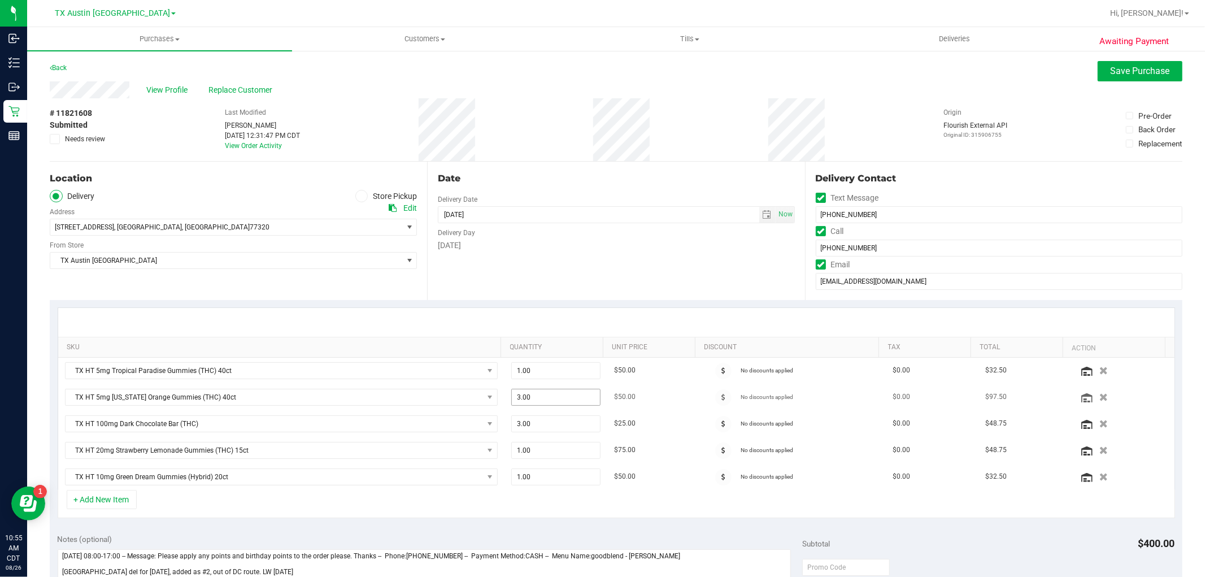
click at [535, 394] on span "3.00 3" at bounding box center [555, 397] width 89 height 17
click at [433, 500] on div "+ Add New Item" at bounding box center [616, 504] width 1117 height 28
click at [320, 499] on div "+ Add New Item" at bounding box center [616, 504] width 1117 height 28
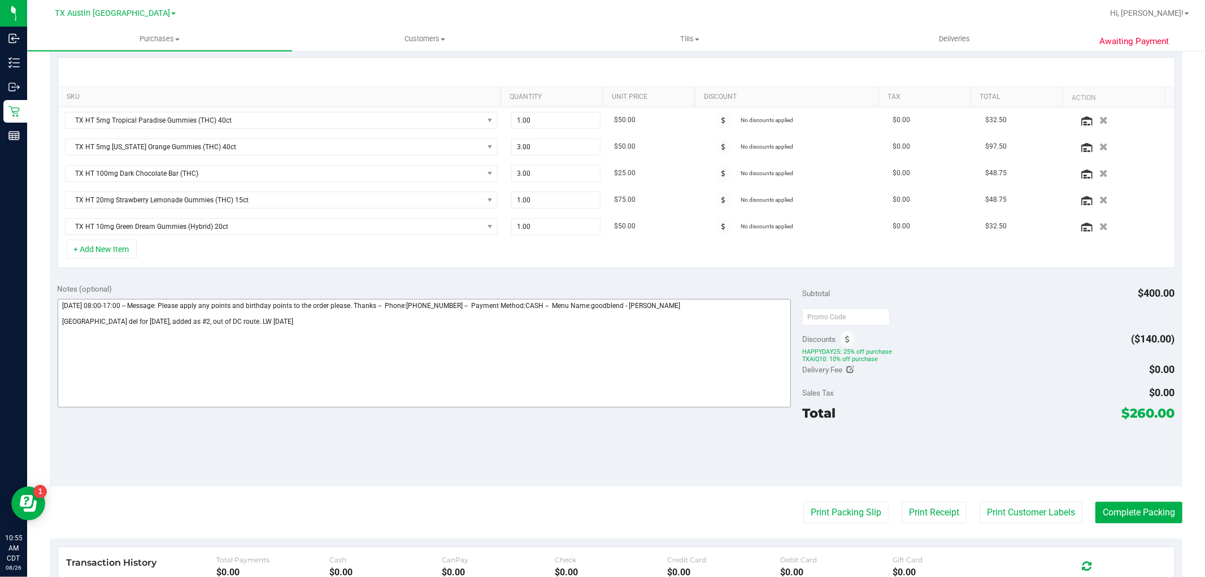
scroll to position [251, 0]
click at [650, 374] on textarea at bounding box center [425, 352] width 734 height 108
click at [535, 455] on div "Notes (optional) Subtotal $400.00 Discounts ($140.00) HAPPYDAY25: 25% off purch…" at bounding box center [616, 380] width 1132 height 211
click at [521, 359] on textarea at bounding box center [425, 352] width 734 height 108
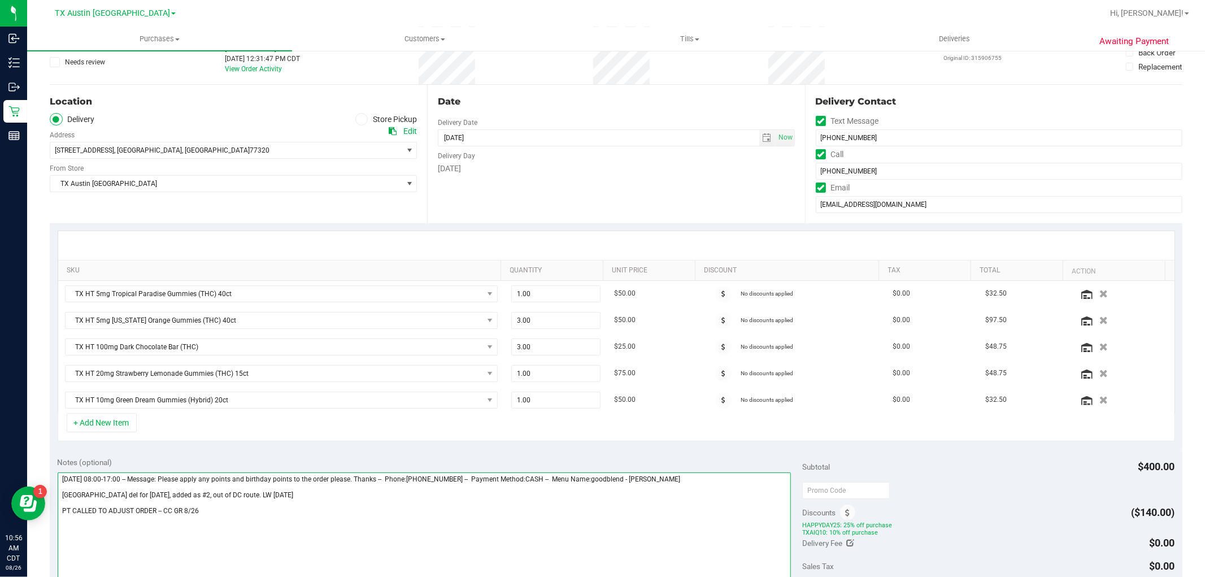
scroll to position [0, 0]
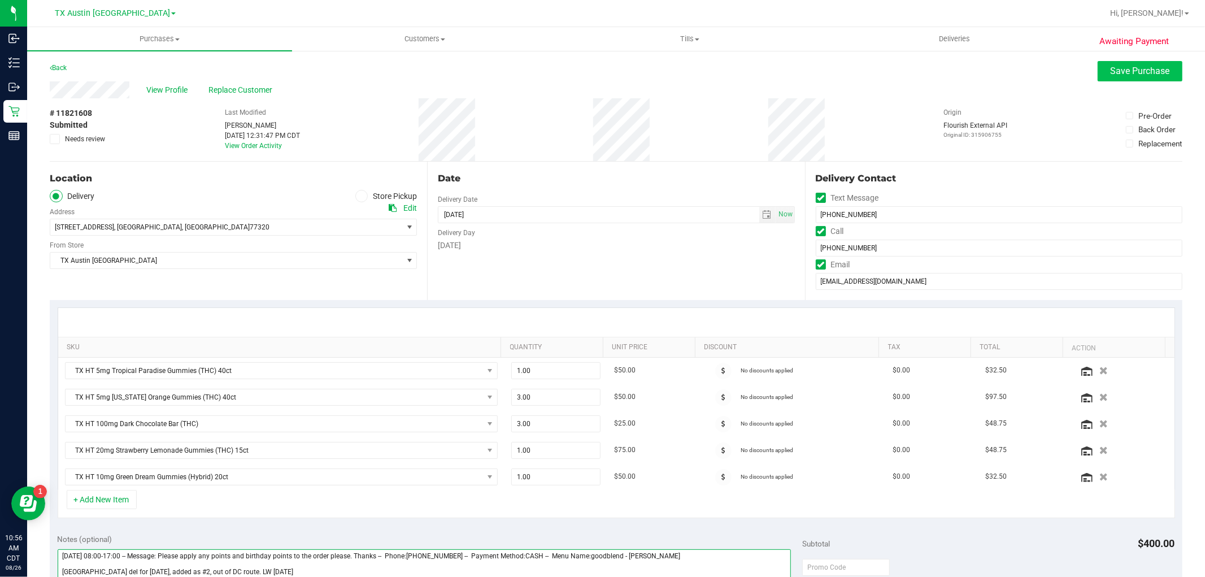
type textarea "Friday 08/22/2025 08:00-17:00 -- Message: Please apply any points and birthday …"
click at [1137, 71] on span "Save Purchase" at bounding box center [1139, 71] width 59 height 11
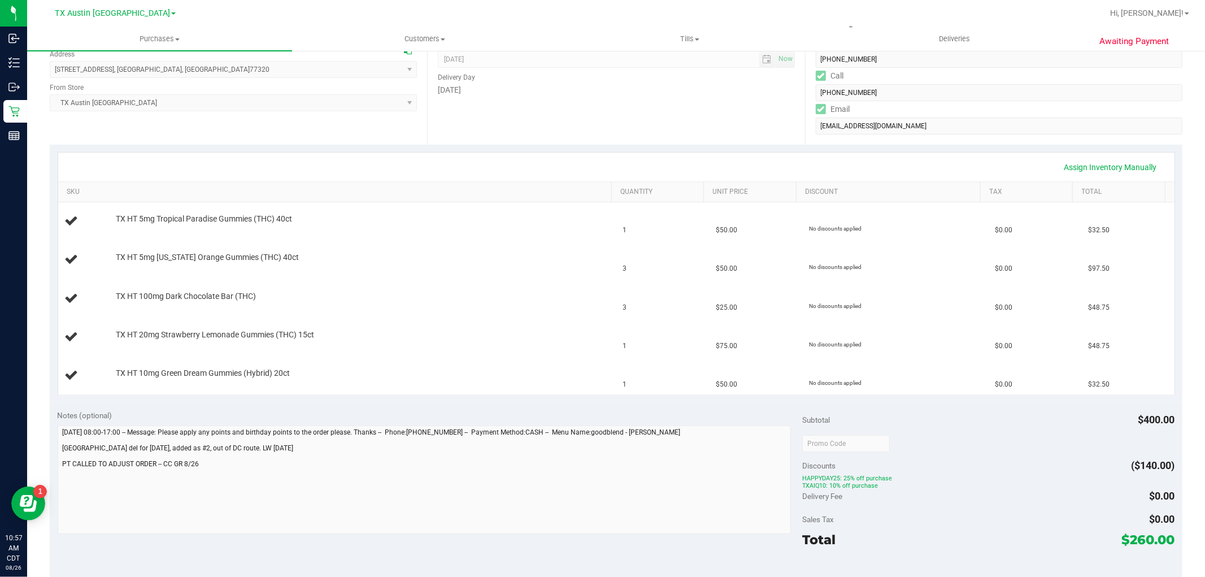
scroll to position [188, 0]
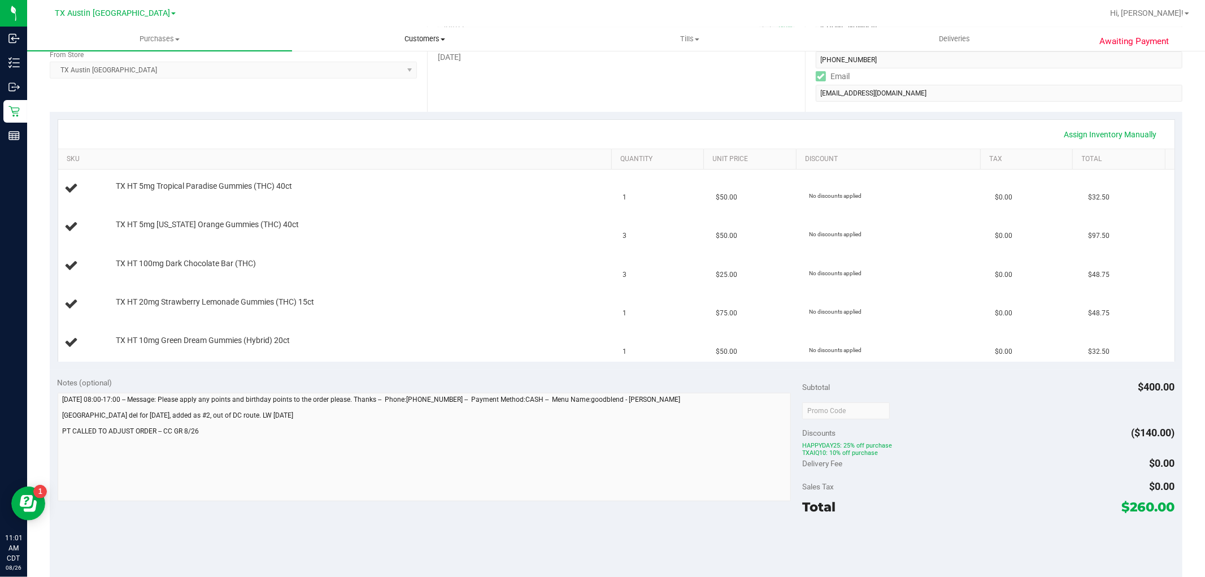
click at [416, 43] on span "Customers" at bounding box center [425, 39] width 264 height 10
click at [380, 69] on li "All customers" at bounding box center [424, 69] width 265 height 14
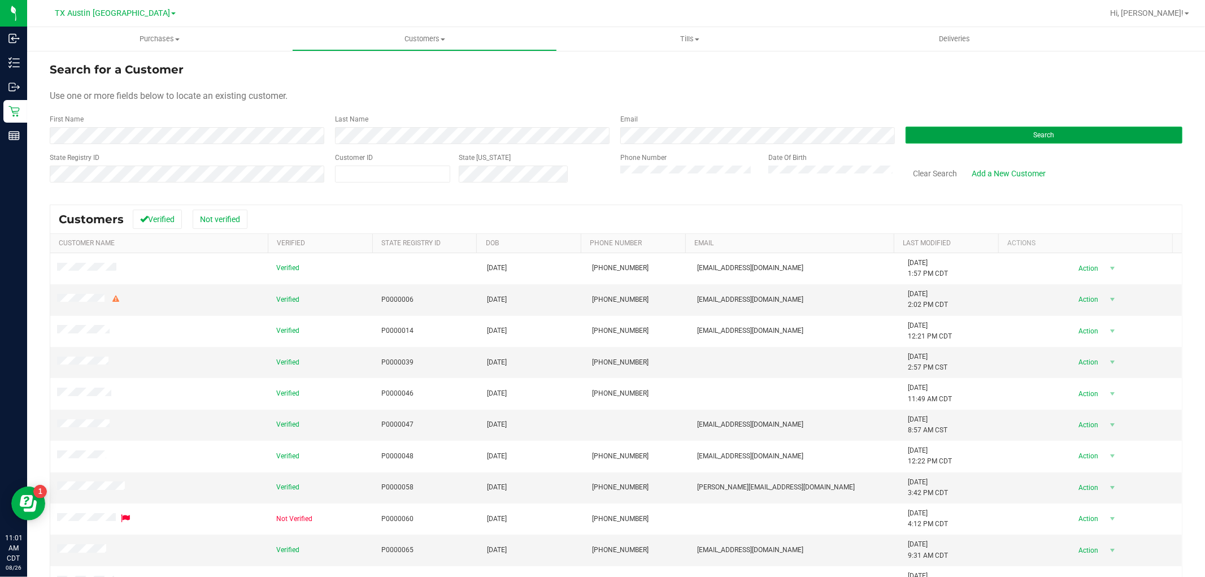
click at [965, 143] on button "Search" at bounding box center [1043, 135] width 277 height 17
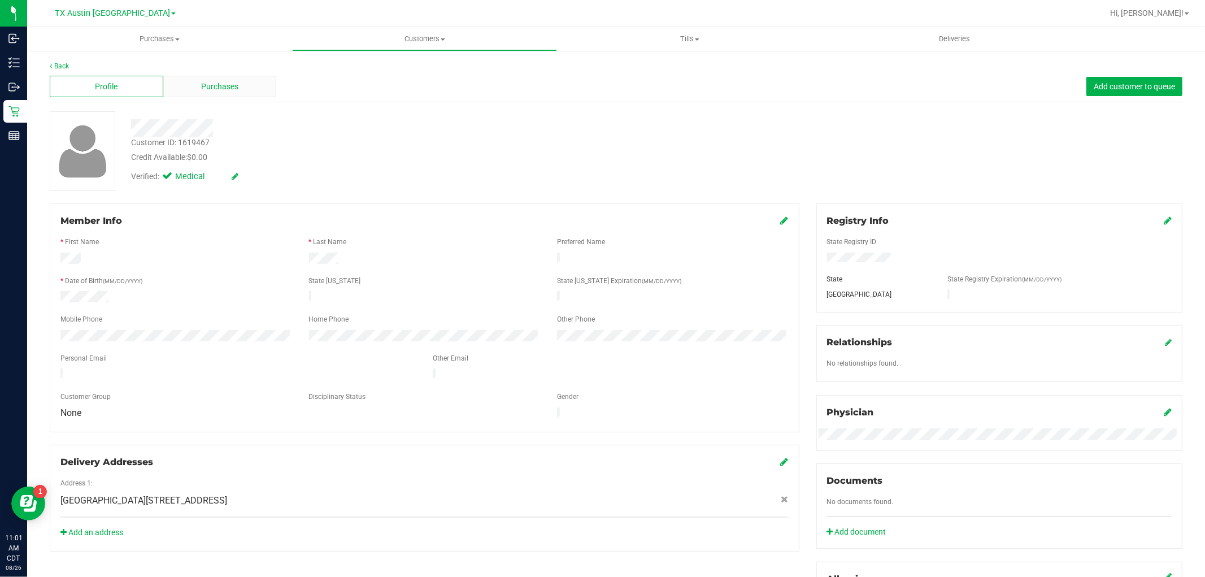
click at [242, 89] on div "Purchases" at bounding box center [220, 86] width 114 height 21
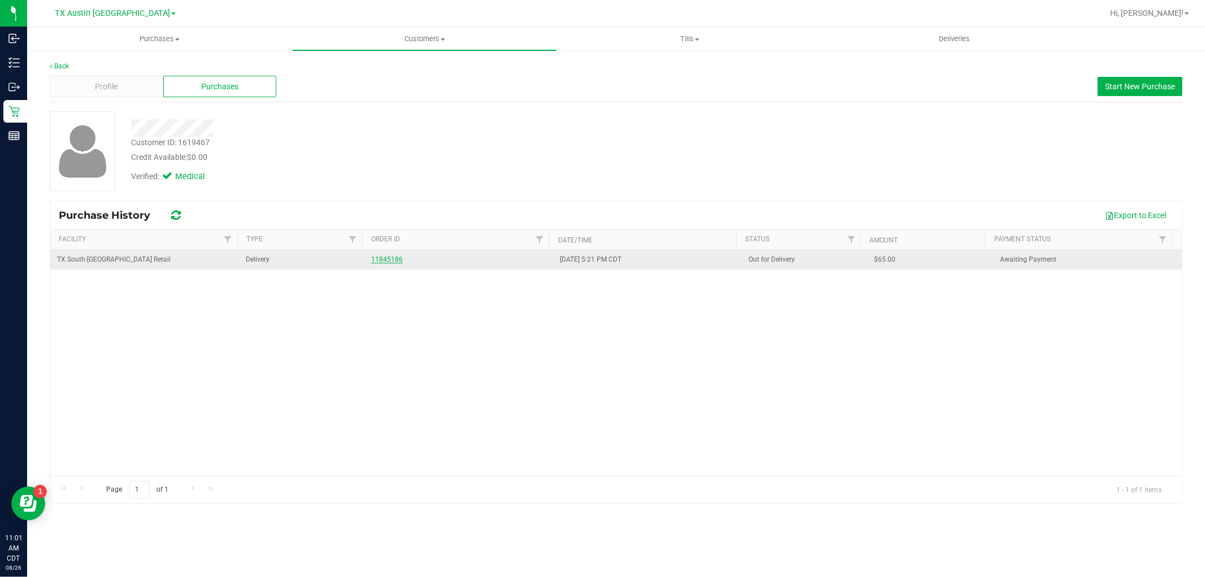
click at [390, 261] on link "11845186" at bounding box center [387, 259] width 32 height 8
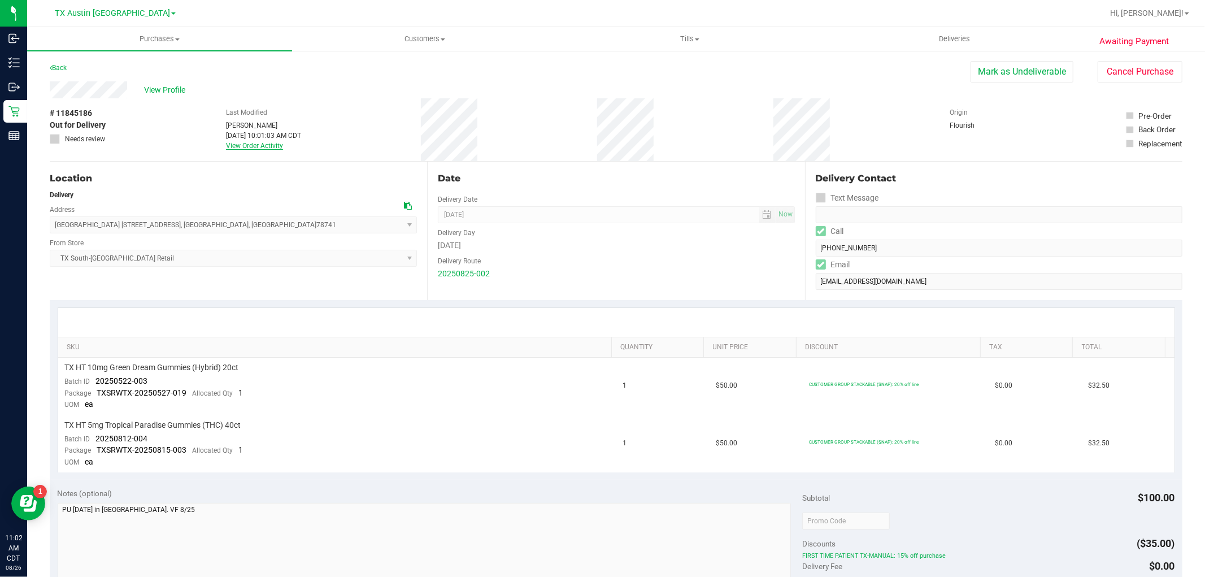
click at [266, 143] on link "View Order Activity" at bounding box center [254, 146] width 57 height 8
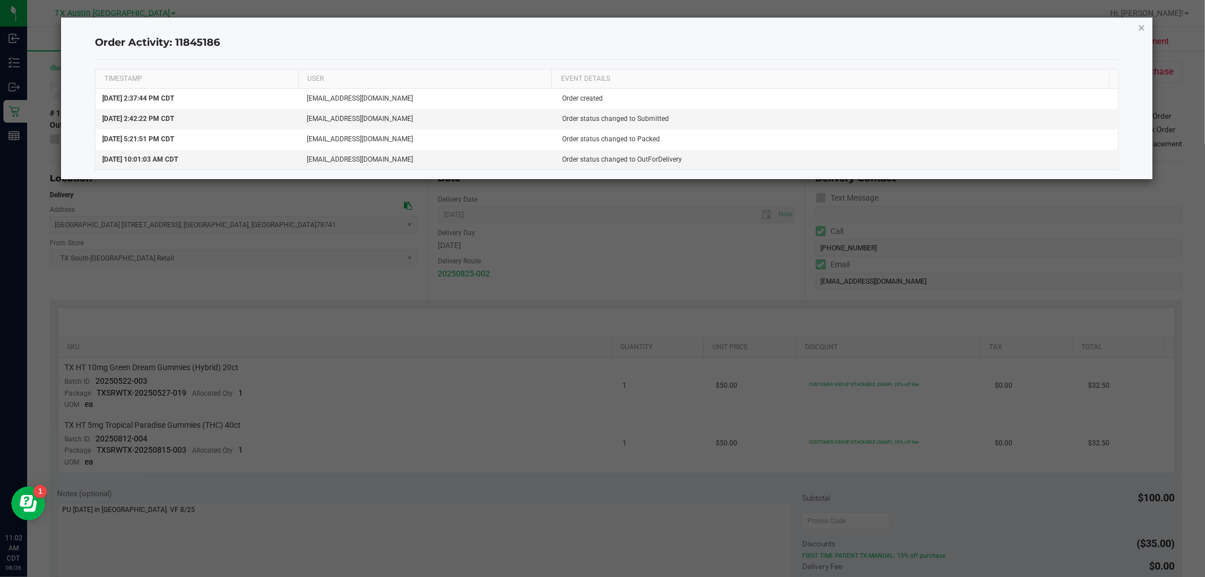
click at [1143, 25] on icon "button" at bounding box center [1141, 27] width 8 height 14
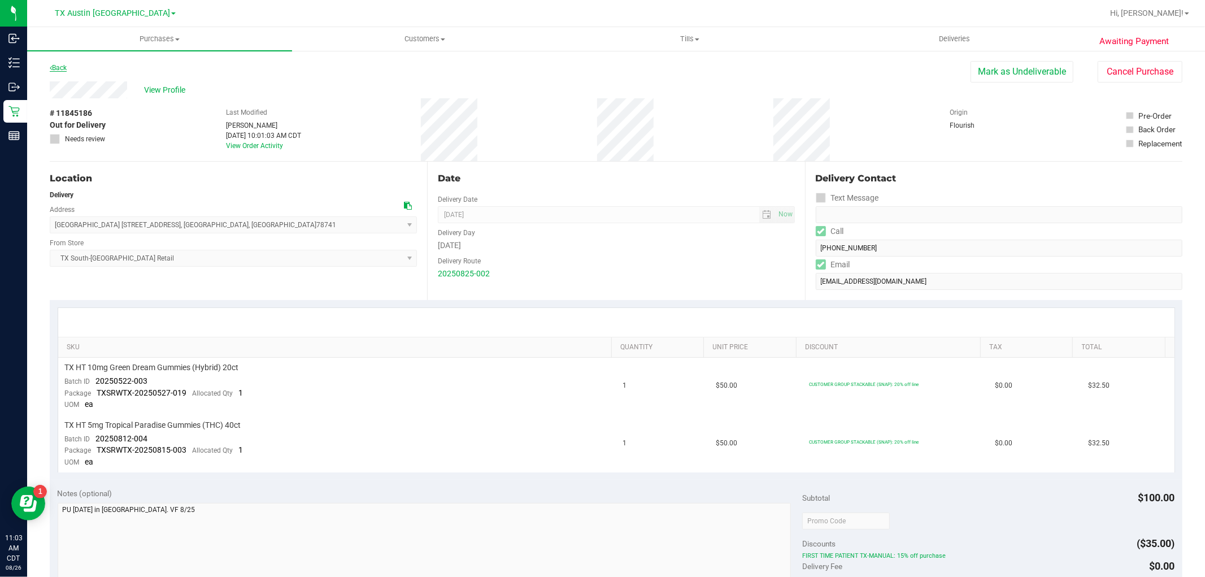
click at [58, 67] on link "Back" at bounding box center [58, 68] width 17 height 8
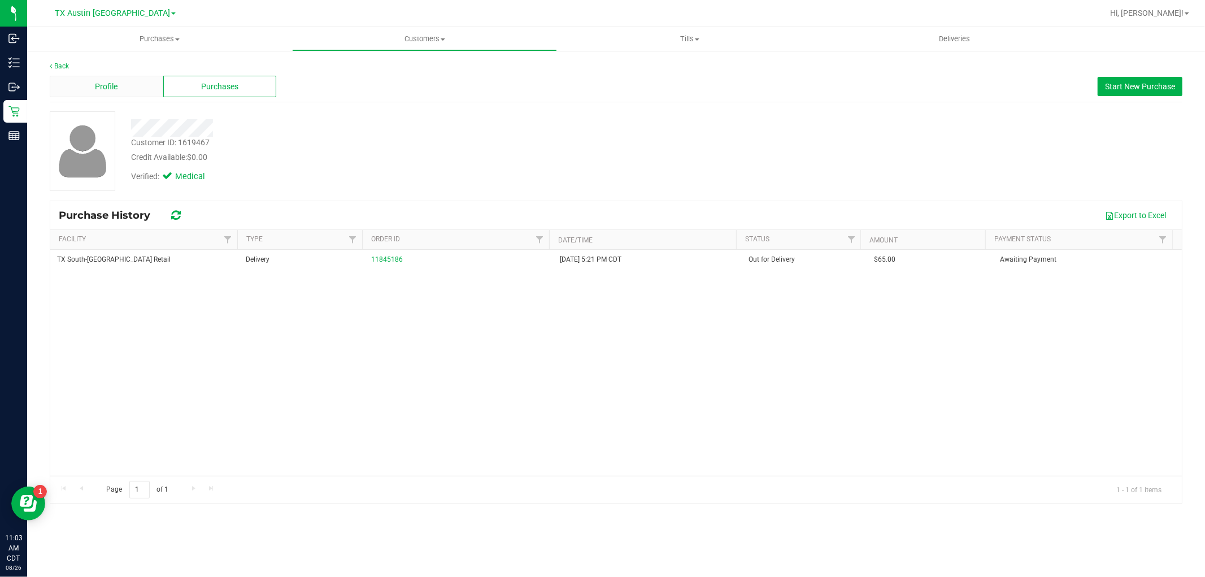
click at [111, 85] on span "Profile" at bounding box center [106, 87] width 23 height 12
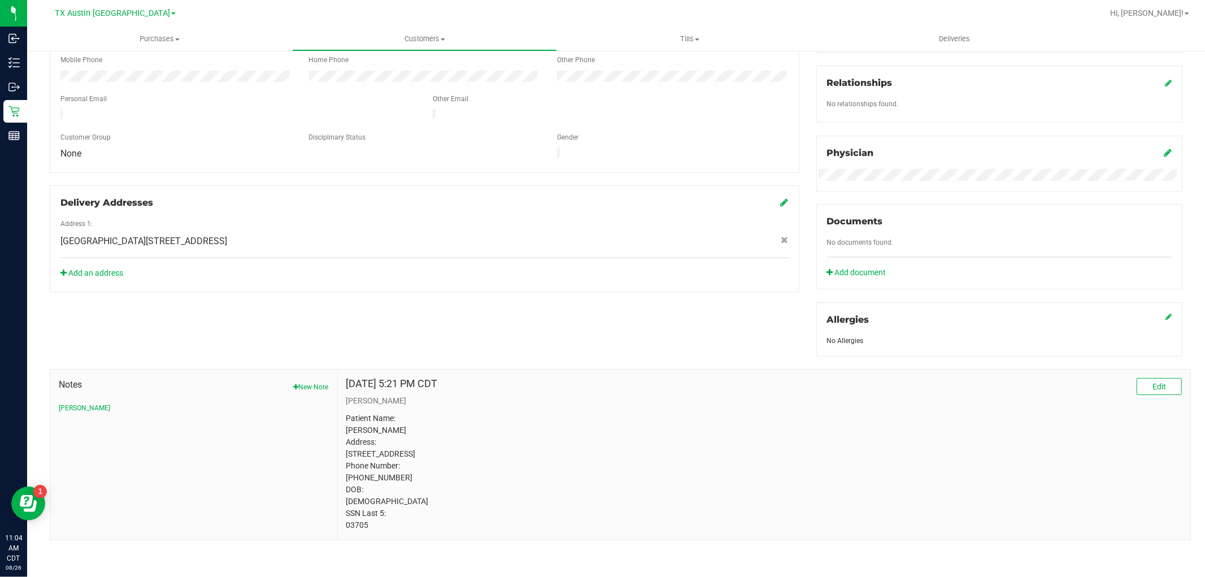
scroll to position [271, 0]
click at [382, 418] on p "Patient Name: Mary Brazeal Address: po box 437 Wimberley, TX, 78676 Phone Numbe…" at bounding box center [763, 471] width 835 height 119
copy p "Brazeal"
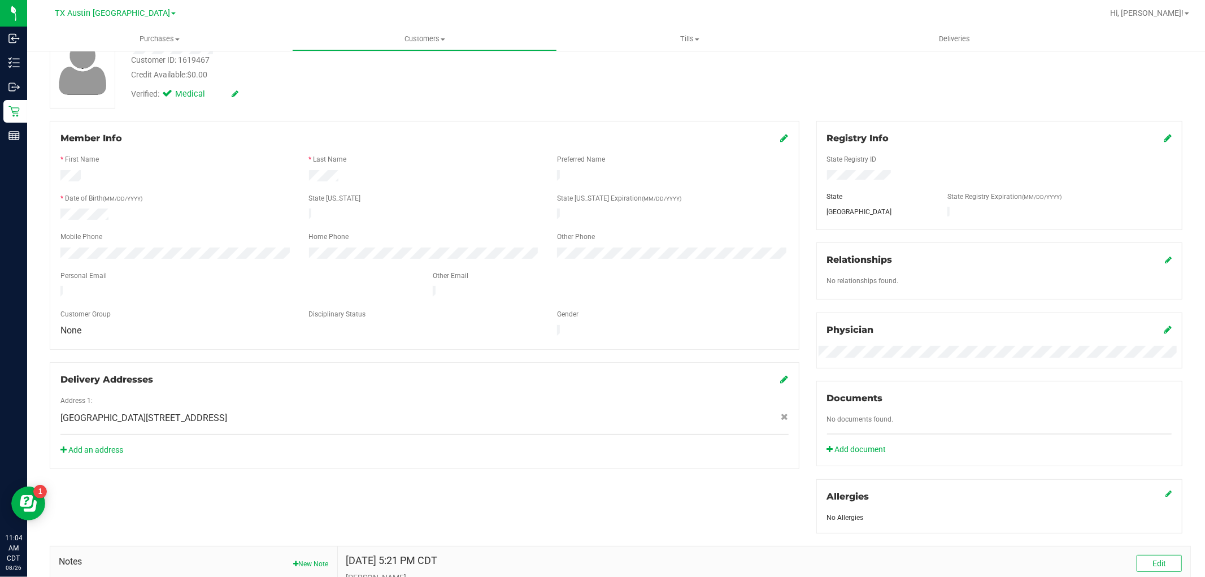
click at [367, 373] on div "Delivery Addresses" at bounding box center [424, 380] width 728 height 14
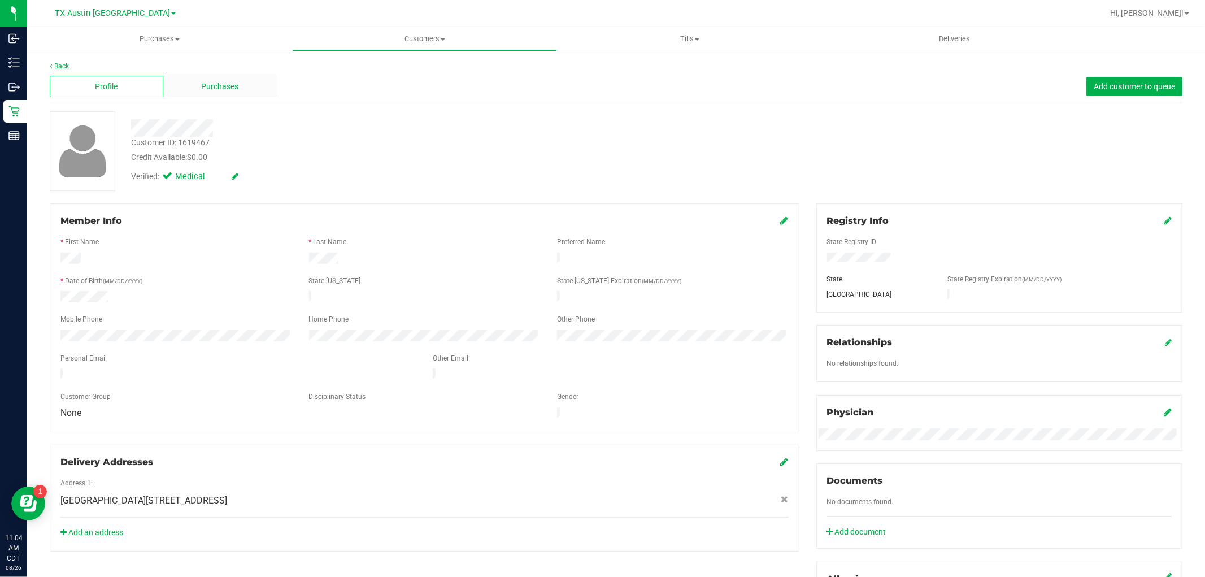
click at [233, 94] on div "Purchases" at bounding box center [220, 86] width 114 height 21
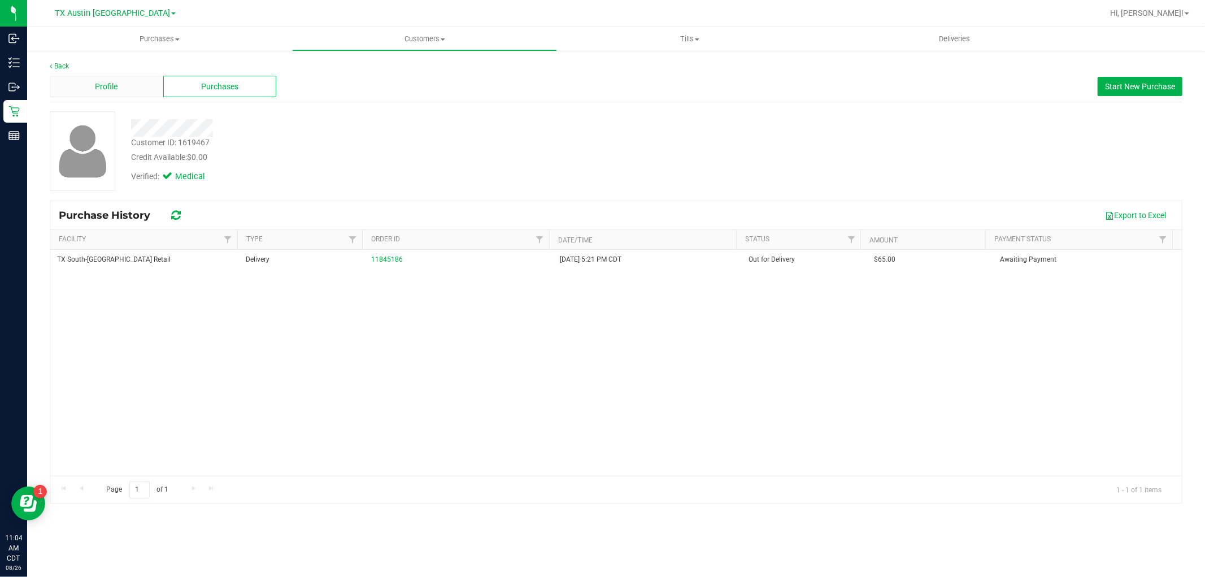
click at [147, 91] on div "Profile" at bounding box center [107, 86] width 114 height 21
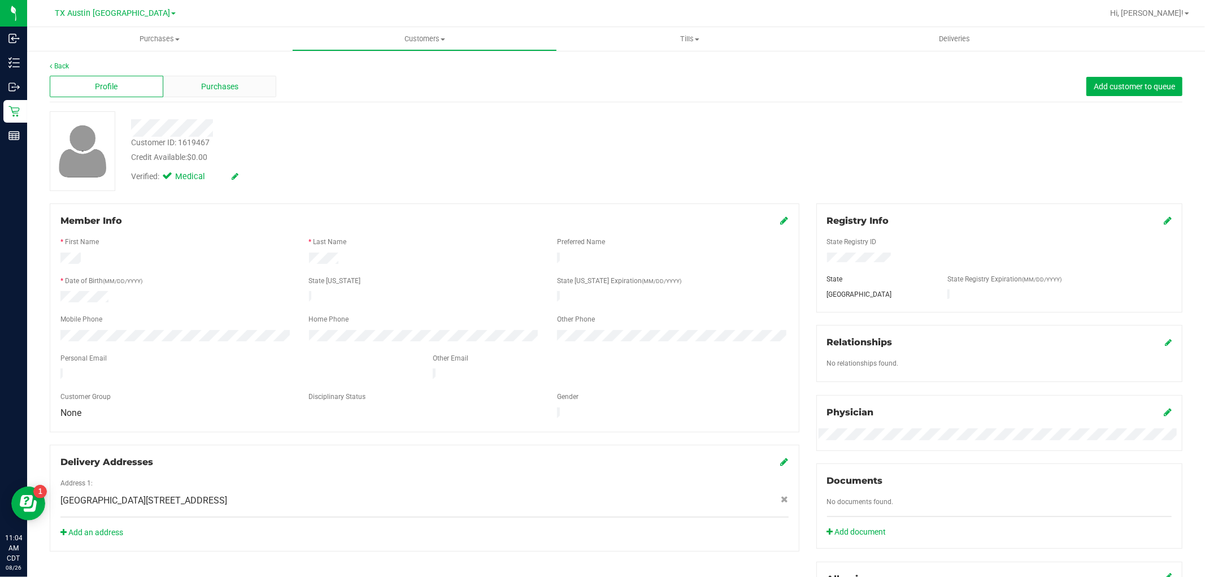
click at [220, 82] on span "Purchases" at bounding box center [219, 87] width 37 height 12
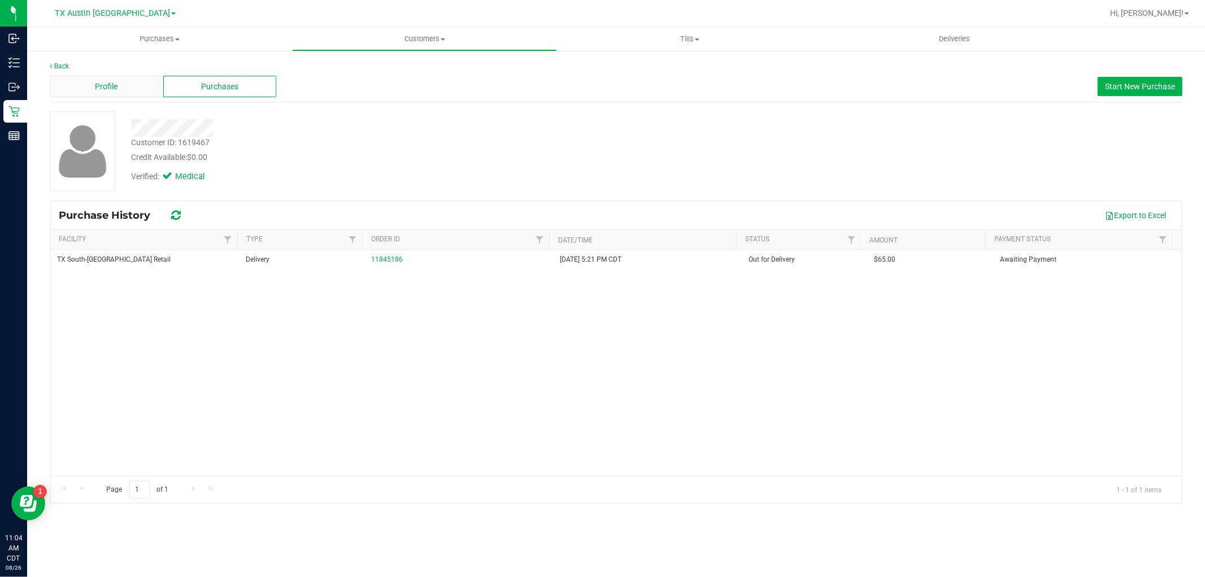
click at [137, 90] on div "Profile" at bounding box center [107, 86] width 114 height 21
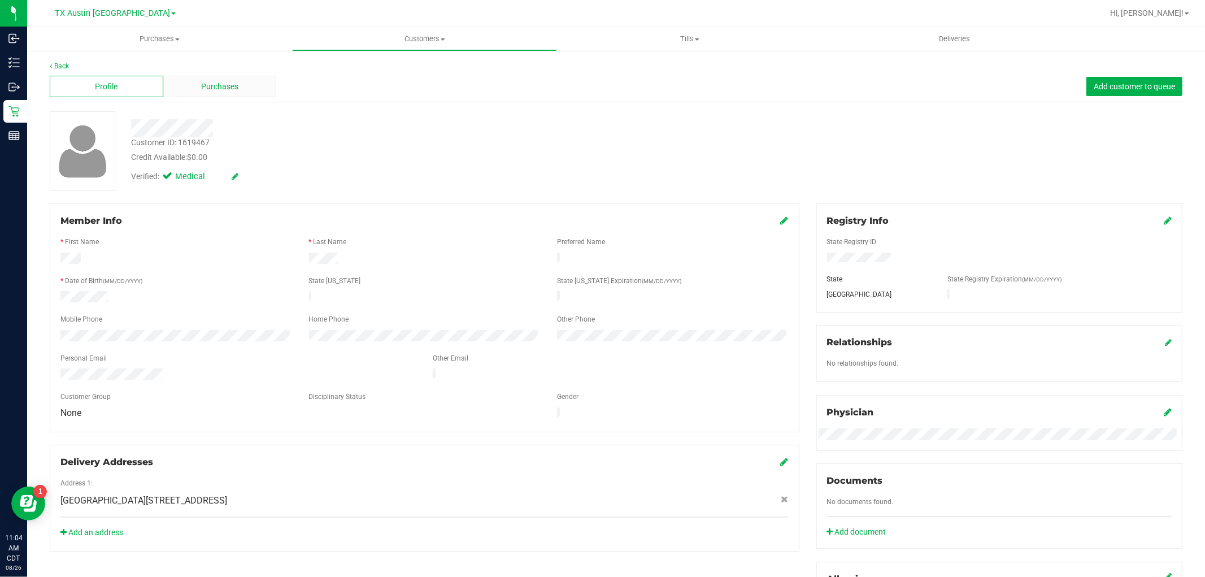
click at [218, 88] on span "Purchases" at bounding box center [219, 87] width 37 height 12
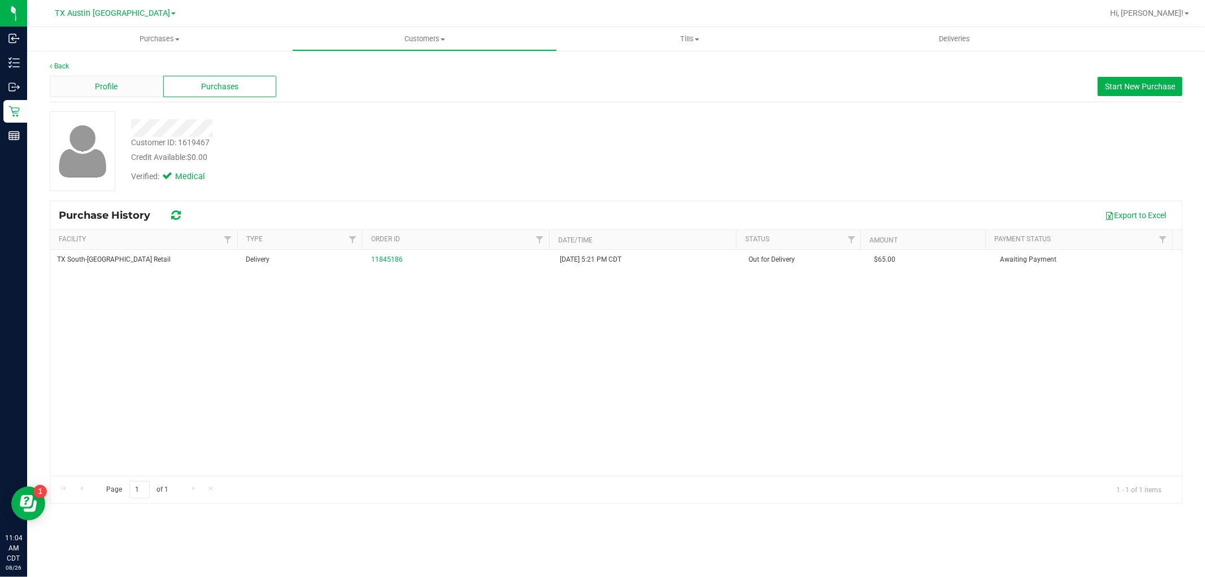
click at [106, 82] on span "Profile" at bounding box center [106, 87] width 23 height 12
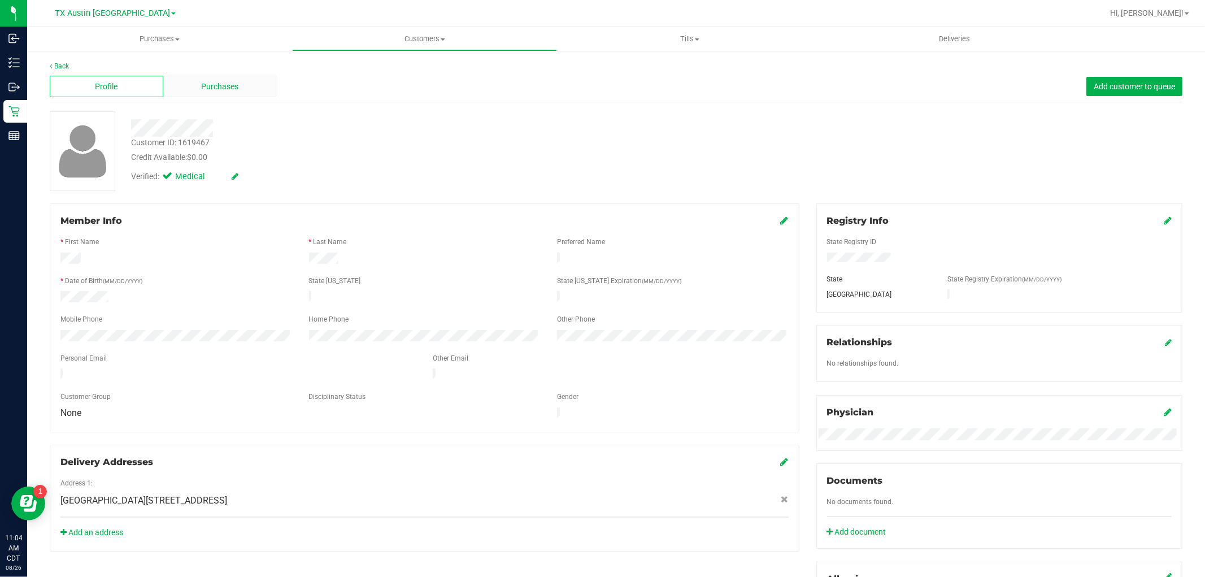
click at [228, 88] on span "Purchases" at bounding box center [219, 87] width 37 height 12
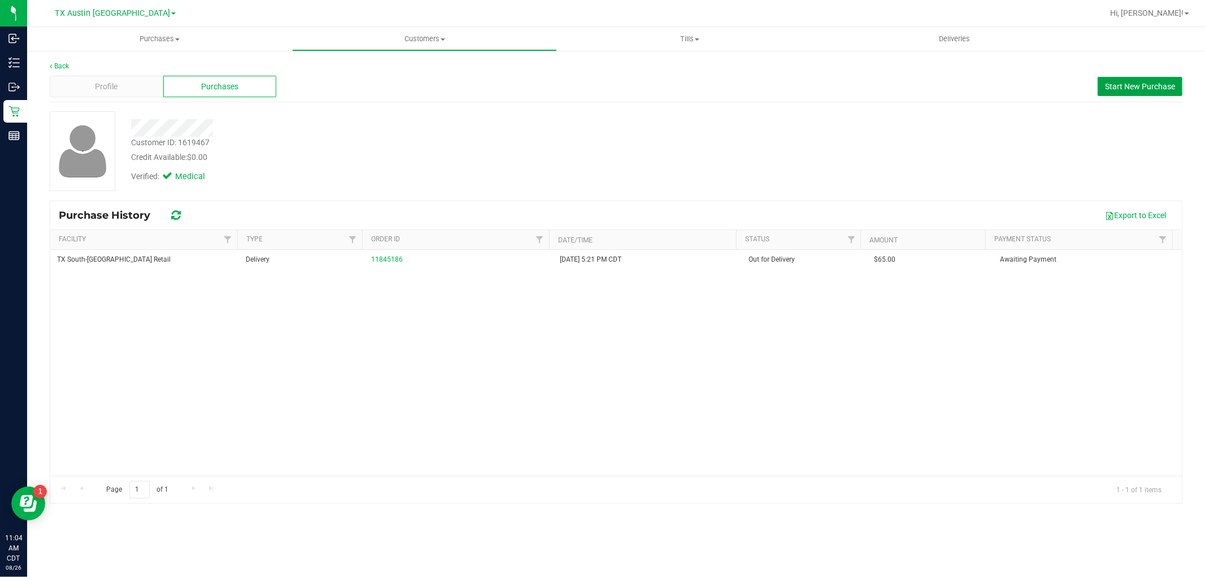
click at [1109, 84] on span "Start New Purchase" at bounding box center [1140, 86] width 70 height 9
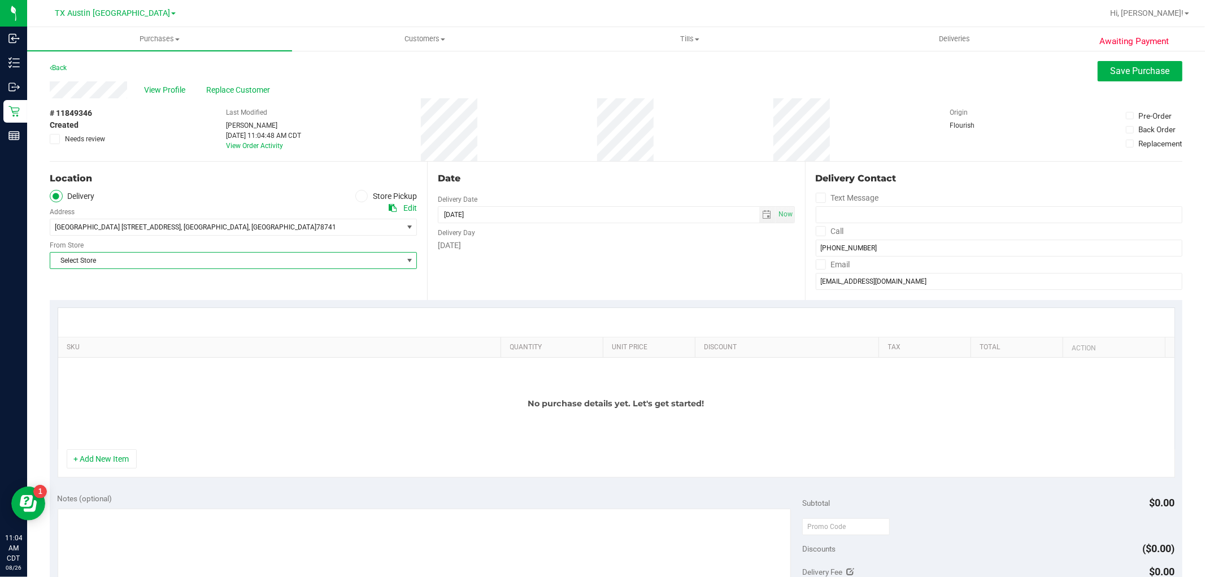
click at [405, 258] on span "select" at bounding box center [409, 260] width 9 height 9
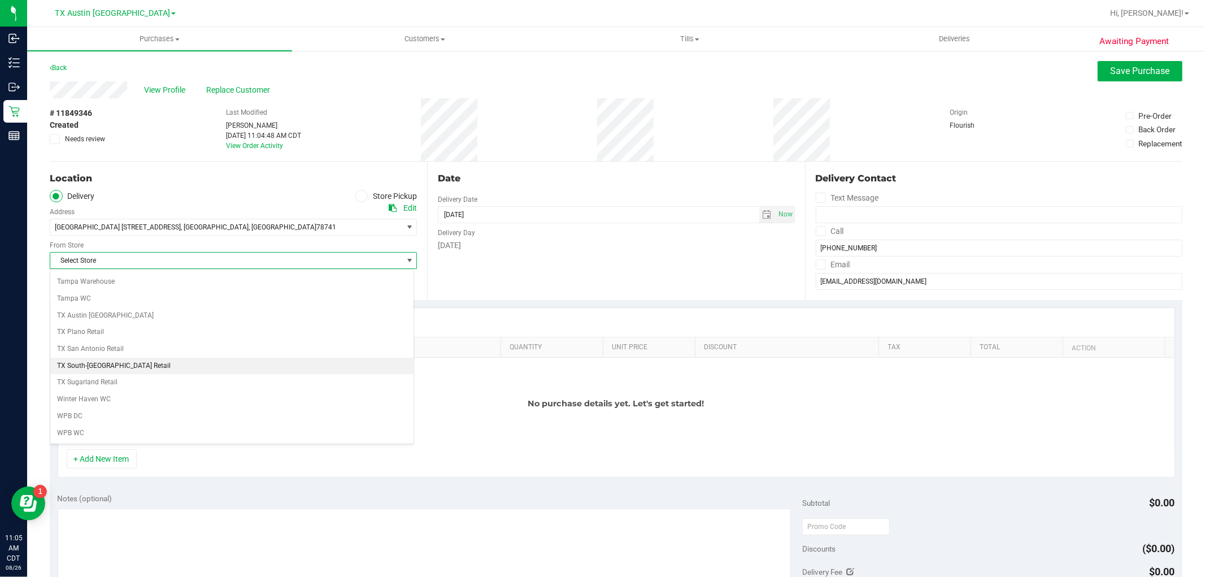
click at [94, 365] on li "TX South-[GEOGRAPHIC_DATA] Retail" at bounding box center [231, 366] width 363 height 17
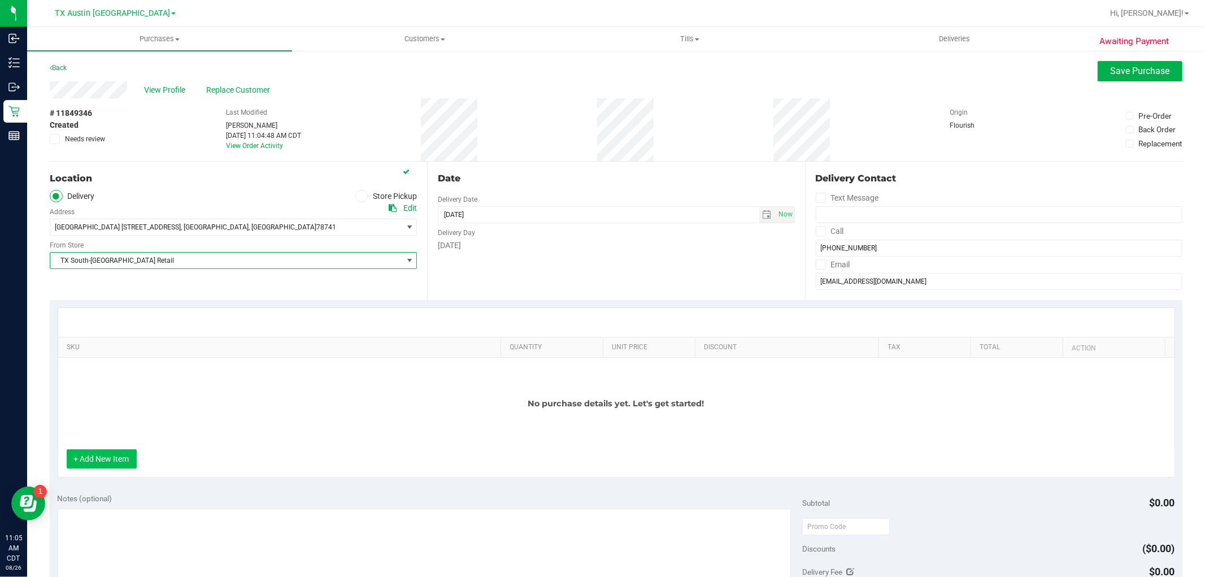
click at [106, 459] on button "+ Add New Item" at bounding box center [102, 458] width 70 height 19
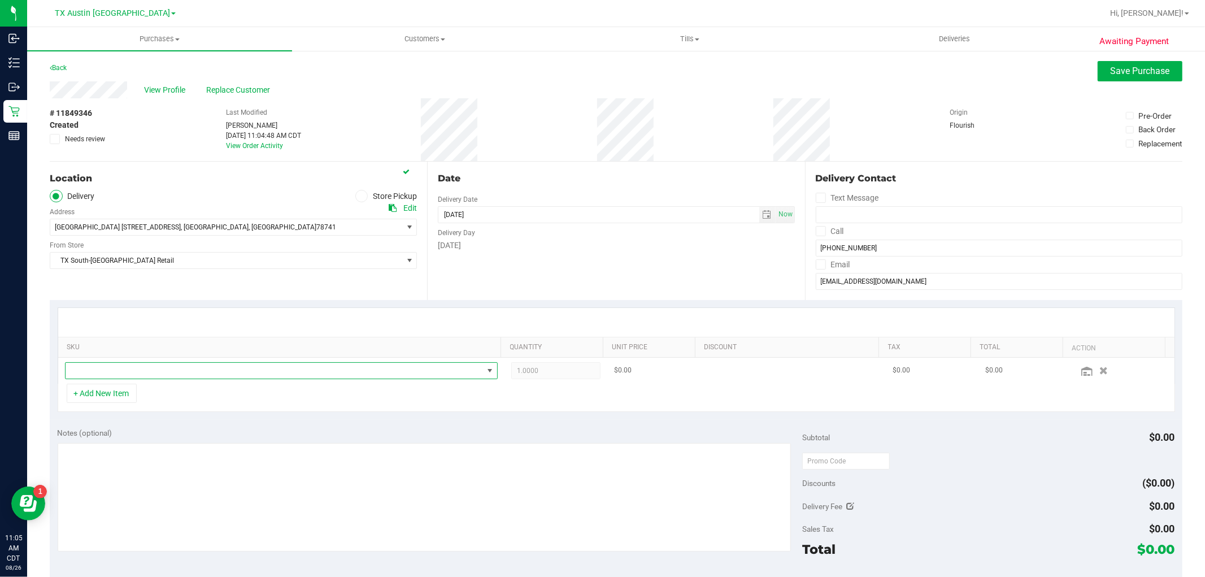
click at [114, 375] on span "NO DATA FOUND" at bounding box center [274, 371] width 417 height 16
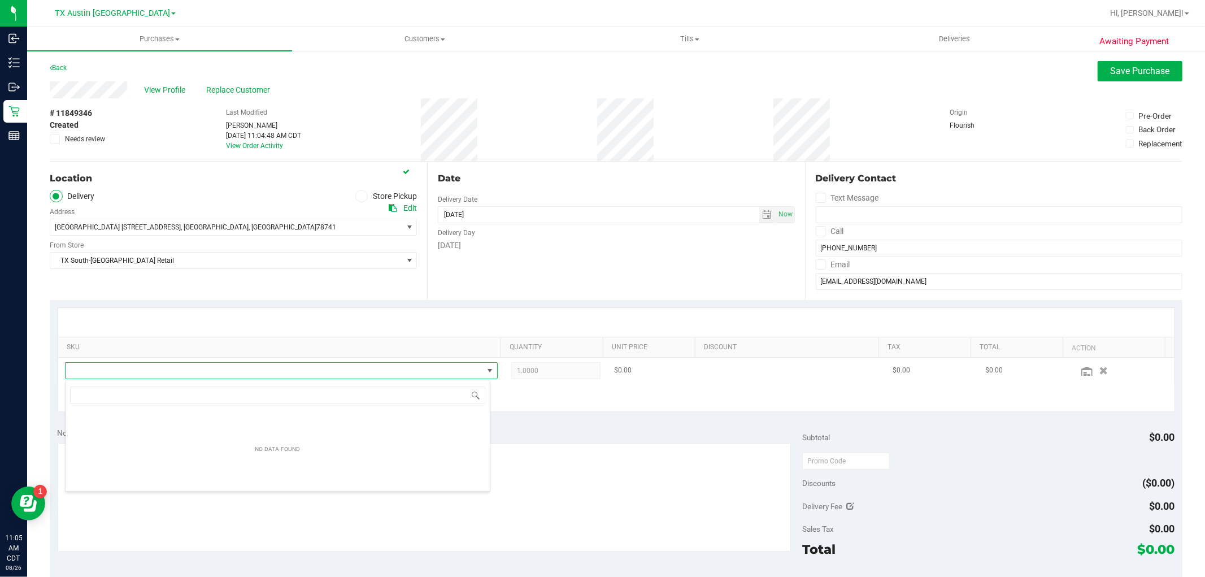
scroll to position [17, 421]
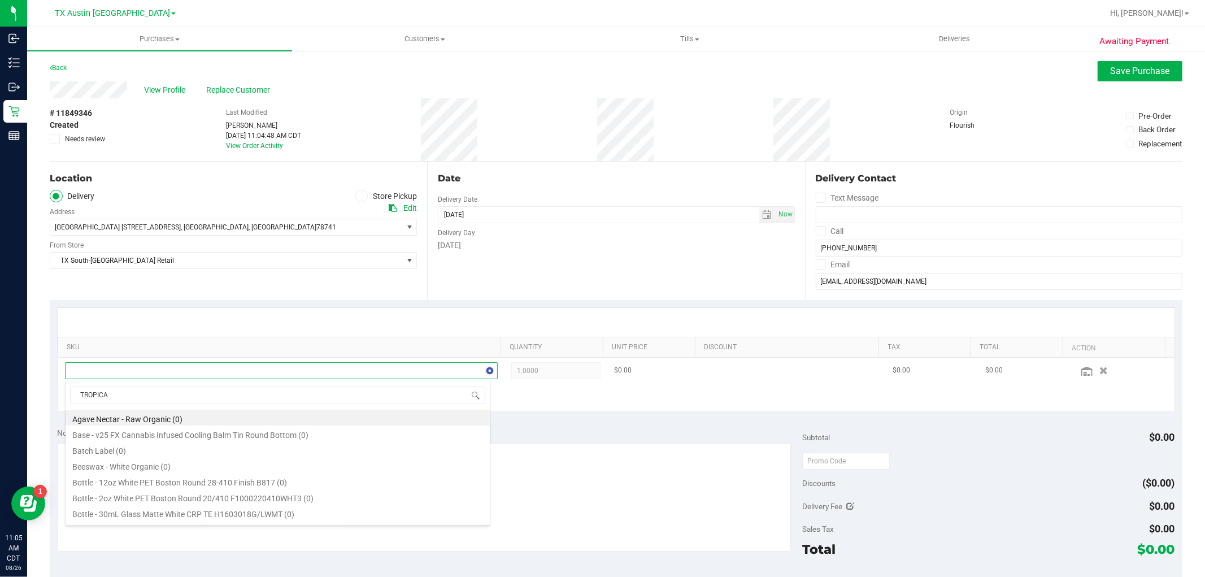
type input "TROPICAL"
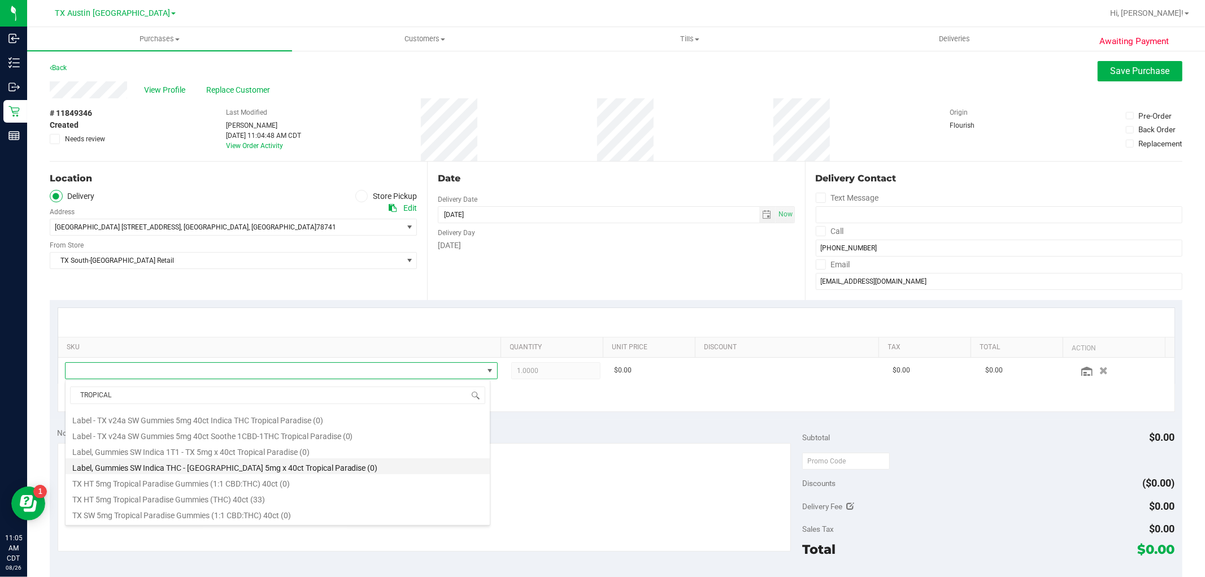
scroll to position [188, 0]
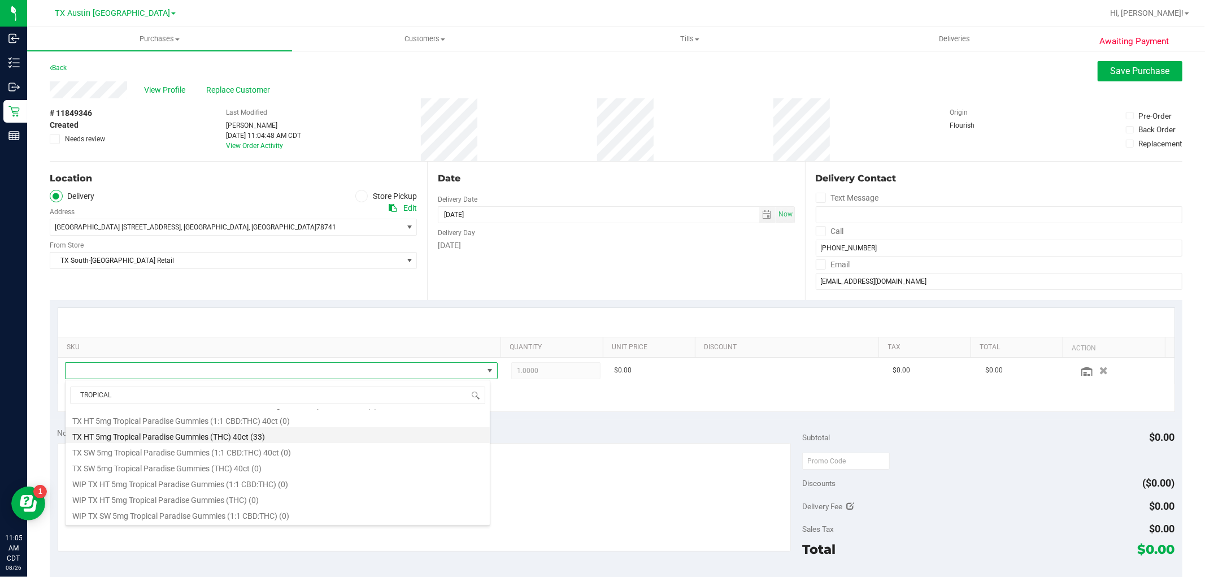
click at [243, 439] on li "TX HT 5mg Tropical Paradise Gummies (THC) 40ct (33)" at bounding box center [278, 435] width 424 height 16
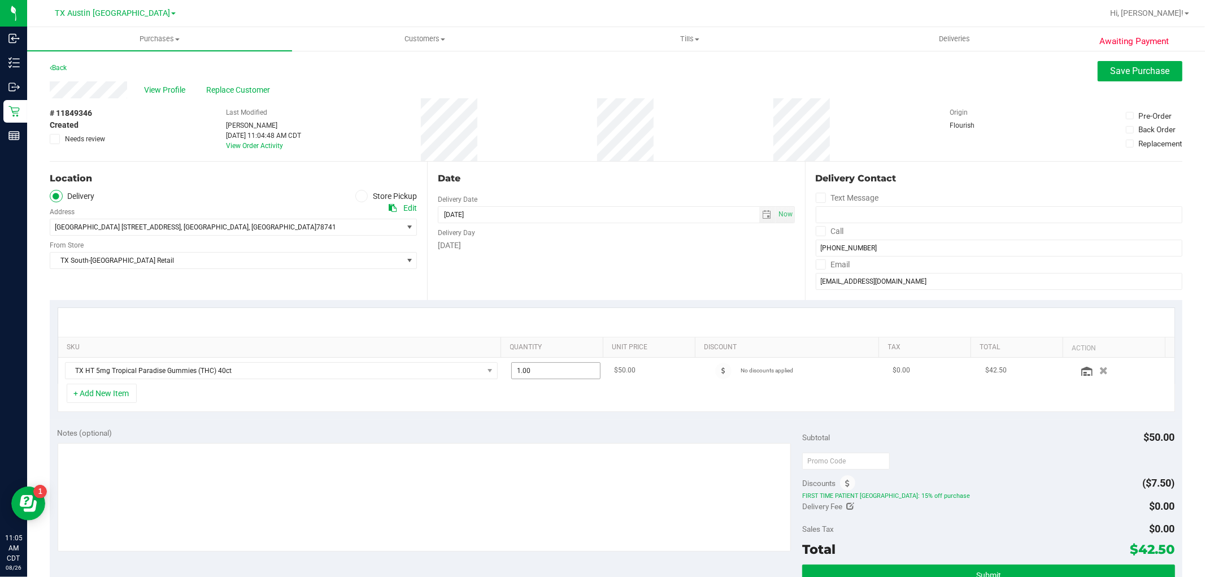
click at [564, 372] on span "1.00 1" at bounding box center [555, 370] width 89 height 17
click at [564, 372] on input "1" at bounding box center [556, 371] width 88 height 16
type input "2"
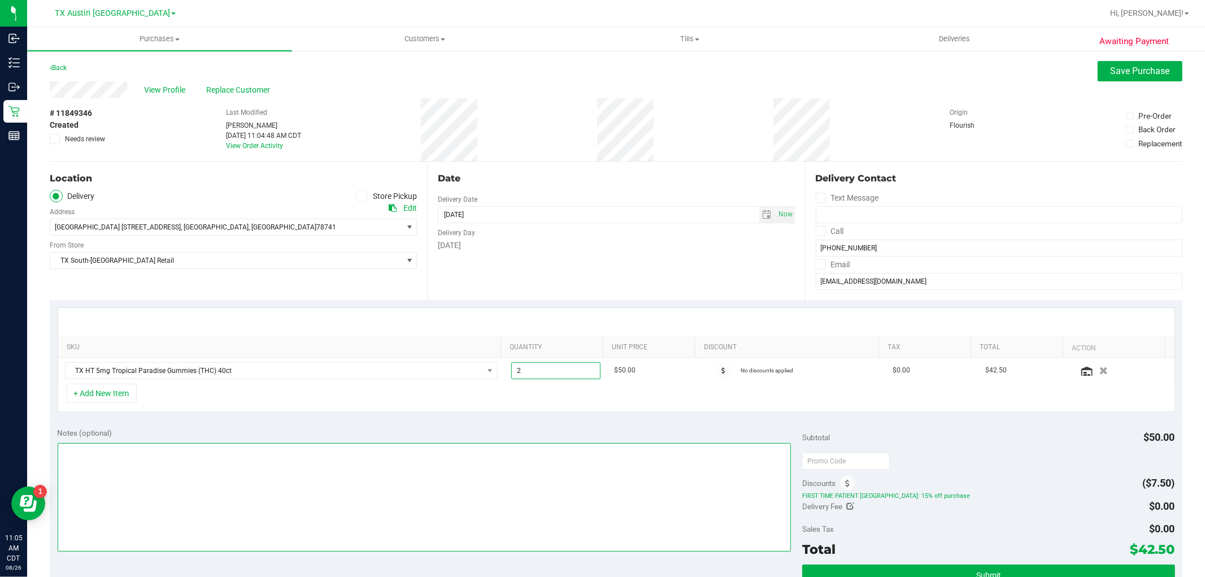
type input "2.00"
click at [520, 470] on textarea at bounding box center [425, 497] width 734 height 108
click at [547, 485] on textarea at bounding box center [425, 497] width 734 height 108
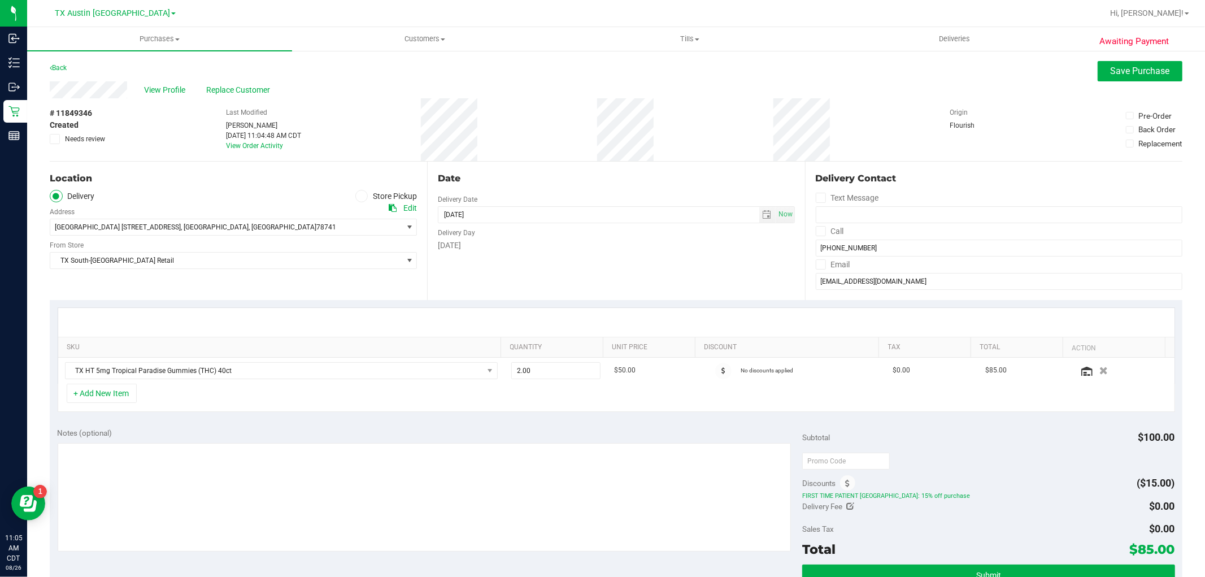
click at [1136, 552] on span "$85.00" at bounding box center [1152, 549] width 45 height 16
drag, startPoint x: 1149, startPoint y: 551, endPoint x: 1099, endPoint y: 560, distance: 50.5
click at [1099, 560] on div "Subtotal $100.00 Discounts ($15.00) FIRST TIME PATIENT TX: 15% off purchase Del…" at bounding box center [988, 521] width 372 height 188
click at [601, 480] on textarea at bounding box center [425, 497] width 734 height 108
click at [640, 491] on textarea at bounding box center [425, 497] width 734 height 108
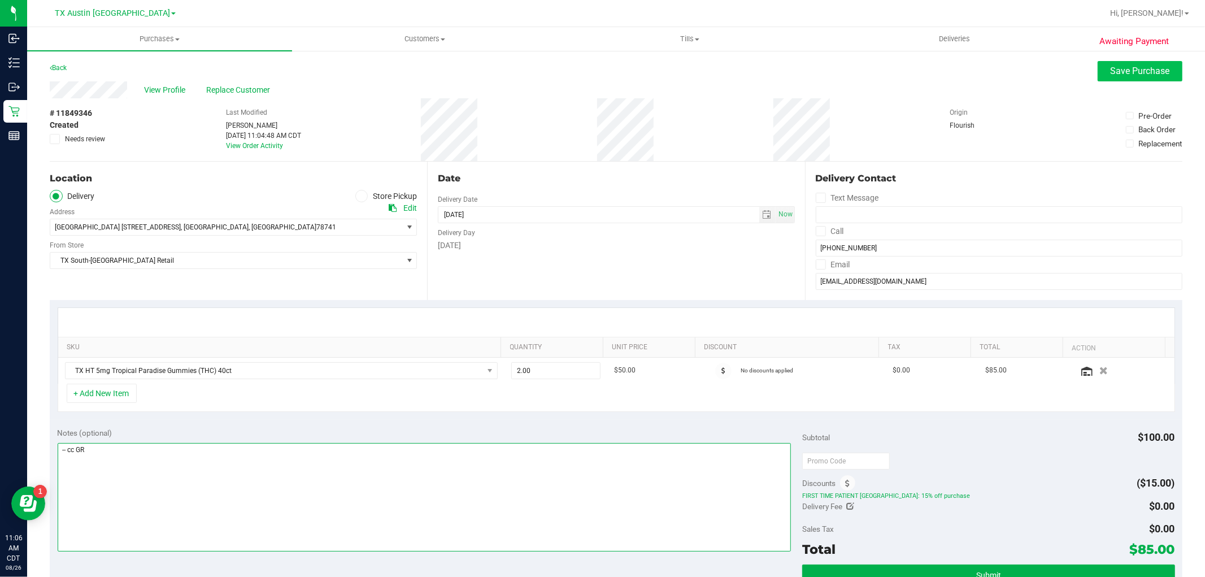
type textarea "-- cc GR"
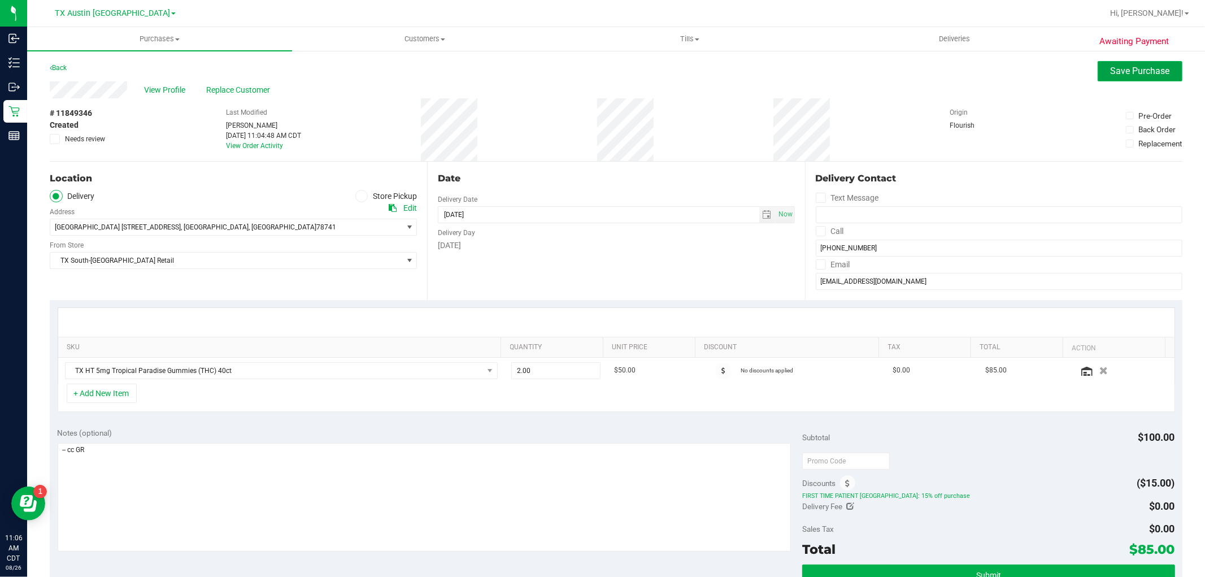
click at [1110, 69] on span "Save Purchase" at bounding box center [1139, 71] width 59 height 11
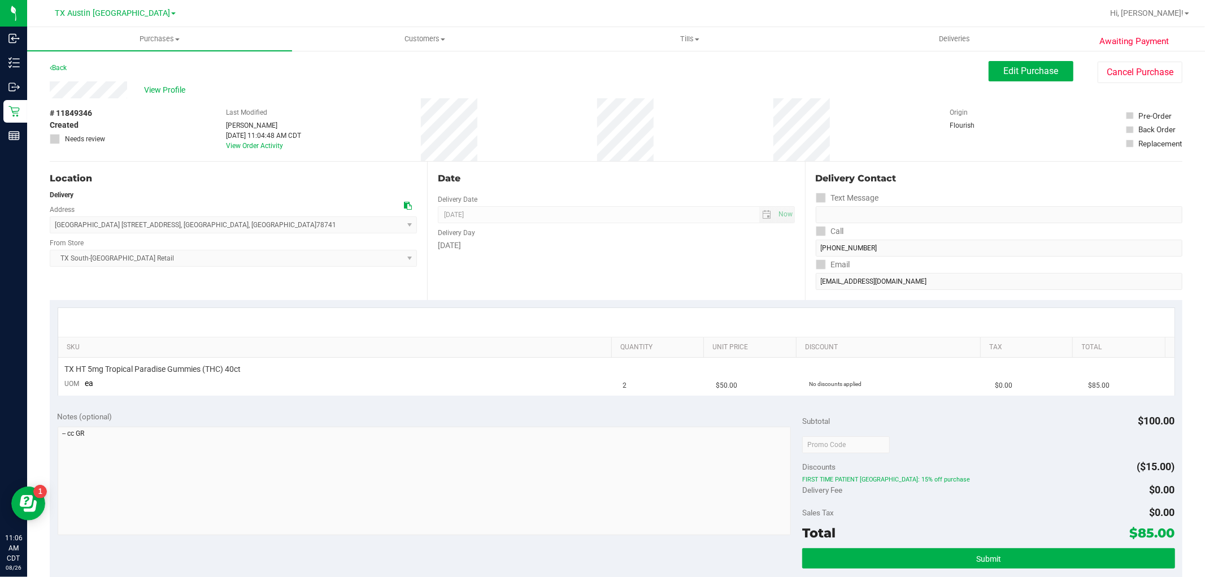
click at [171, 88] on span "View Profile" at bounding box center [166, 90] width 45 height 12
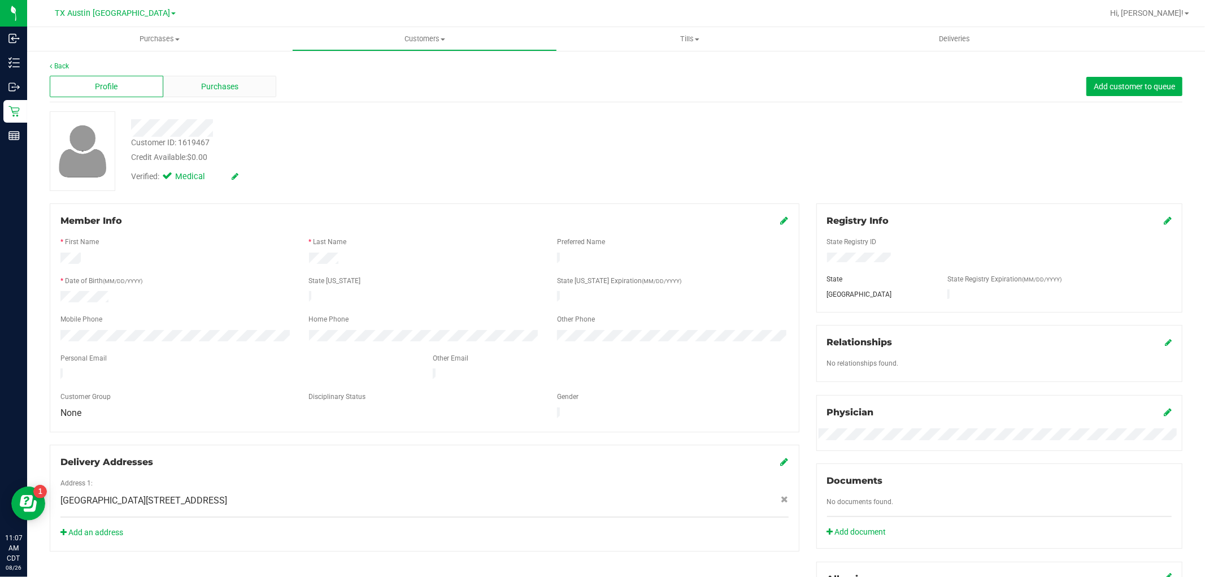
click at [243, 91] on div "Purchases" at bounding box center [220, 86] width 114 height 21
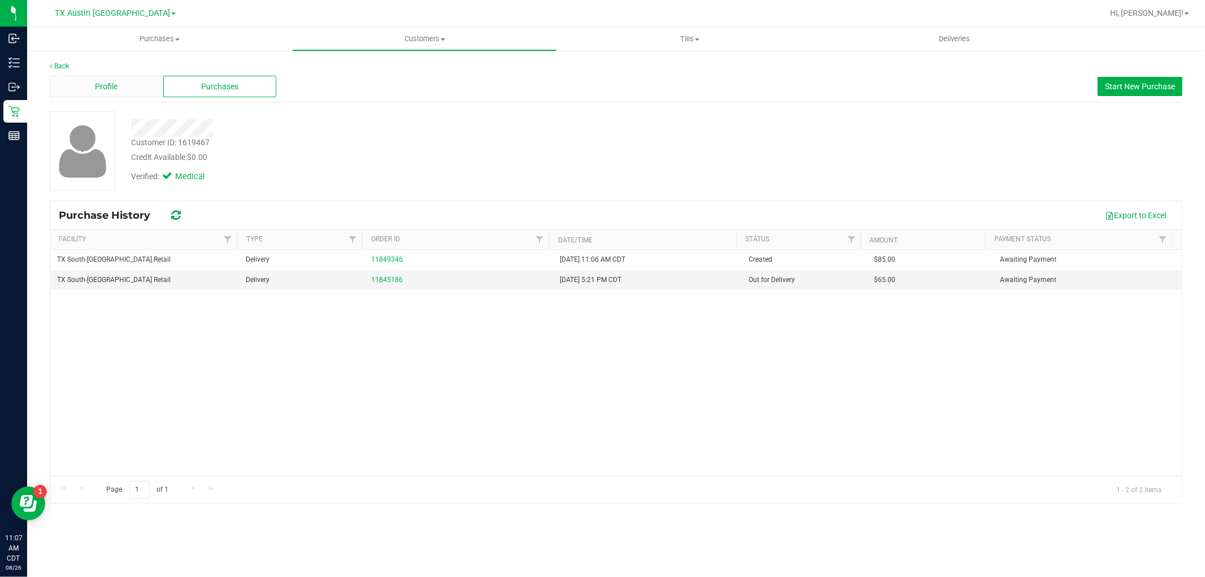
click at [123, 86] on div "Profile" at bounding box center [107, 86] width 114 height 21
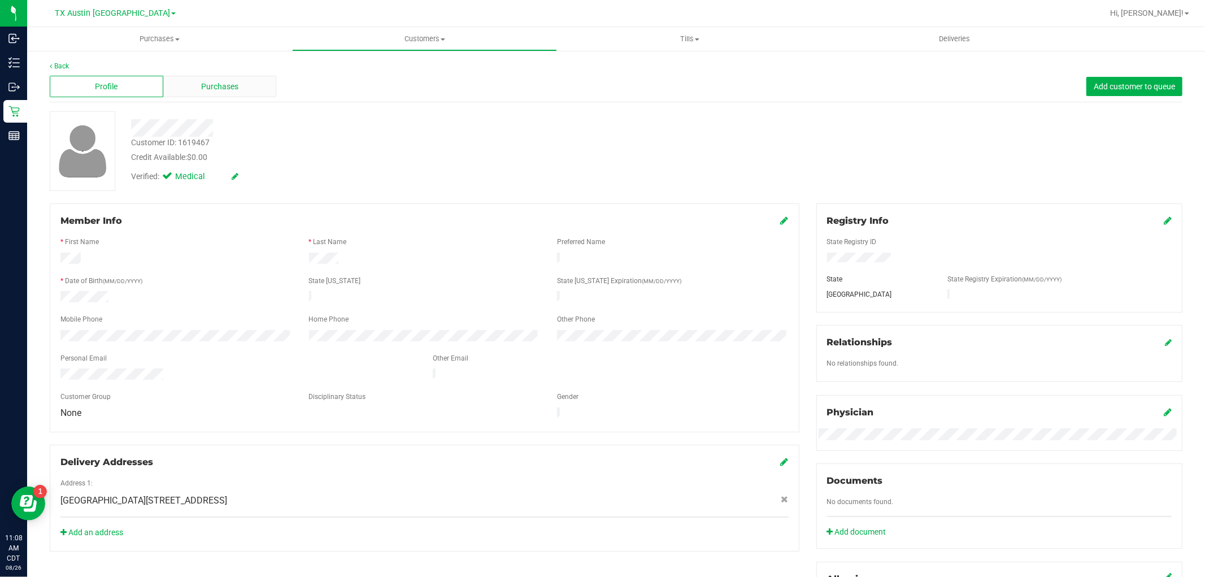
click at [228, 76] on div "Purchases" at bounding box center [220, 86] width 114 height 21
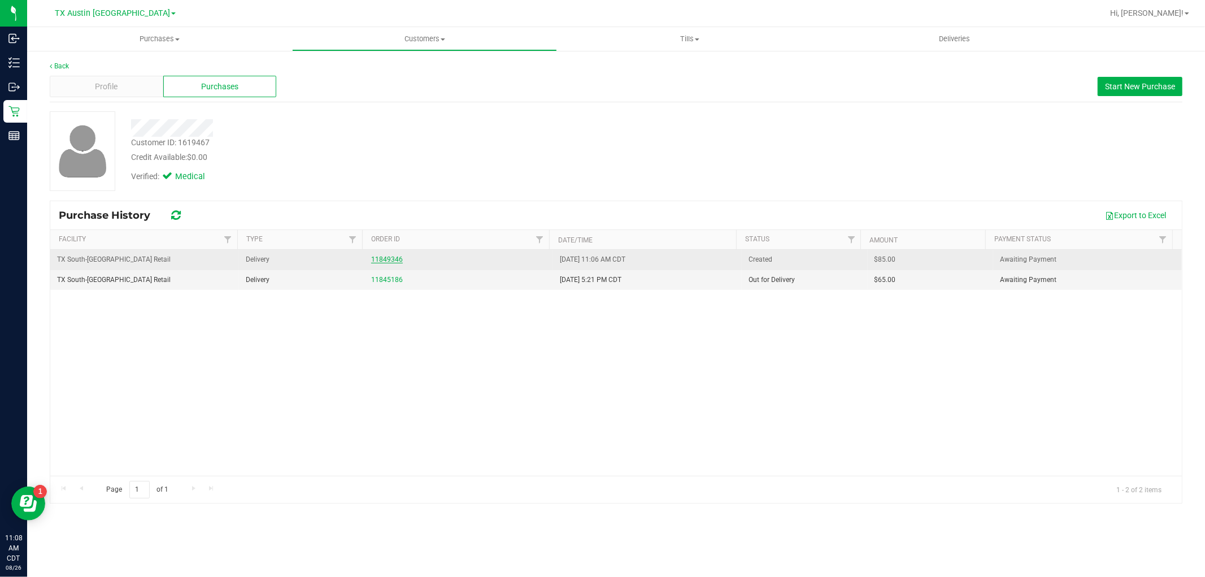
click at [386, 258] on link "11849346" at bounding box center [387, 259] width 32 height 8
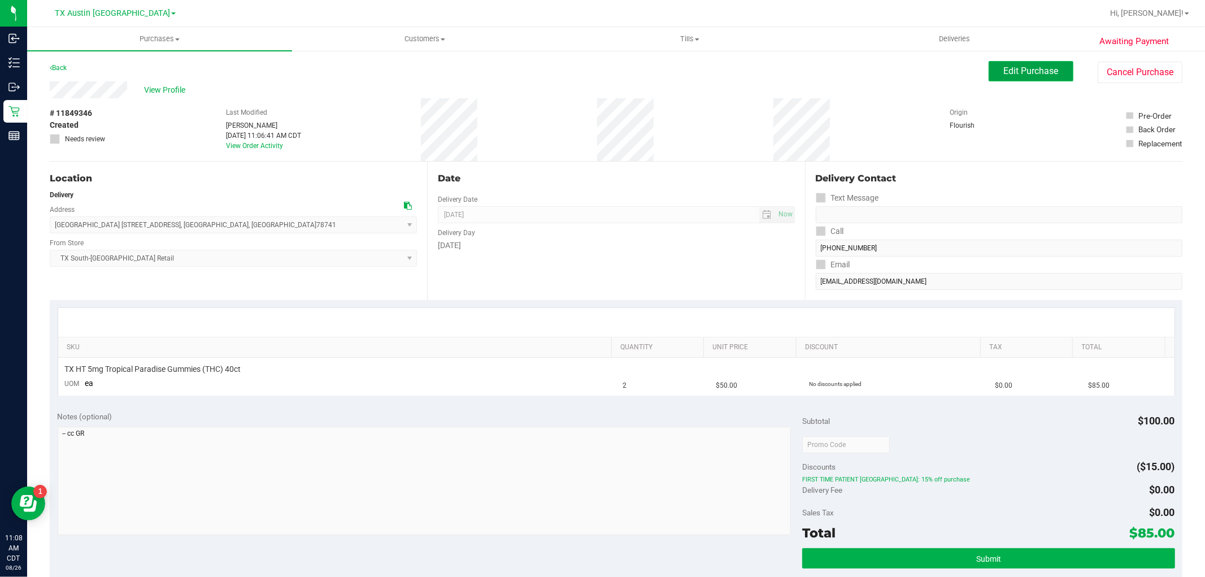
click at [1024, 66] on span "Edit Purchase" at bounding box center [1031, 71] width 55 height 11
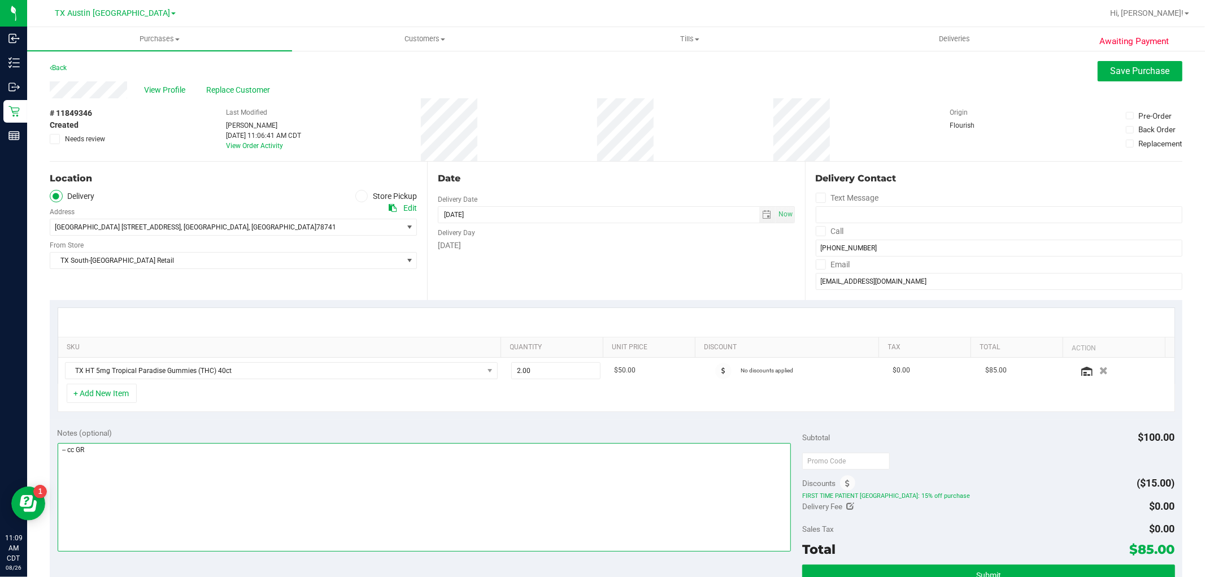
click at [58, 454] on textarea at bounding box center [425, 497] width 734 height 108
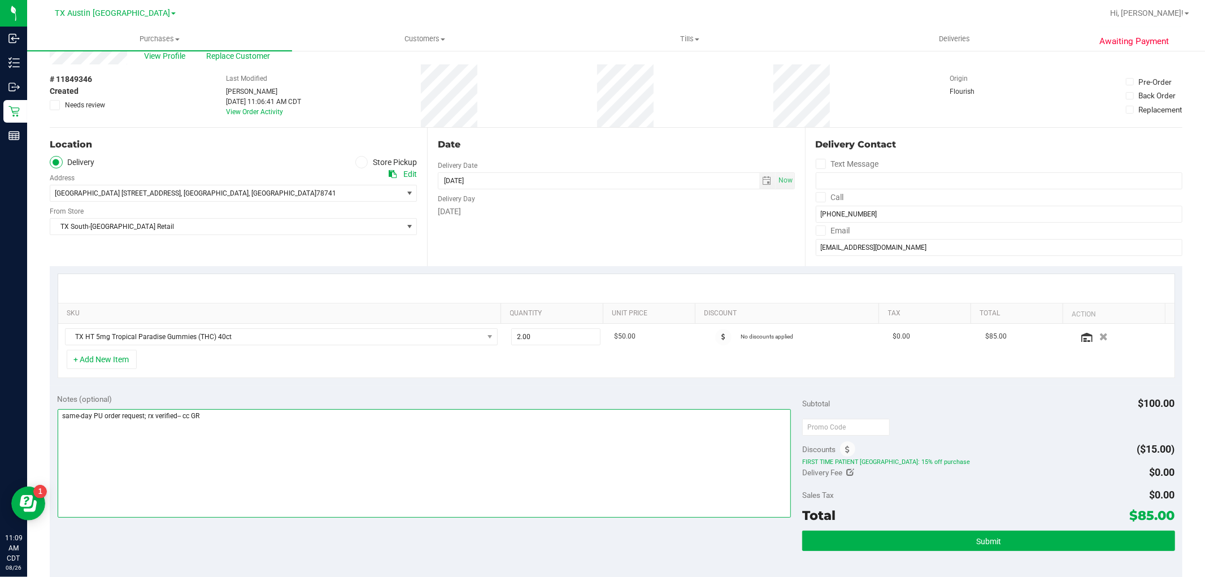
scroll to position [63, 0]
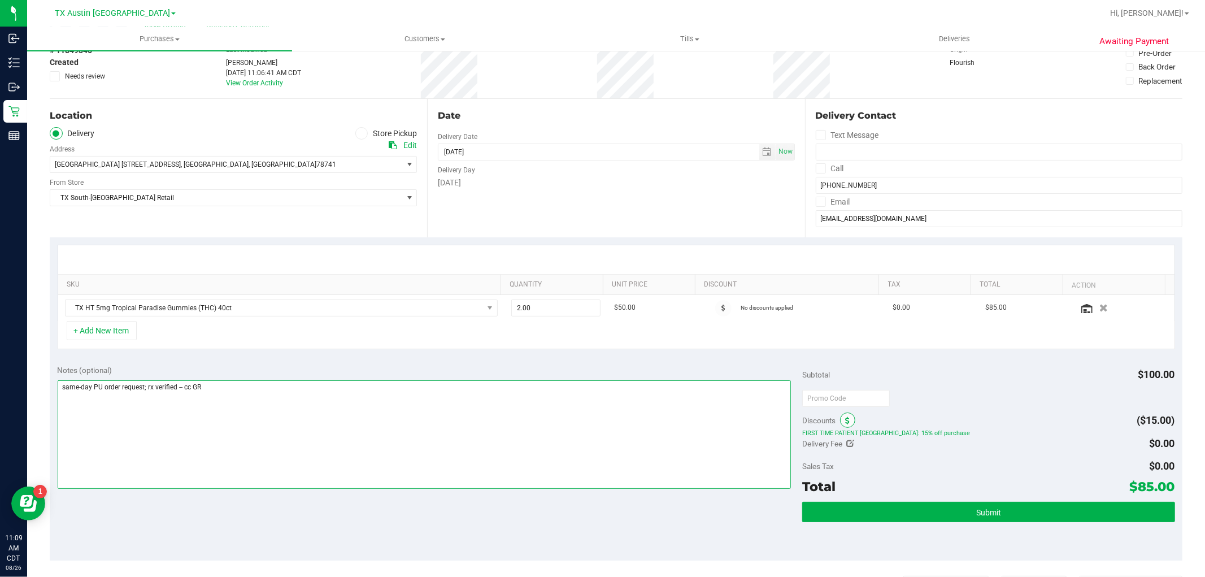
type textarea "same-day PU order request; rx verified -- cc GR"
click at [845, 421] on icon at bounding box center [847, 421] width 5 height 8
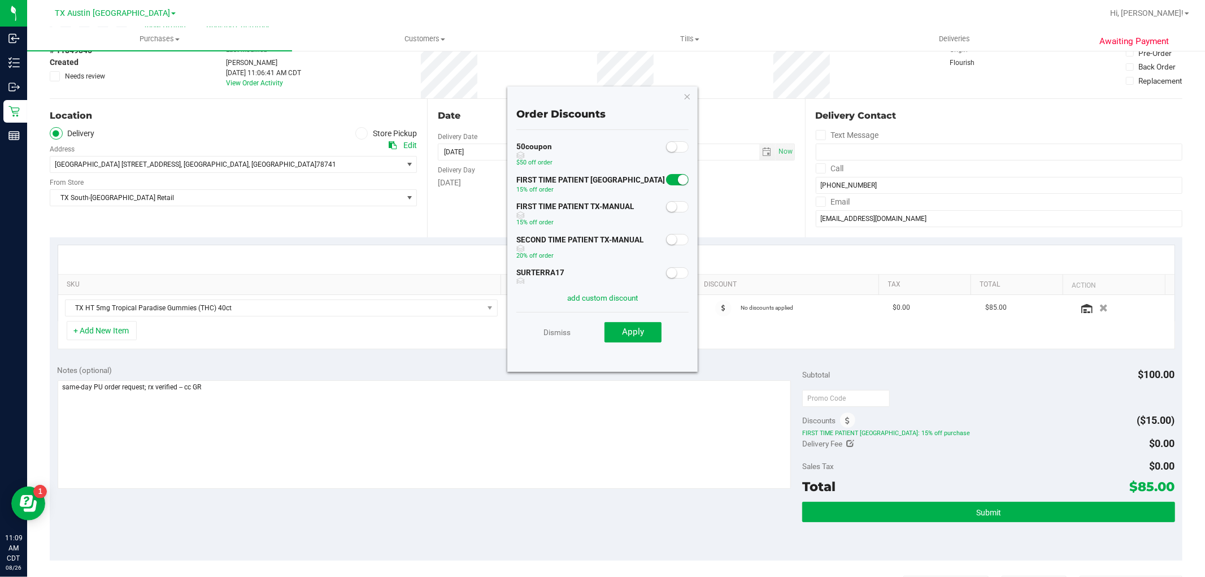
click at [678, 179] on small at bounding box center [683, 180] width 10 height 10
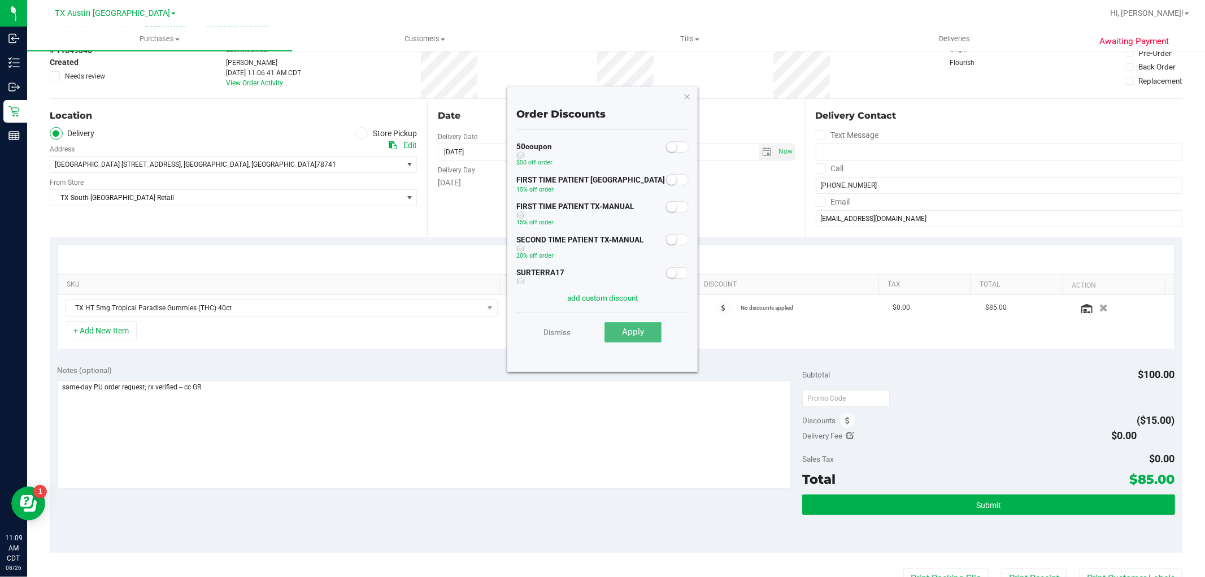
click at [652, 331] on button "Apply" at bounding box center [632, 332] width 57 height 20
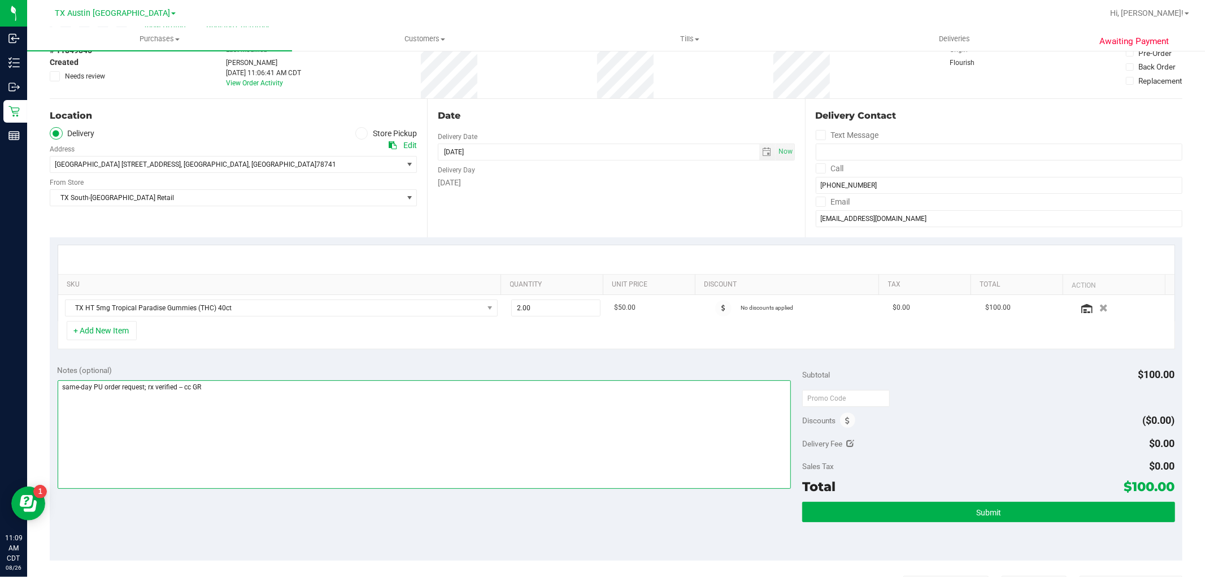
click at [621, 432] on textarea at bounding box center [425, 434] width 734 height 108
click at [845, 420] on span at bounding box center [847, 419] width 15 height 15
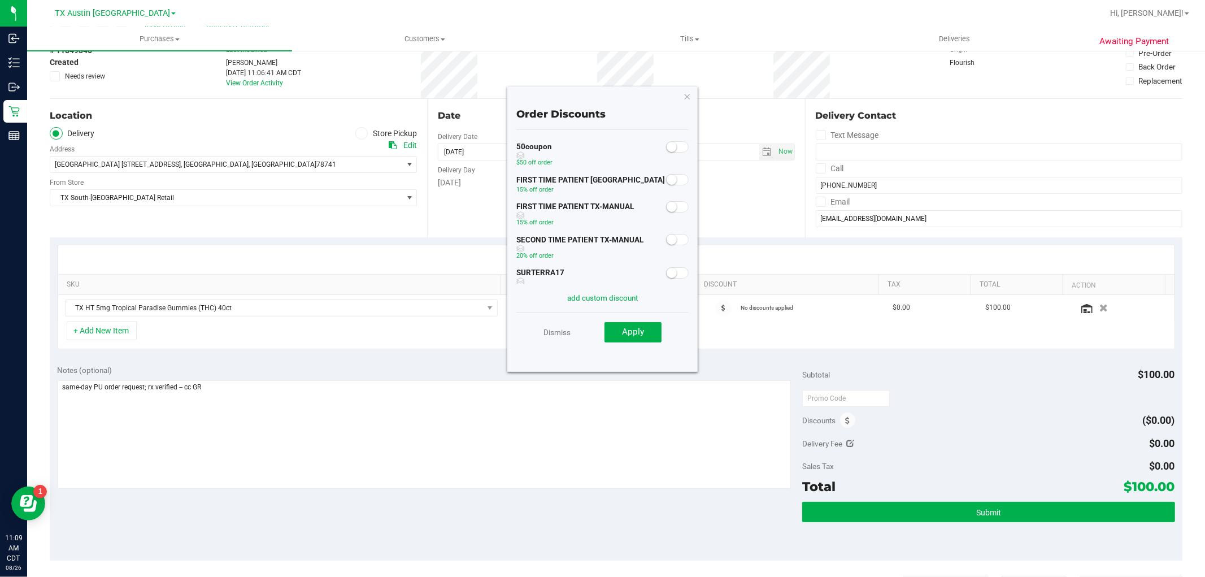
click at [666, 239] on small at bounding box center [671, 239] width 10 height 10
click at [651, 332] on button "Apply" at bounding box center [632, 332] width 57 height 20
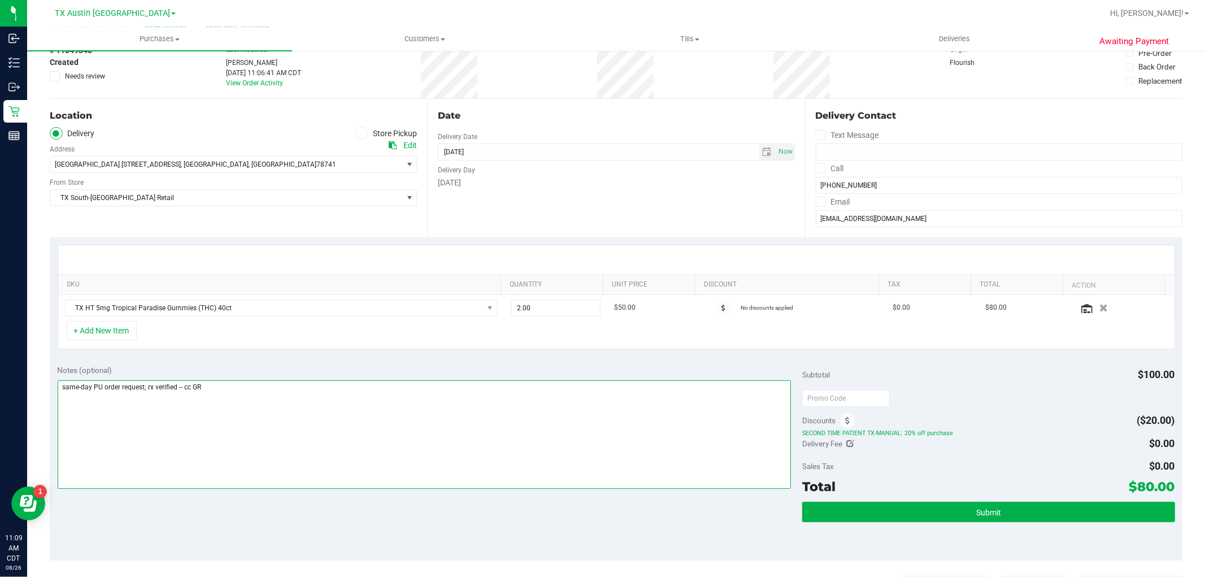
click at [646, 425] on textarea at bounding box center [425, 434] width 734 height 108
click at [840, 420] on span at bounding box center [847, 419] width 15 height 15
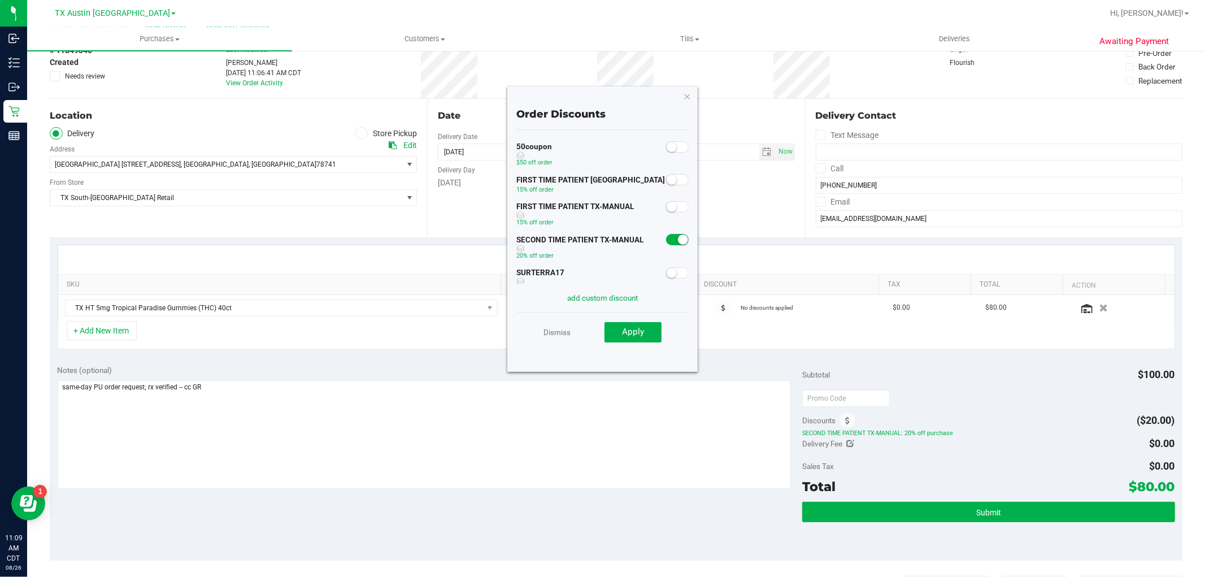
click at [678, 244] on small at bounding box center [683, 239] width 10 height 10
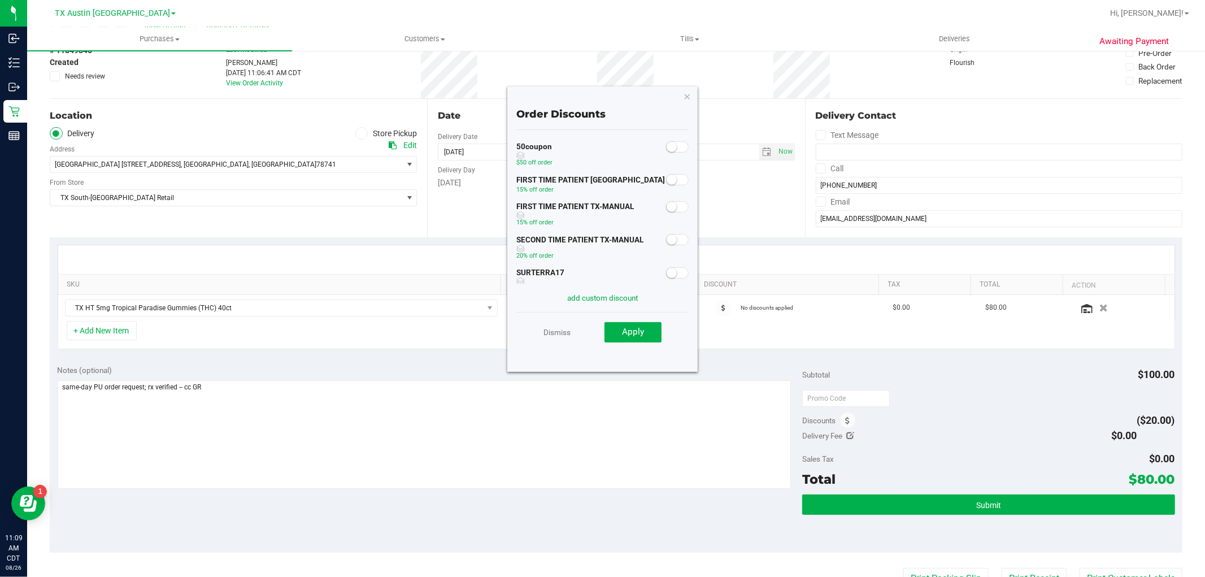
click at [656, 350] on div "Dismiss Apply" at bounding box center [602, 332] width 173 height 40
click at [659, 332] on button "Apply" at bounding box center [632, 332] width 57 height 20
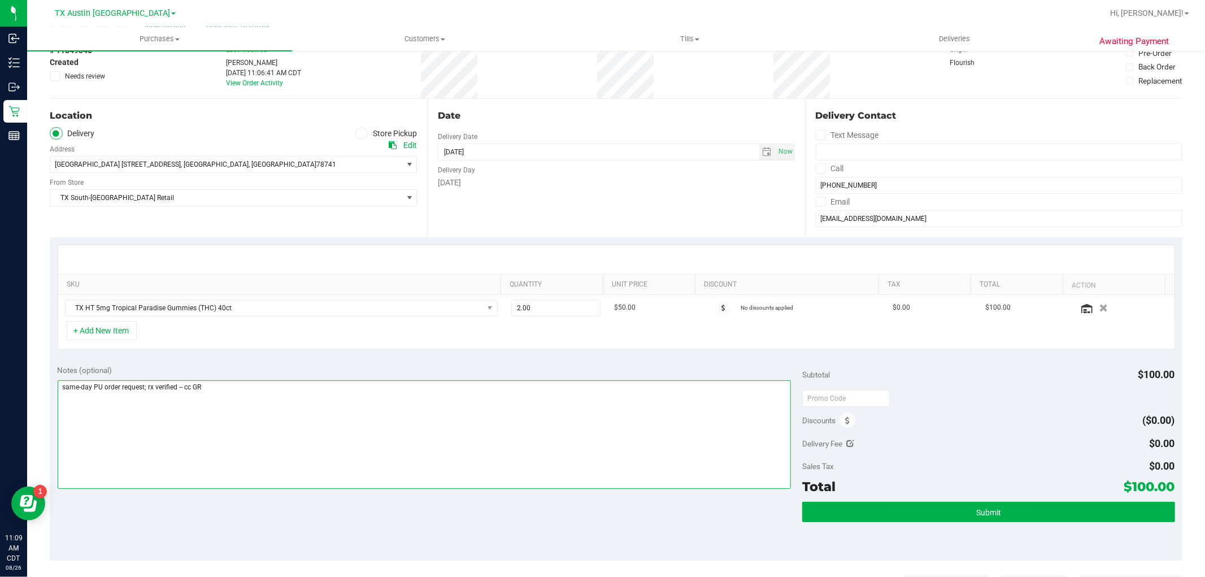
click at [606, 429] on textarea at bounding box center [425, 434] width 734 height 108
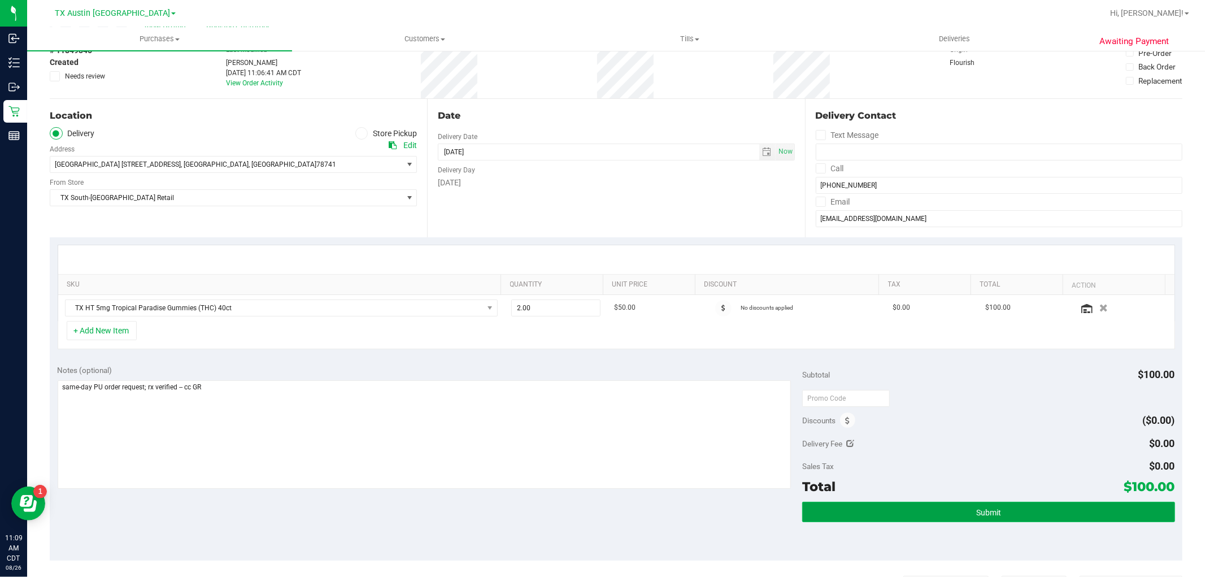
click at [970, 520] on button "Submit" at bounding box center [988, 512] width 372 height 20
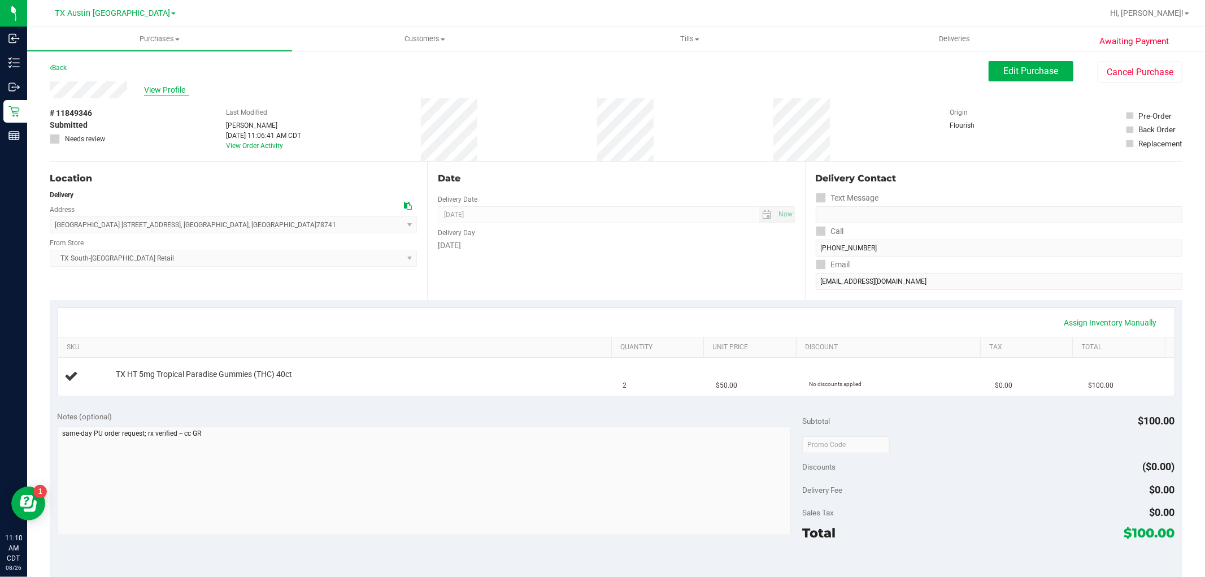
click at [171, 85] on span "View Profile" at bounding box center [166, 90] width 45 height 12
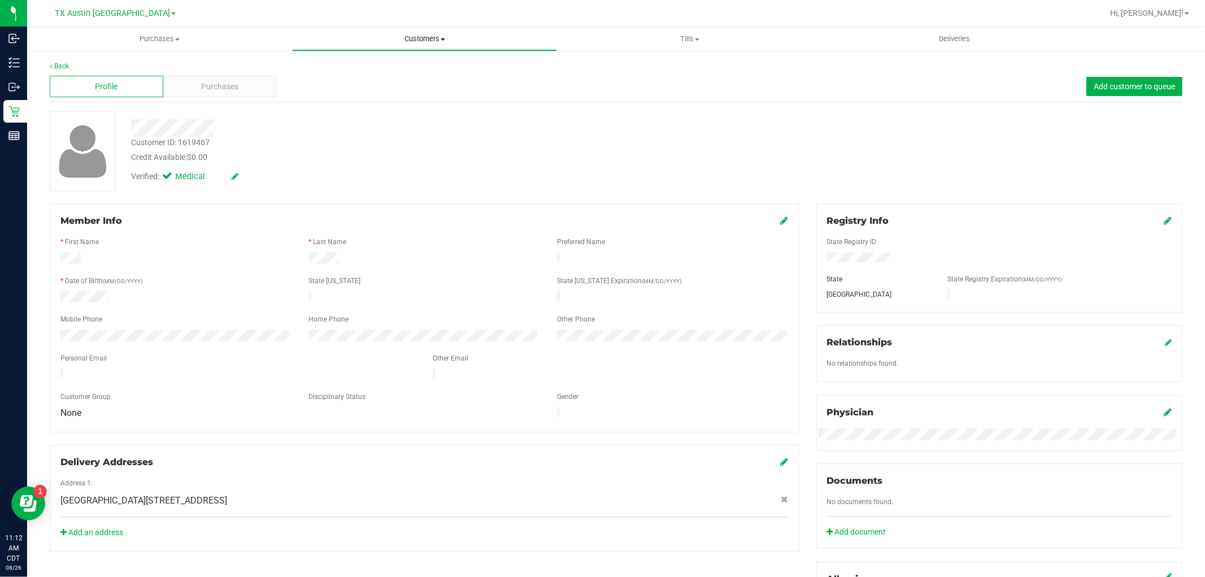
click at [442, 41] on span "Customers" at bounding box center [425, 39] width 264 height 10
click at [425, 66] on li "All customers" at bounding box center [424, 69] width 265 height 14
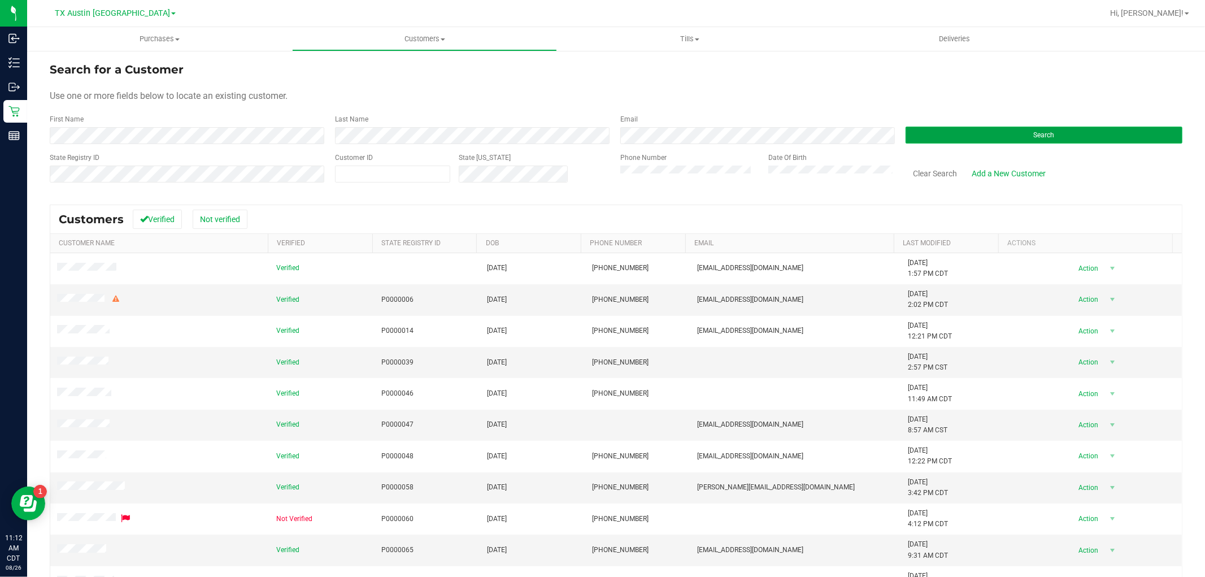
click at [925, 131] on button "Search" at bounding box center [1043, 135] width 277 height 17
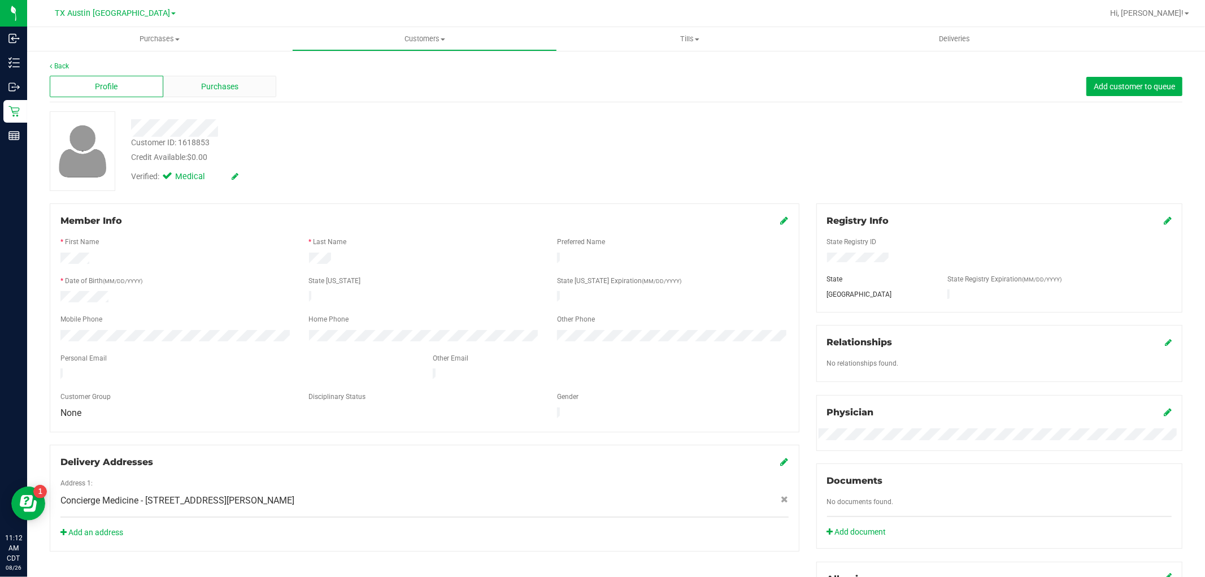
click at [195, 81] on div "Purchases" at bounding box center [220, 86] width 114 height 21
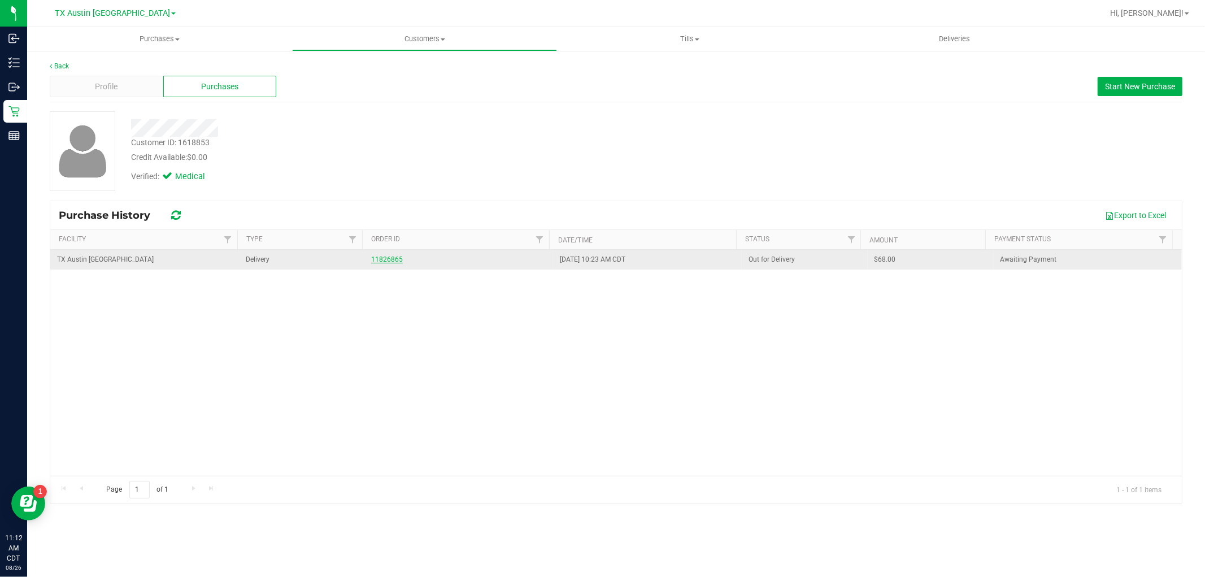
click at [383, 258] on link "11826865" at bounding box center [387, 259] width 32 height 8
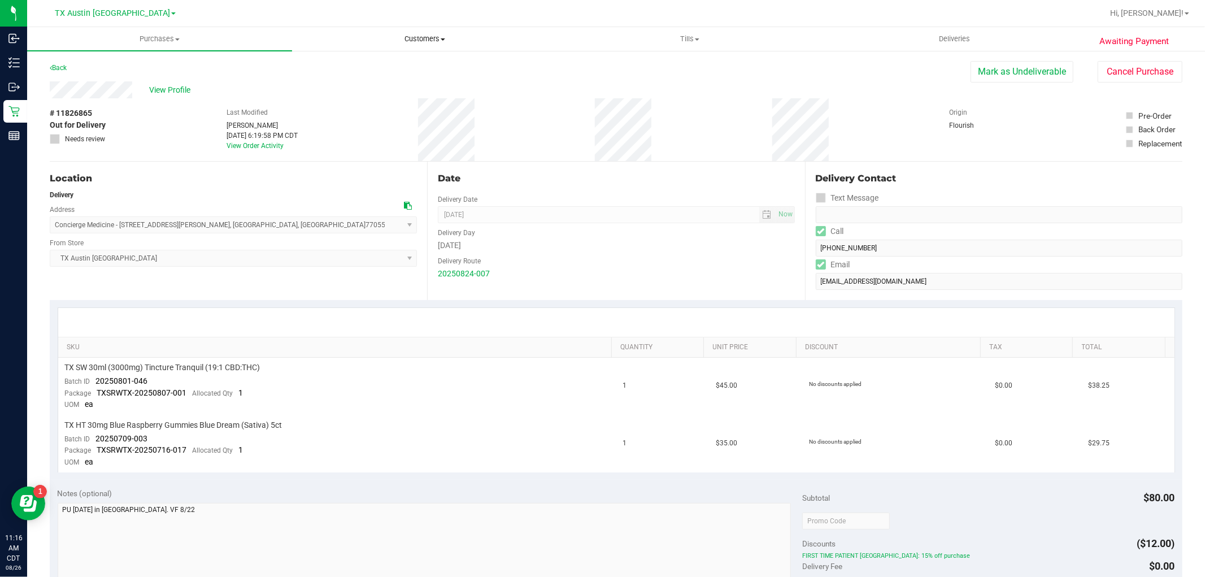
click at [424, 41] on span "Customers" at bounding box center [425, 39] width 264 height 10
click at [407, 77] on li "Add a new customer" at bounding box center [424, 82] width 265 height 14
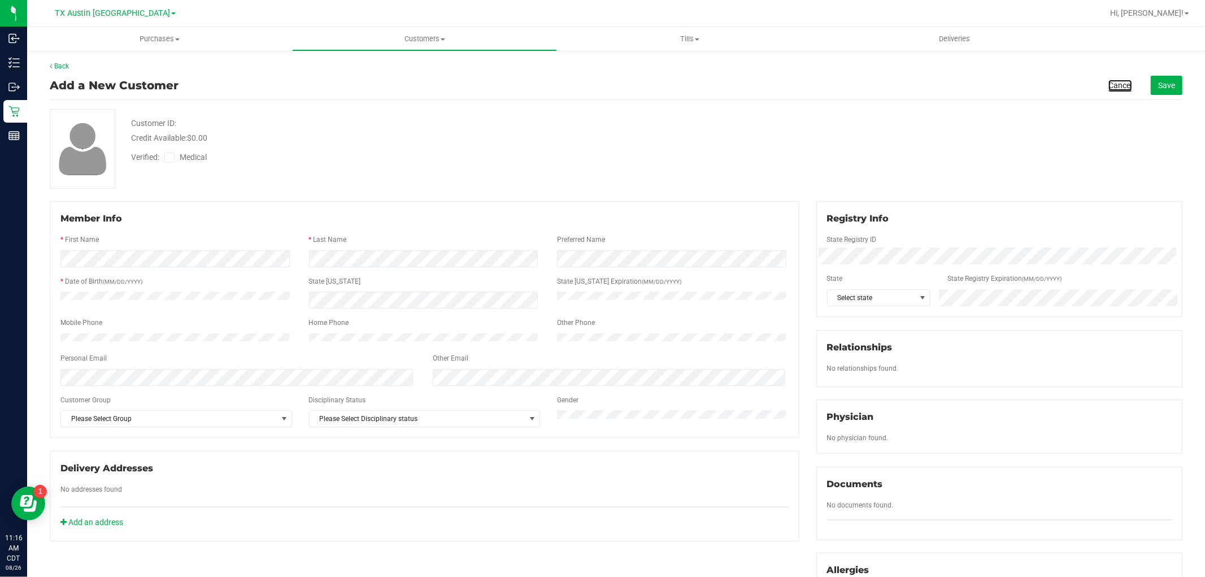
click at [1111, 85] on link "Cancel" at bounding box center [1120, 85] width 24 height 11
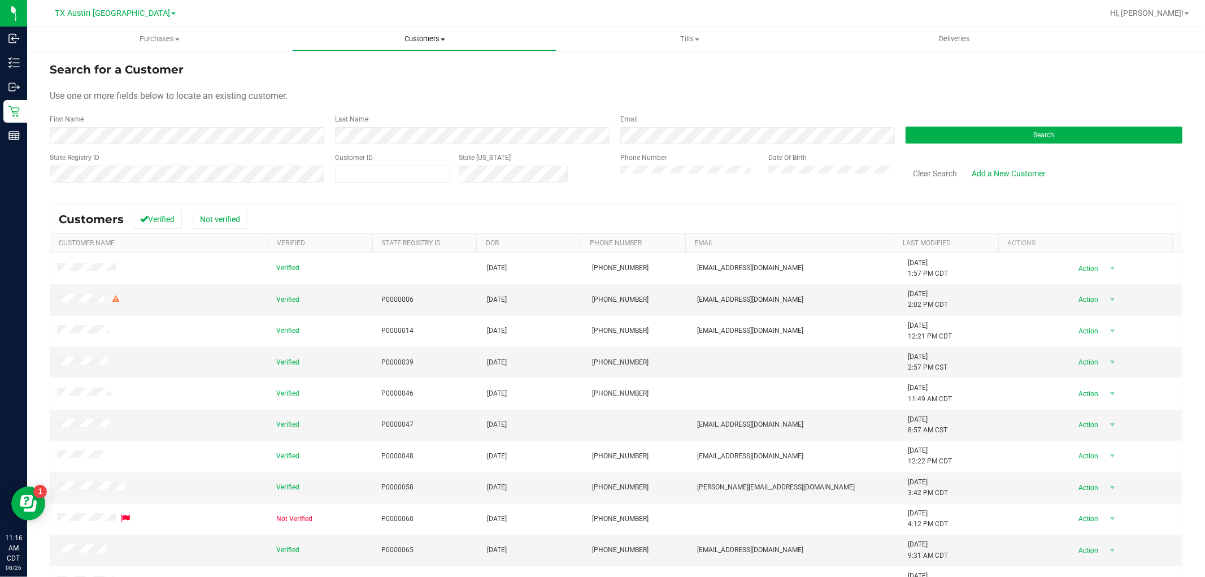
click at [442, 40] on span at bounding box center [443, 39] width 5 height 2
click at [425, 68] on li "All customers" at bounding box center [424, 69] width 265 height 14
drag, startPoint x: 990, startPoint y: 137, endPoint x: 981, endPoint y: 140, distance: 9.7
click at [984, 140] on button "Search" at bounding box center [1043, 135] width 277 height 17
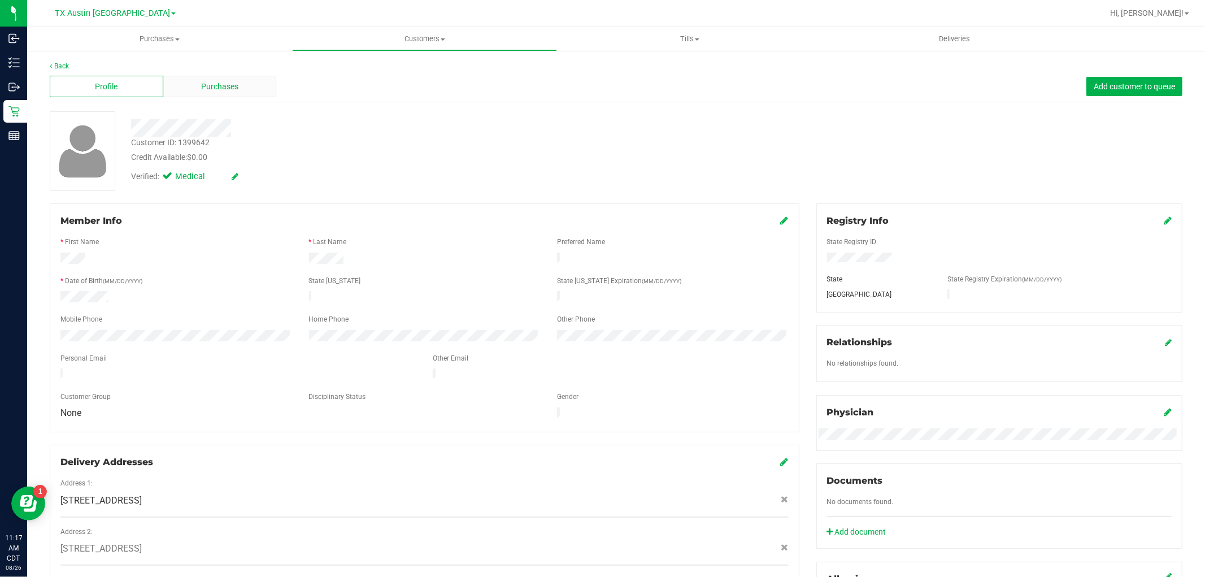
click at [240, 85] on div "Purchases" at bounding box center [220, 86] width 114 height 21
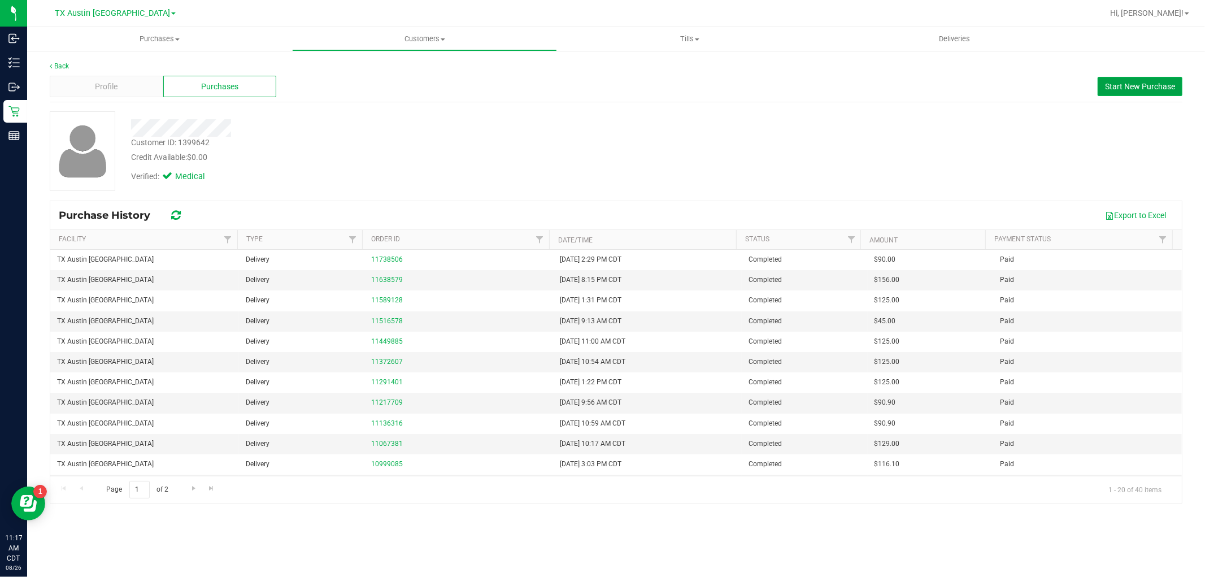
click at [1139, 85] on span "Start New Purchase" at bounding box center [1140, 86] width 70 height 9
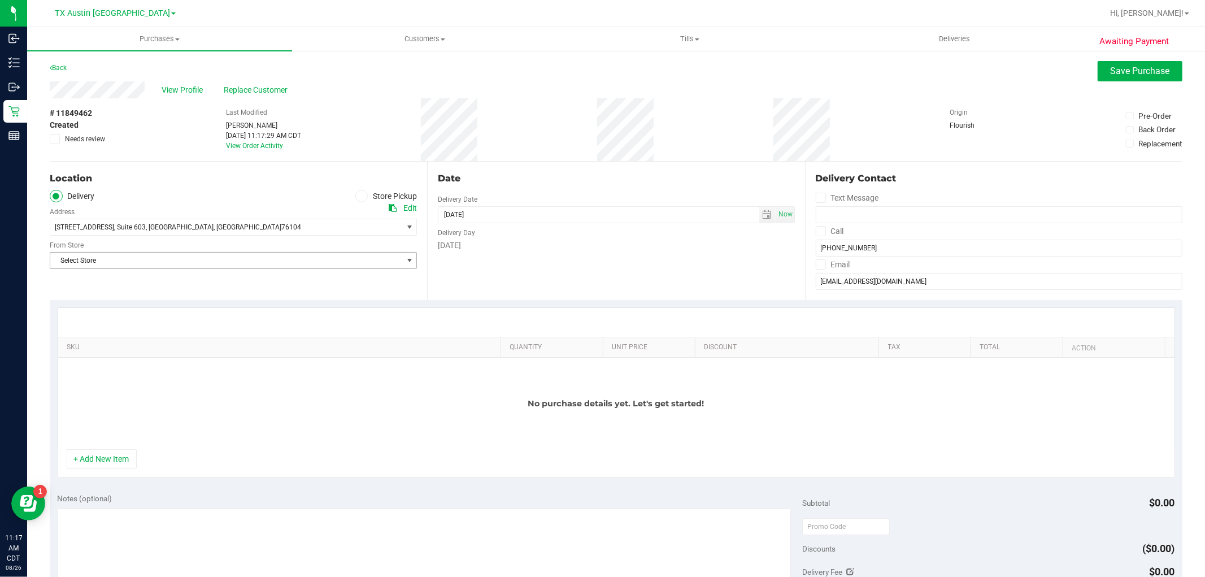
click at [398, 260] on span "Select Store" at bounding box center [226, 260] width 352 height 16
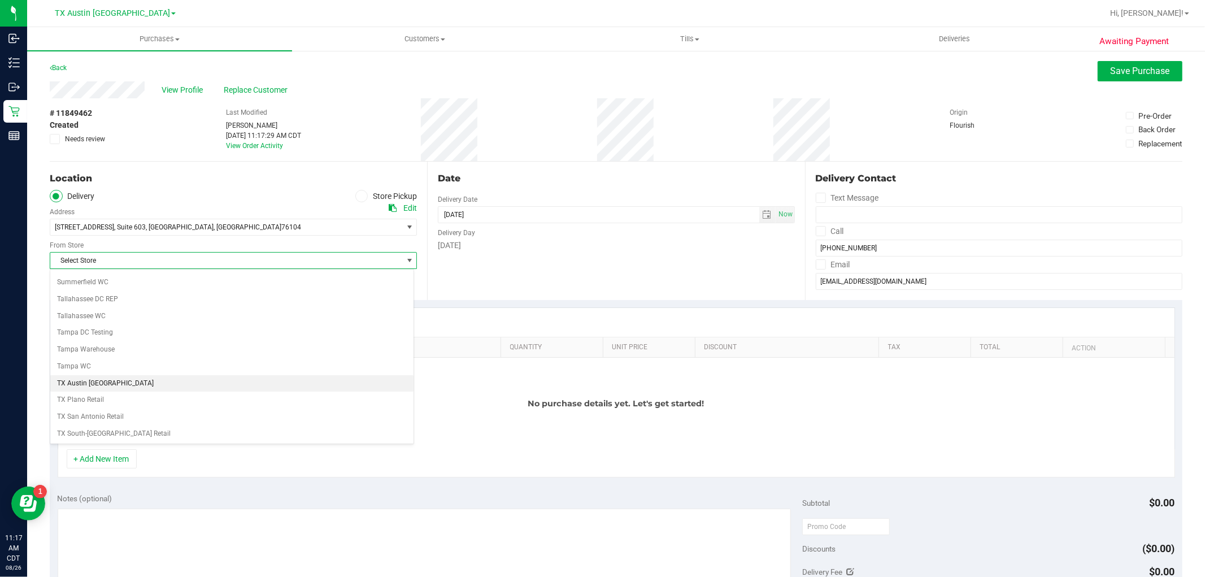
click at [104, 386] on li "TX Austin [GEOGRAPHIC_DATA]" at bounding box center [231, 383] width 363 height 17
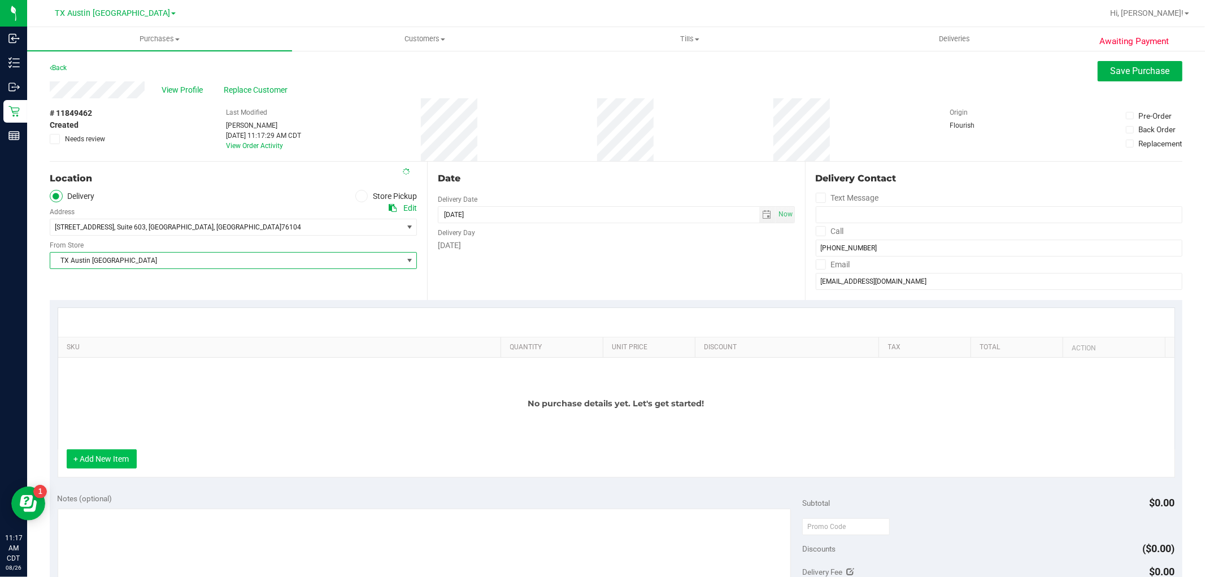
click at [108, 461] on button "+ Add New Item" at bounding box center [102, 458] width 70 height 19
click at [157, 368] on div "No purchase details yet. Let's get started!" at bounding box center [616, 403] width 1116 height 91
click at [113, 452] on button "+ Add New Item" at bounding box center [102, 458] width 70 height 19
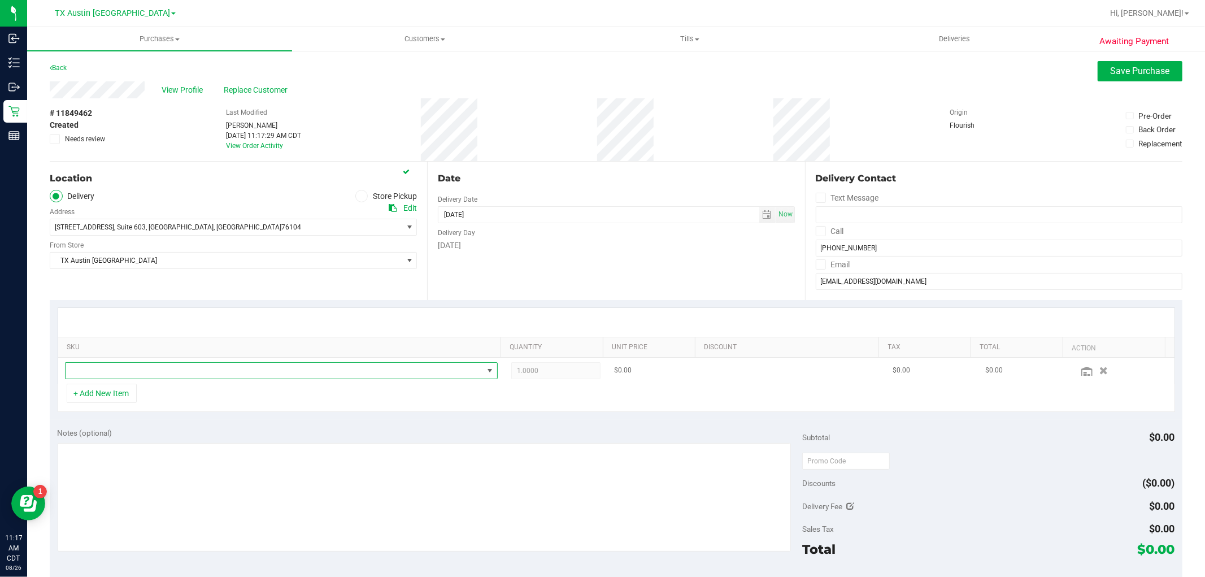
click at [181, 368] on span "NO DATA FOUND" at bounding box center [274, 371] width 417 height 16
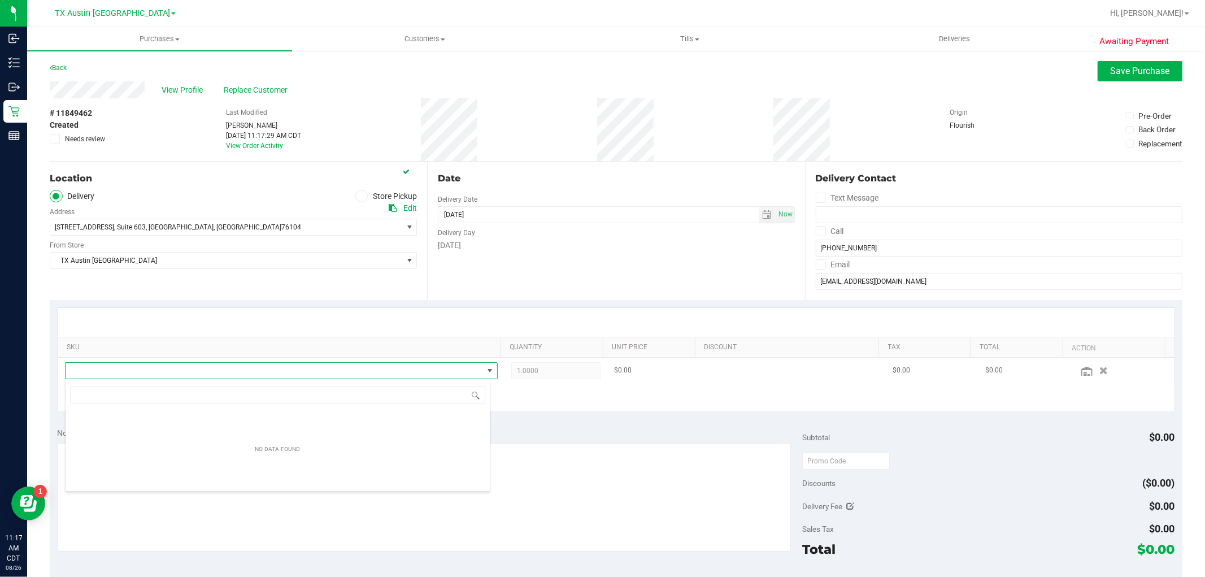
scroll to position [17, 421]
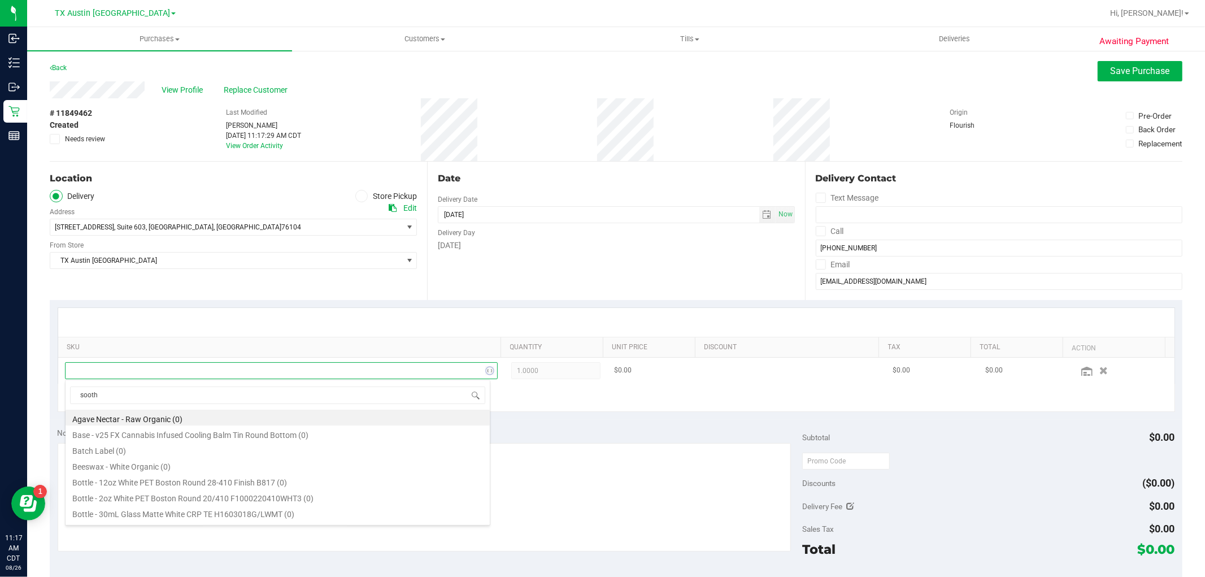
type input "soothe"
click at [239, 421] on li "TX SW 30ml (300mg) Tincture Soothe (1:1 CBD:THC) (339)" at bounding box center [278, 421] width 424 height 16
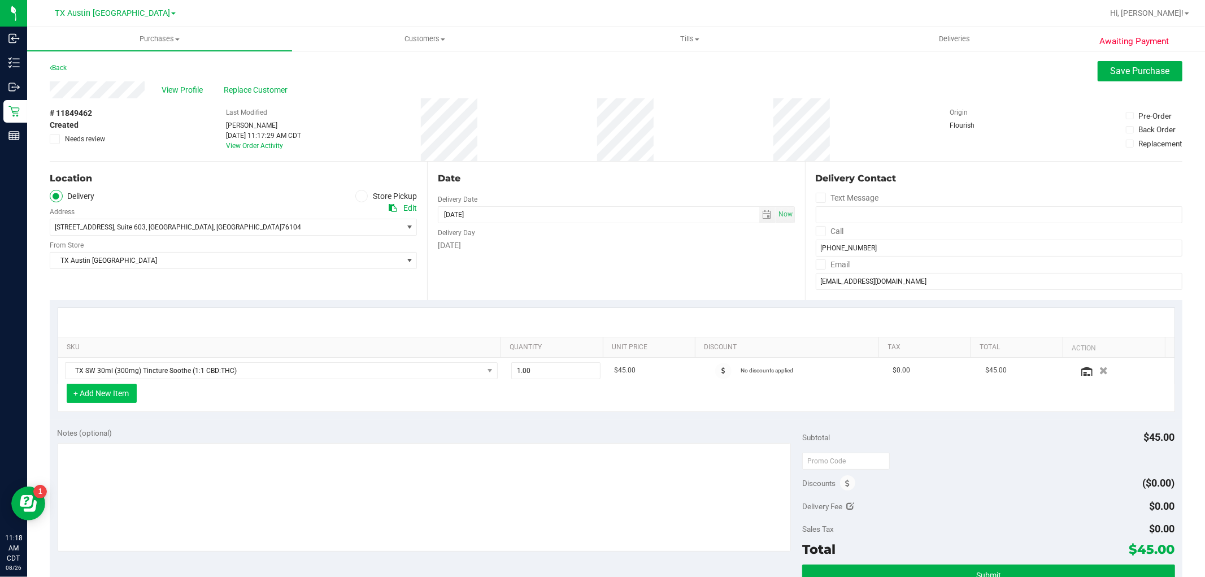
click at [107, 390] on button "+ Add New Item" at bounding box center [102, 392] width 70 height 19
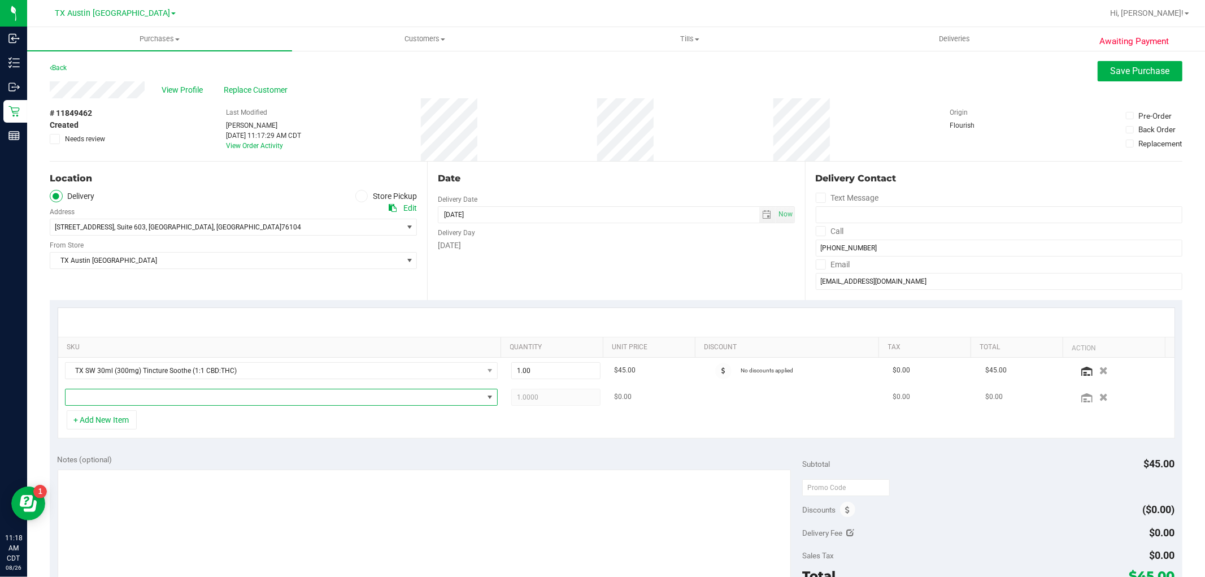
click at [106, 392] on span "NO DATA FOUND" at bounding box center [274, 397] width 417 height 16
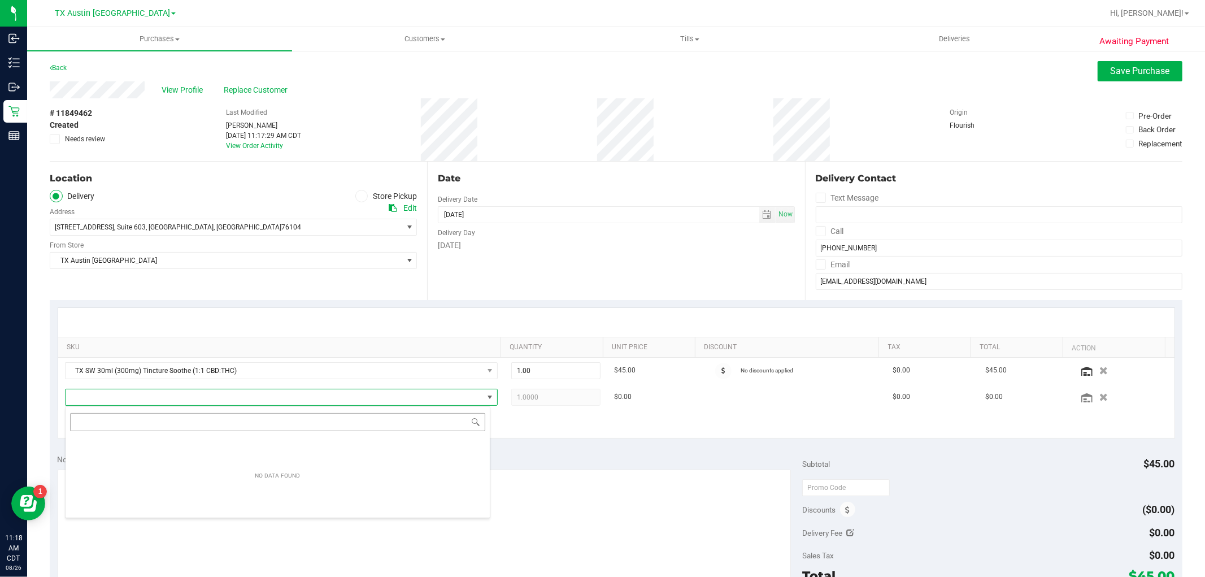
scroll to position [17, 421]
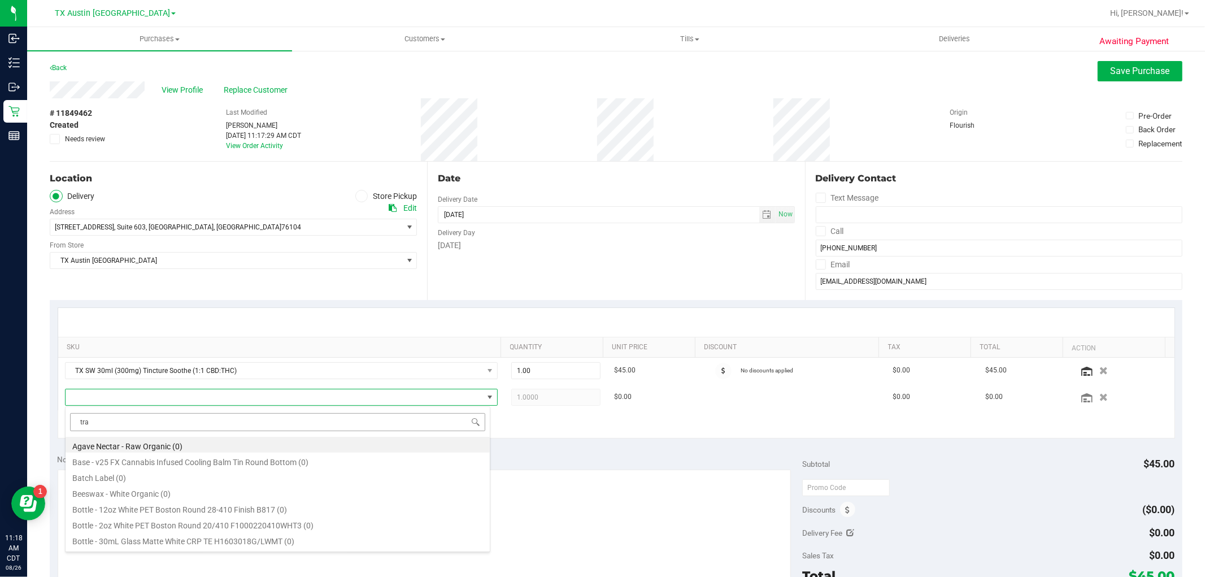
type input "tran"
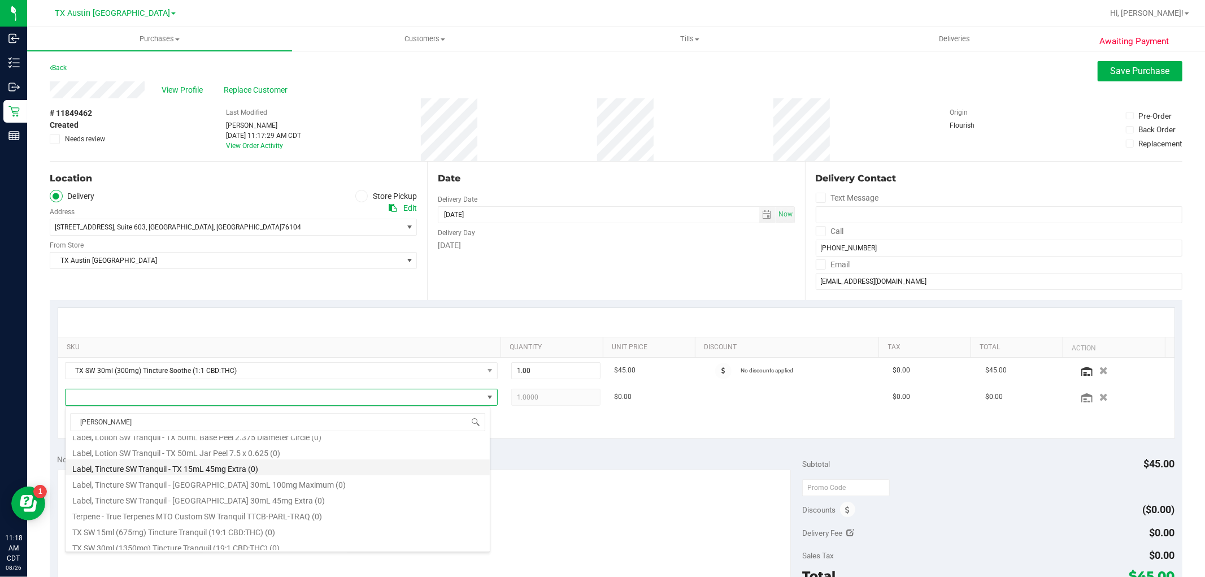
scroll to position [155, 0]
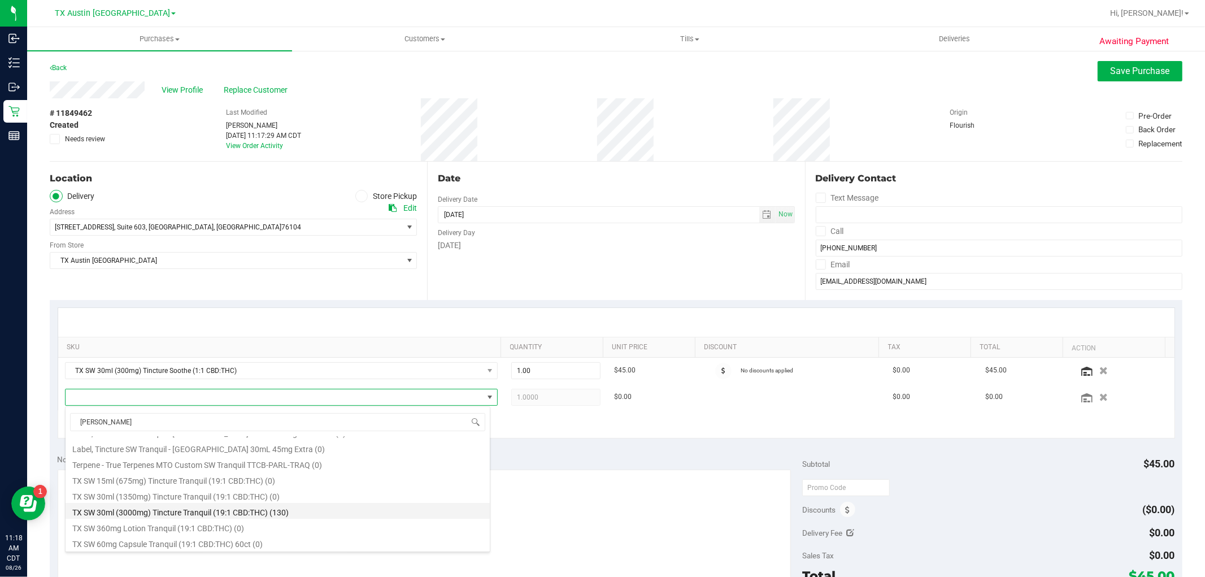
click at [317, 506] on li "TX SW 30ml (3000mg) Tincture Tranquil (19:1 CBD:THC) (130)" at bounding box center [278, 511] width 424 height 16
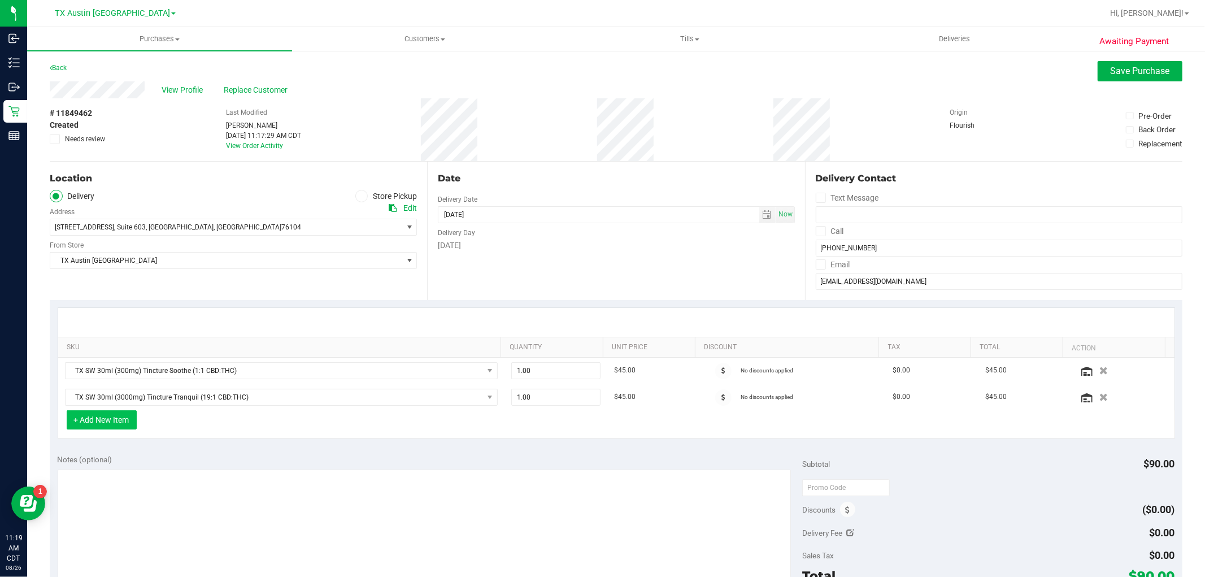
click at [114, 424] on button "+ Add New Item" at bounding box center [102, 419] width 70 height 19
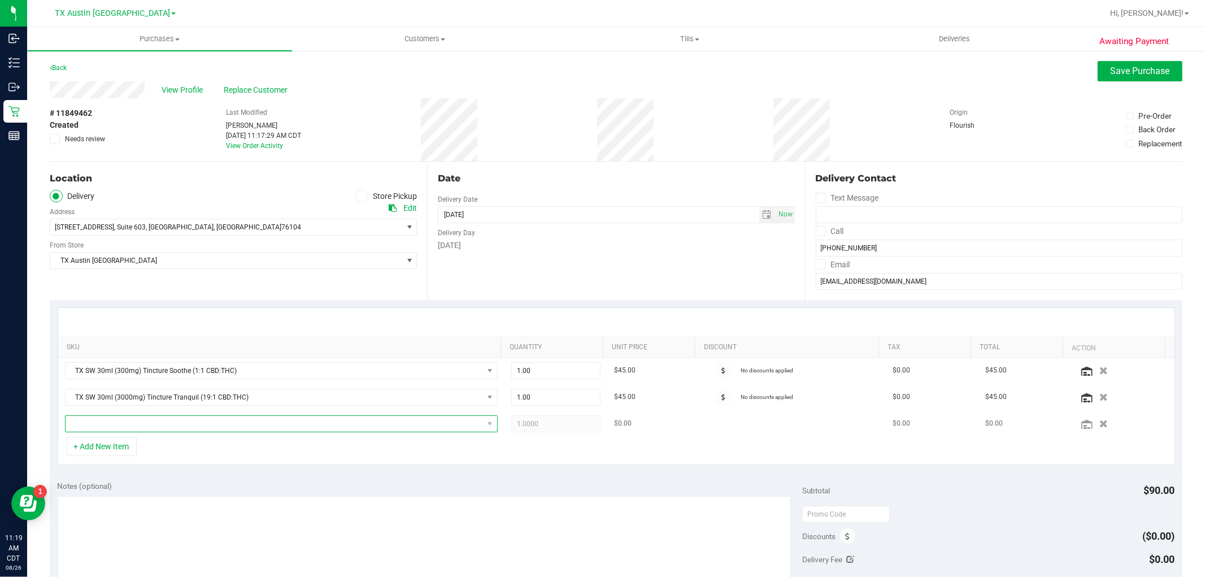
click at [108, 420] on span "NO DATA FOUND" at bounding box center [274, 424] width 417 height 16
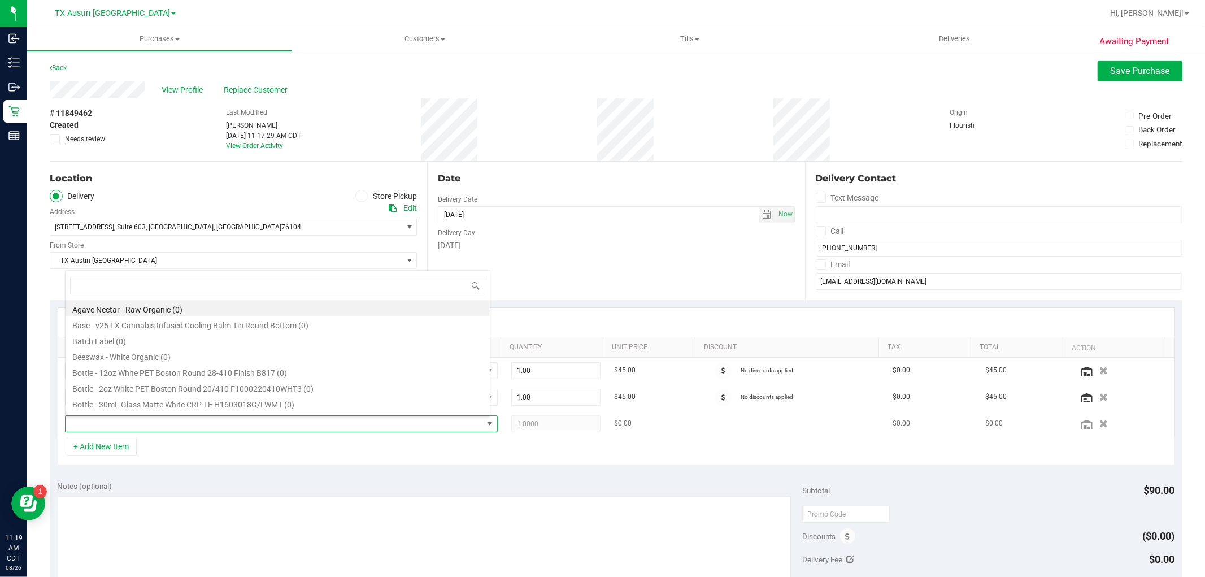
scroll to position [17, 421]
type input "fx"
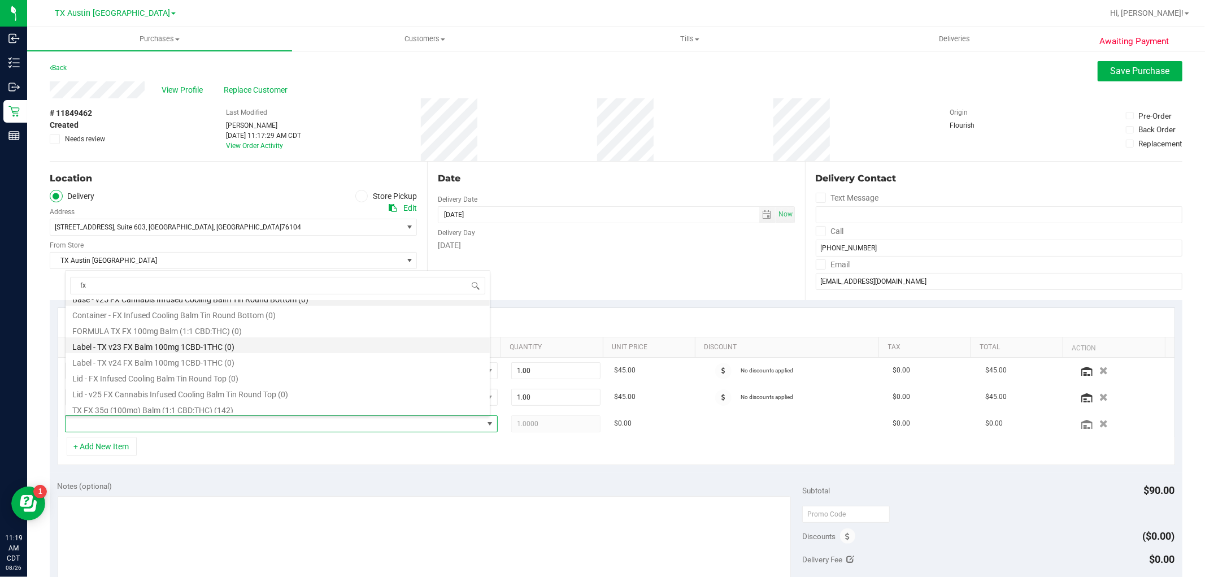
scroll to position [14, 0]
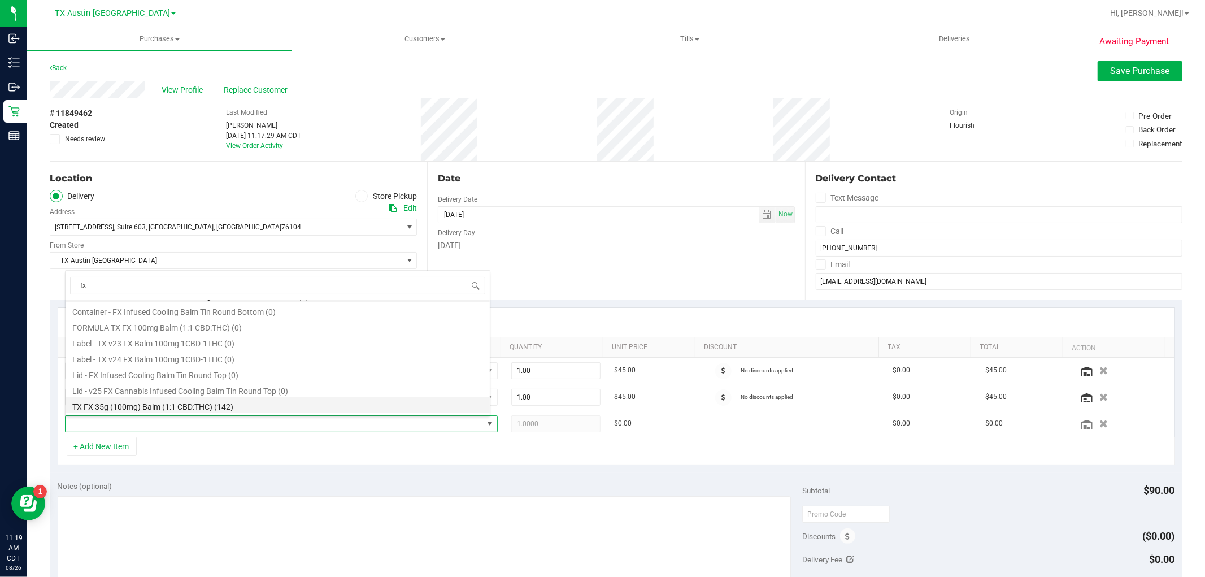
click at [322, 404] on li "TX FX 35g (100mg) Balm (1:1 CBD:THC) (142)" at bounding box center [278, 405] width 424 height 16
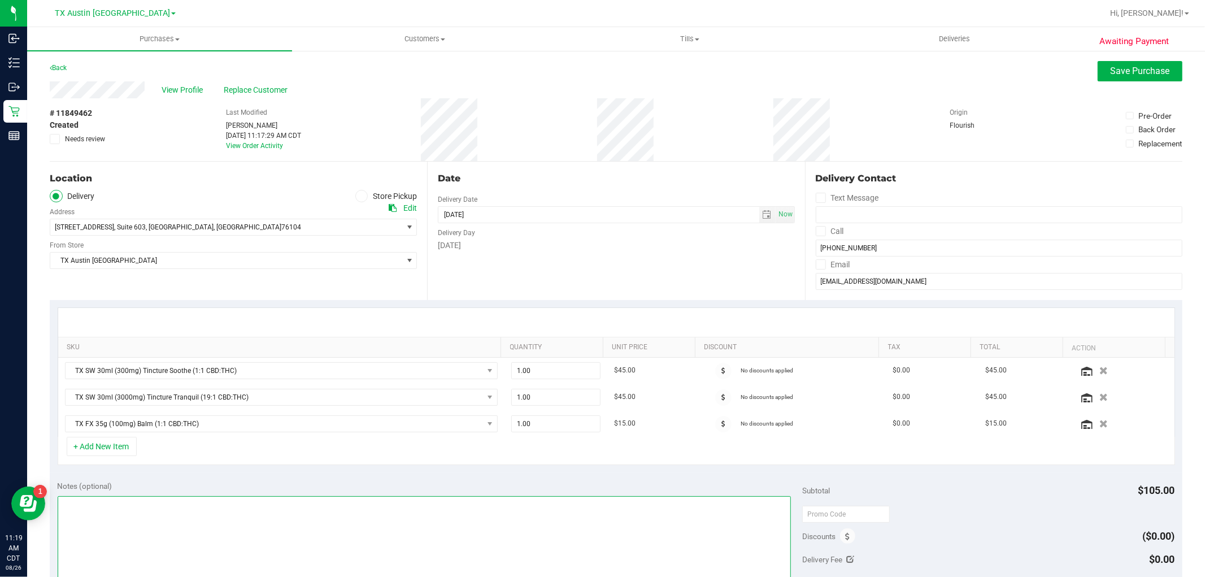
click at [432, 535] on textarea at bounding box center [425, 550] width 734 height 108
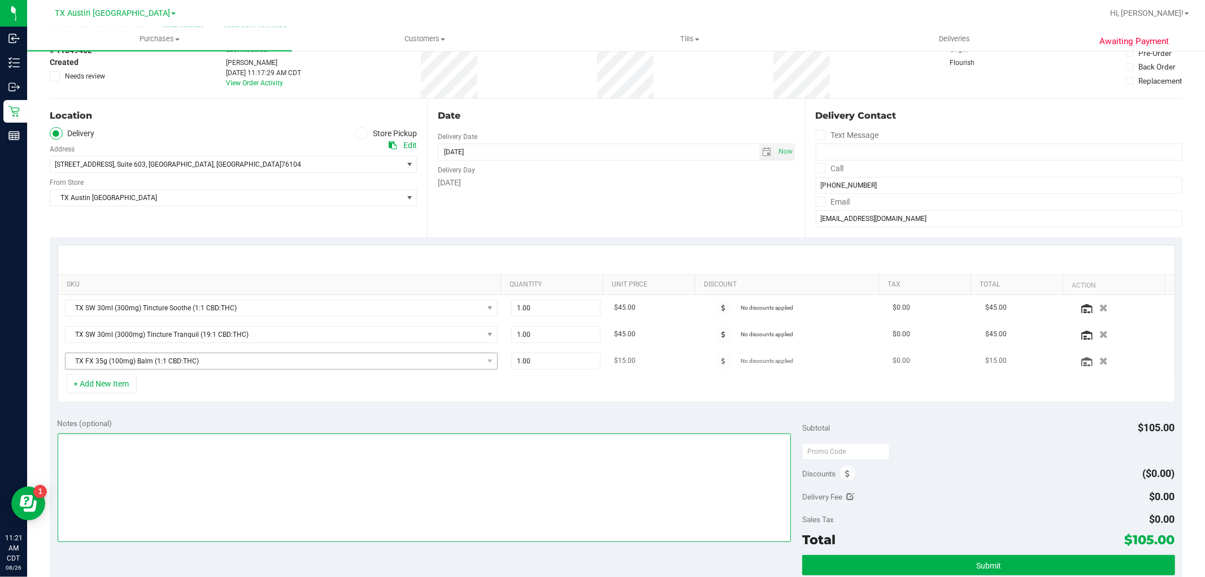
scroll to position [125, 0]
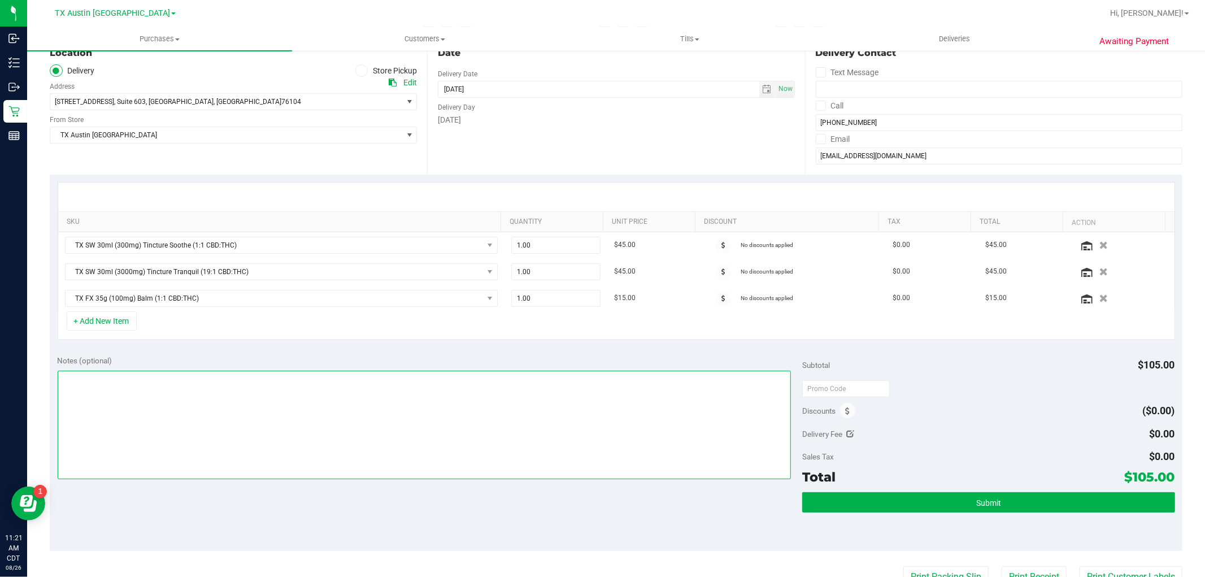
click at [147, 420] on textarea at bounding box center [425, 425] width 734 height 108
click at [762, 89] on span "select" at bounding box center [766, 89] width 9 height 9
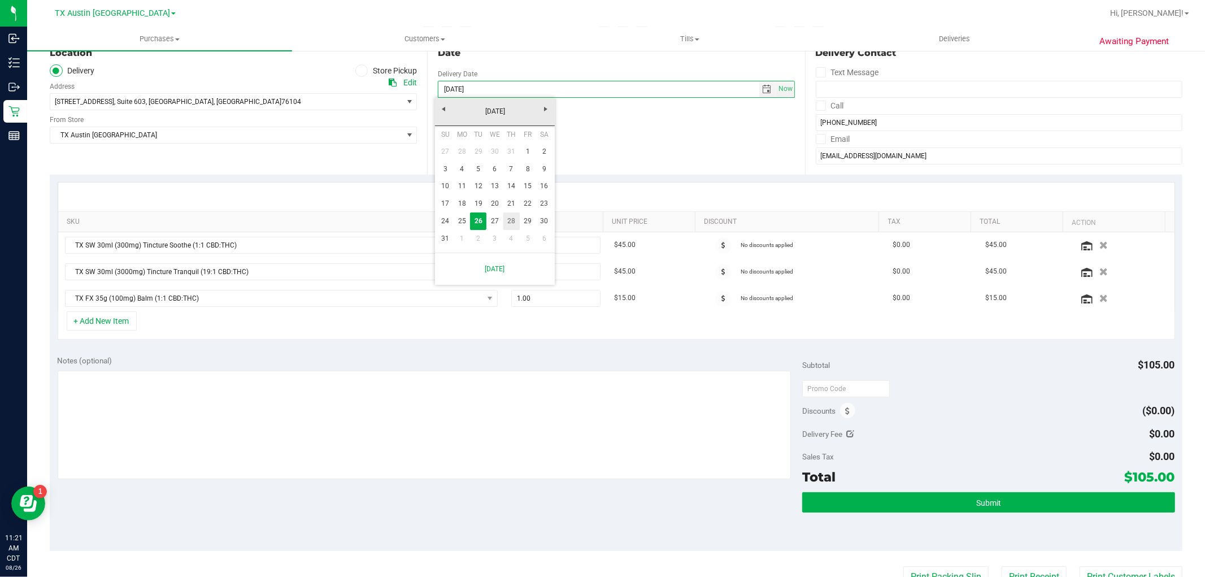
click at [501, 220] on link "27" at bounding box center [494, 221] width 16 height 18
type input "08/27/2025"
click at [762, 86] on span "select" at bounding box center [766, 89] width 9 height 9
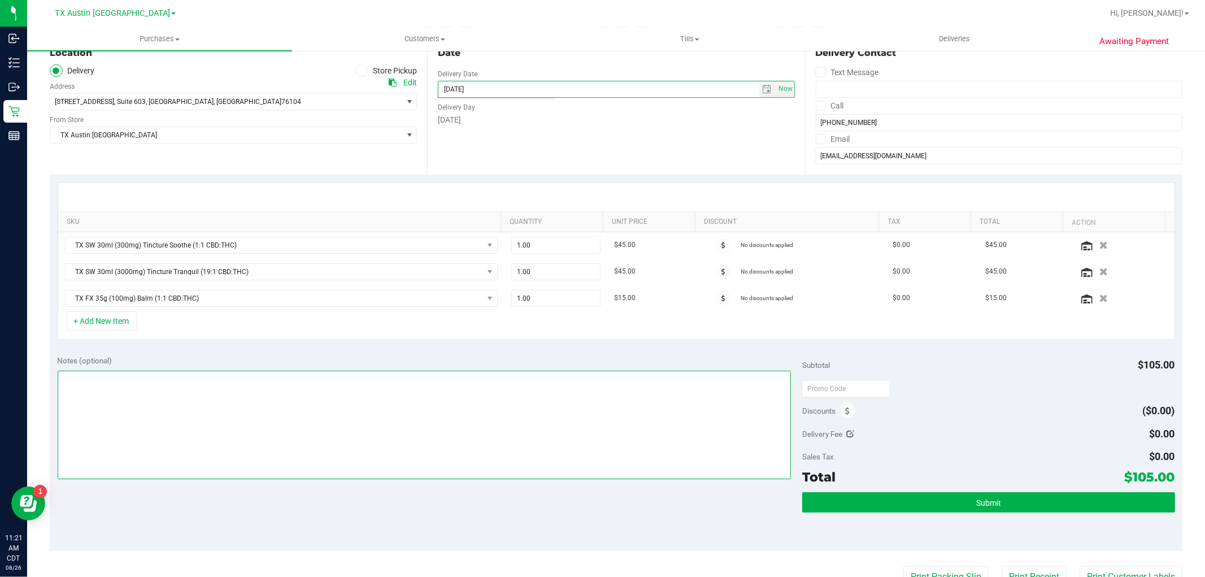
click at [466, 399] on textarea at bounding box center [425, 425] width 734 height 108
click at [66, 374] on textarea at bounding box center [425, 425] width 734 height 108
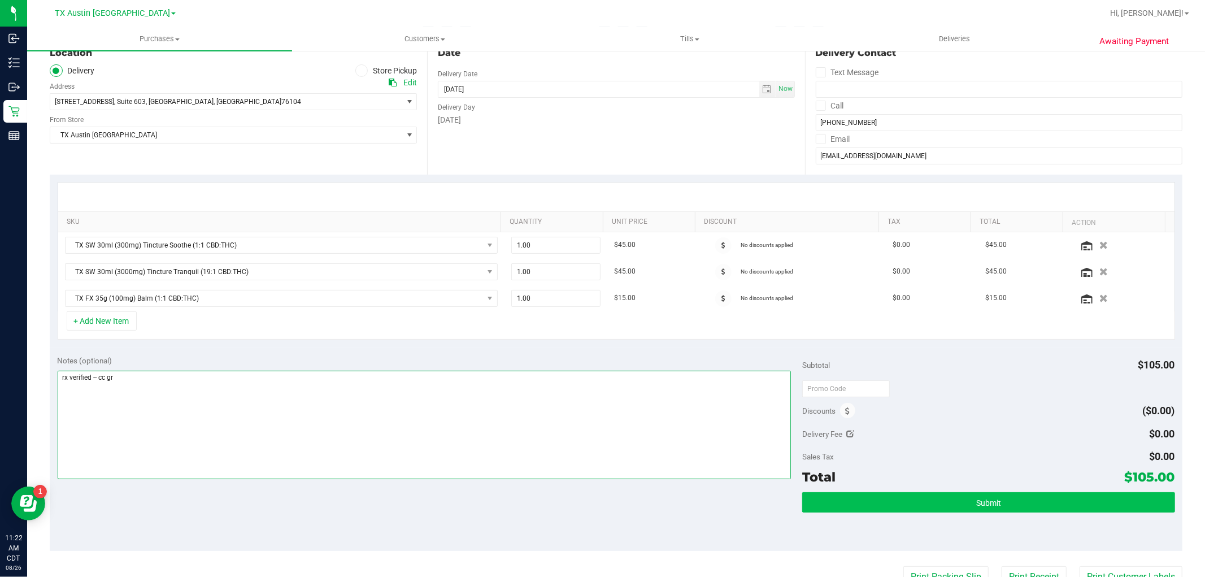
type textarea "rx verified -- cc gr"
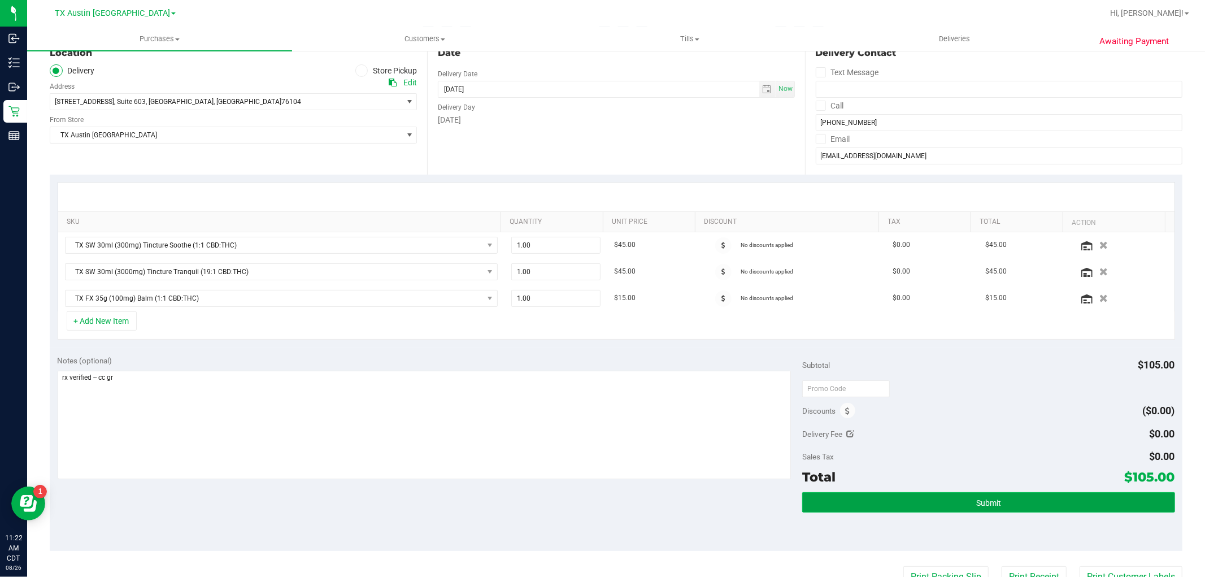
click at [1019, 502] on button "Submit" at bounding box center [988, 502] width 372 height 20
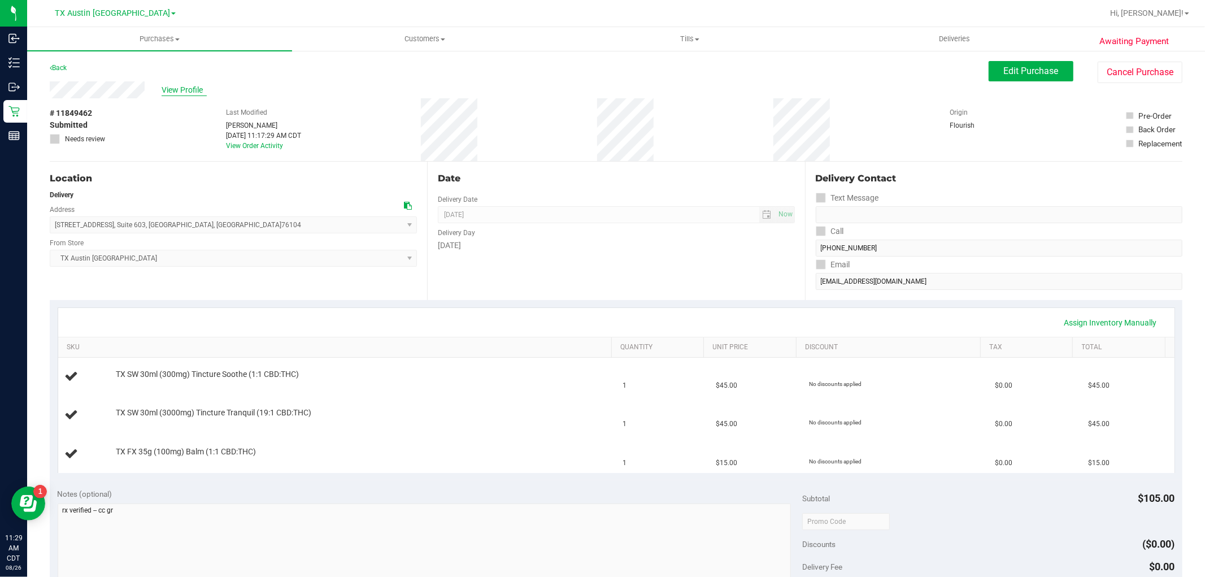
click at [191, 91] on span "View Profile" at bounding box center [184, 90] width 45 height 12
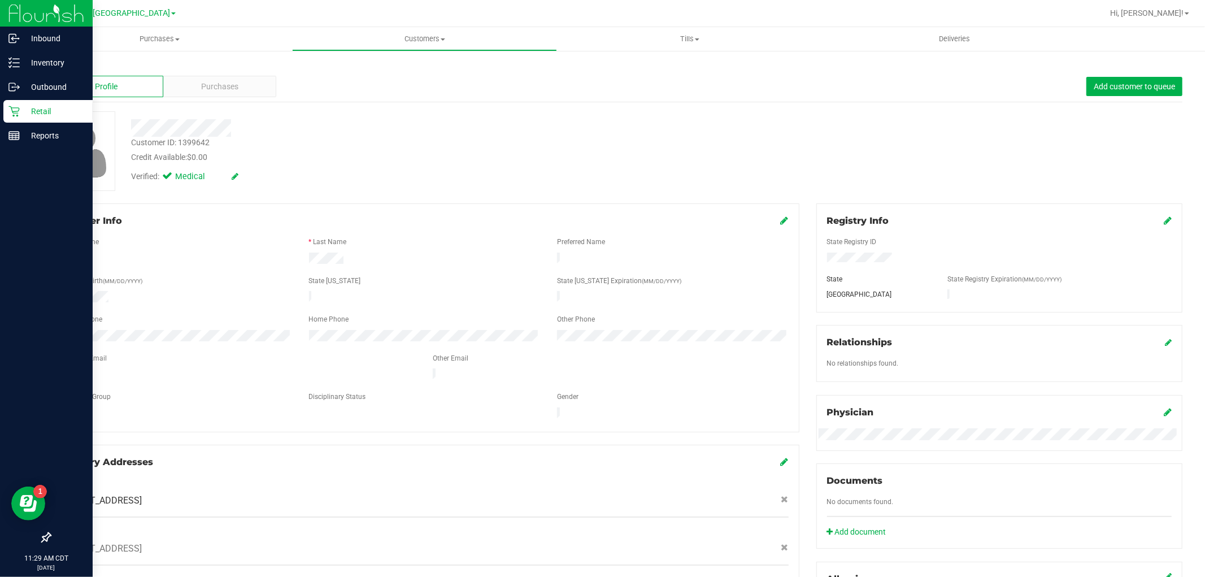
click at [7, 114] on div "Retail" at bounding box center [47, 111] width 89 height 23
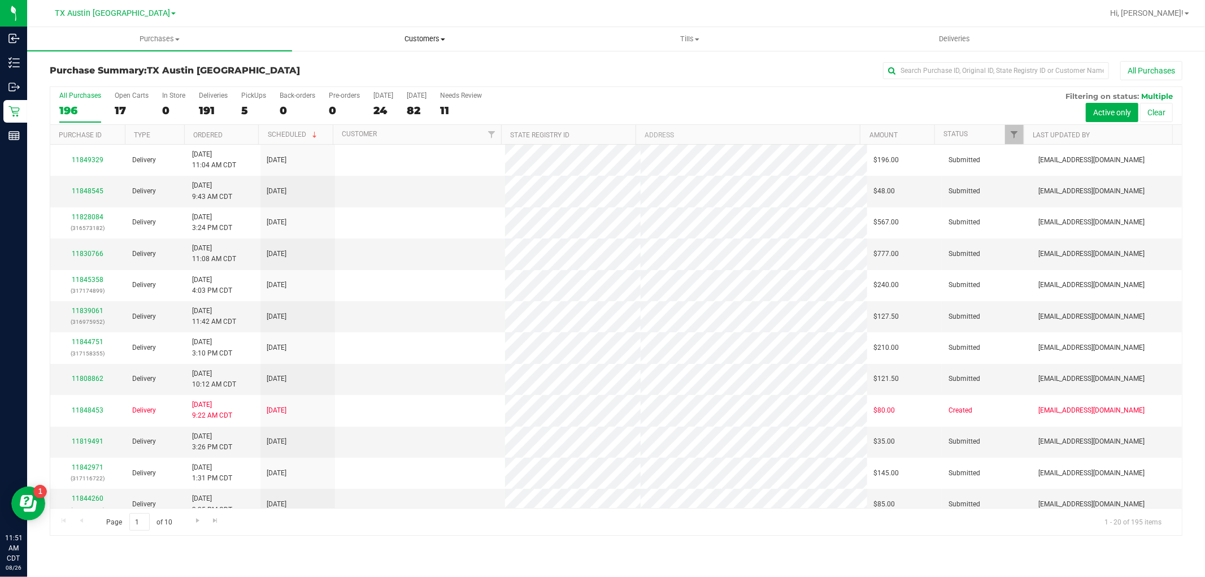
click at [414, 34] on span "Customers" at bounding box center [425, 39] width 264 height 10
click at [386, 64] on li "All customers" at bounding box center [424, 69] width 265 height 14
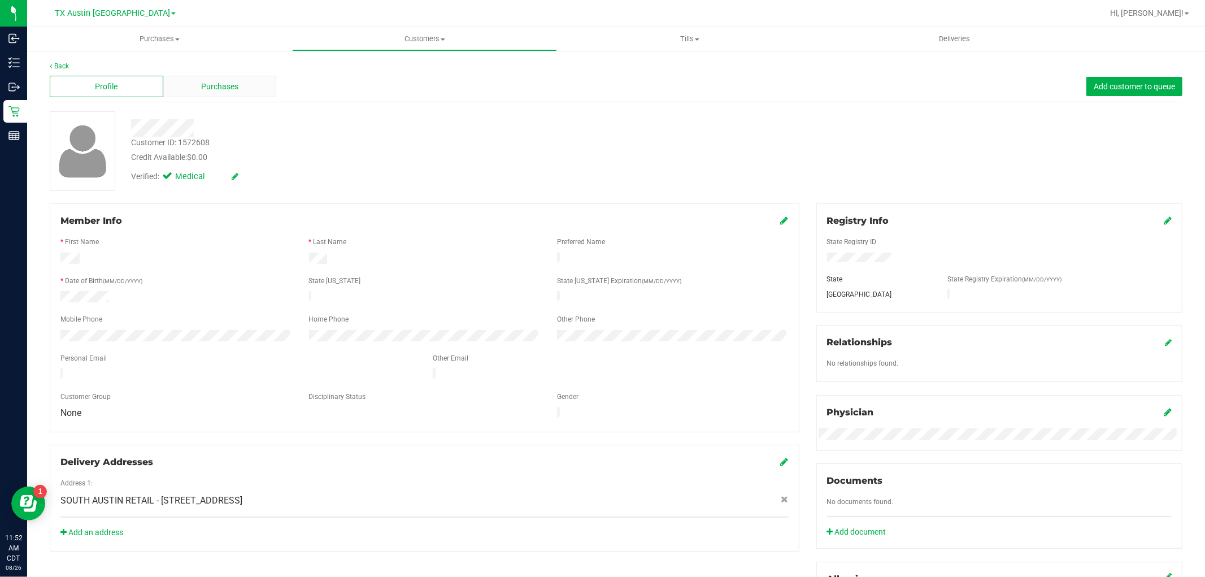
click at [230, 84] on span "Purchases" at bounding box center [219, 87] width 37 height 12
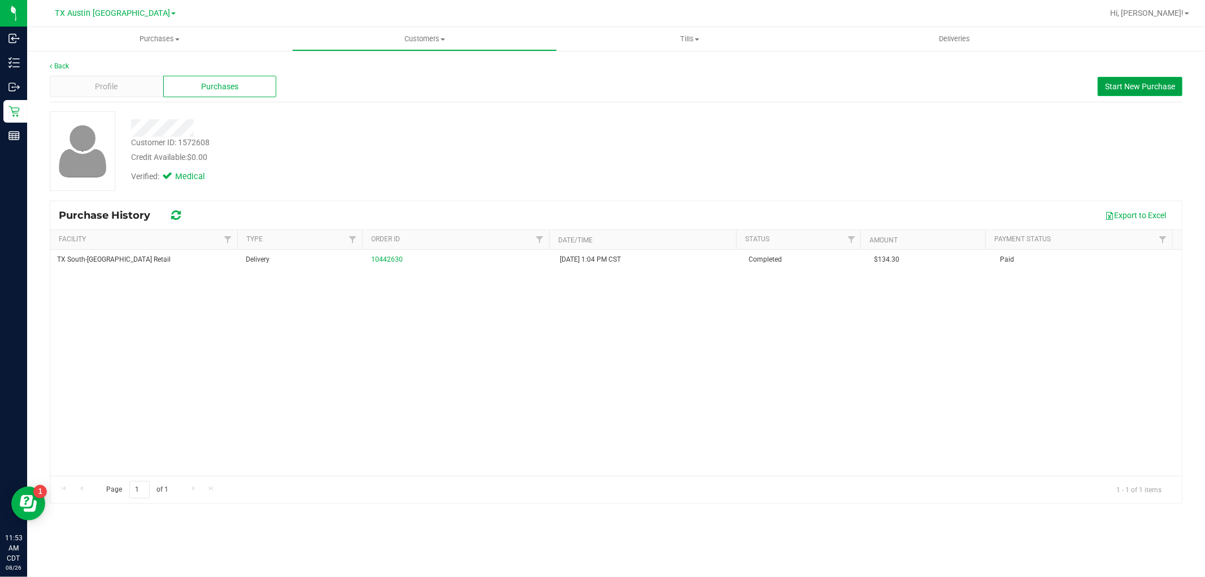
click at [1125, 87] on span "Start New Purchase" at bounding box center [1140, 86] width 70 height 9
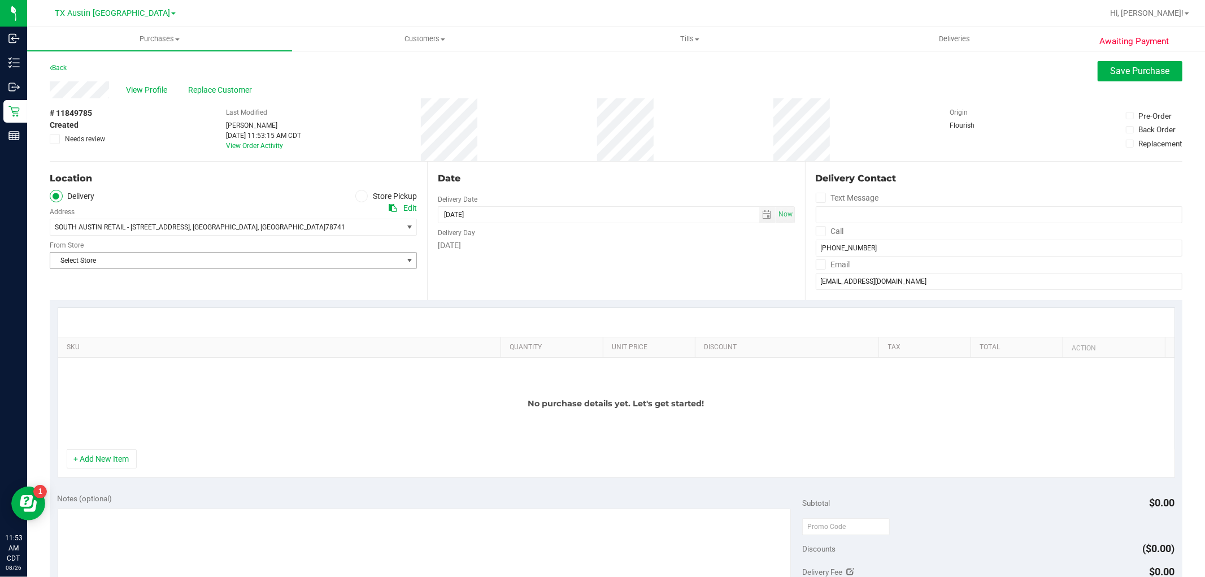
click at [317, 264] on span "Select Store" at bounding box center [226, 260] width 352 height 16
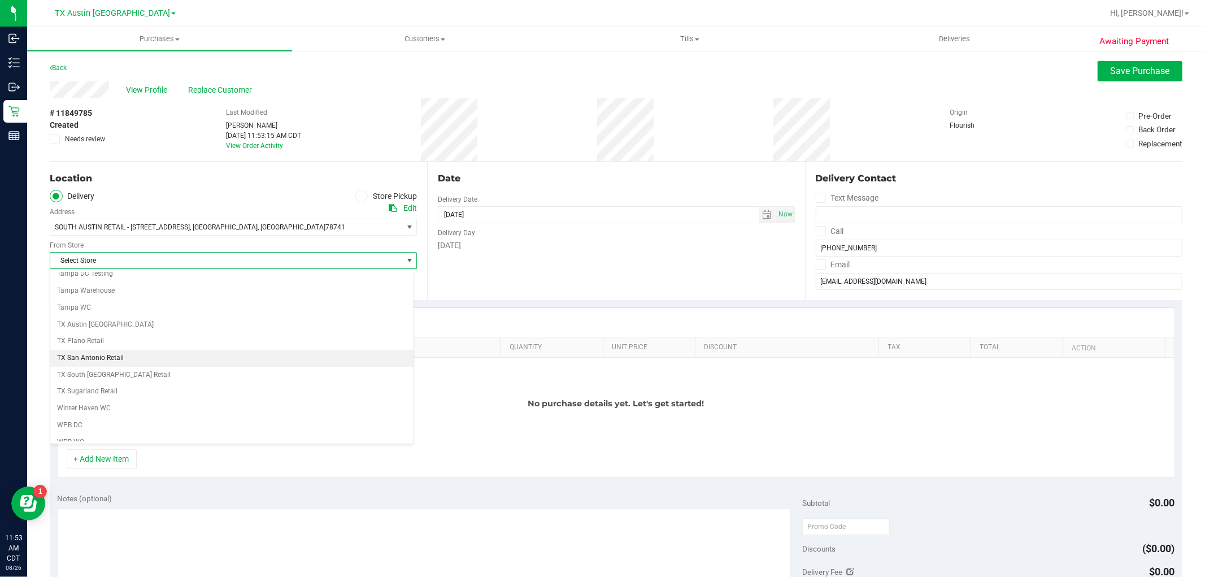
scroll to position [816, 0]
click at [98, 380] on li "TX South-[GEOGRAPHIC_DATA] Retail" at bounding box center [231, 371] width 363 height 17
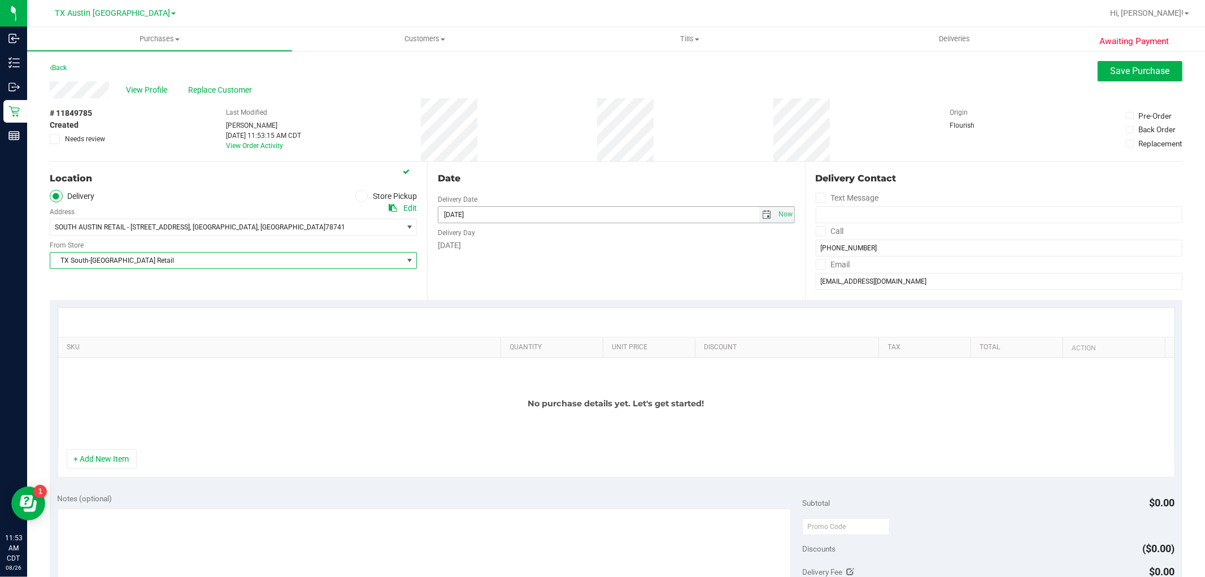
click at [759, 220] on span "select" at bounding box center [767, 215] width 16 height 16
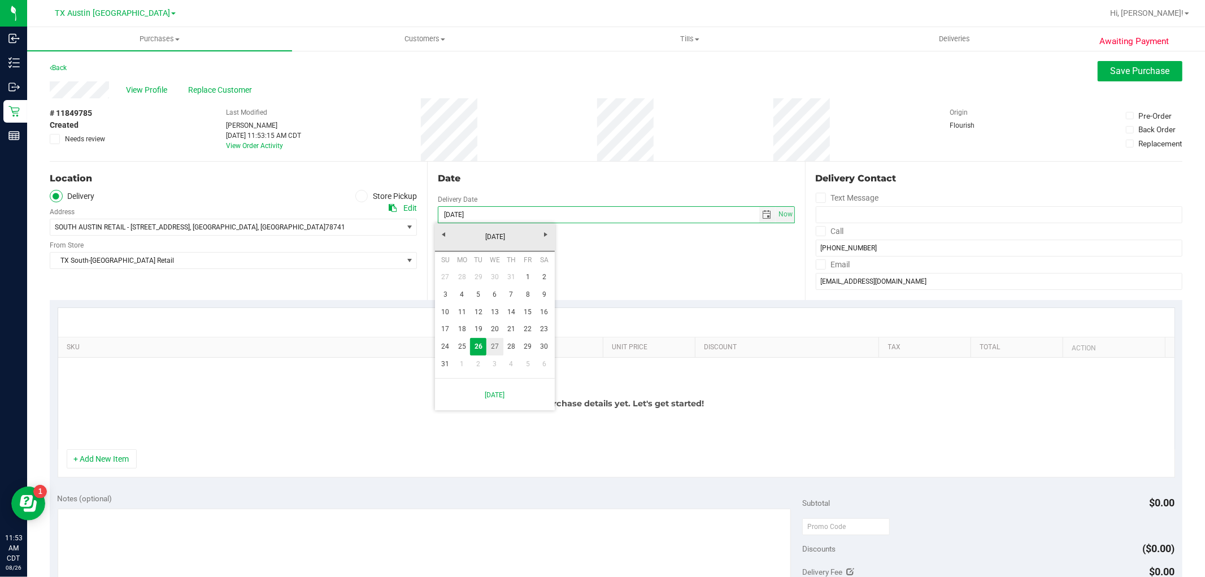
click at [491, 345] on link "27" at bounding box center [494, 347] width 16 height 18
type input "08/27/2025"
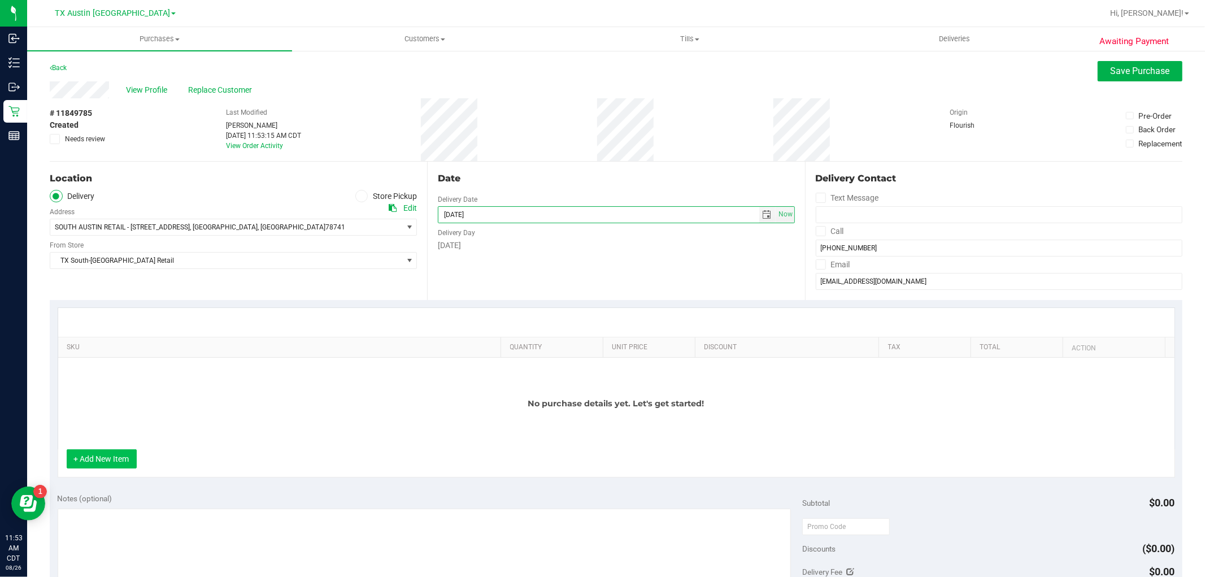
click at [110, 460] on button "+ Add New Item" at bounding box center [102, 458] width 70 height 19
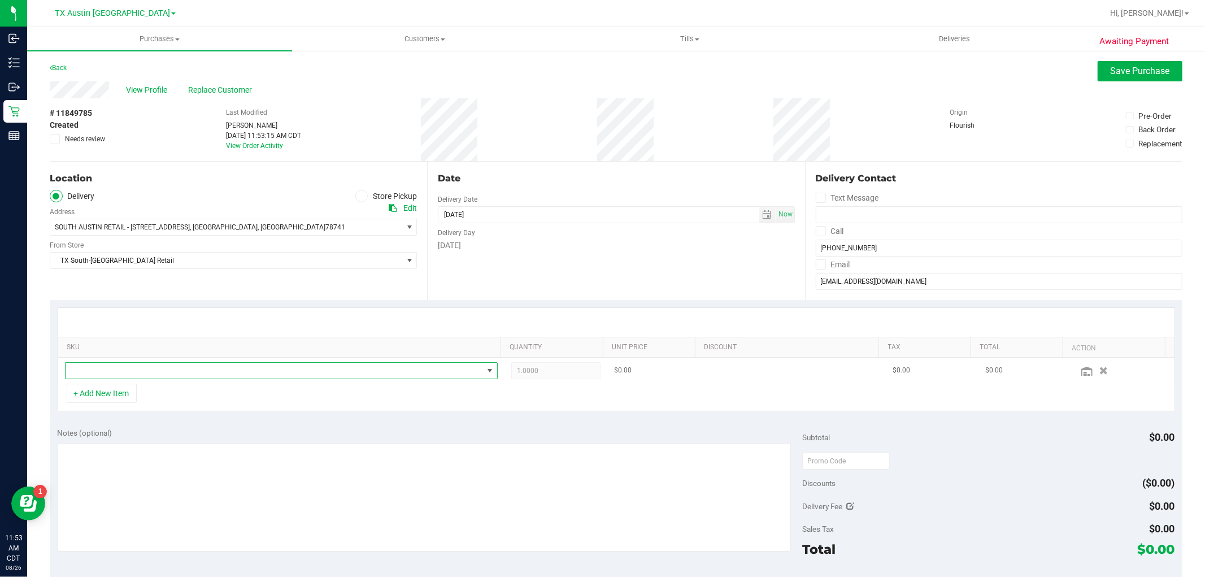
click at [195, 365] on span "NO DATA FOUND" at bounding box center [274, 371] width 417 height 16
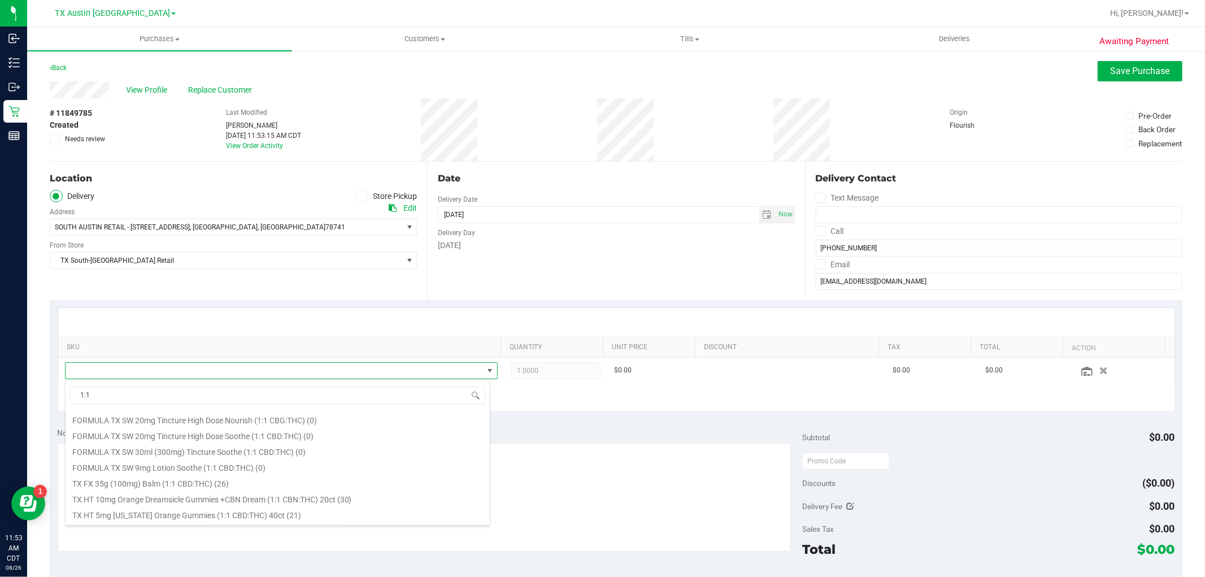
scroll to position [188, 0]
type input "1:1"
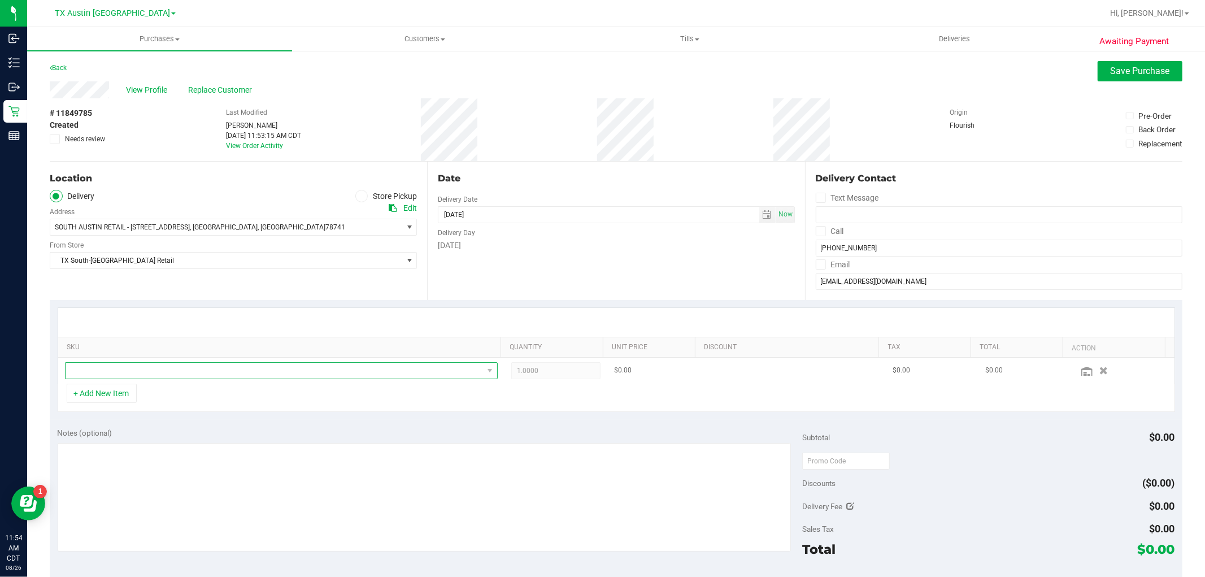
click at [483, 376] on span "NO DATA FOUND" at bounding box center [490, 371] width 14 height 16
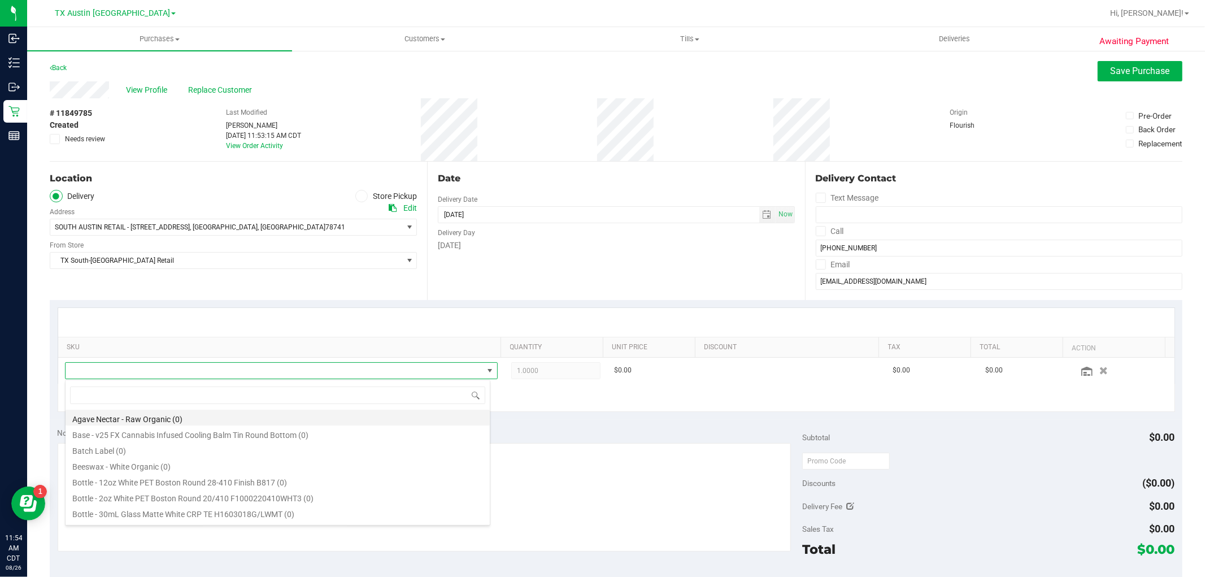
scroll to position [17, 421]
type input "indi"
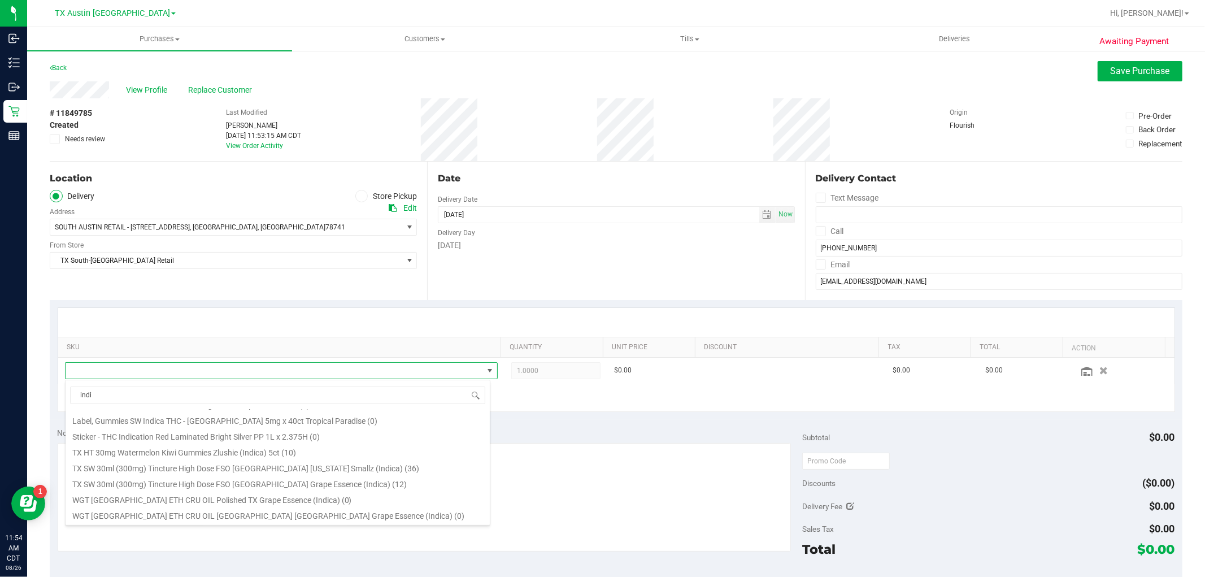
scroll to position [125, 0]
click at [325, 466] on li "TX SW 30ml (300mg) Tincture High Dose FSO TX Georgia Smallz (Indica) (36)" at bounding box center [278, 466] width 424 height 16
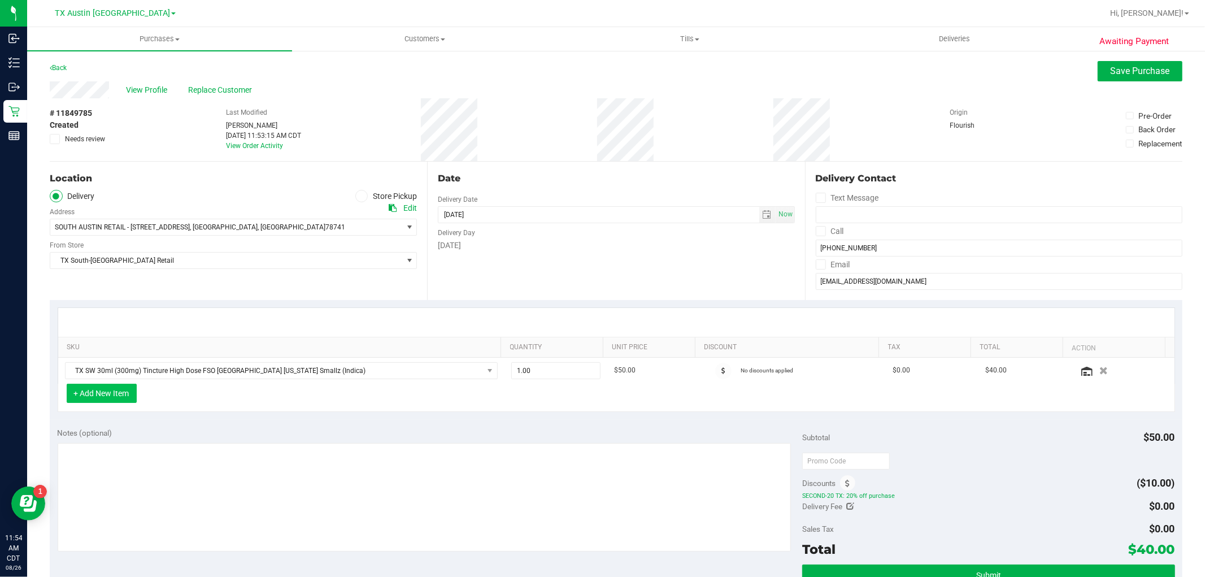
click at [115, 398] on button "+ Add New Item" at bounding box center [102, 392] width 70 height 19
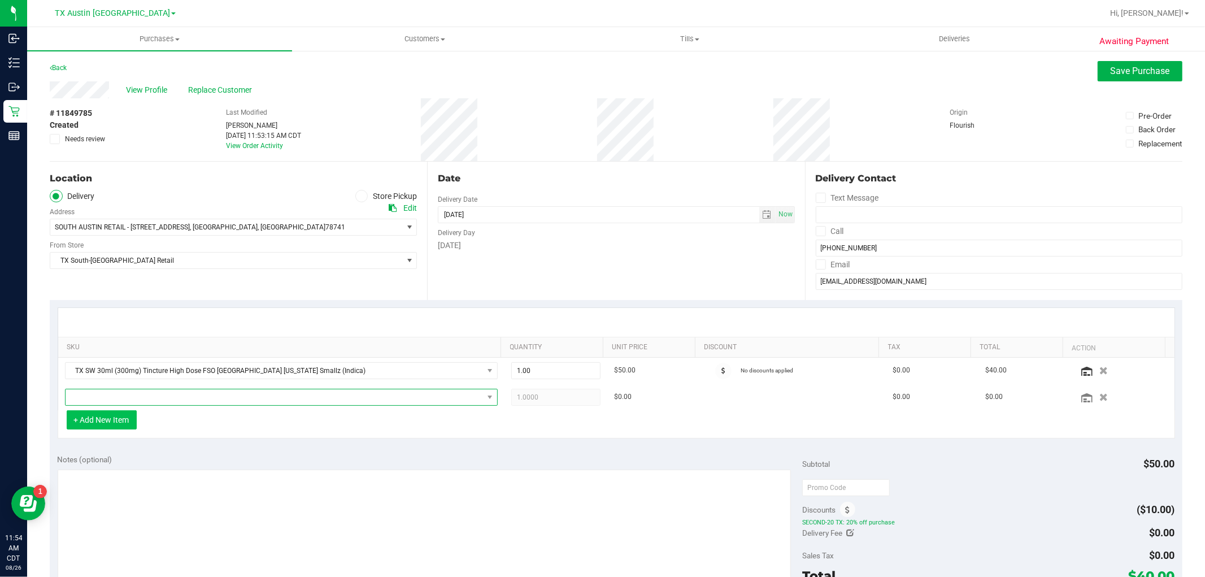
click at [115, 398] on span "NO DATA FOUND" at bounding box center [274, 397] width 417 height 16
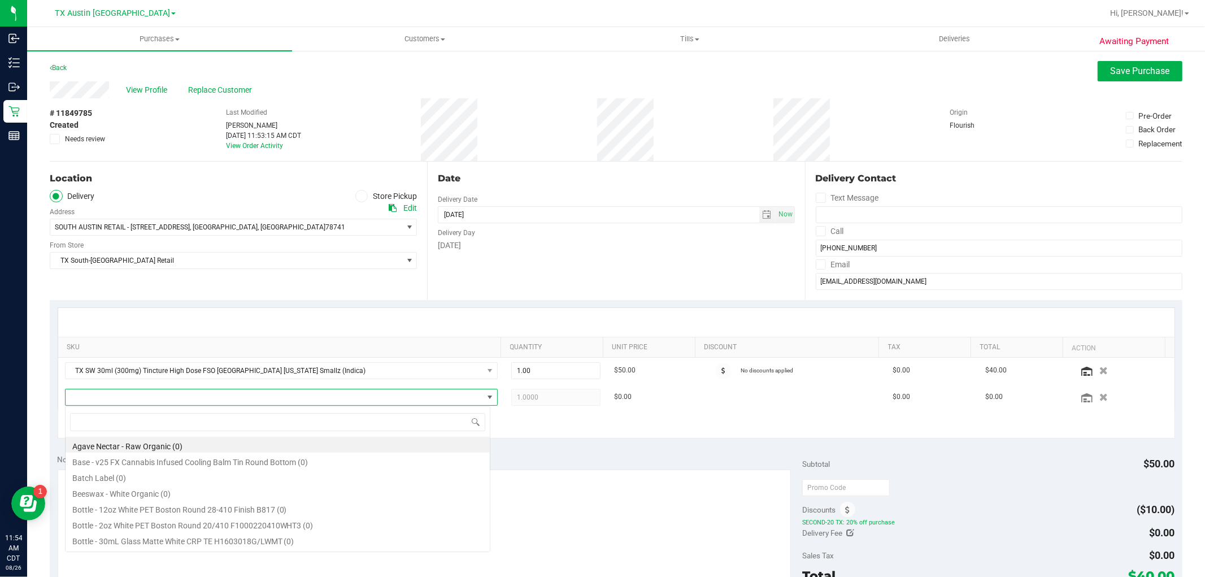
scroll to position [17, 421]
type input "high dose"
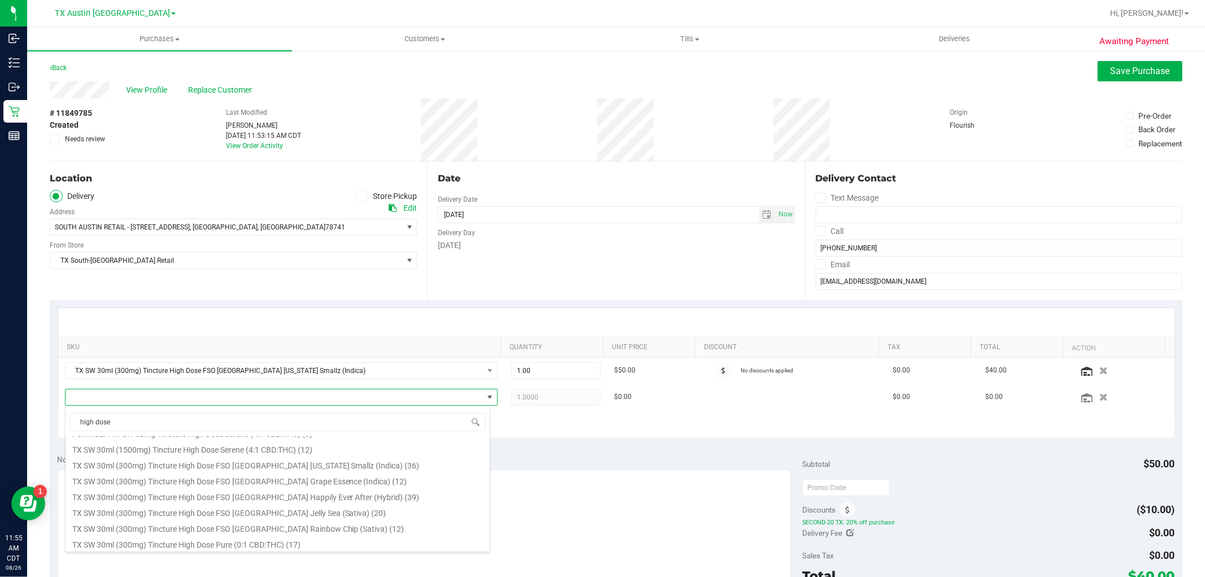
scroll to position [188, 0]
click at [328, 480] on li "TX SW 30ml (300mg) Tincture High Dose FSO TX Happily Ever After (Hybrid) (39)" at bounding box center [278, 478] width 424 height 16
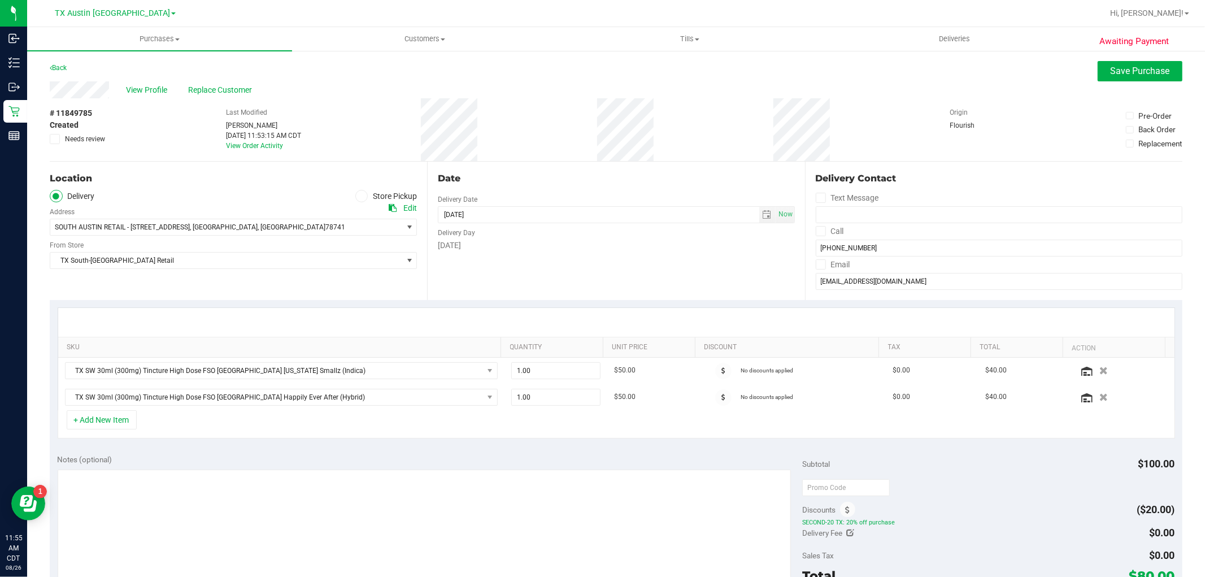
click at [425, 425] on div "+ Add New Item" at bounding box center [616, 424] width 1117 height 28
click at [89, 424] on button "+ Add New Item" at bounding box center [102, 419] width 70 height 19
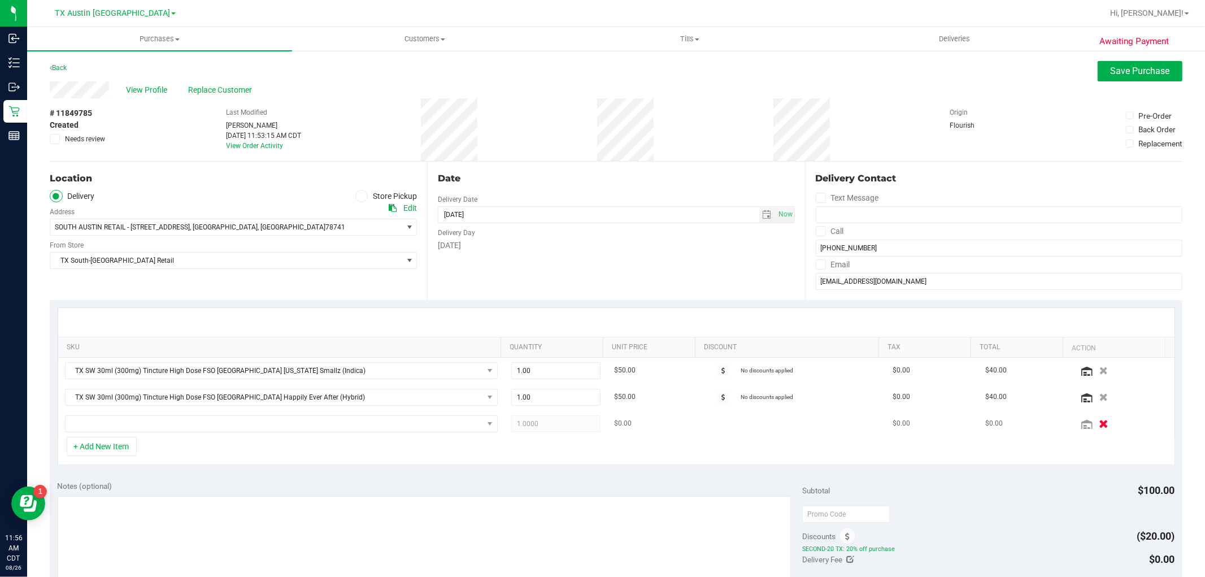
click at [1099, 427] on icon "button" at bounding box center [1104, 423] width 10 height 8
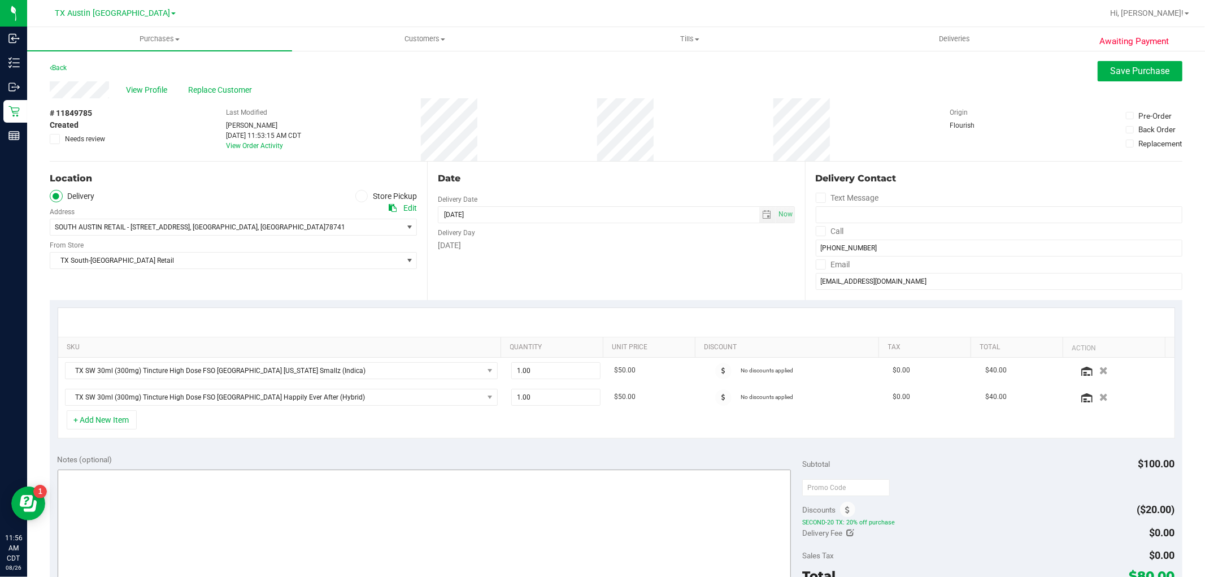
scroll to position [63, 0]
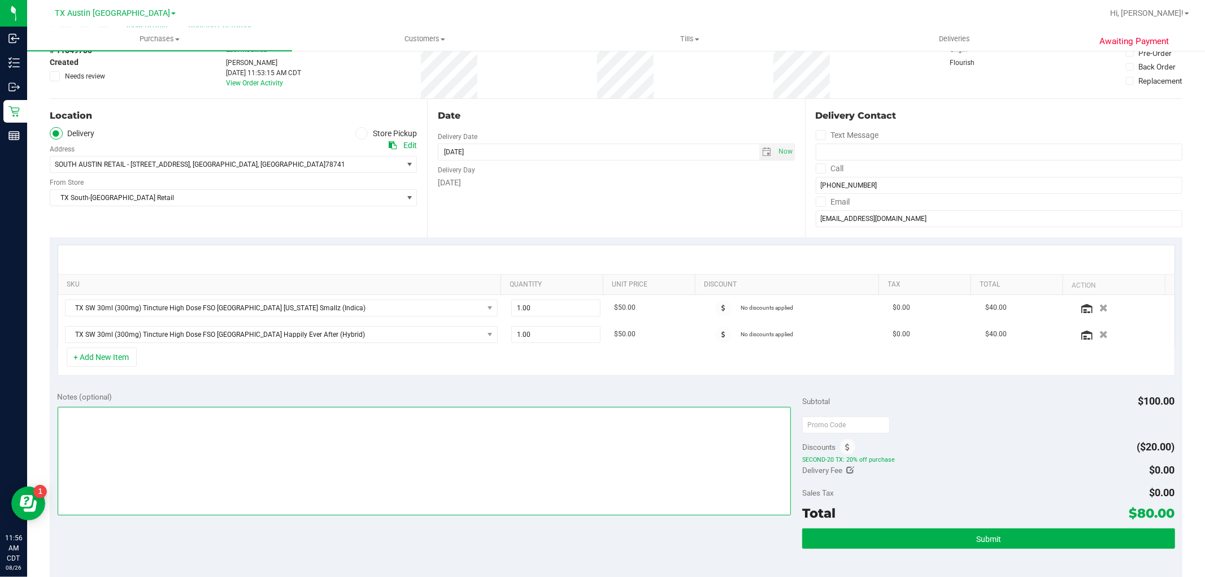
click at [579, 421] on textarea at bounding box center [425, 461] width 734 height 108
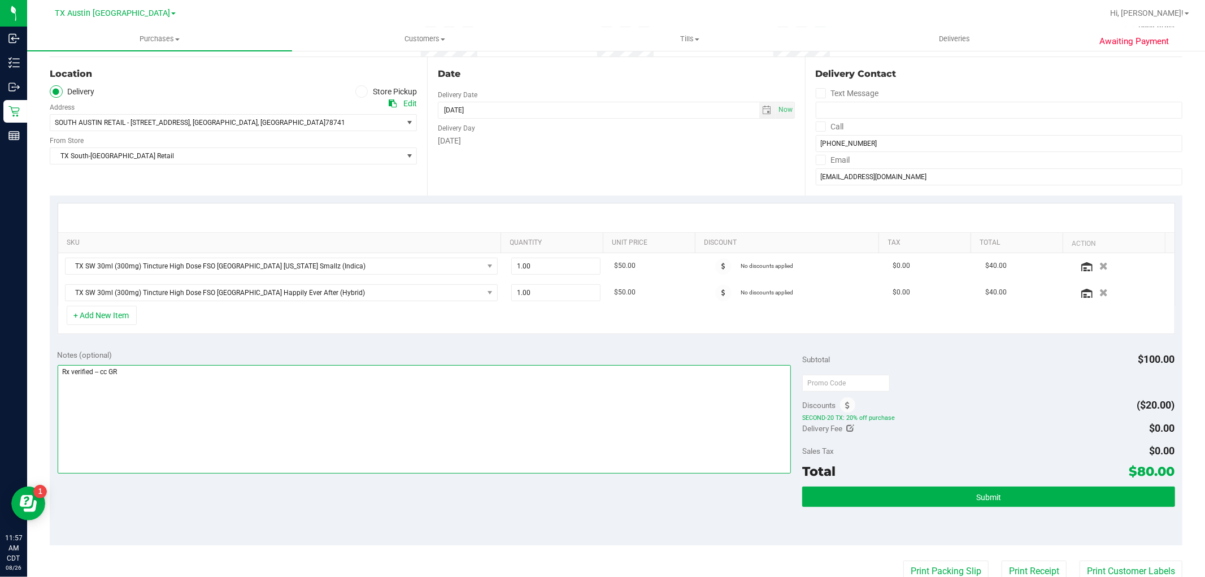
scroll to position [125, 0]
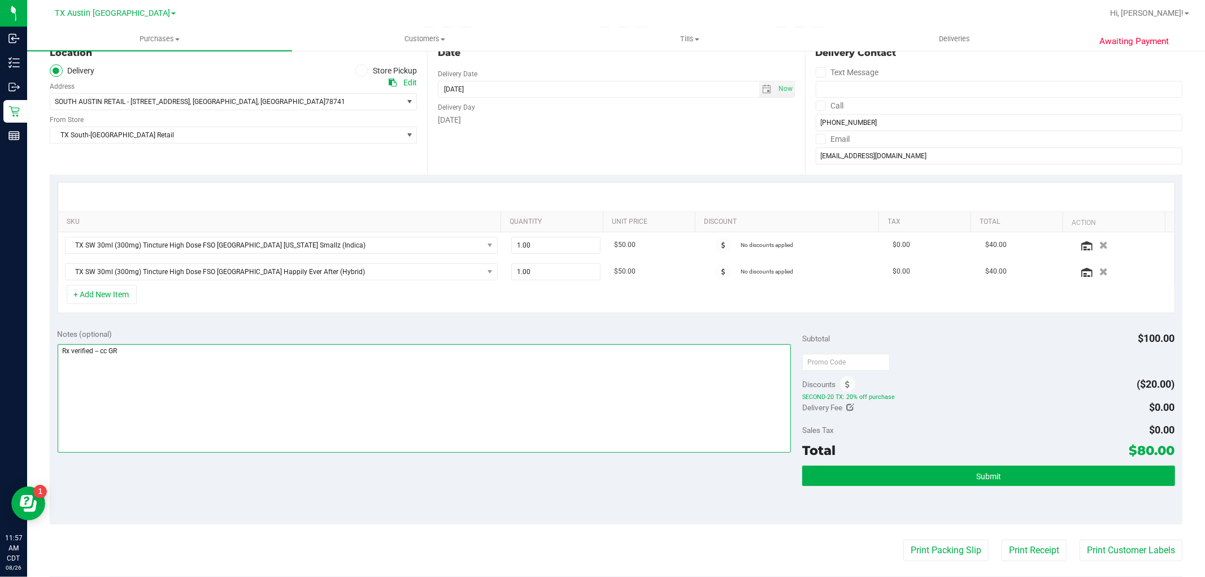
type textarea "Rx verified -- cc GR"
drag, startPoint x: 1091, startPoint y: 450, endPoint x: 1142, endPoint y: 447, distance: 51.4
click at [1142, 447] on div "Total $80.00" at bounding box center [988, 450] width 372 height 20
drag, startPoint x: 1149, startPoint y: 451, endPoint x: 1139, endPoint y: 452, distance: 10.8
click at [1139, 452] on div "Total $80.00" at bounding box center [988, 450] width 372 height 20
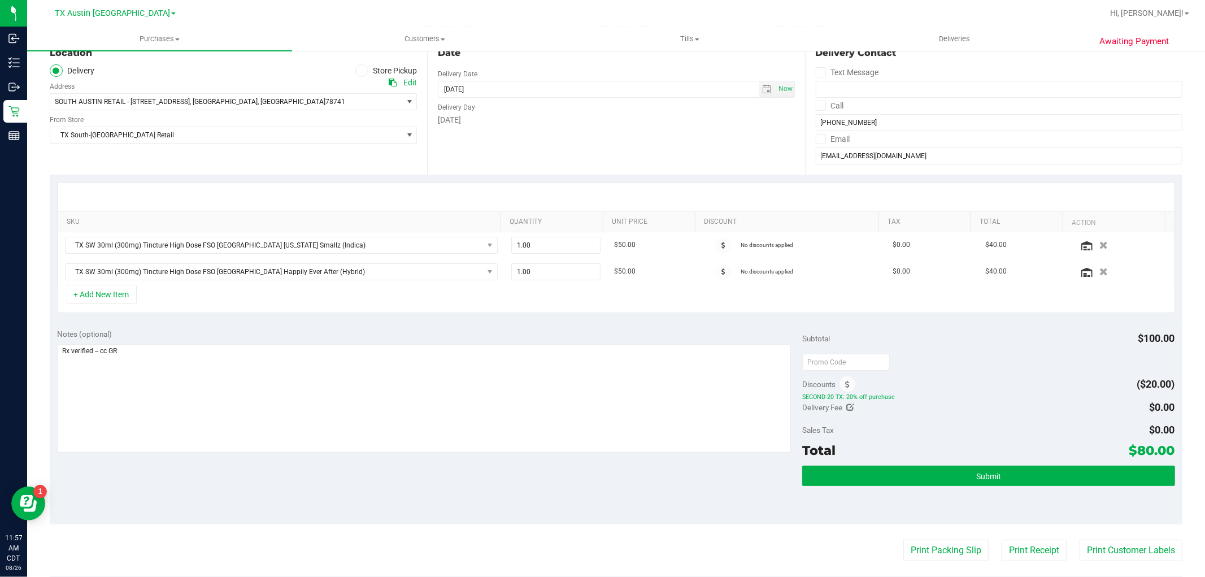
drag, startPoint x: 1143, startPoint y: 451, endPoint x: 1136, endPoint y: 455, distance: 8.6
click at [1136, 455] on div "Total $80.00" at bounding box center [988, 450] width 372 height 20
click at [524, 385] on textarea at bounding box center [425, 398] width 734 height 108
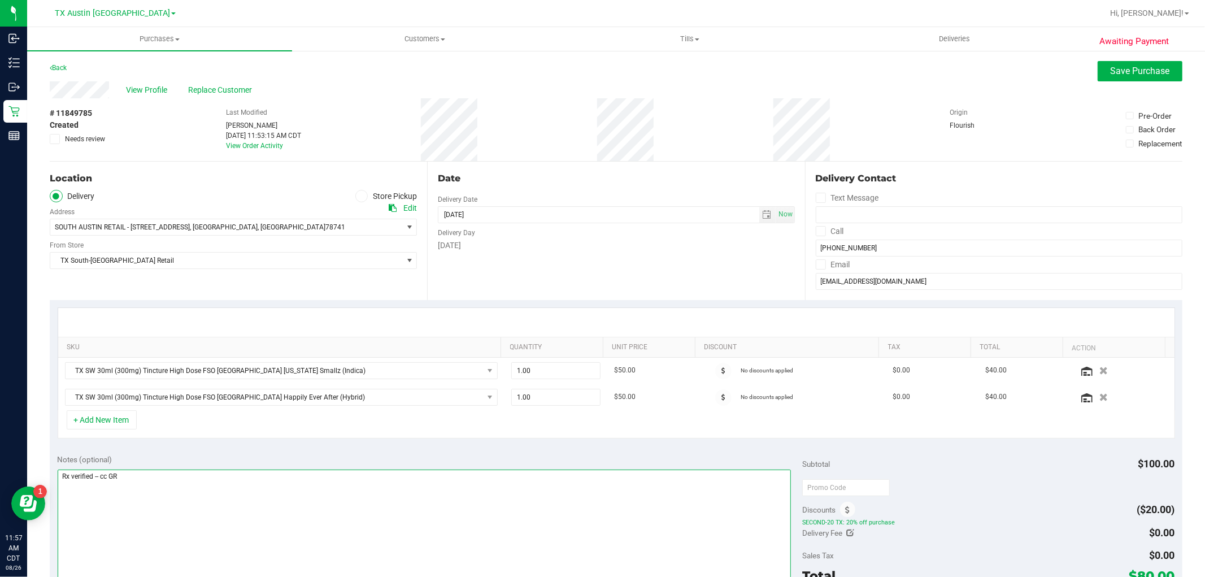
scroll to position [63, 0]
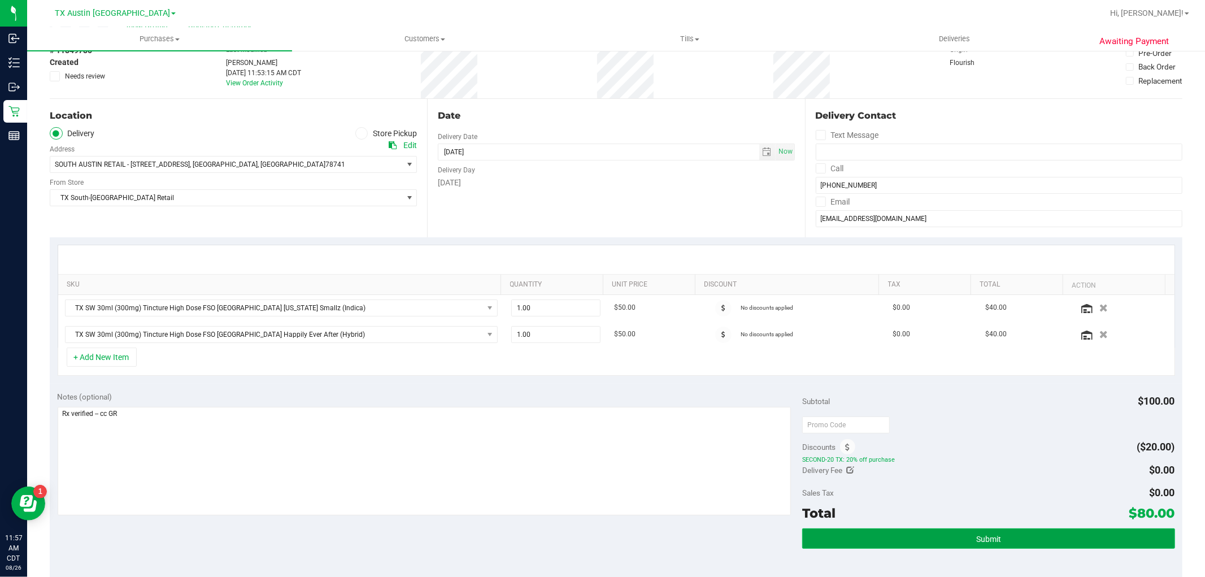
click at [955, 537] on button "Submit" at bounding box center [988, 538] width 372 height 20
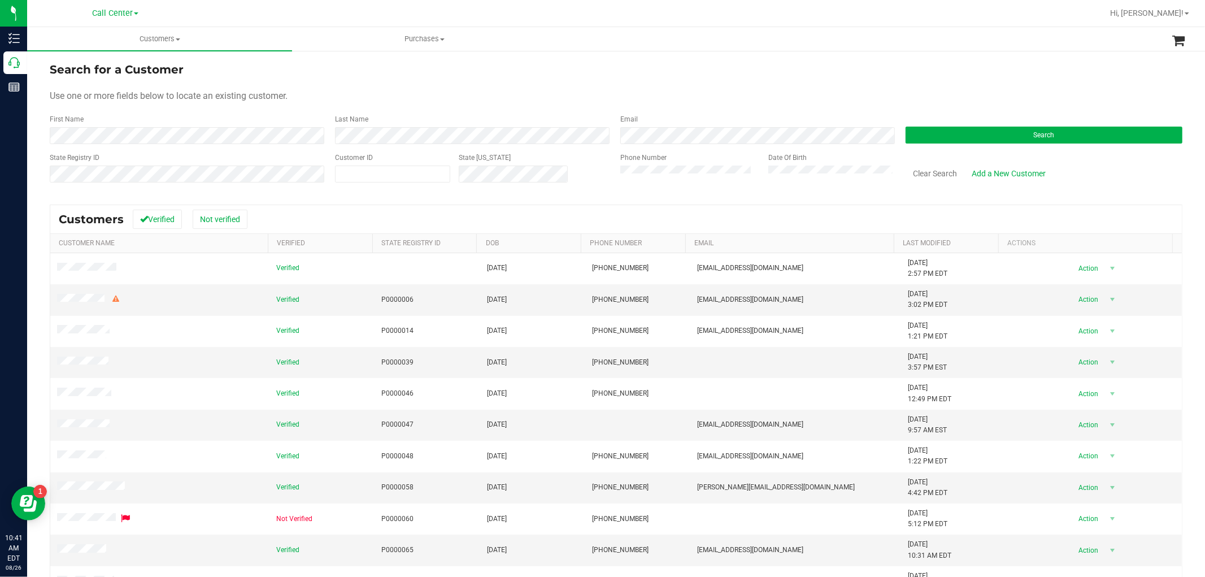
click at [123, 15] on span "Call Center" at bounding box center [112, 13] width 41 height 10
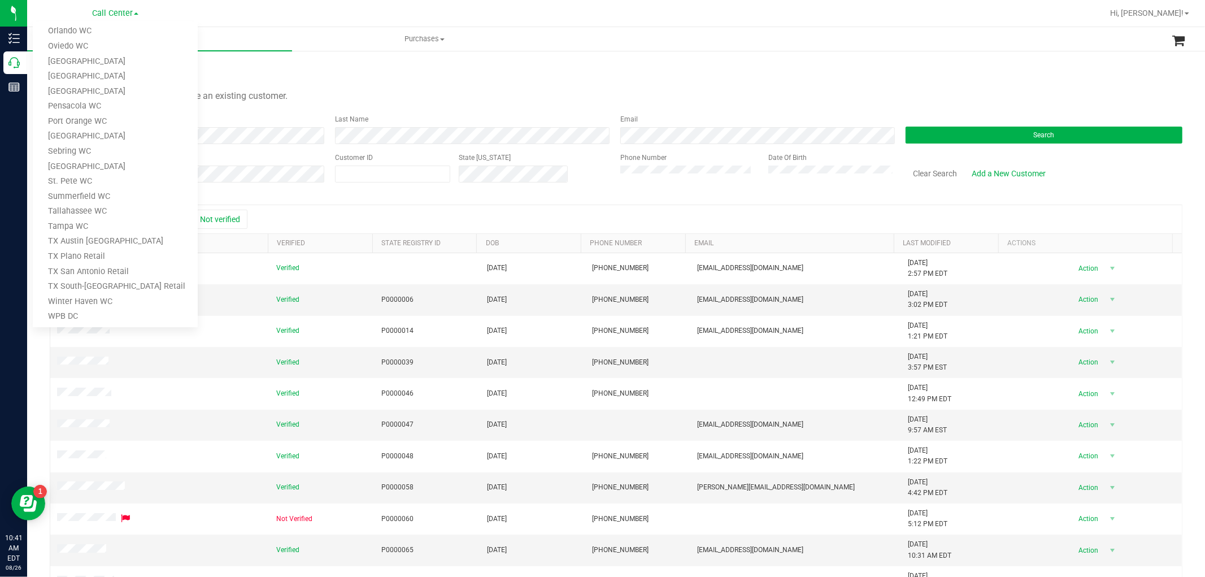
scroll to position [479, 0]
click at [92, 223] on link "TX Austin [GEOGRAPHIC_DATA]" at bounding box center [115, 220] width 165 height 15
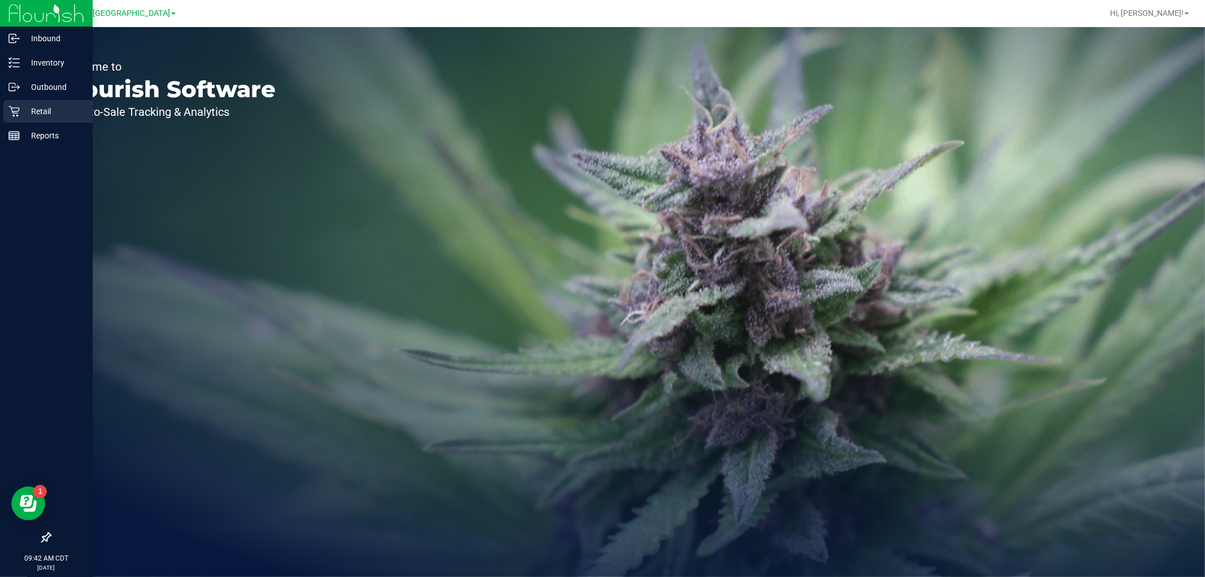
click at [17, 104] on div "Retail" at bounding box center [47, 111] width 89 height 23
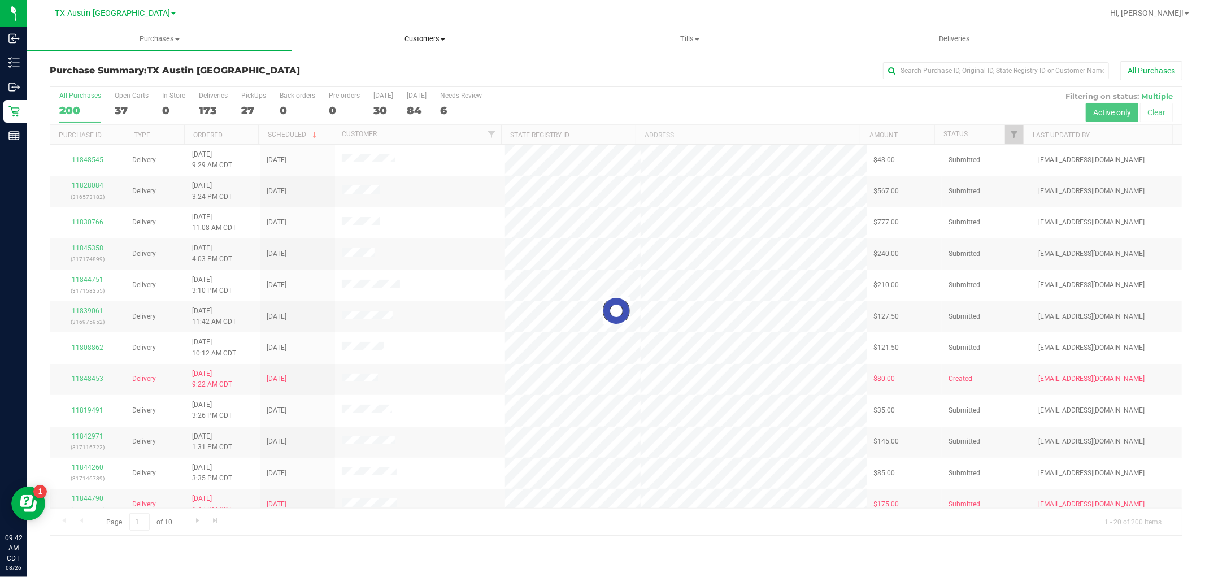
click at [434, 40] on span "Customers" at bounding box center [425, 39] width 264 height 10
click at [425, 66] on li "All customers" at bounding box center [424, 69] width 265 height 14
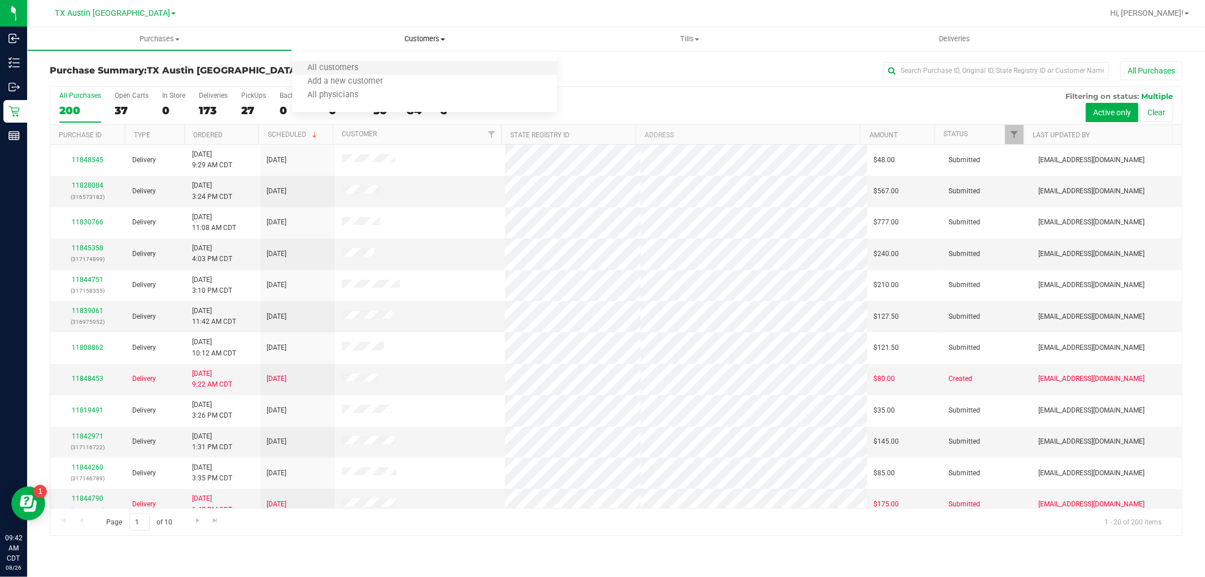
click at [527, 63] on li "All customers" at bounding box center [424, 69] width 265 height 14
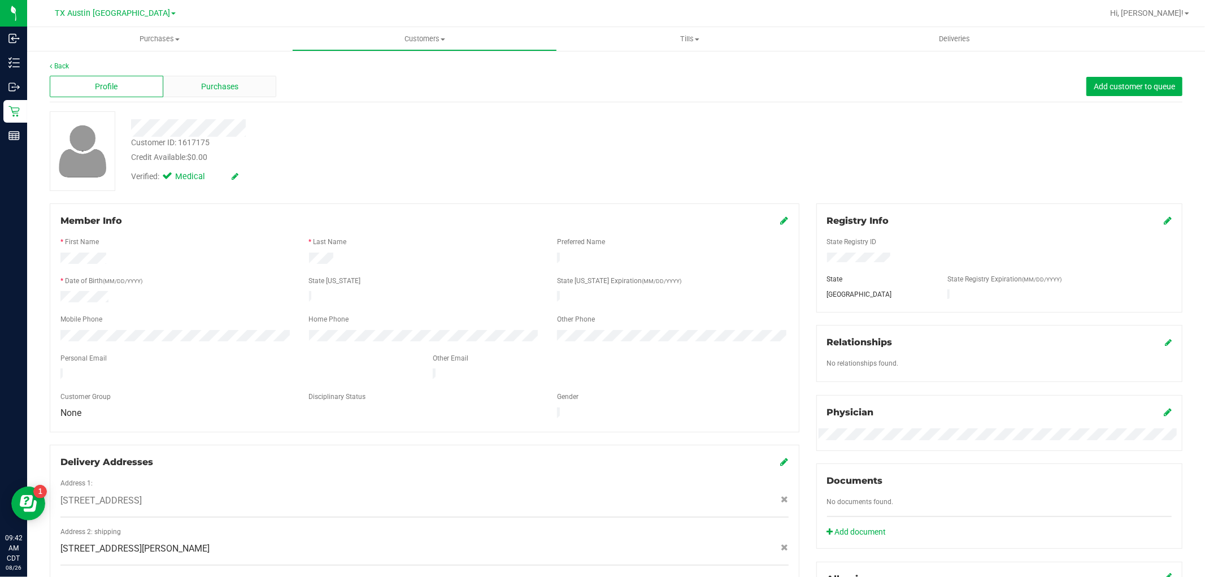
click at [204, 87] on span "Purchases" at bounding box center [219, 87] width 37 height 12
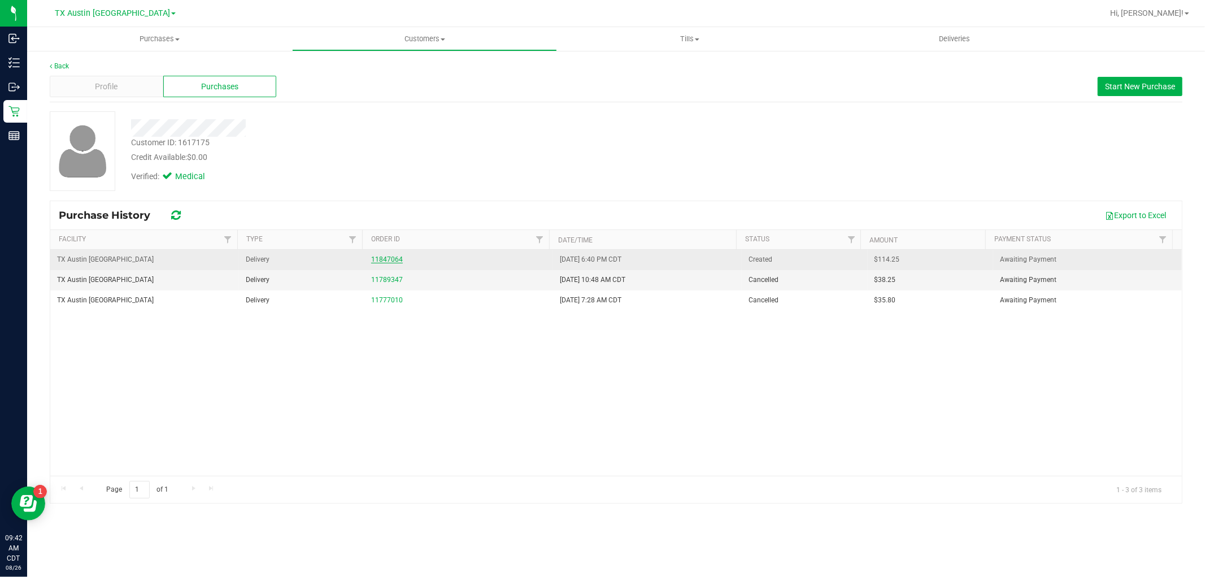
click at [386, 262] on link "11847064" at bounding box center [387, 259] width 32 height 8
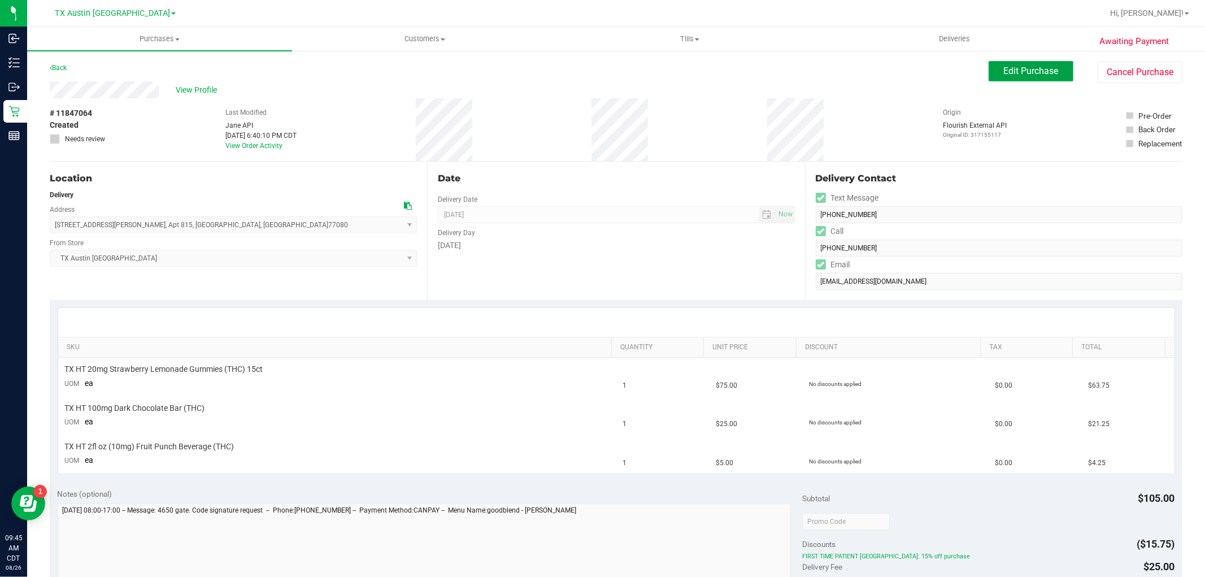
click at [1000, 78] on button "Edit Purchase" at bounding box center [1030, 71] width 85 height 20
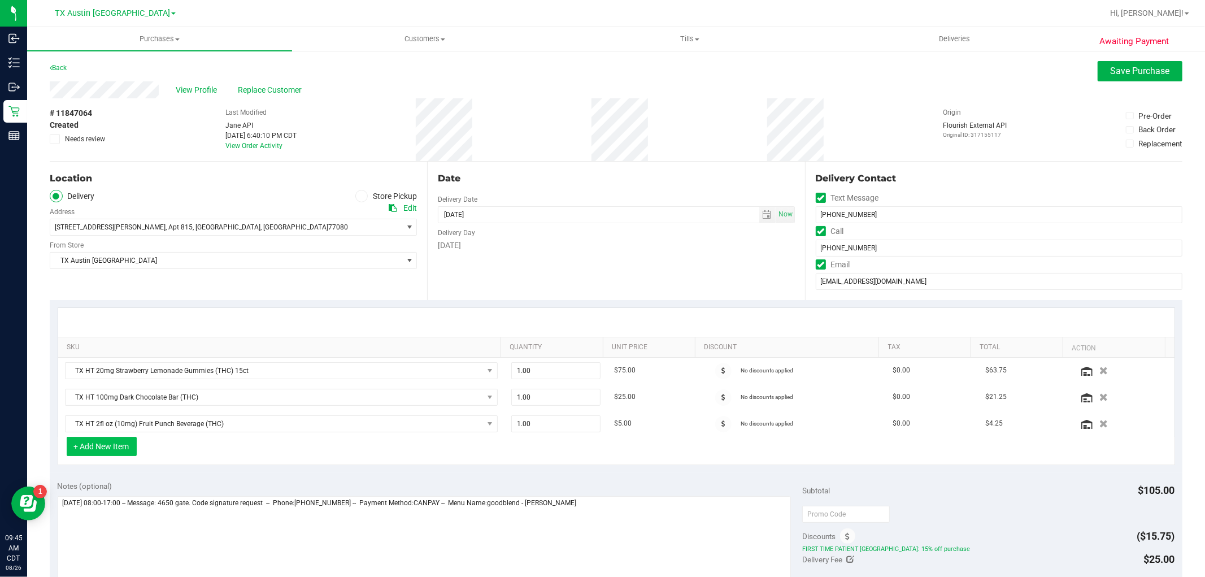
click at [115, 438] on button "+ Add New Item" at bounding box center [102, 446] width 70 height 19
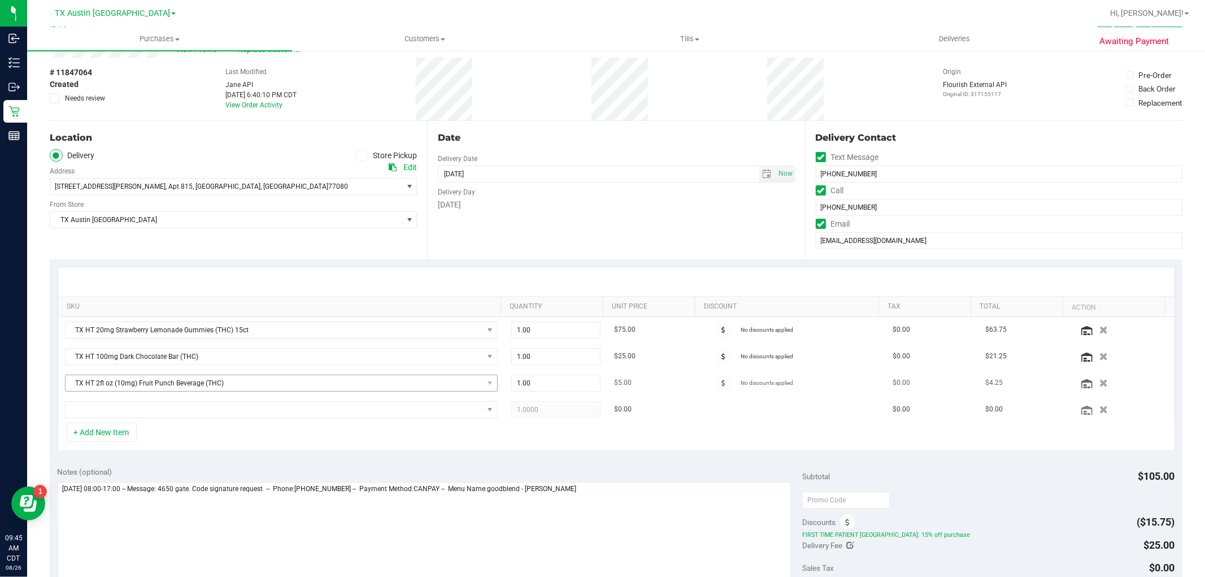
scroll to position [63, 0]
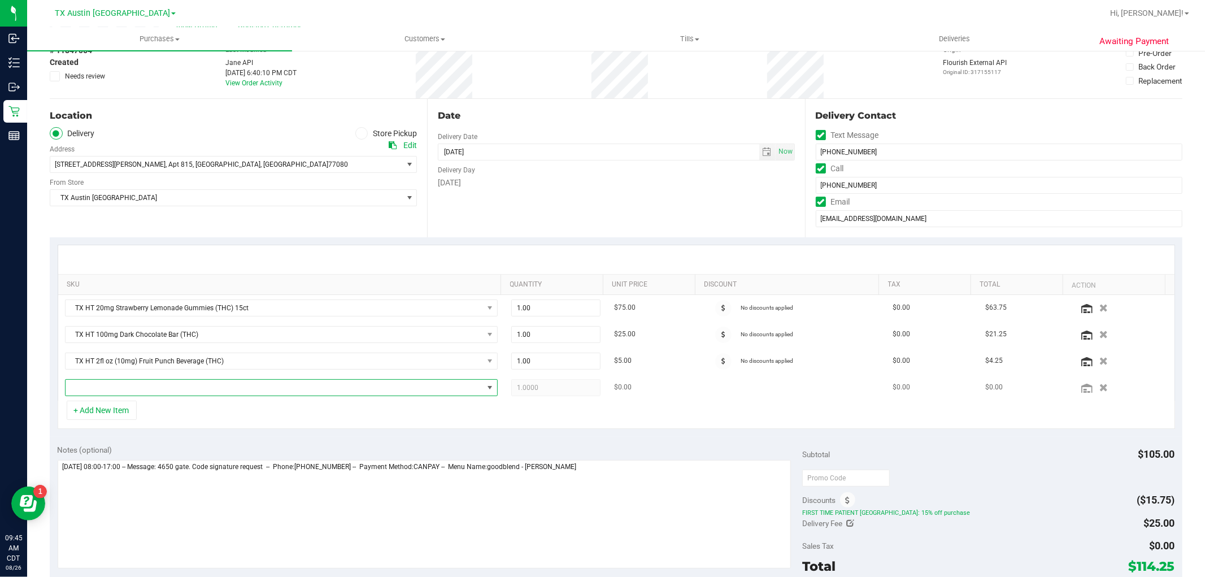
click at [250, 389] on span "NO DATA FOUND" at bounding box center [274, 388] width 417 height 16
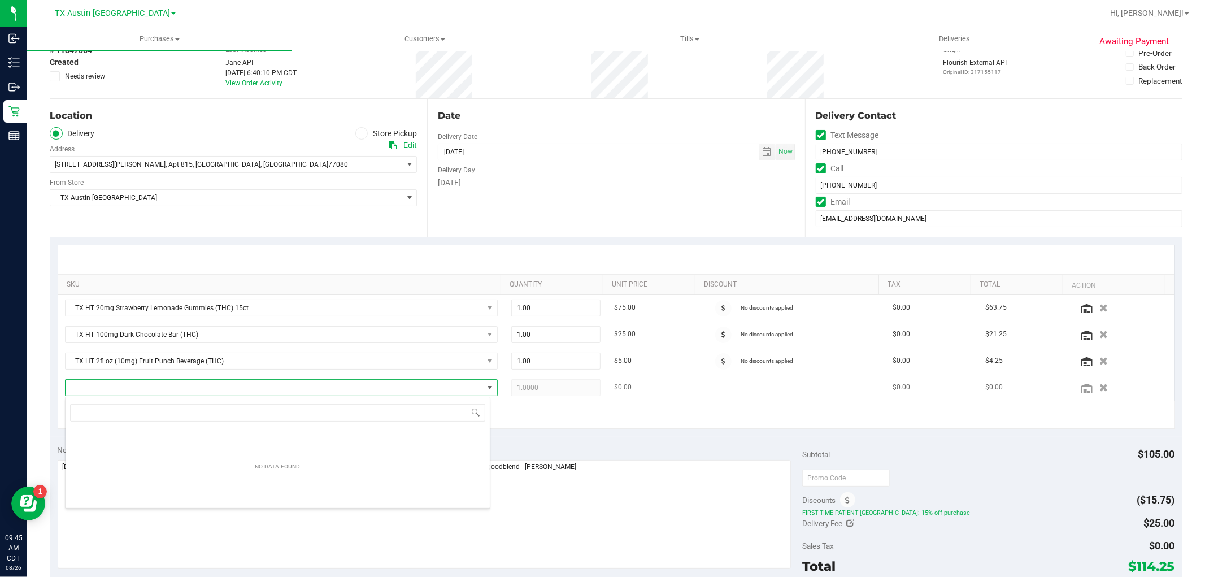
scroll to position [17, 421]
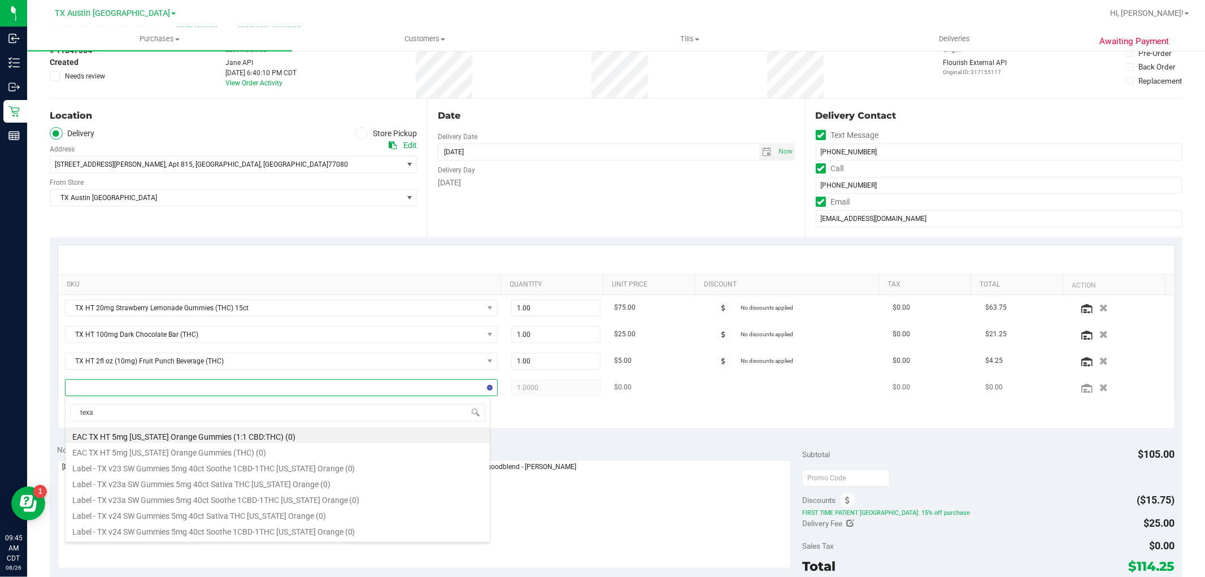
type input "texas"
click at [232, 434] on li "TX HT 5mg Texas Orange Gummies (THC) 40ct (158)" at bounding box center [278, 438] width 424 height 16
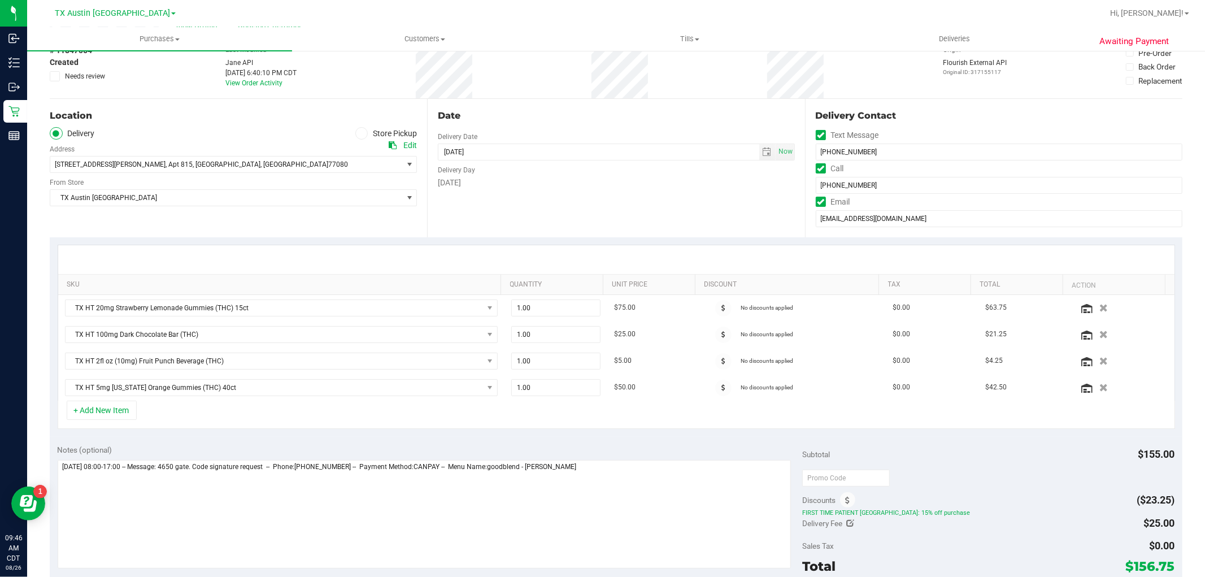
scroll to position [125, 0]
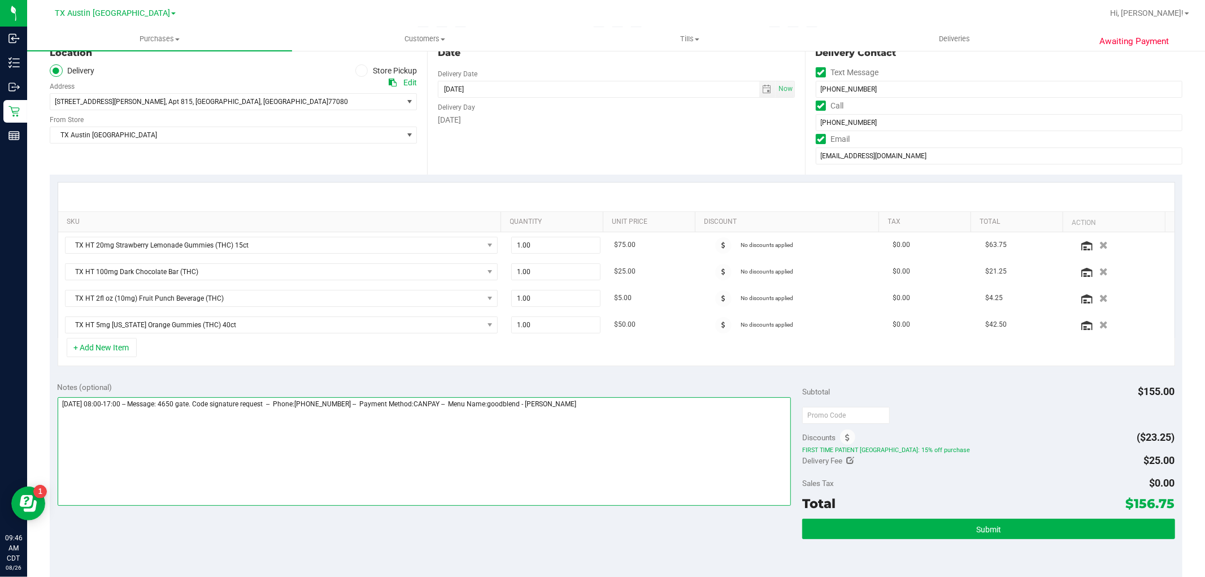
click at [650, 416] on textarea at bounding box center [425, 451] width 734 height 108
click at [62, 404] on textarea at bounding box center [425, 451] width 734 height 108
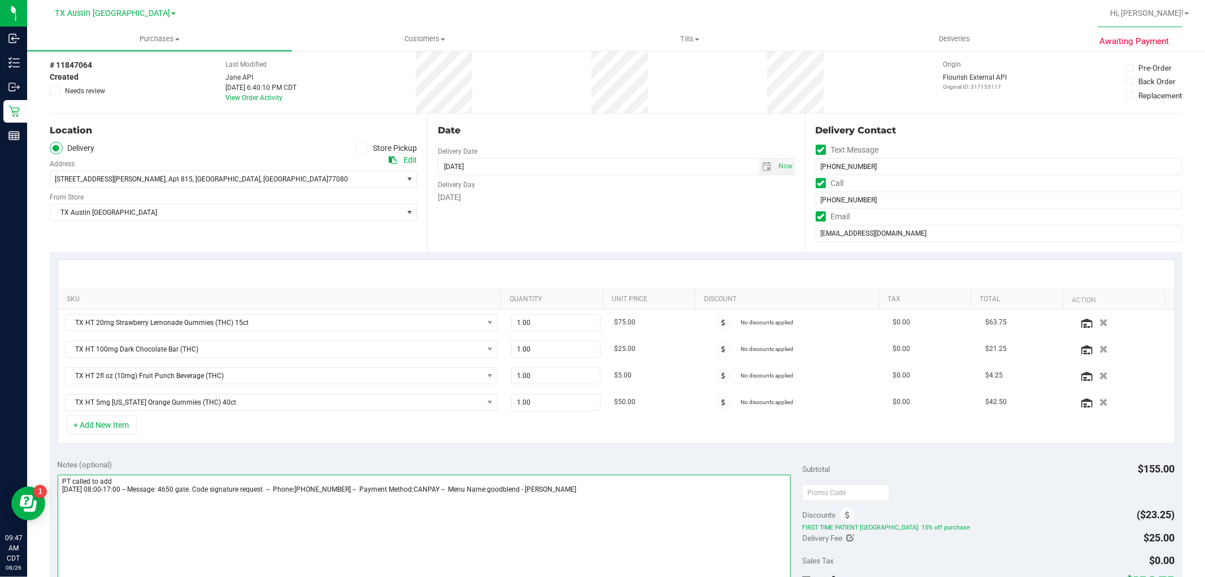
scroll to position [0, 0]
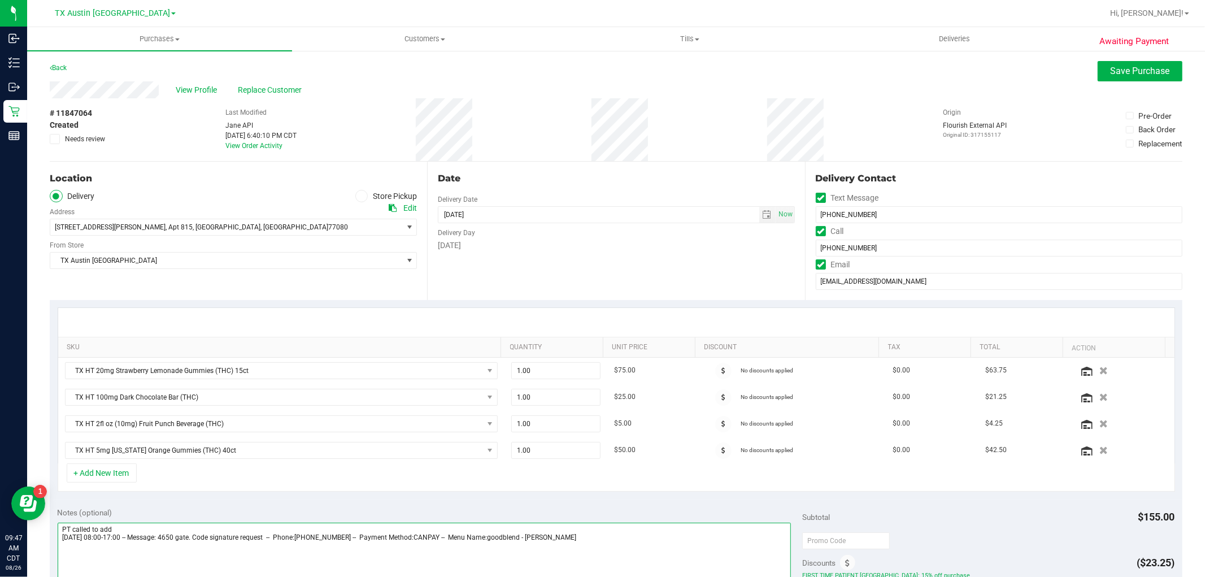
type textarea "PT called to add Wednesday 08/27/2025 08:00-17:00 -- Message: 4650 gate. Code s…"
click at [1118, 81] on div "View Profile Replace Customer" at bounding box center [616, 89] width 1132 height 17
click at [1134, 75] on span "Save Purchase" at bounding box center [1139, 71] width 59 height 11
click at [204, 93] on span "View Profile" at bounding box center [198, 90] width 45 height 12
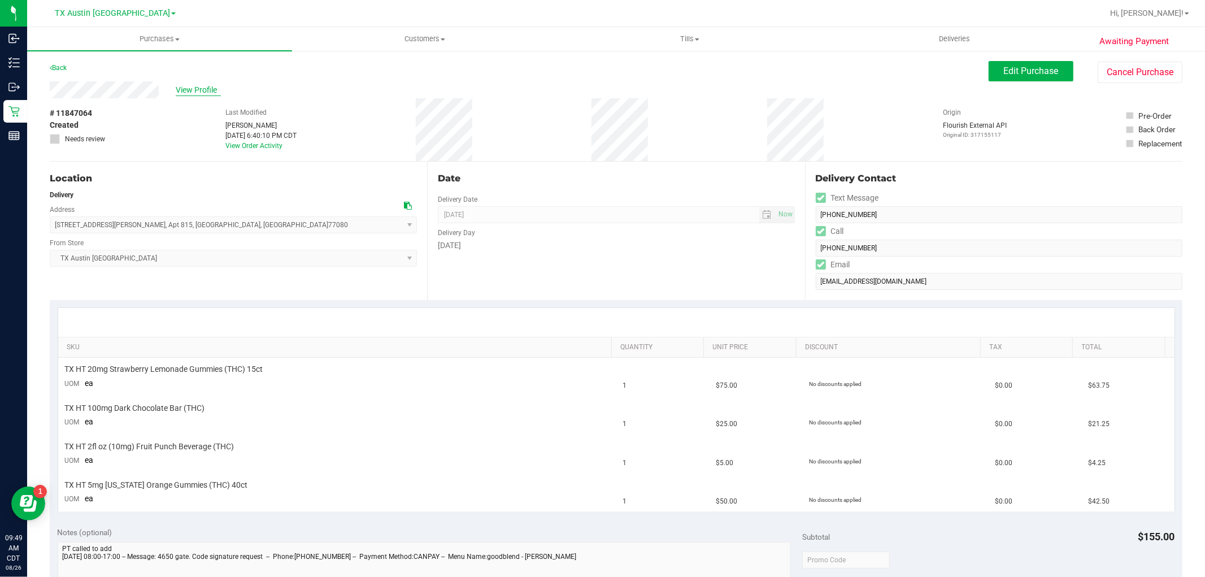
click at [208, 88] on span "View Profile" at bounding box center [198, 90] width 45 height 12
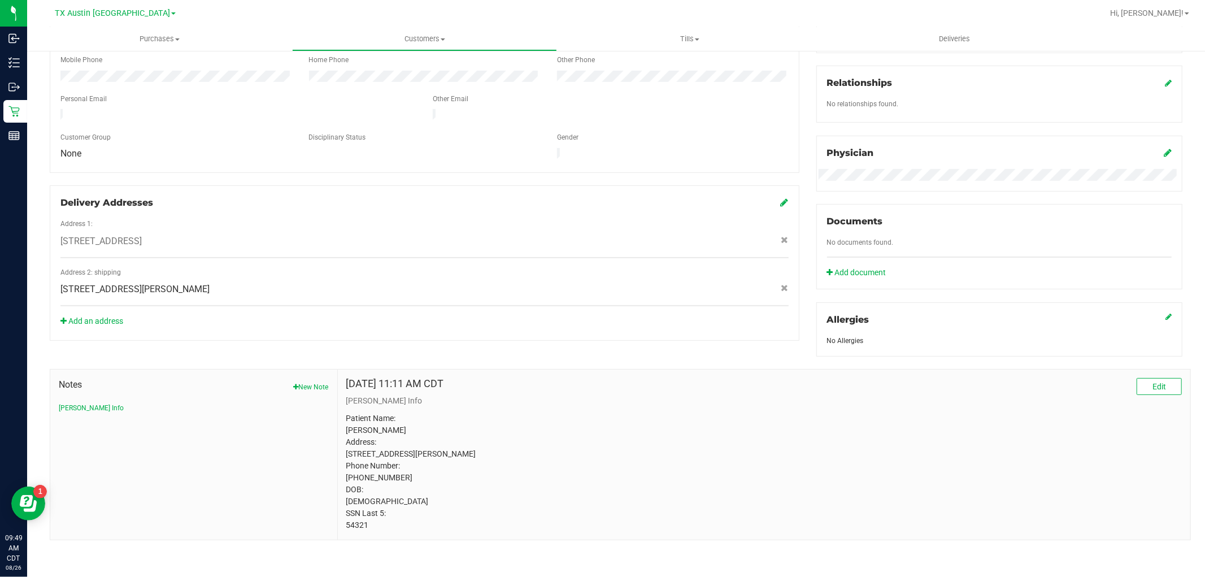
scroll to position [271, 0]
click at [354, 525] on p "Patient Name: Shanetqua Raven Address: 8800 Hammerly Blvd, #815 Houston, TX, 77…" at bounding box center [763, 471] width 835 height 119
copy p "54321"
click at [405, 481] on p "Patient Name: Shanetqua Raven Address: 8800 Hammerly Blvd, #815 Houston, TX, 77…" at bounding box center [763, 471] width 835 height 119
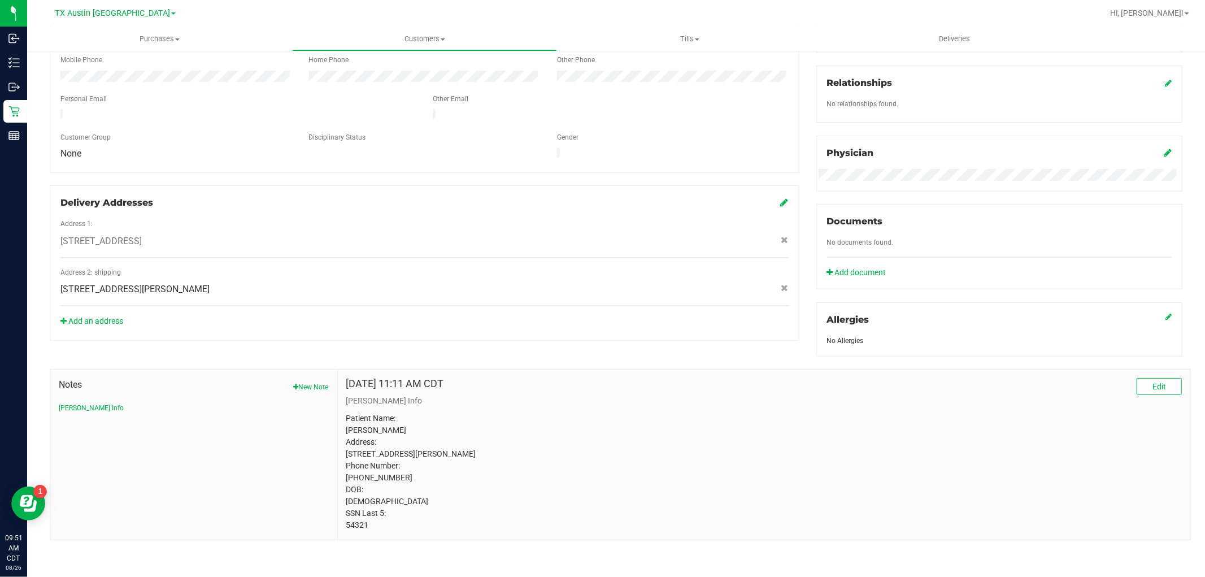
click at [371, 525] on p "Patient Name: Shanetqua Raven Address: 8800 Hammerly Blvd, #815 Houston, TX, 77…" at bounding box center [763, 471] width 835 height 119
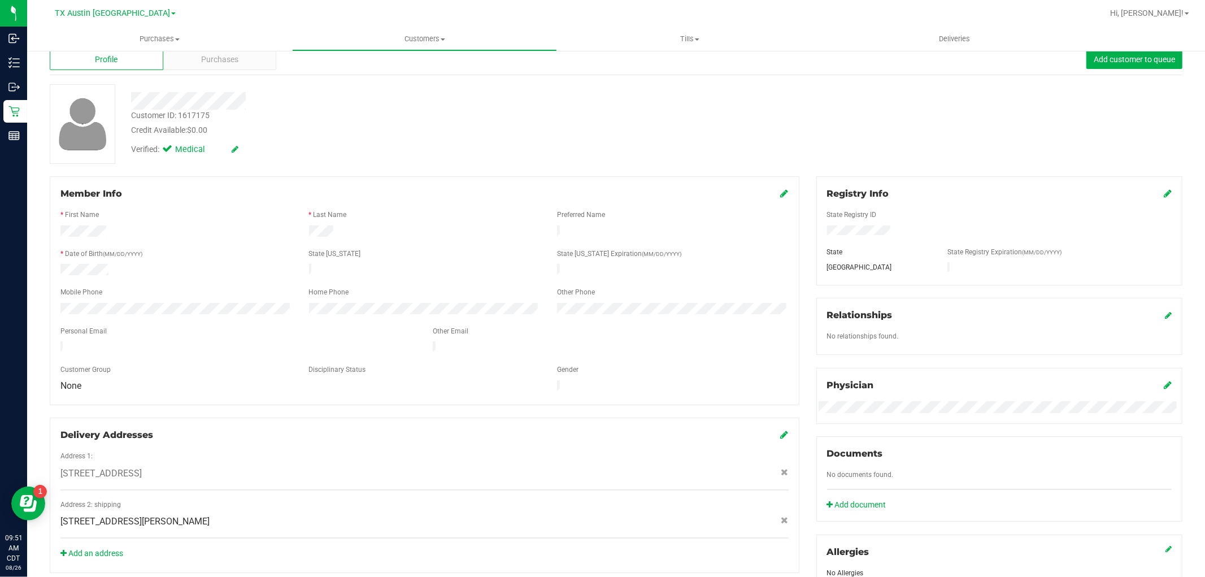
scroll to position [0, 0]
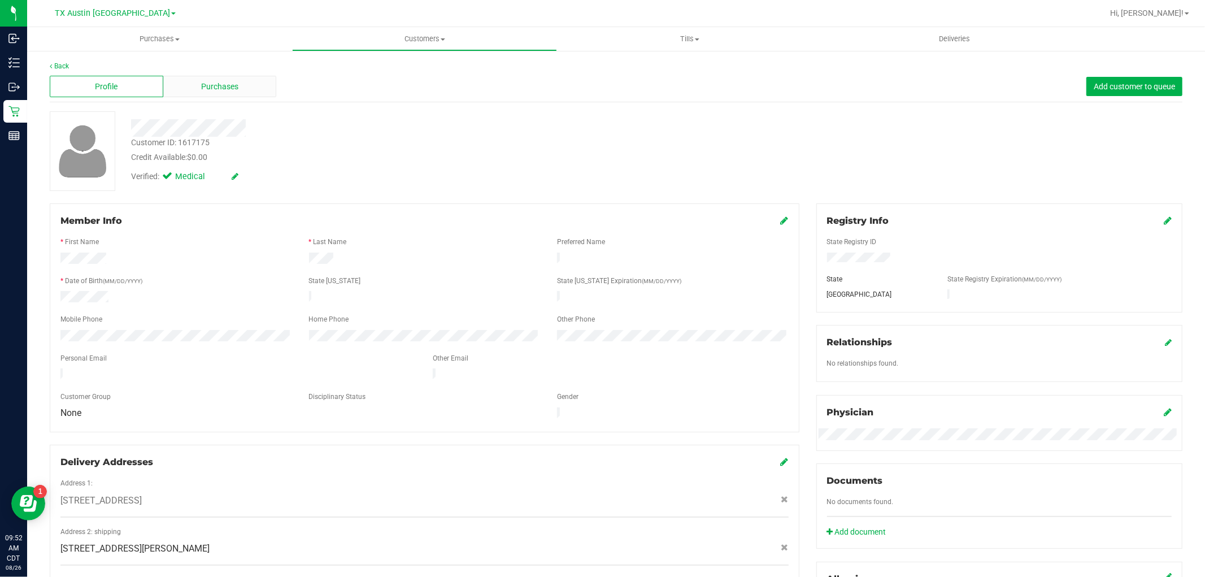
click at [252, 80] on div "Purchases" at bounding box center [220, 86] width 114 height 21
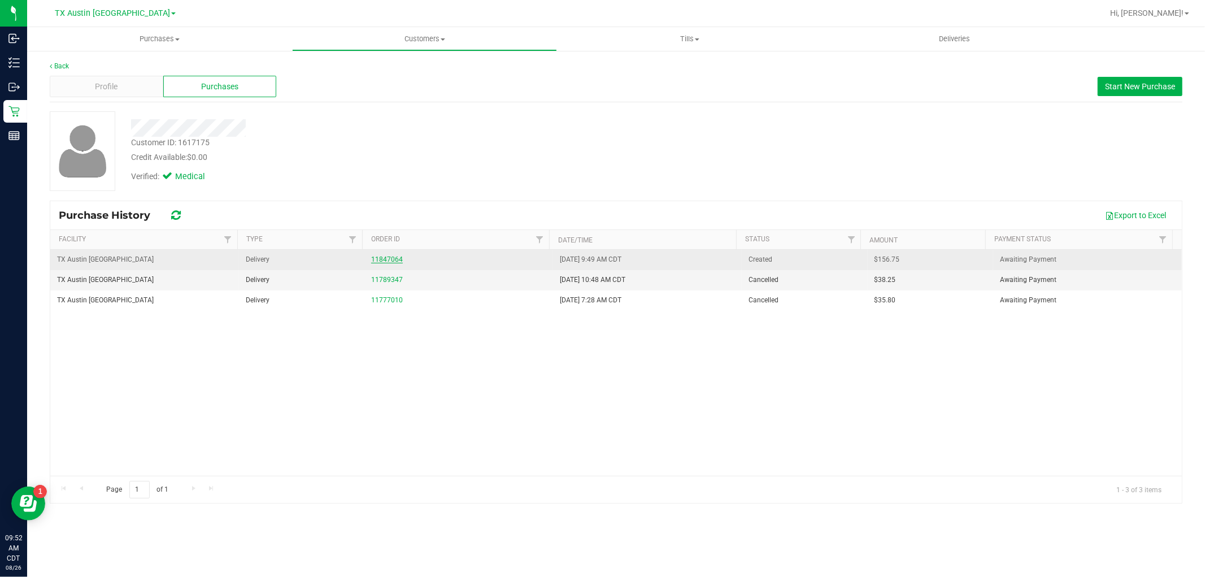
click at [394, 262] on link "11847064" at bounding box center [387, 259] width 32 height 8
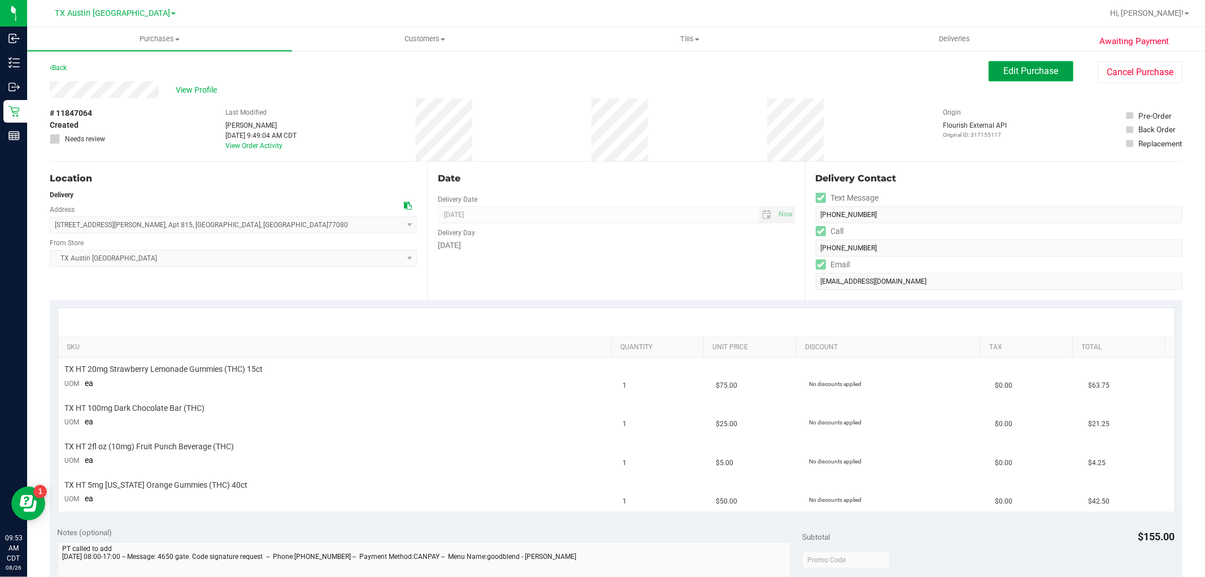
click at [1006, 73] on span "Edit Purchase" at bounding box center [1031, 71] width 55 height 11
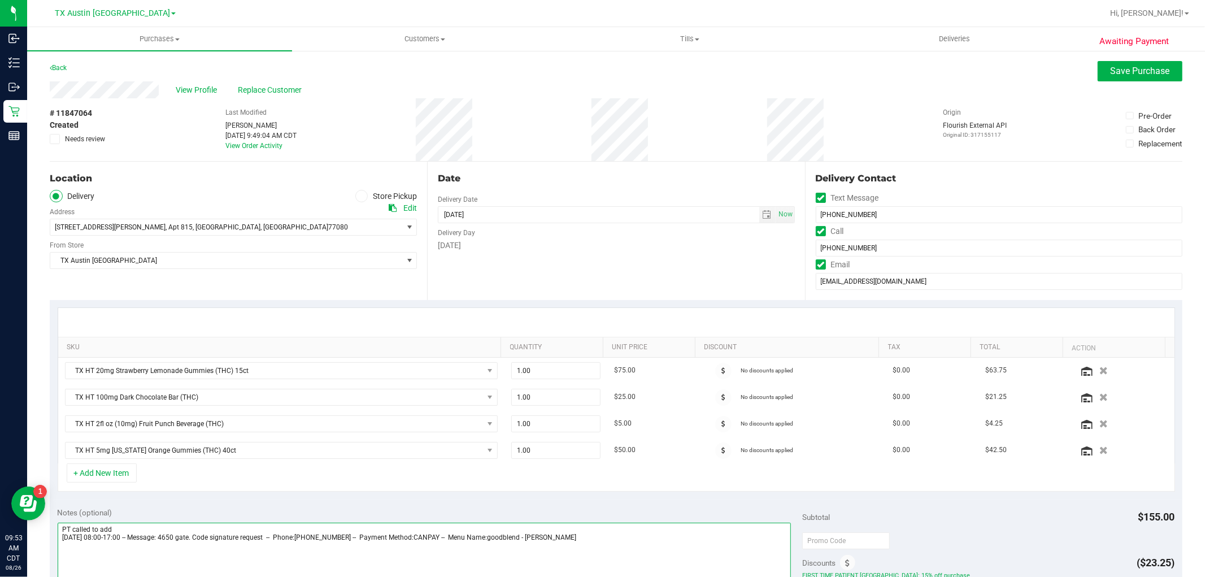
click at [187, 528] on textarea at bounding box center [425, 576] width 734 height 108
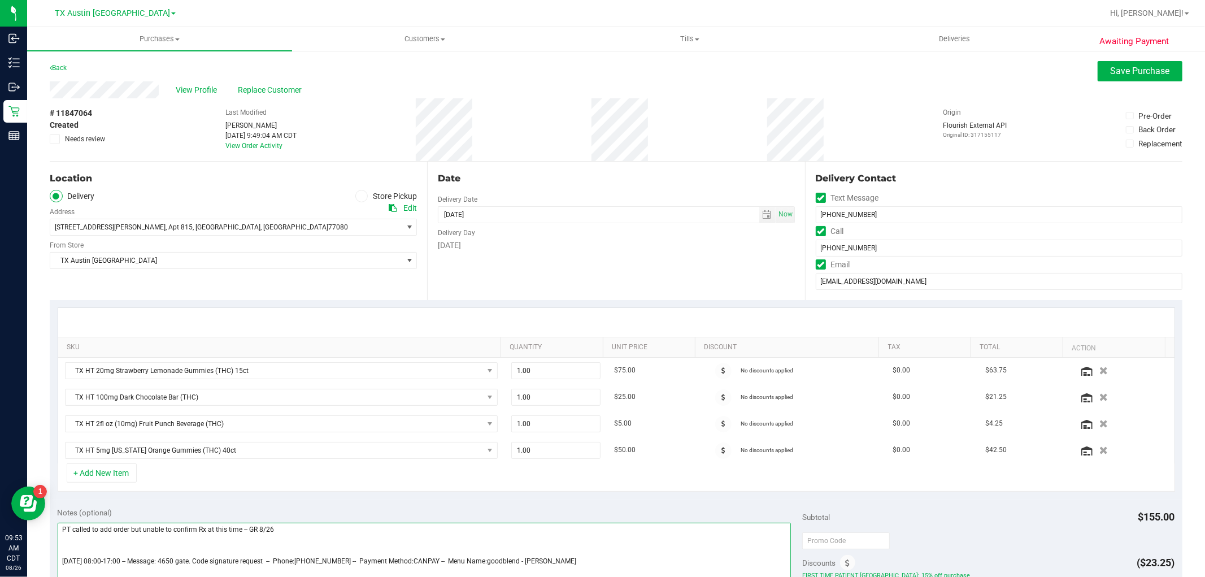
type textarea "PT called to add order but unable to confirm Rx at this time -- GR 8/26 Wednesd…"
click at [51, 139] on icon at bounding box center [54, 139] width 7 height 0
click at [0, 0] on input "Needs review" at bounding box center [0, 0] width 0 height 0
click at [1139, 76] on button "Save Purchase" at bounding box center [1139, 71] width 85 height 20
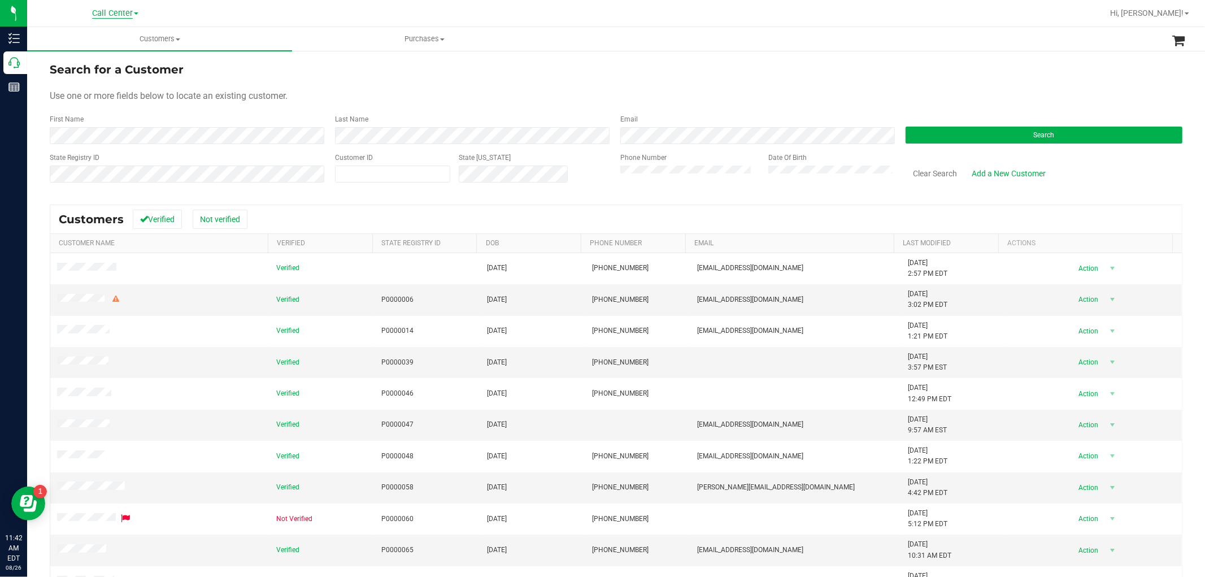
click at [116, 12] on span "Call Center" at bounding box center [112, 13] width 41 height 10
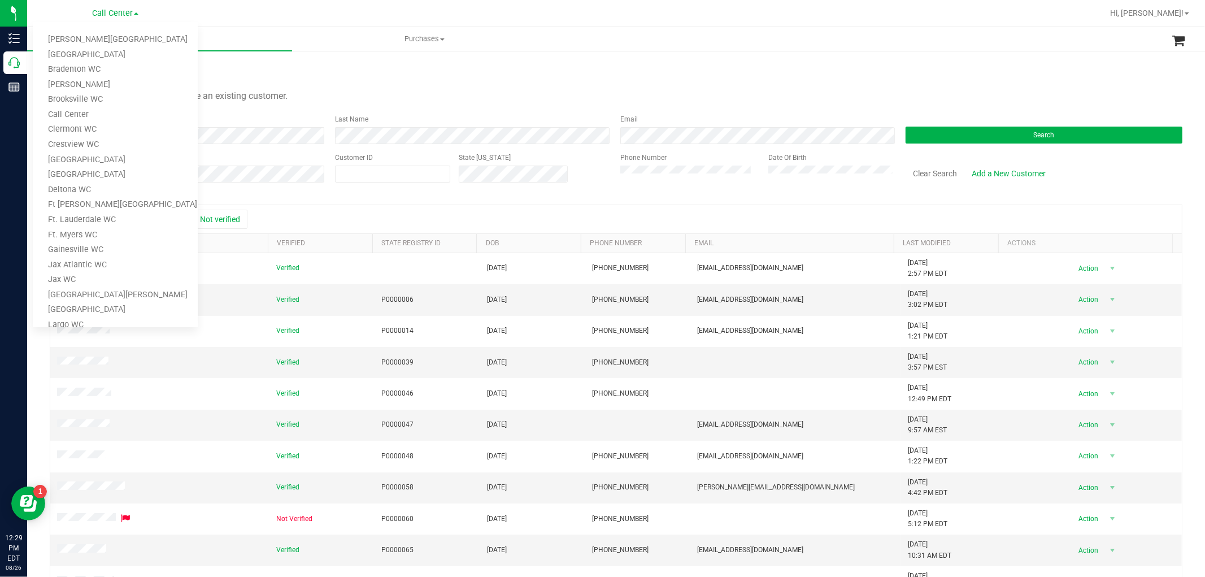
click at [524, 83] on form "Search for a Customer Use one or more fields below to locate an existing custom…" at bounding box center [616, 127] width 1132 height 132
